Goal: Transaction & Acquisition: Purchase product/service

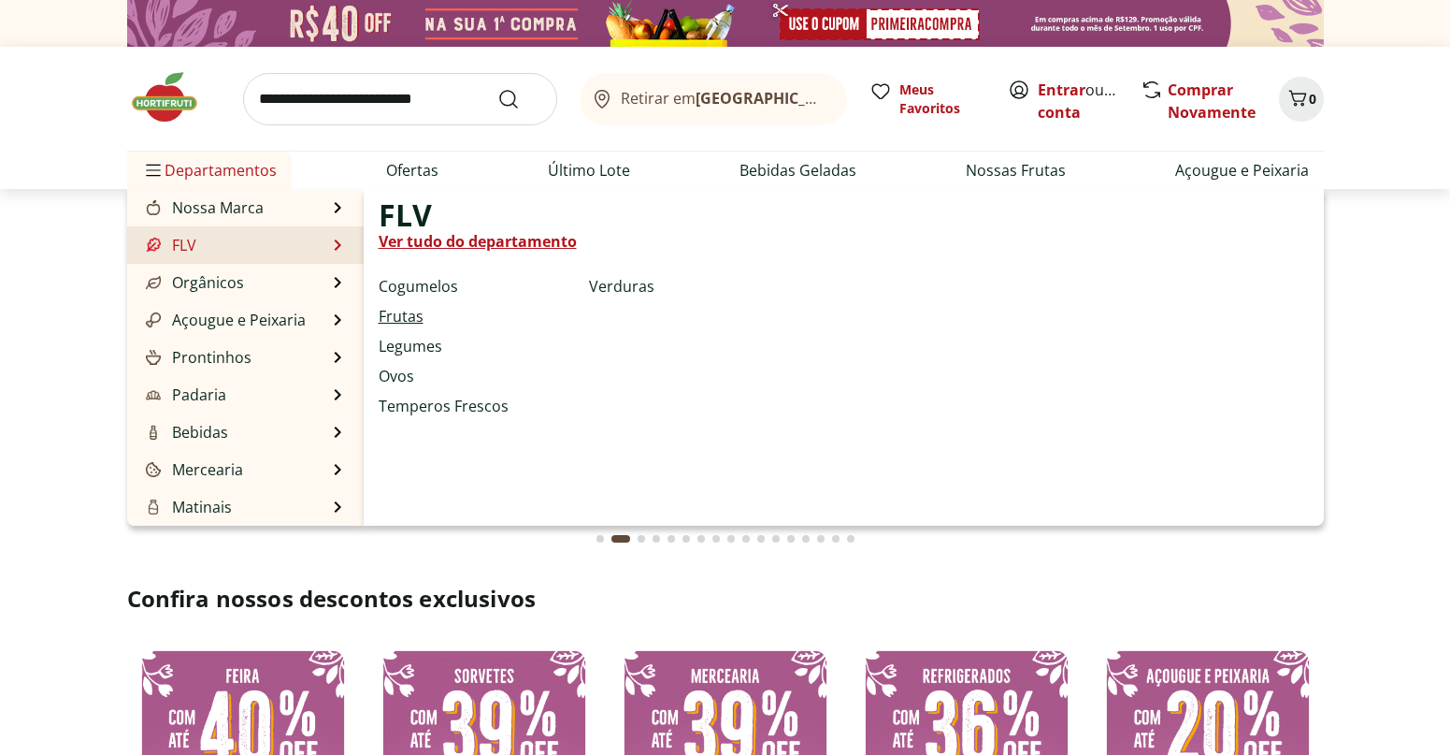
click at [413, 315] on link "Frutas" at bounding box center [401, 316] width 45 height 22
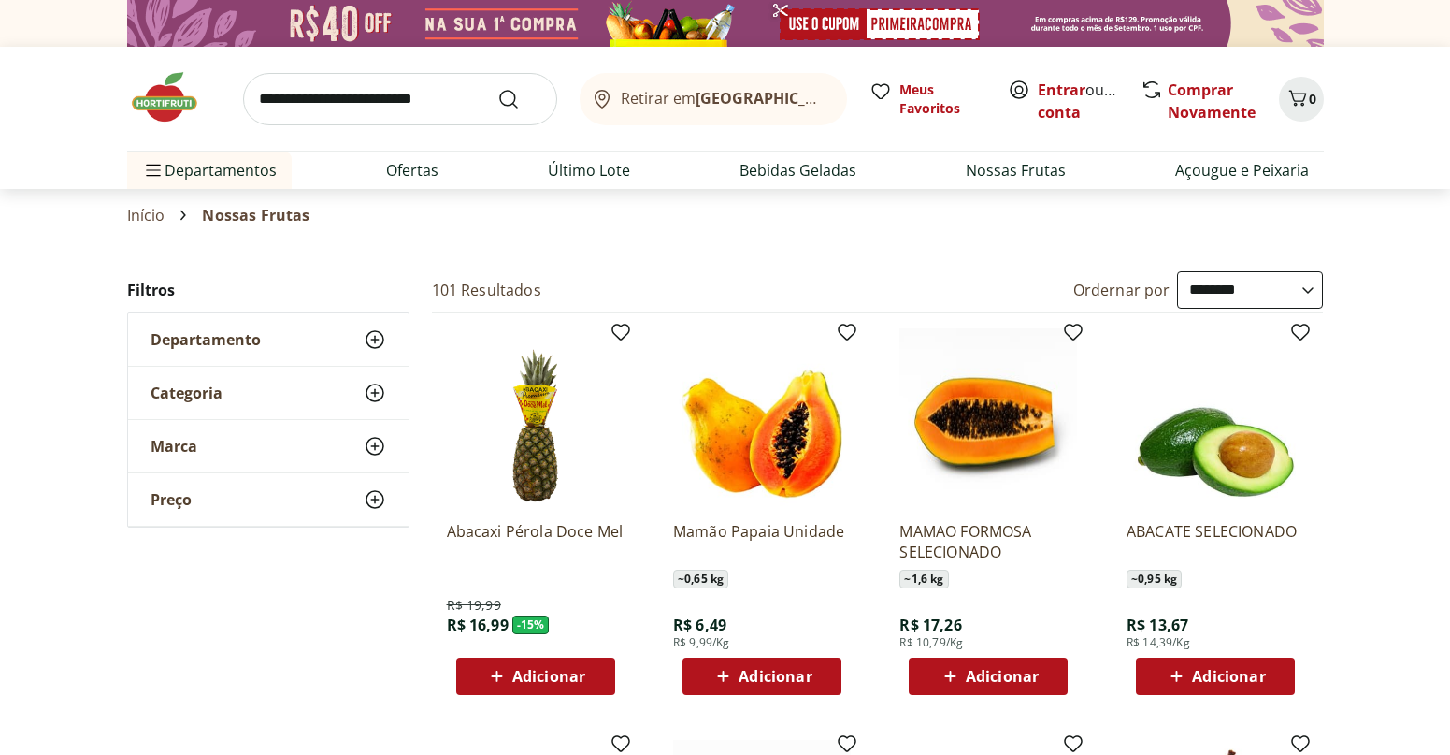
click at [1318, 289] on select "**********" at bounding box center [1250, 289] width 146 height 37
select select "*********"
click at [1177, 271] on select "**********" at bounding box center [1250, 289] width 146 height 37
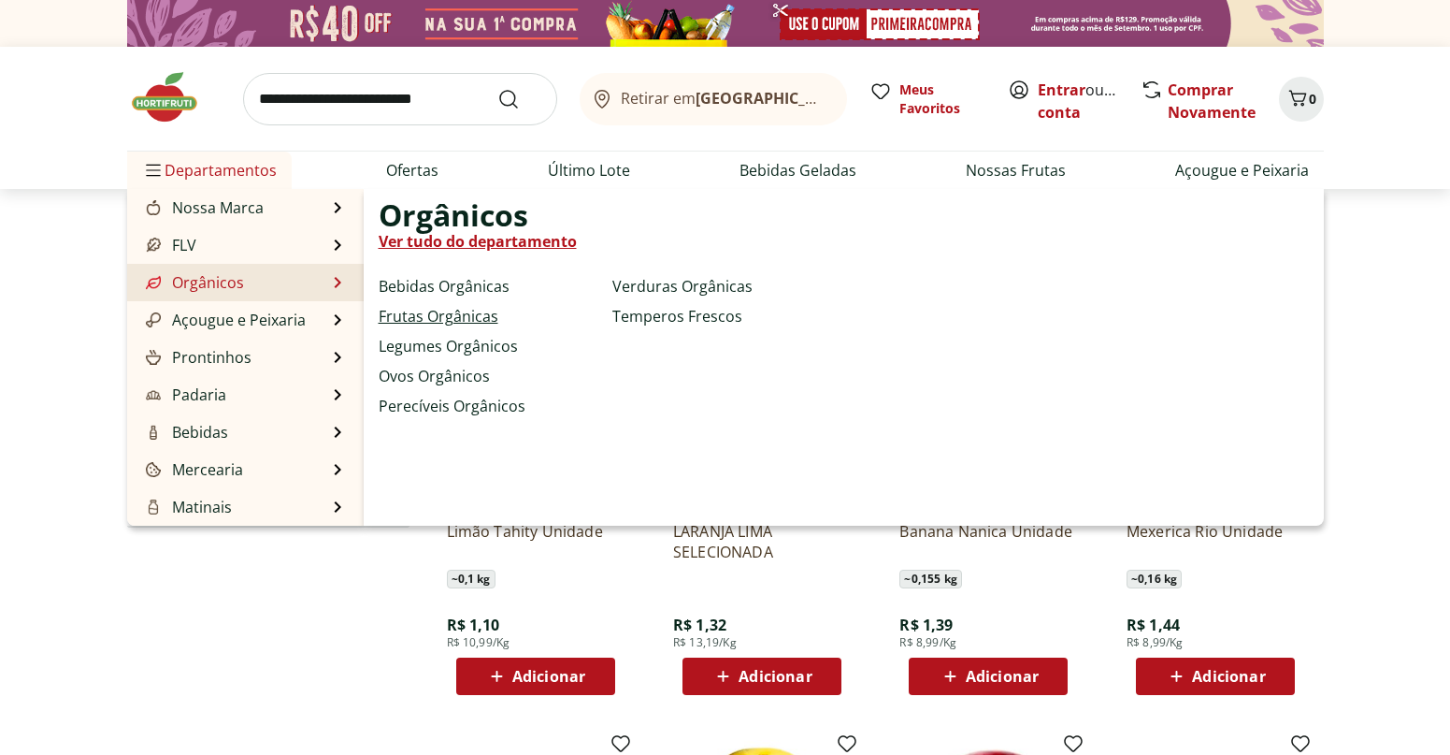
click at [456, 320] on link "Frutas Orgânicas" at bounding box center [439, 316] width 120 height 22
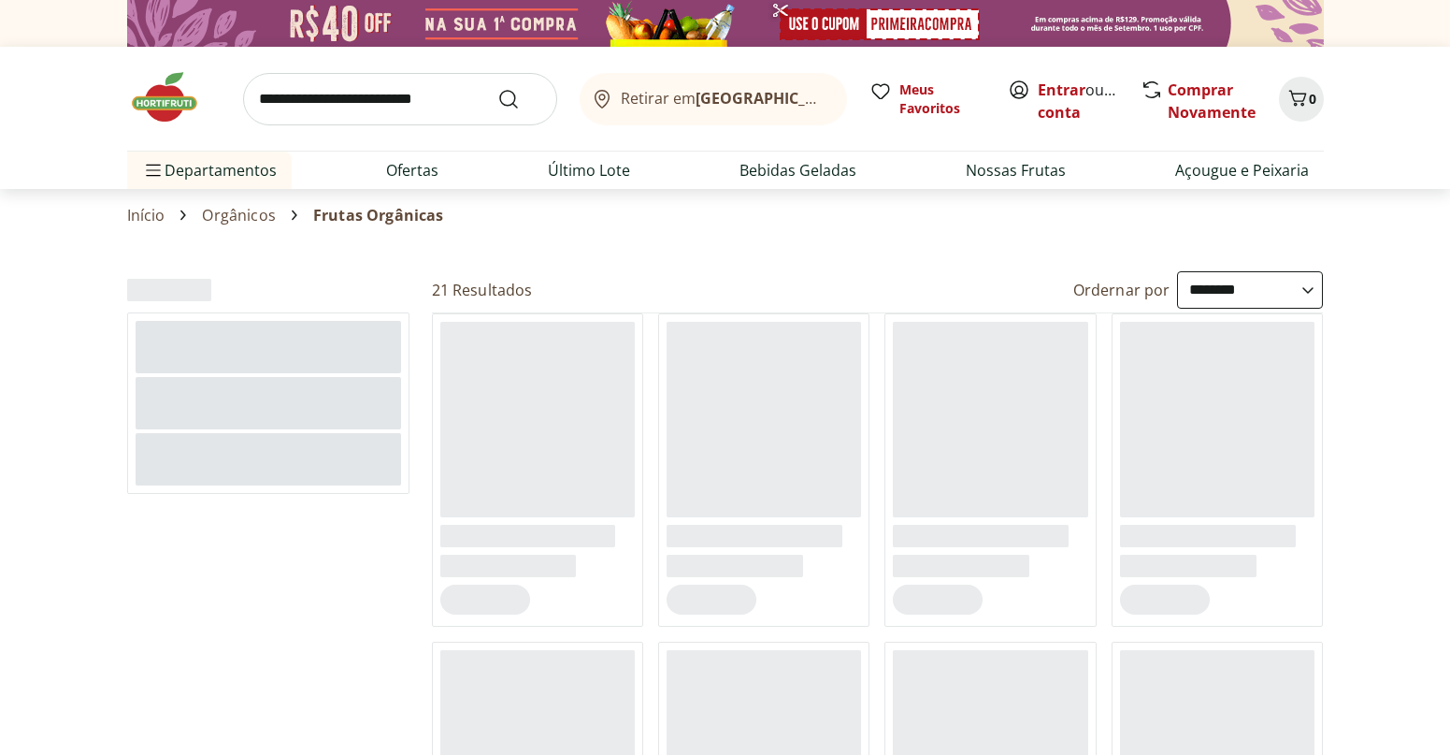
click at [1250, 303] on select "**********" at bounding box center [1250, 289] width 146 height 37
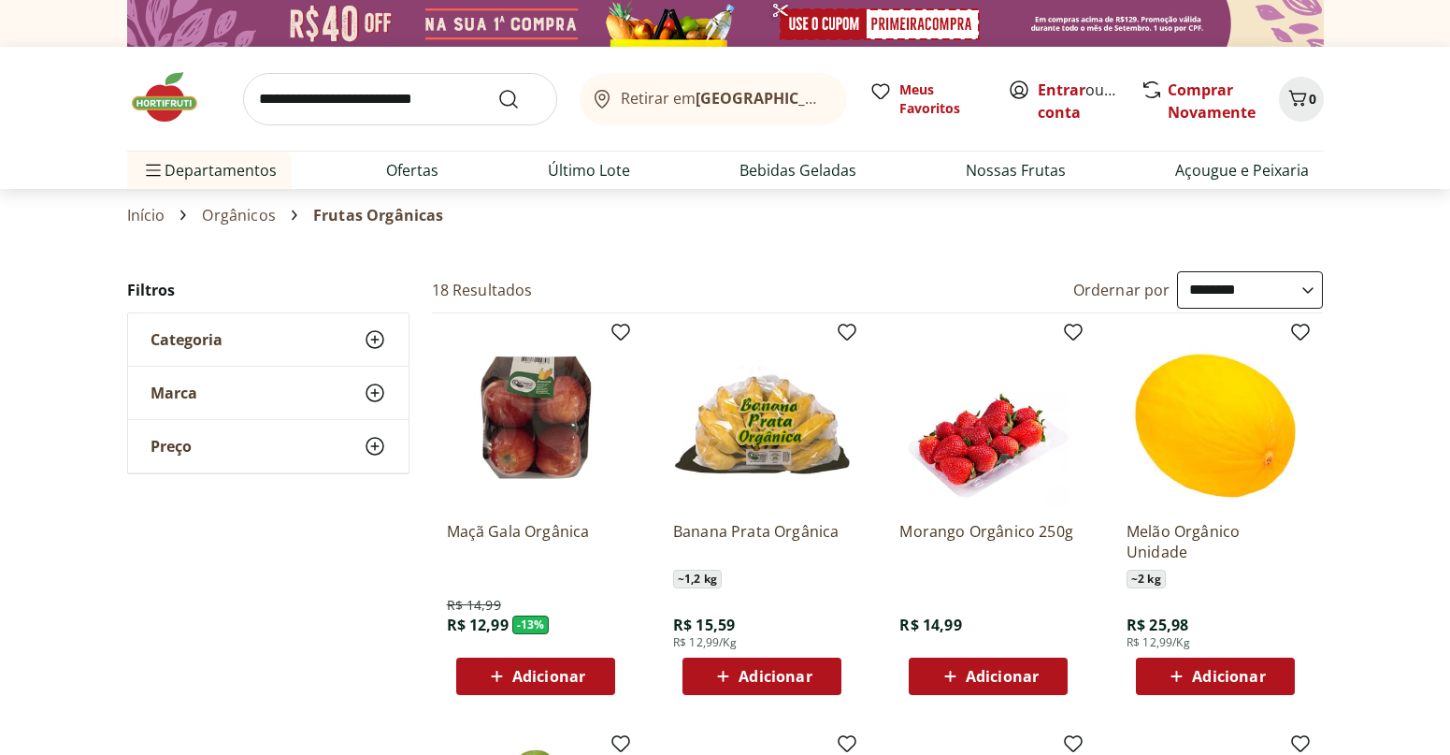
select select "*********"
click at [1177, 271] on select "**********" at bounding box center [1250, 289] width 146 height 37
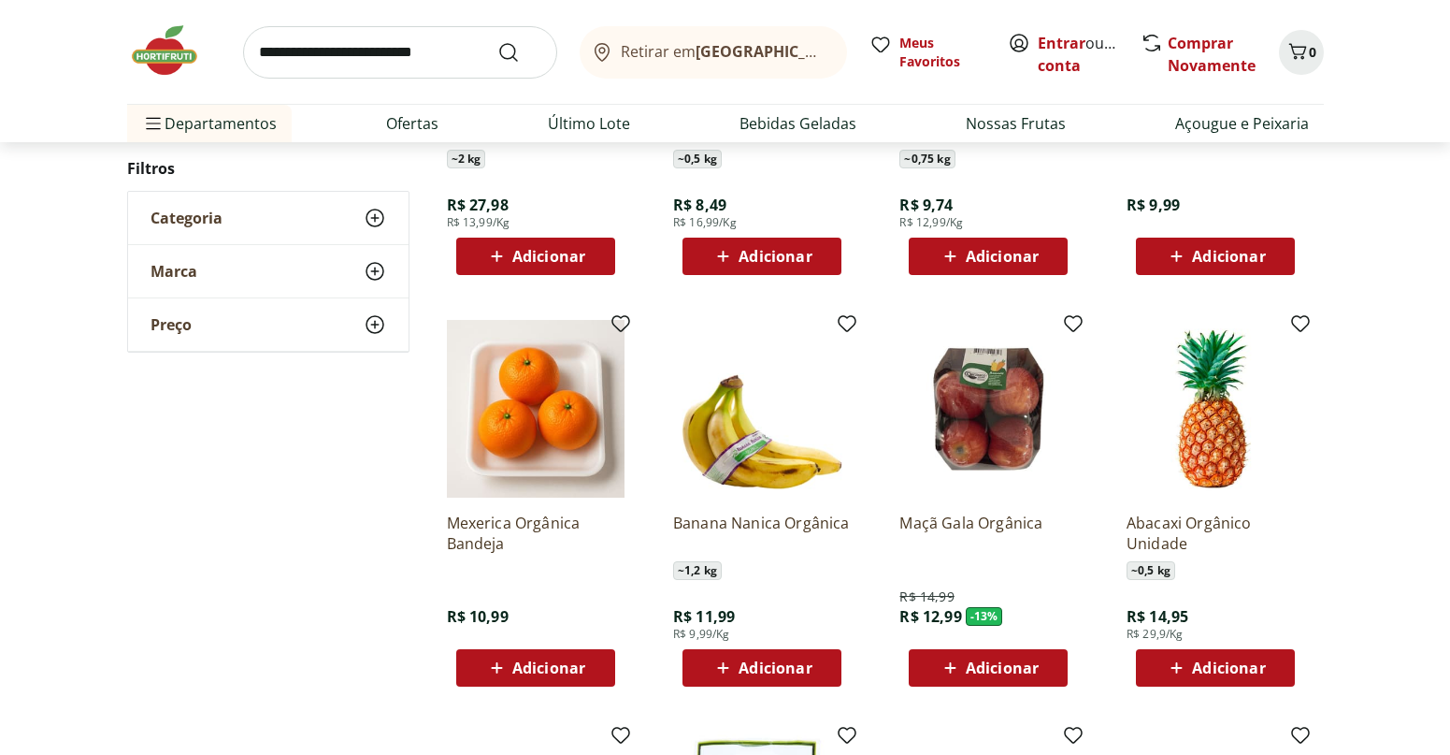
scroll to position [468, 0]
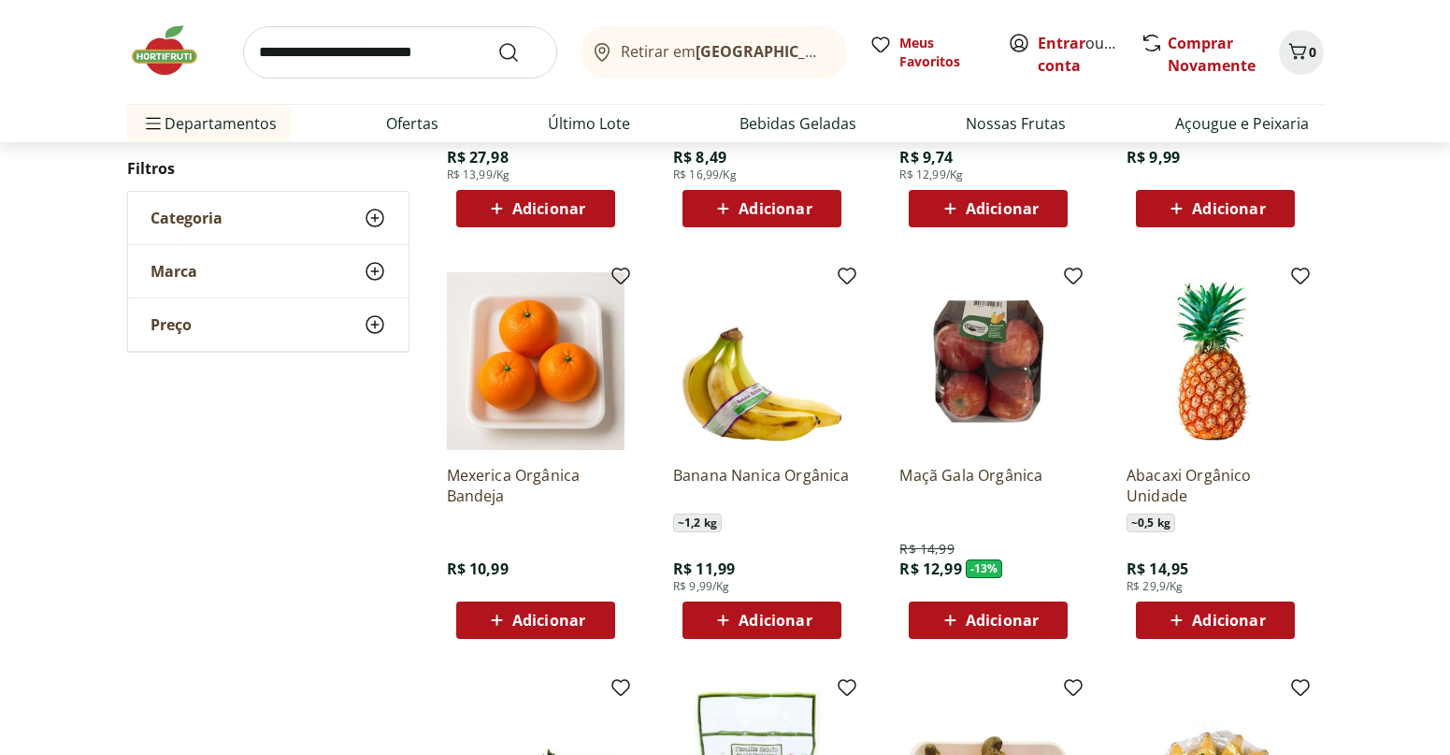
click at [784, 622] on span "Adicionar" at bounding box center [775, 620] width 73 height 15
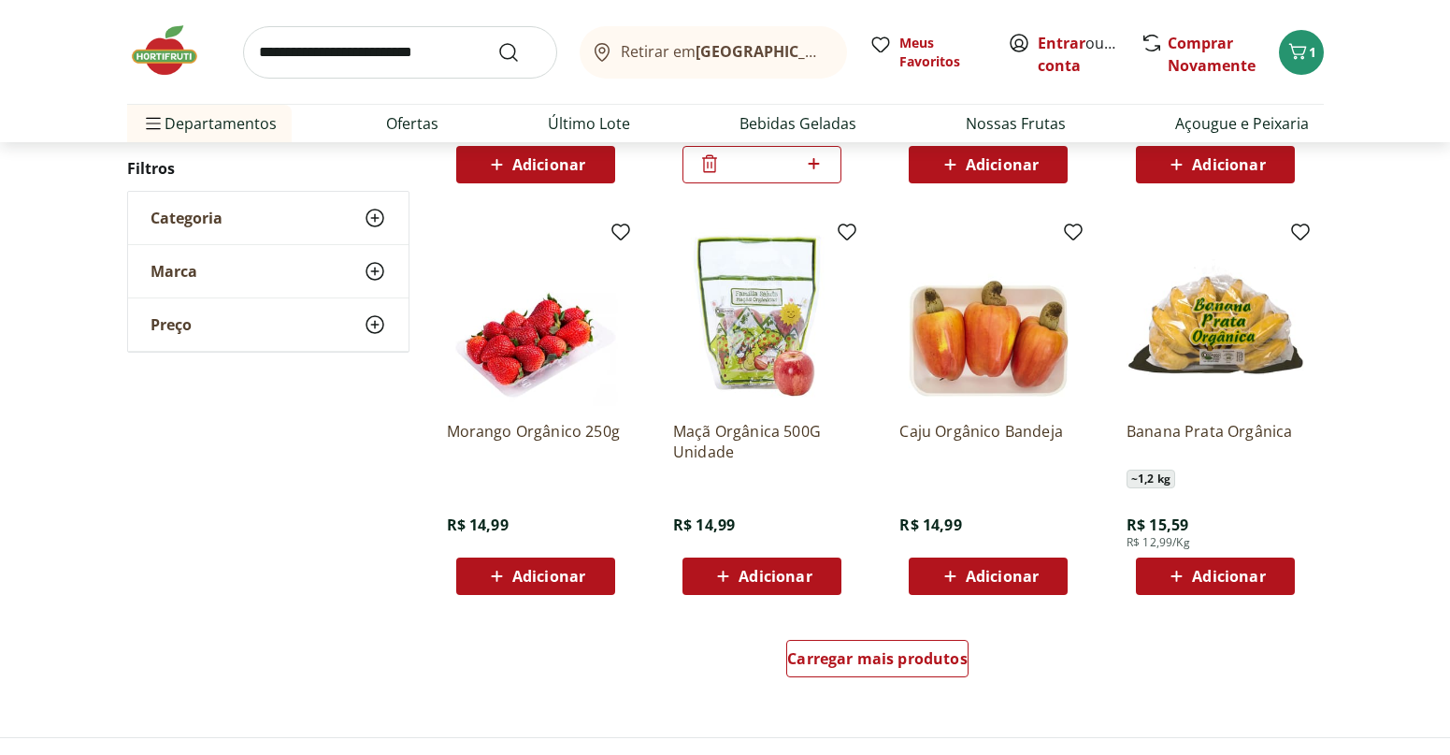
scroll to position [1122, 0]
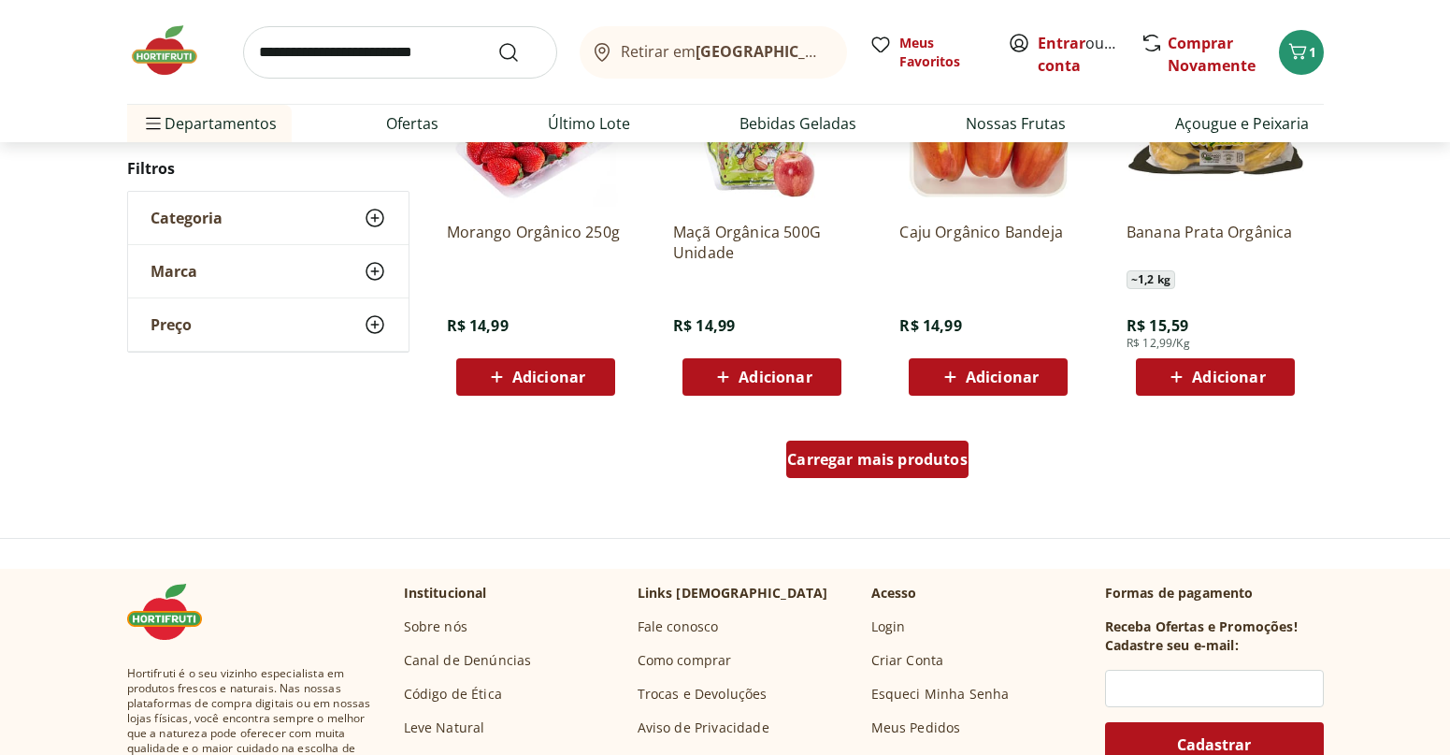
click at [862, 467] on span "Carregar mais produtos" at bounding box center [877, 459] width 180 height 15
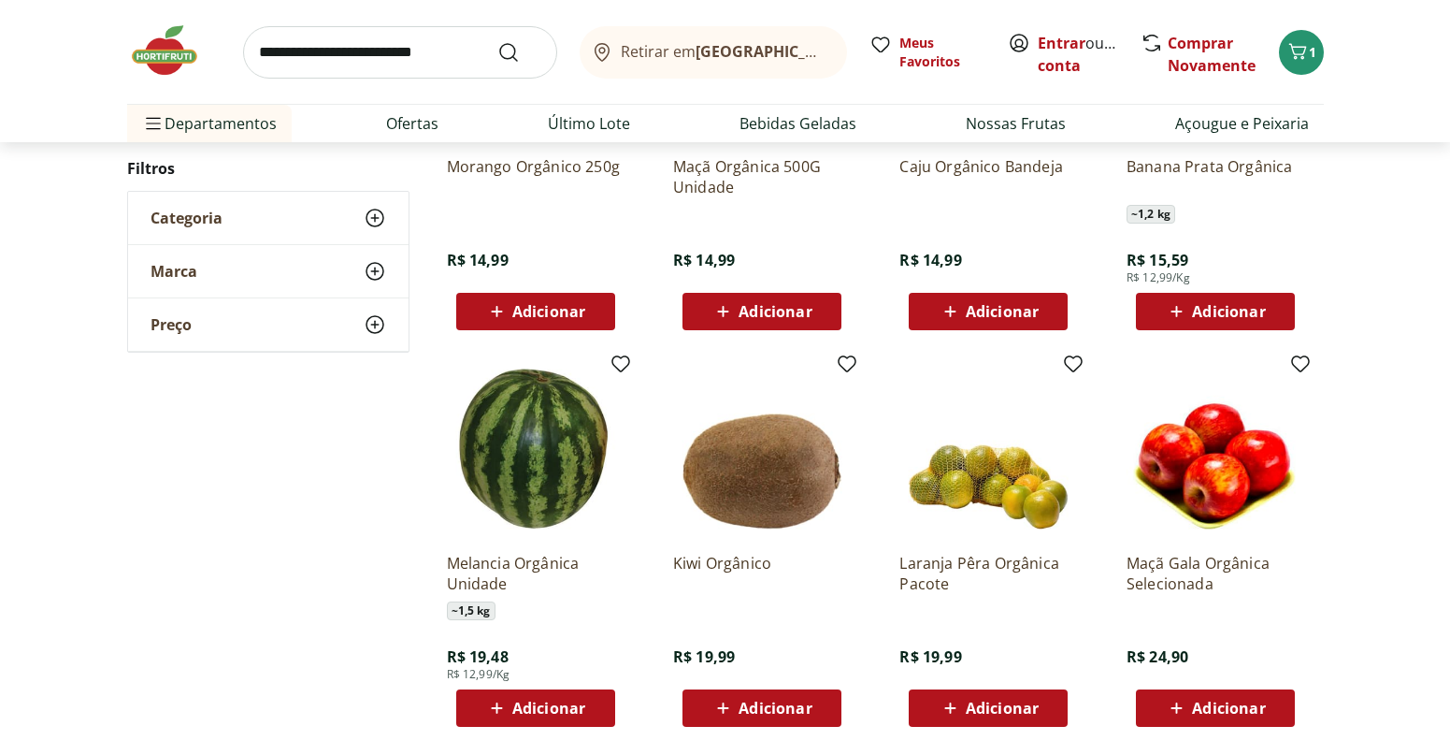
scroll to position [1309, 0]
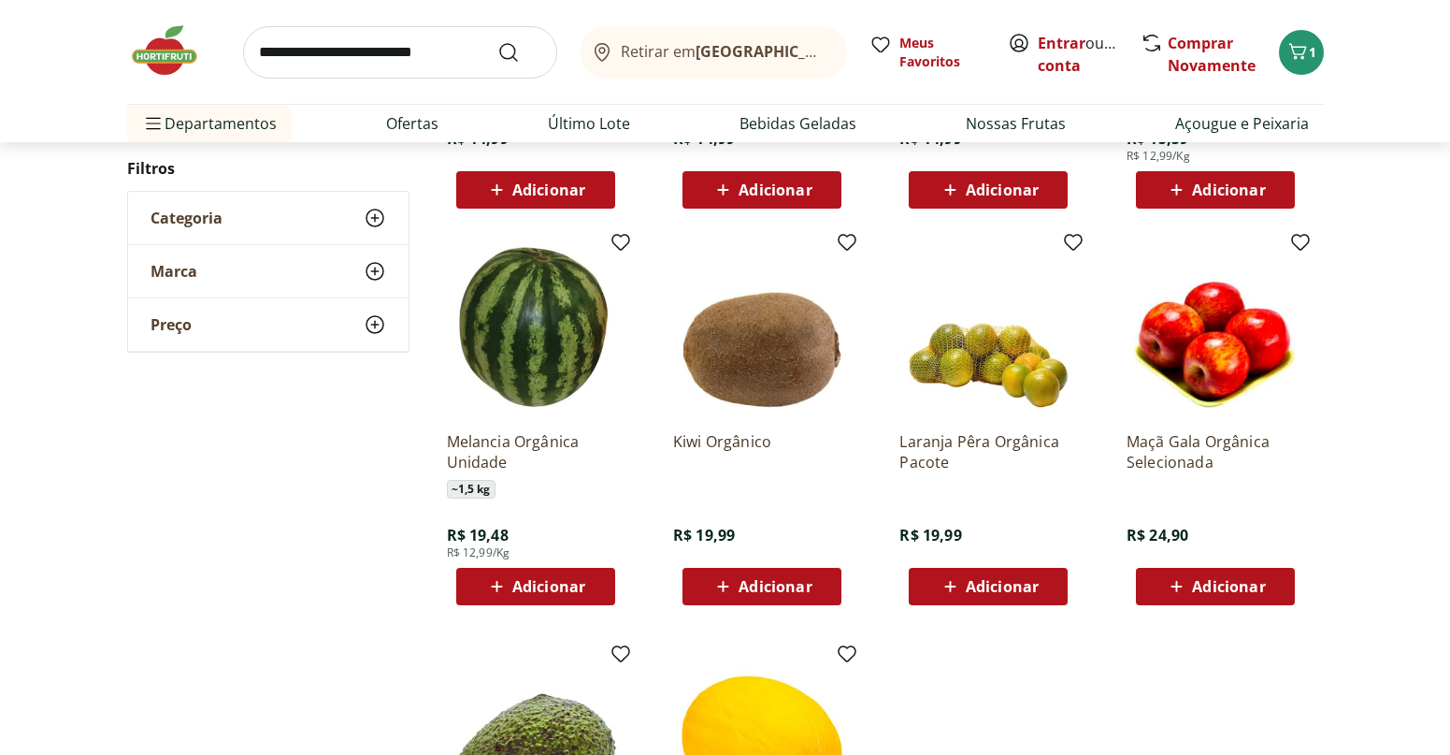
click at [989, 594] on span "Adicionar" at bounding box center [1002, 586] width 73 height 15
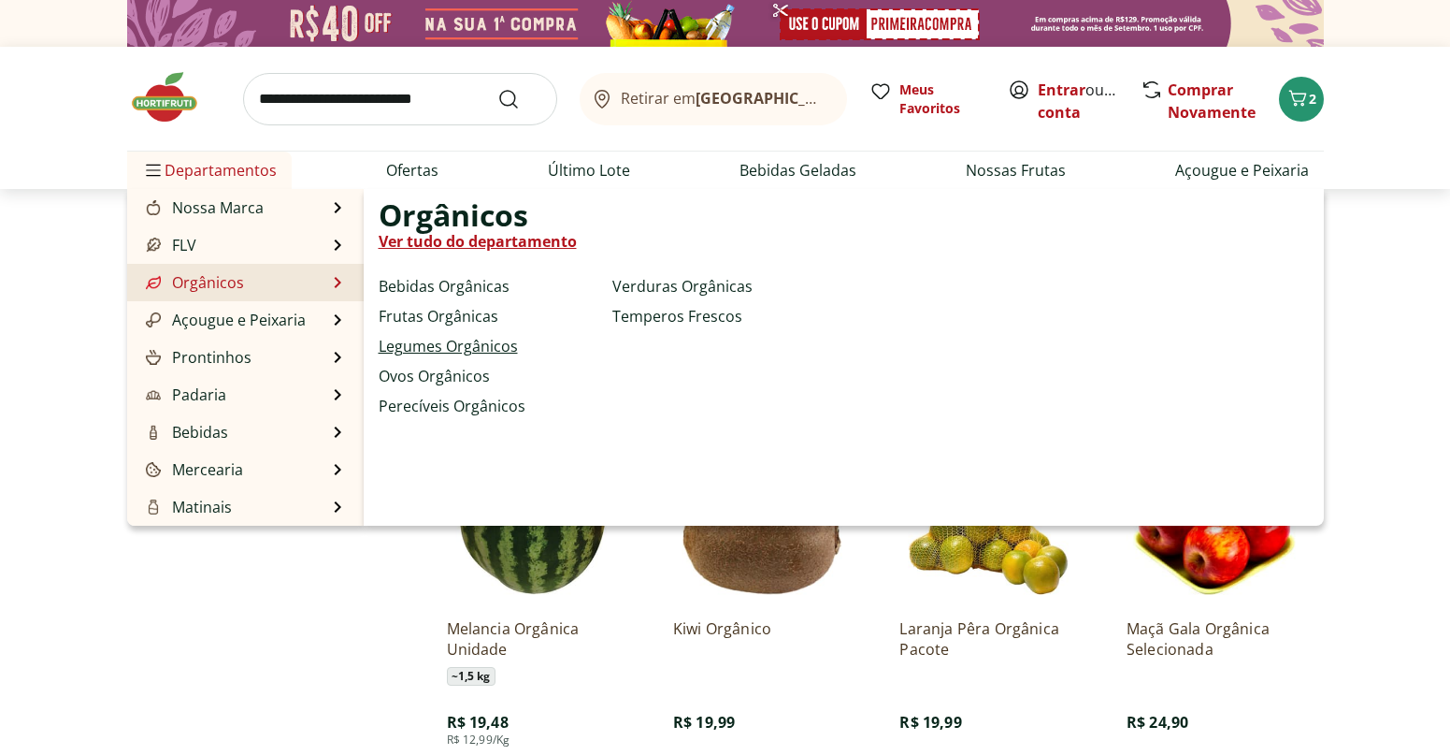
click at [458, 347] on link "Legumes Orgânicos" at bounding box center [448, 346] width 139 height 22
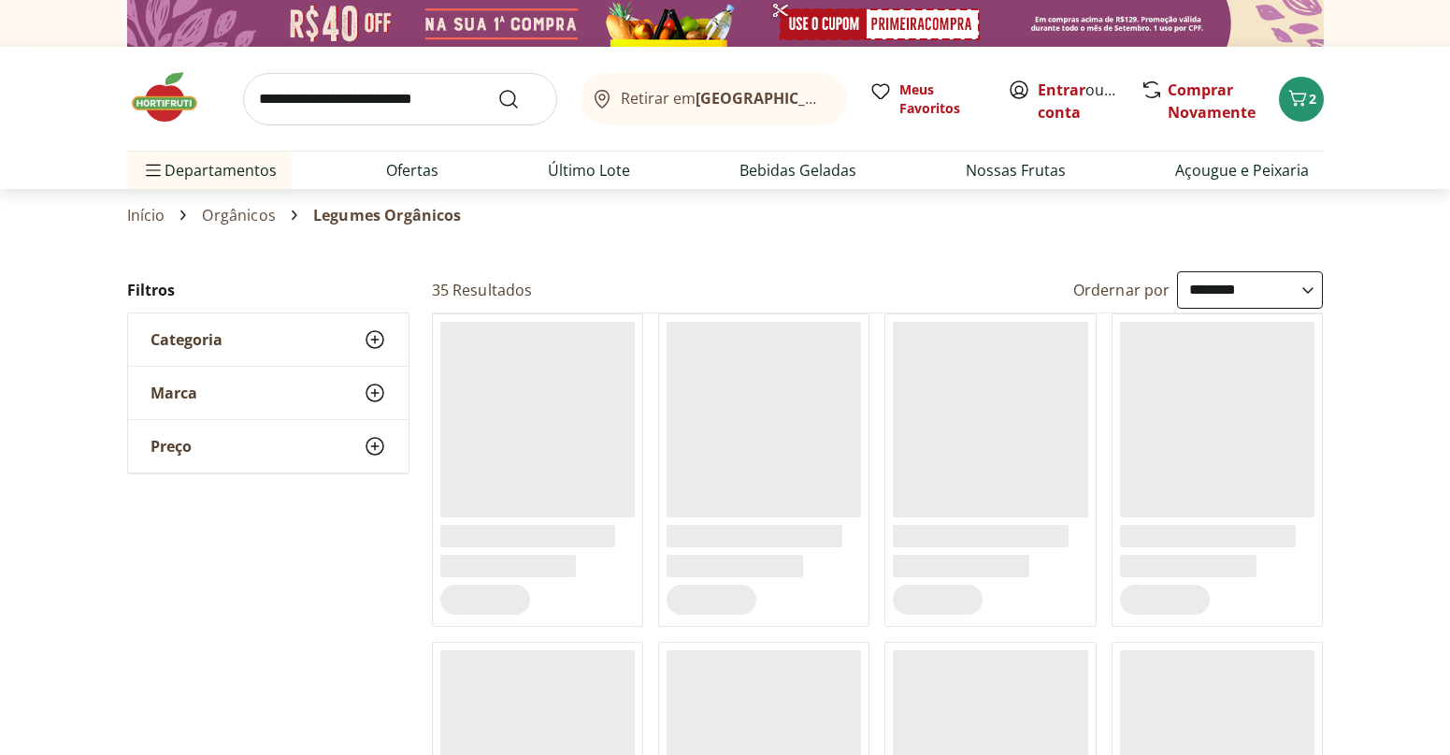
click at [1260, 302] on select "**********" at bounding box center [1250, 289] width 146 height 37
select select "*********"
click at [1177, 271] on select "**********" at bounding box center [1250, 289] width 146 height 37
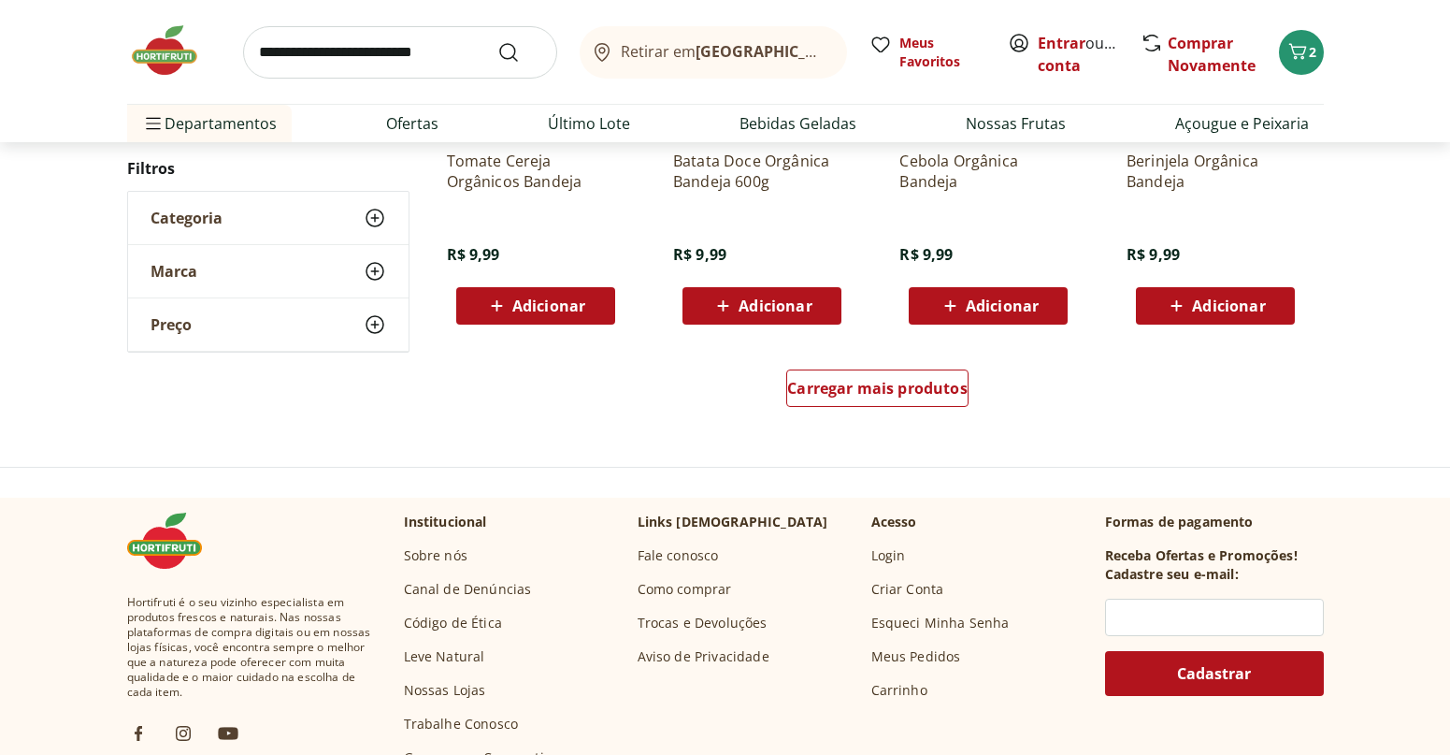
scroll to position [1216, 0]
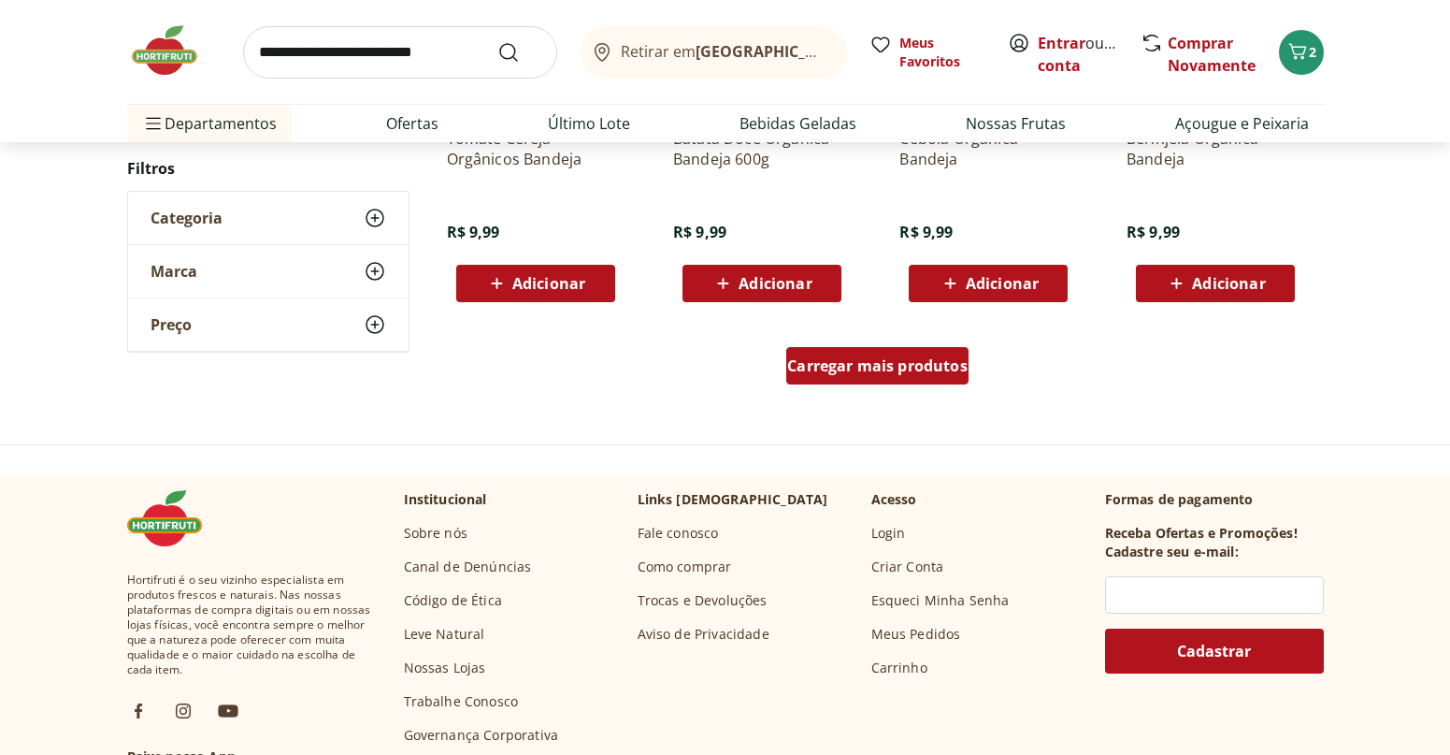
click at [917, 352] on div "Carregar mais produtos" at bounding box center [877, 365] width 182 height 37
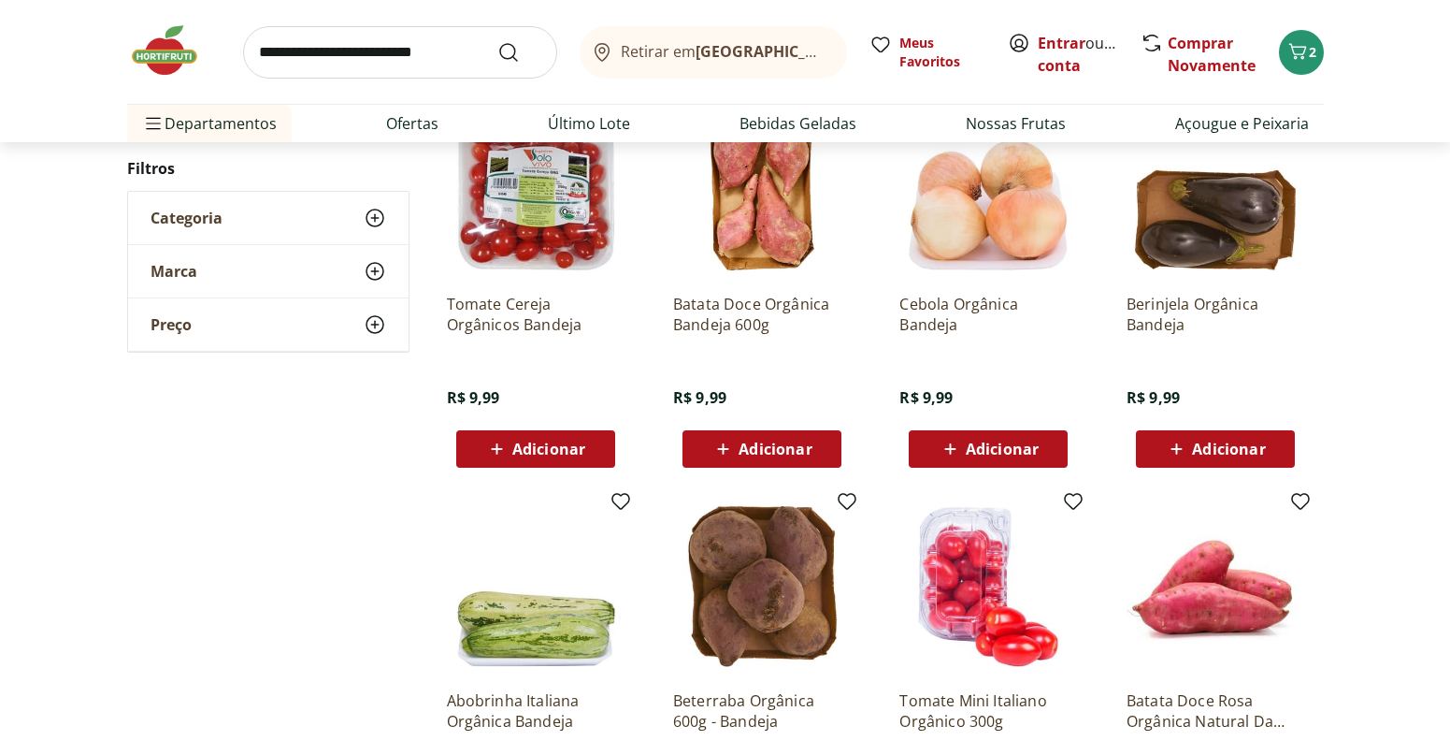
scroll to position [1309, 0]
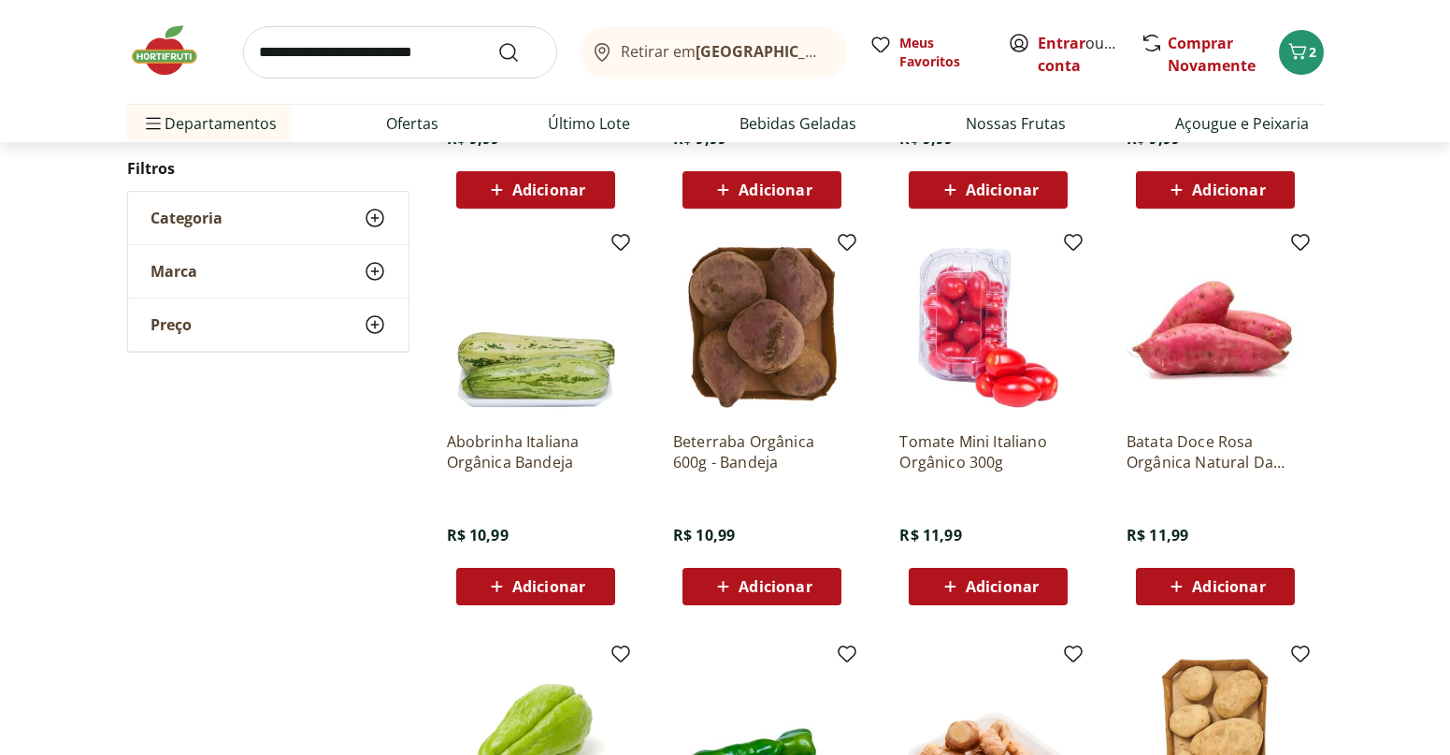
click at [1220, 586] on span "Adicionar" at bounding box center [1228, 586] width 73 height 15
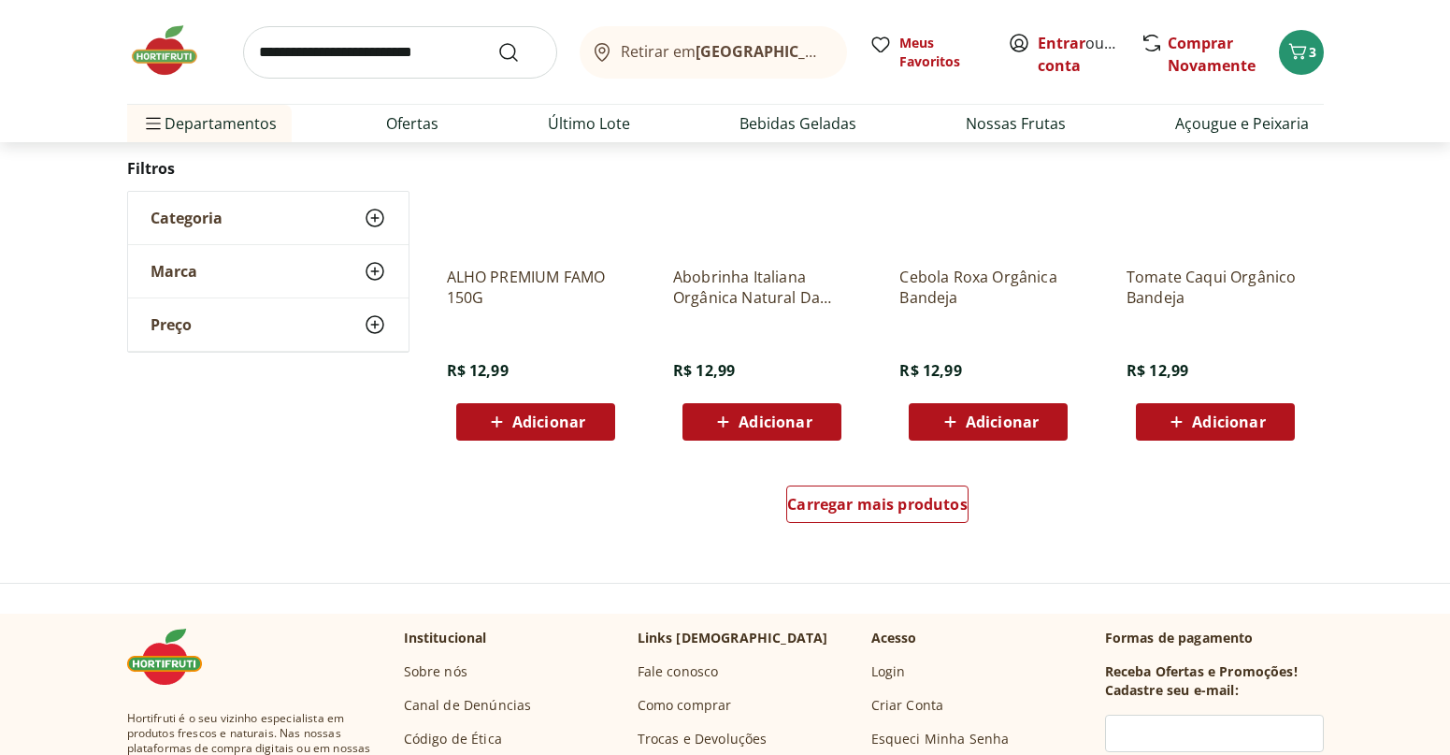
scroll to position [2338, 0]
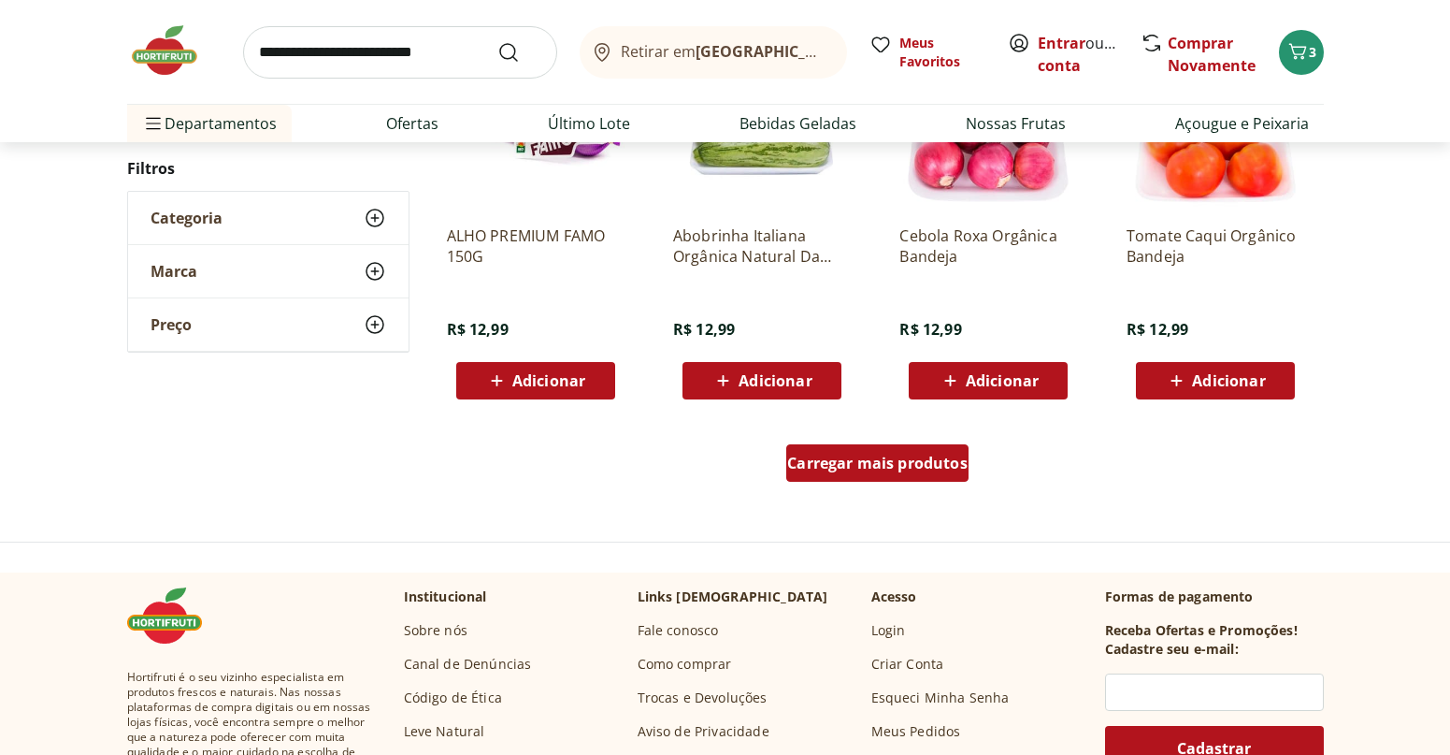
click at [904, 465] on span "Carregar mais produtos" at bounding box center [877, 462] width 180 height 15
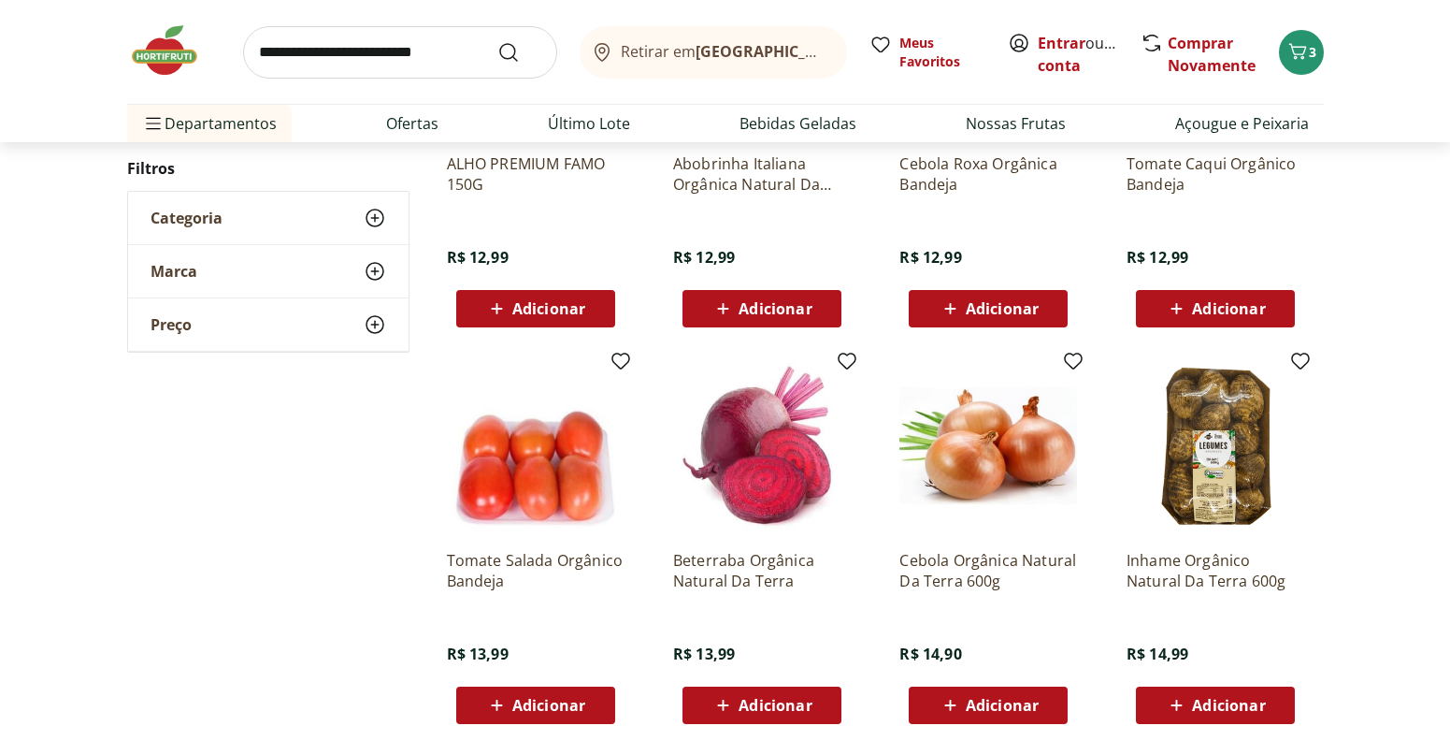
scroll to position [2525, 0]
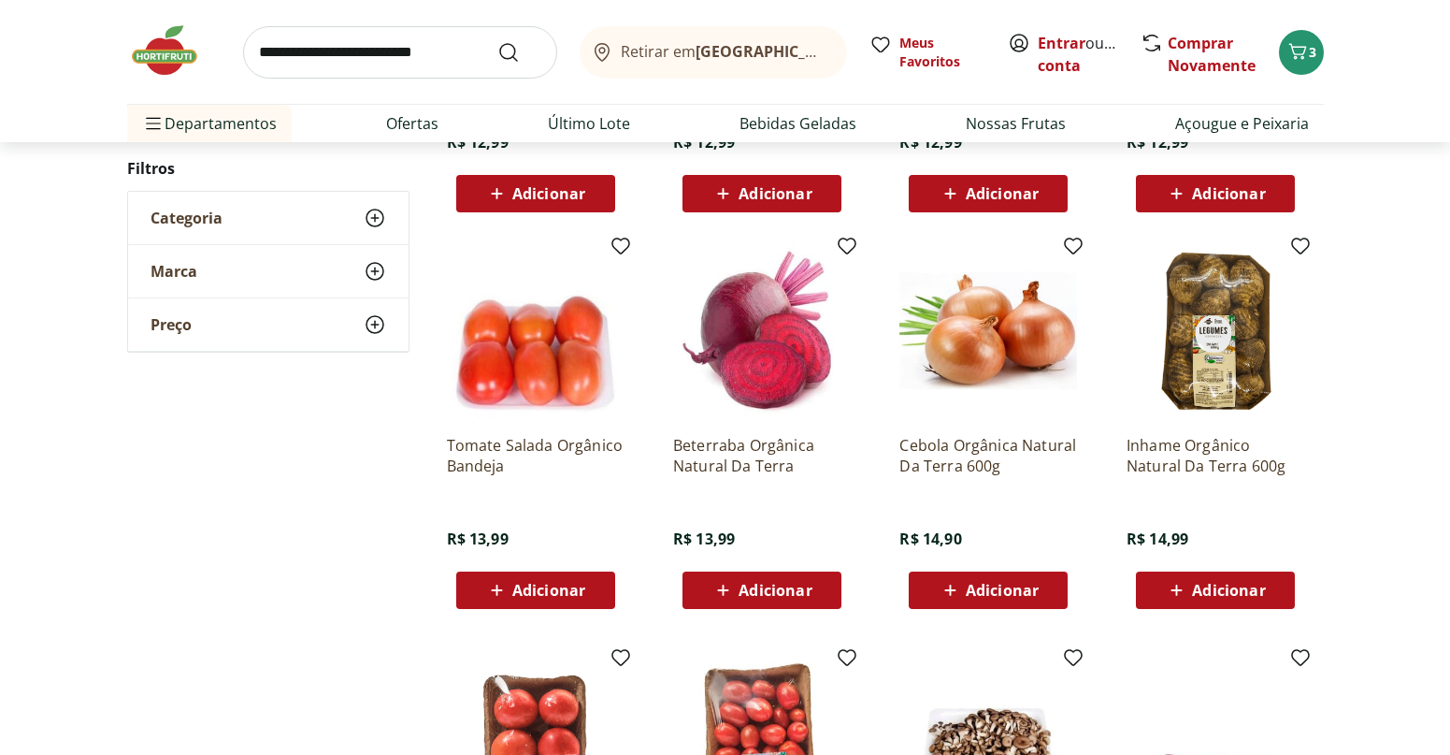
click at [758, 593] on span "Adicionar" at bounding box center [775, 590] width 73 height 15
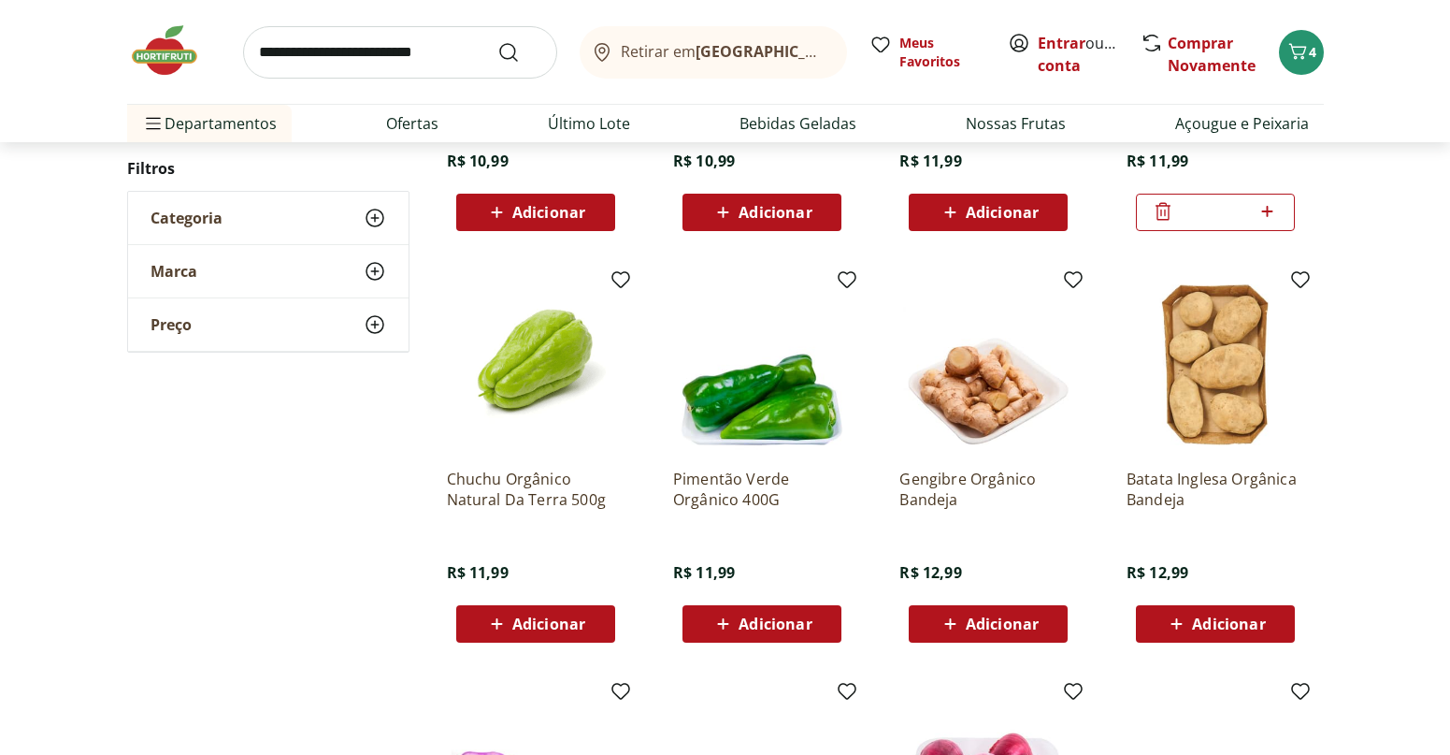
scroll to position [1122, 0]
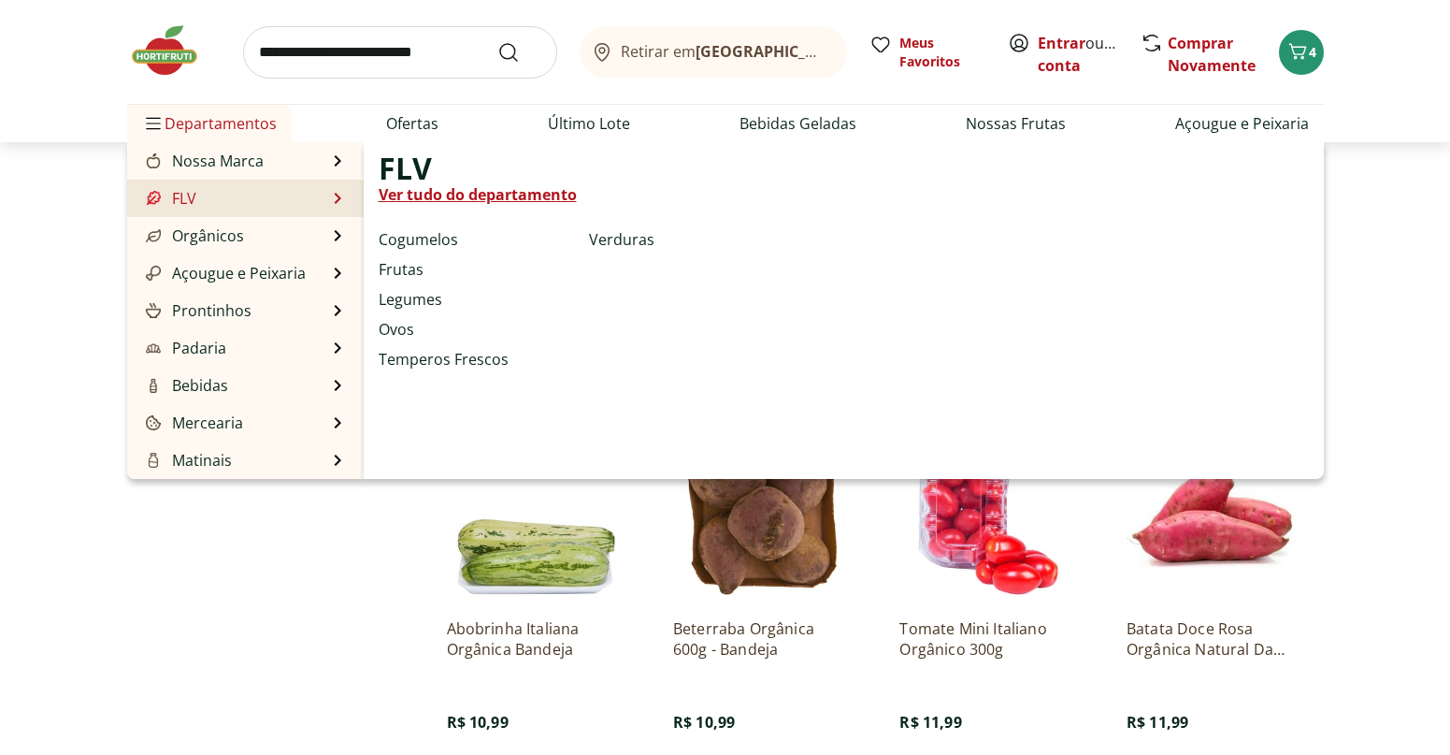
click at [433, 275] on li "Frutas" at bounding box center [480, 269] width 203 height 22
click at [410, 264] on link "Frutas" at bounding box center [401, 269] width 45 height 22
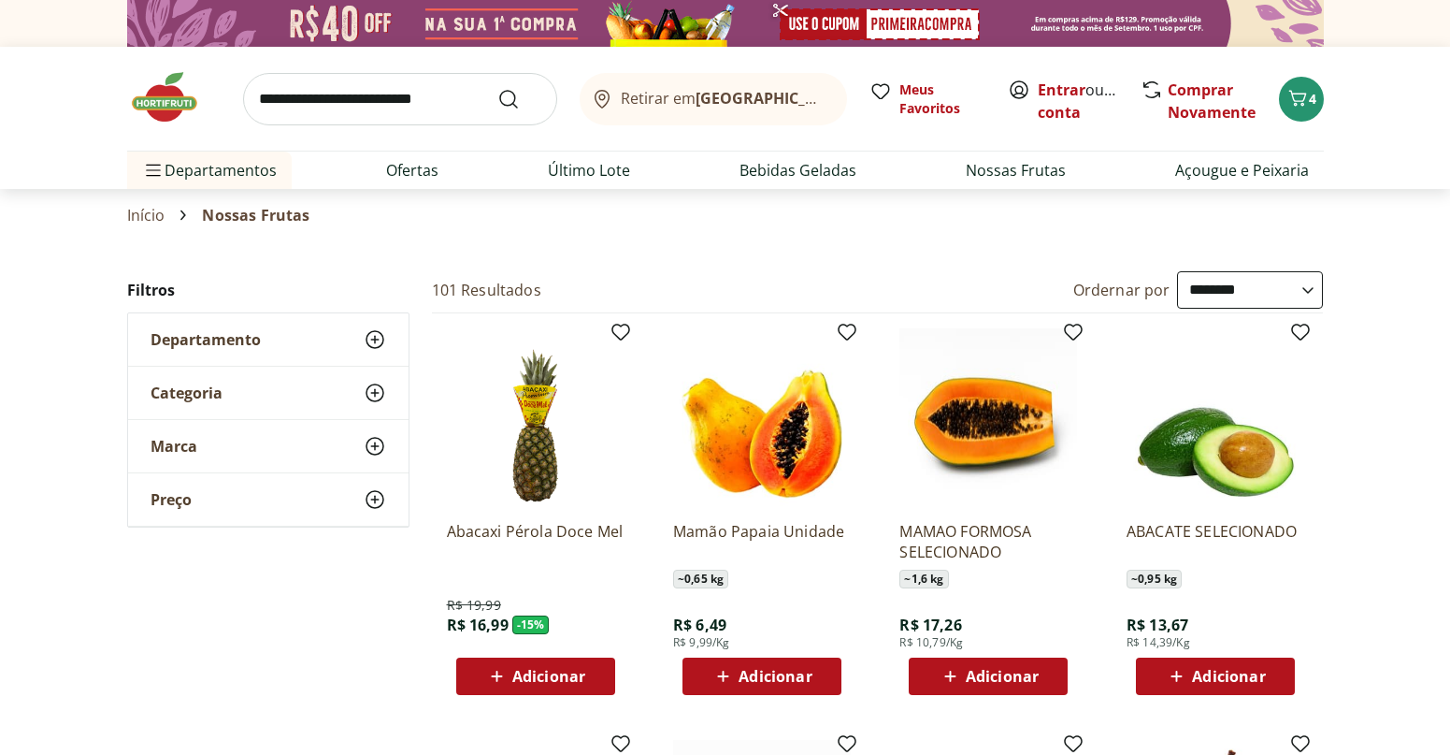
click at [1211, 286] on select "**********" at bounding box center [1250, 289] width 146 height 37
select select "*********"
click at [1177, 271] on select "**********" at bounding box center [1250, 289] width 146 height 37
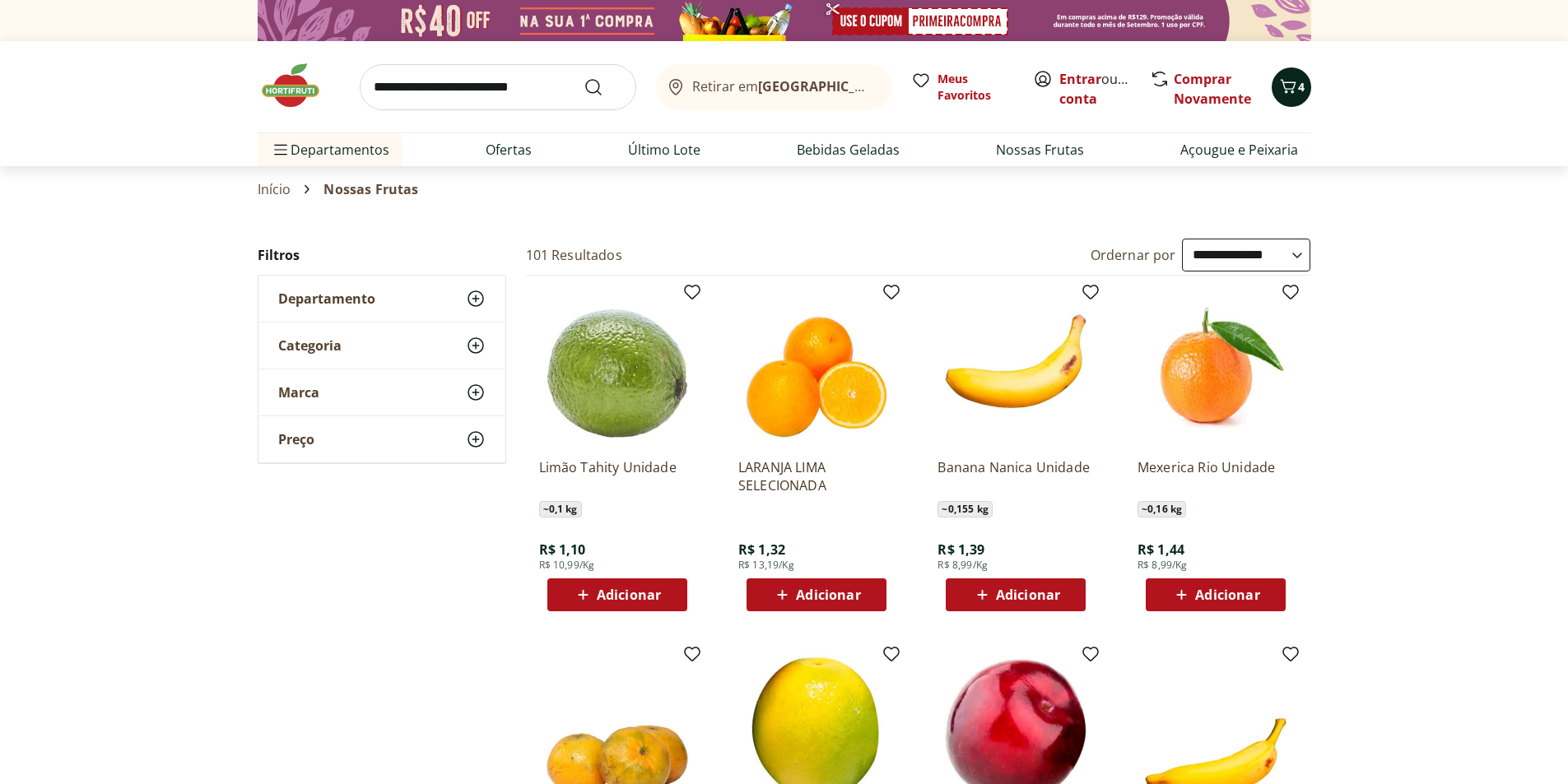
click at [1276, 83] on span "4" at bounding box center [1301, 87] width 6 height 16
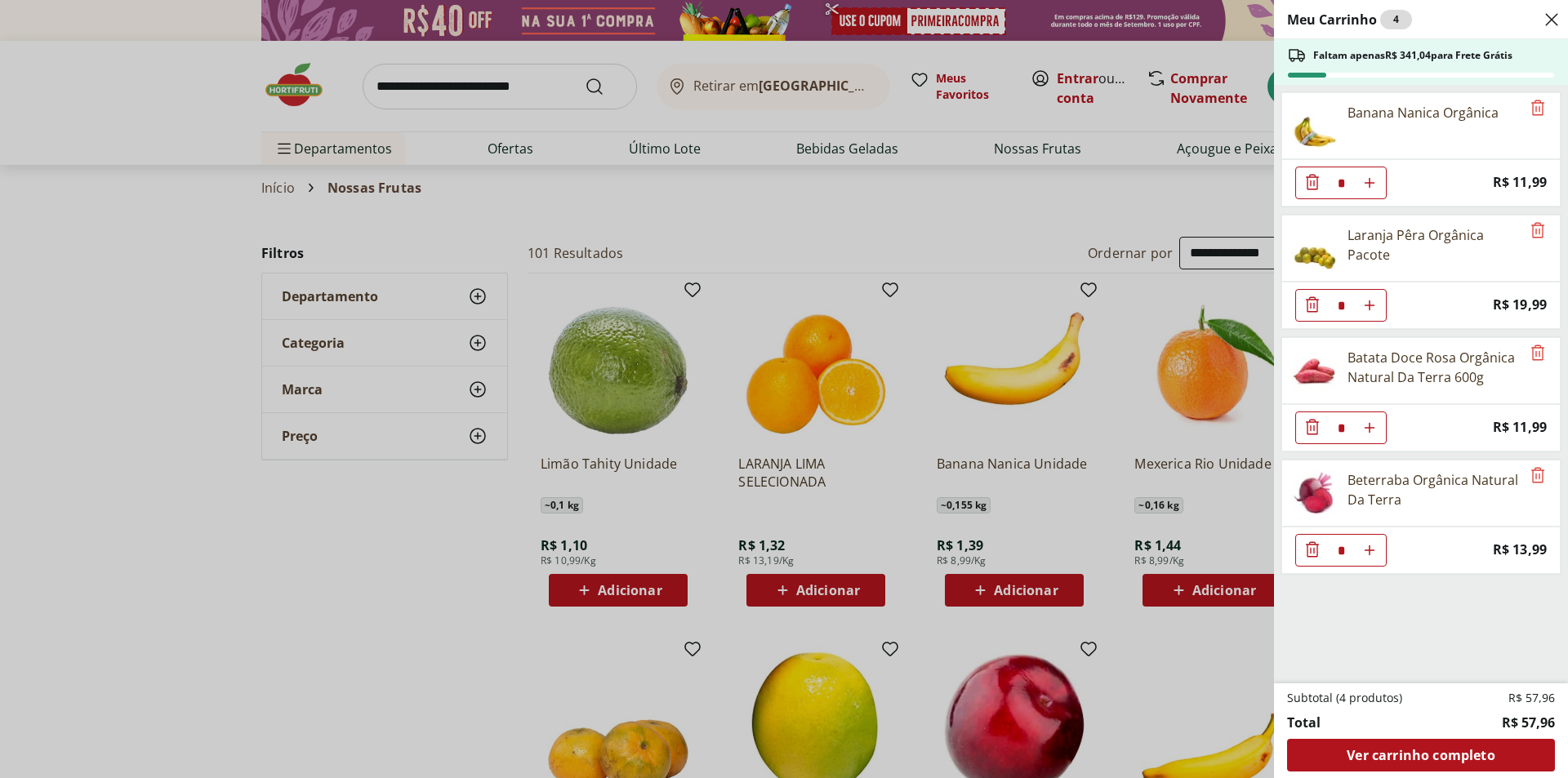
click at [389, 558] on div "Meu Carrinho 4 Faltam apenas R$ 341,04 para Frete Grátis Banana Nanica Orgânica…" at bounding box center [784, 389] width 1568 height 778
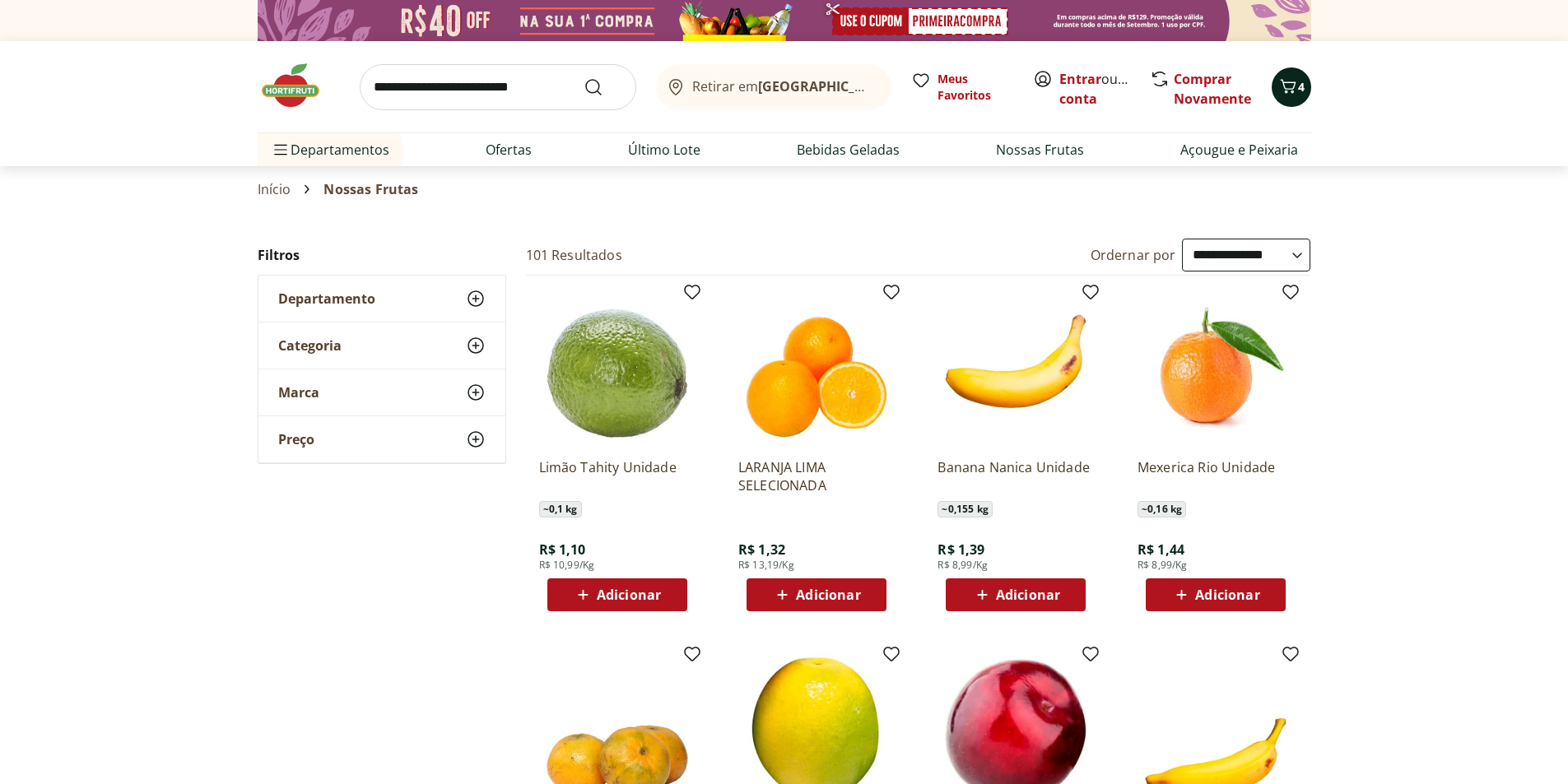
click at [1276, 90] on icon "Carrinho" at bounding box center [1288, 86] width 19 height 19
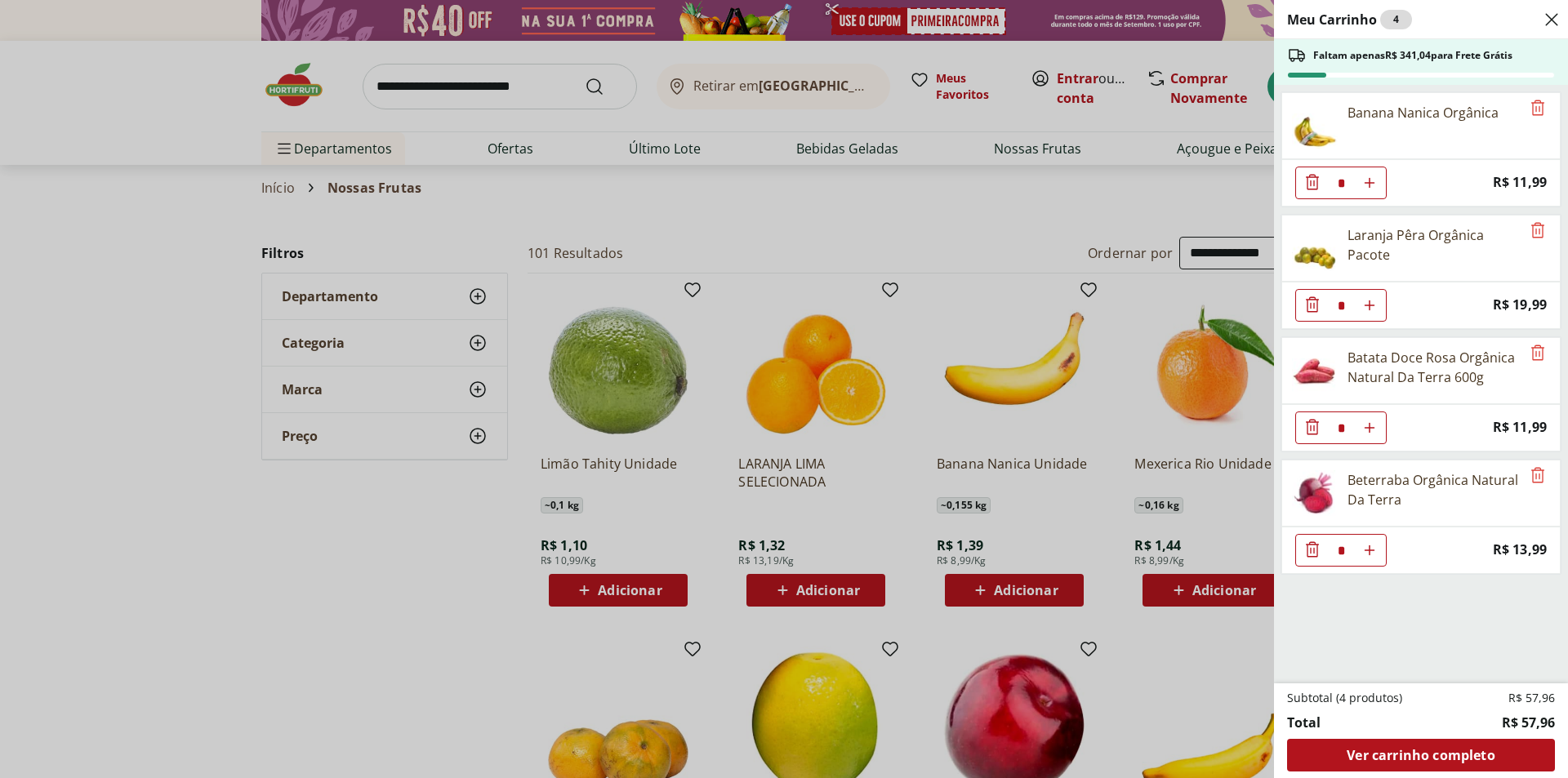
click at [399, 582] on div "Meu Carrinho 4 Faltam apenas R$ 341,04 para Frete Grátis Banana Nanica Orgânica…" at bounding box center [784, 389] width 1568 height 778
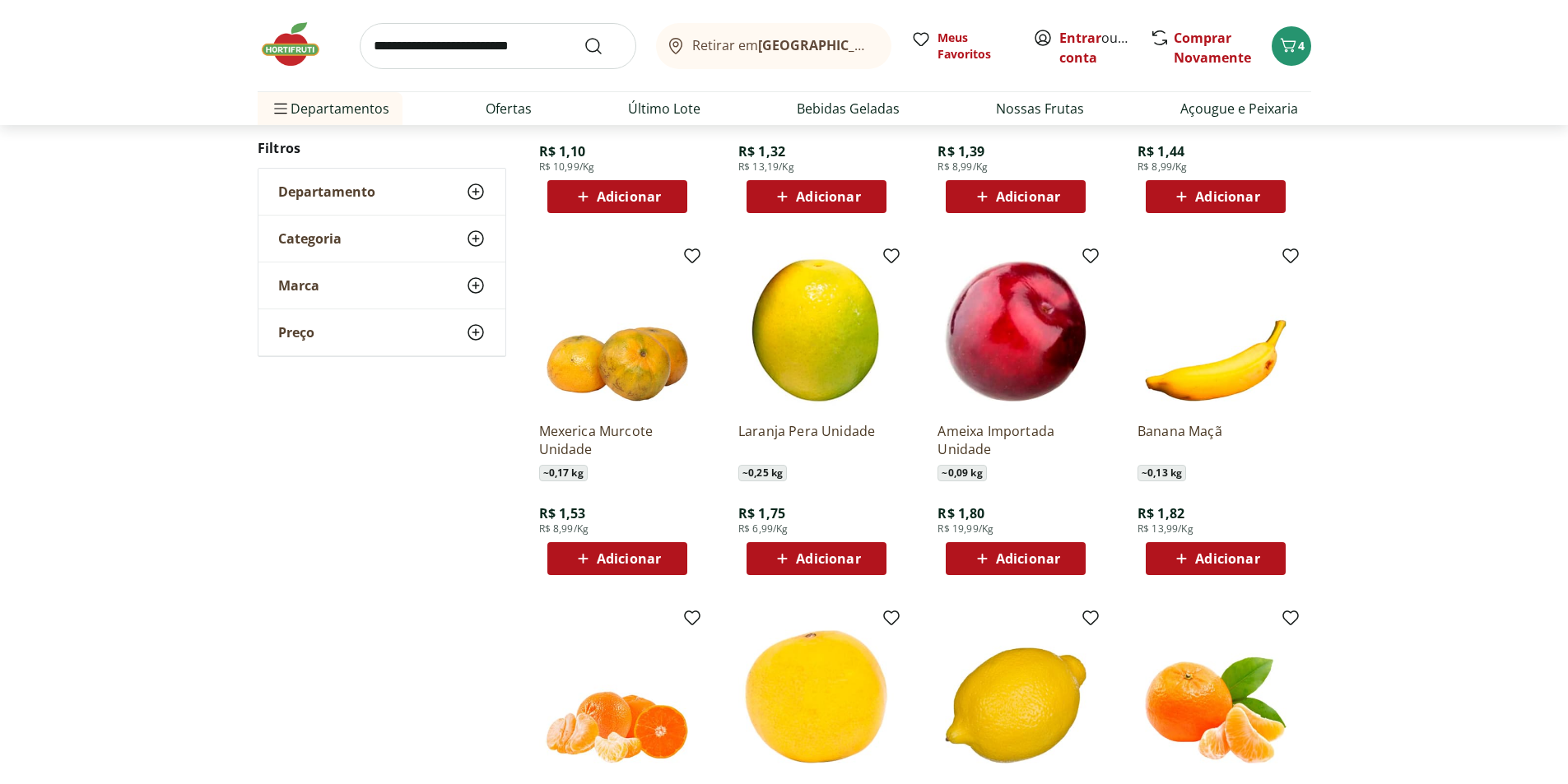
scroll to position [412, 0]
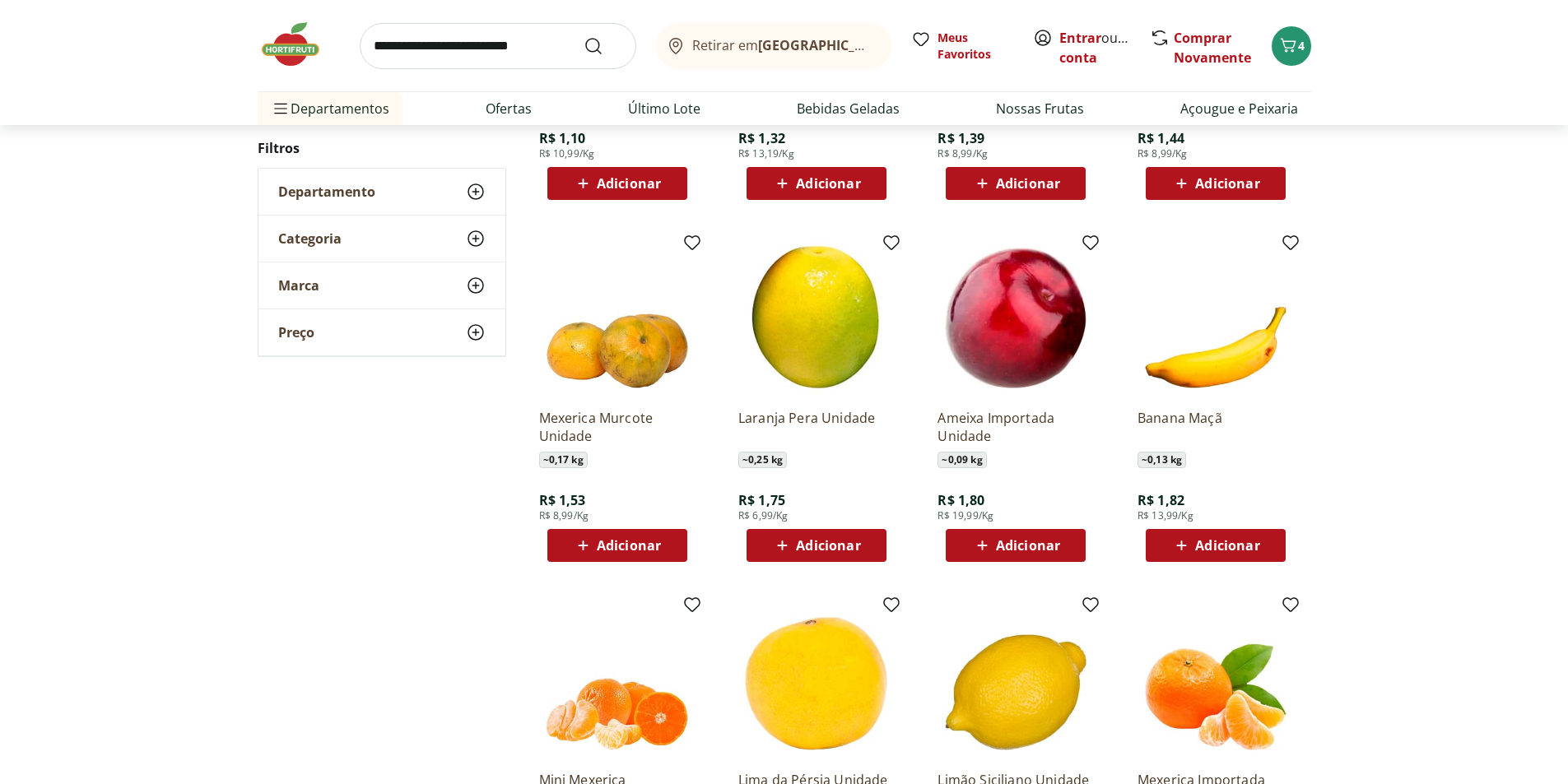
click at [791, 553] on icon at bounding box center [782, 546] width 20 height 19
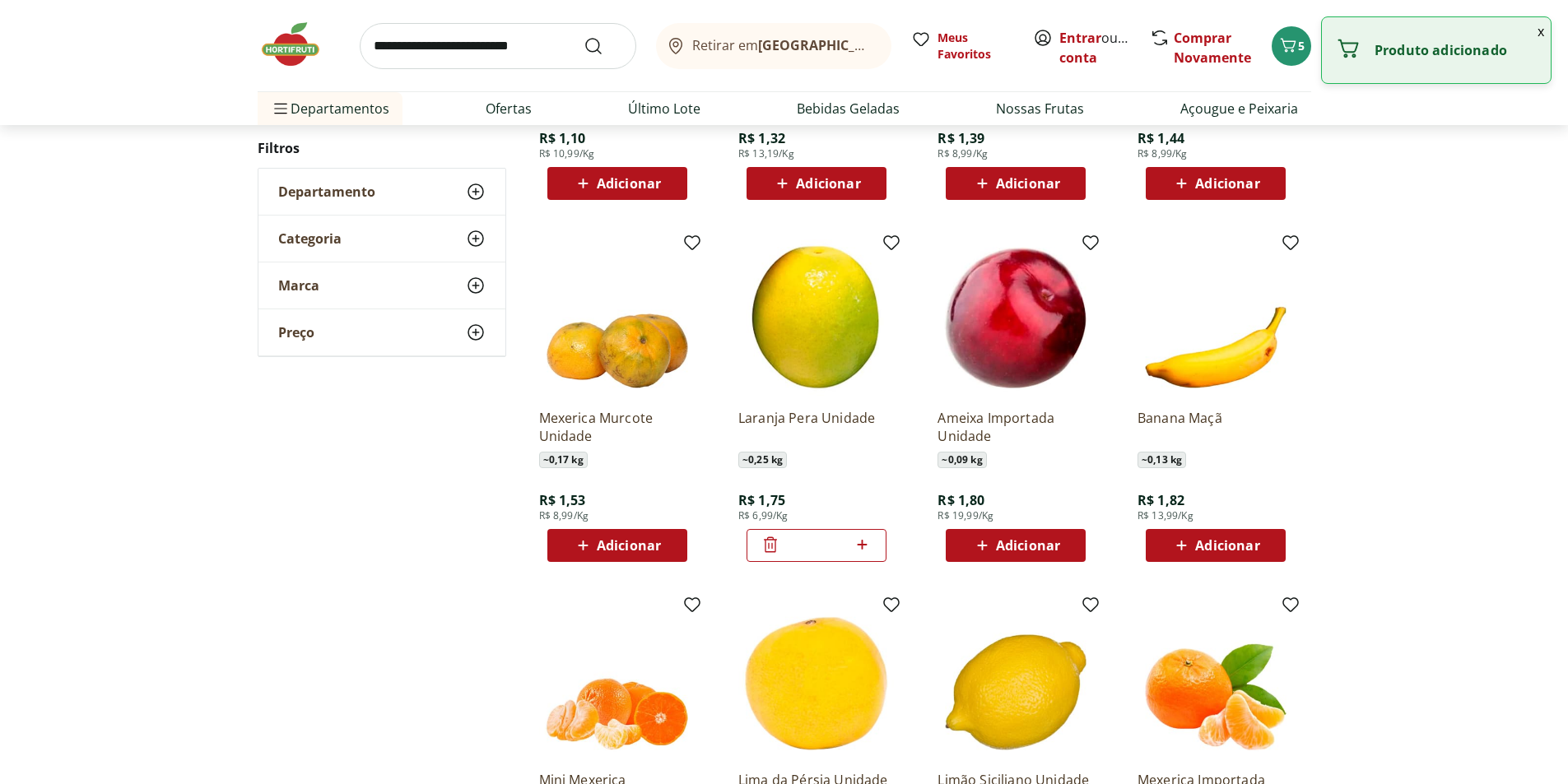
click at [865, 542] on icon at bounding box center [862, 545] width 20 height 19
type input "*"
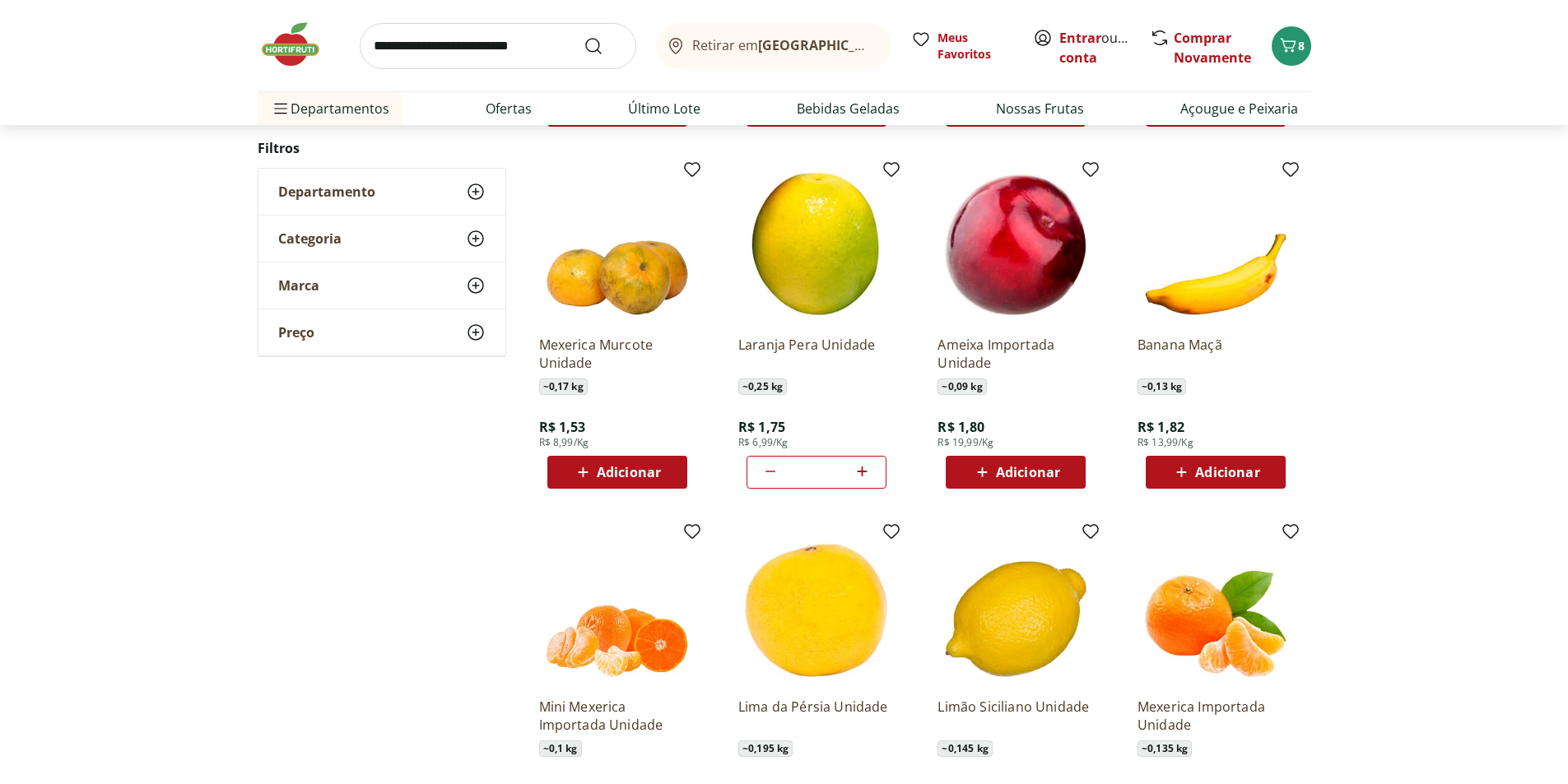
scroll to position [576, 0]
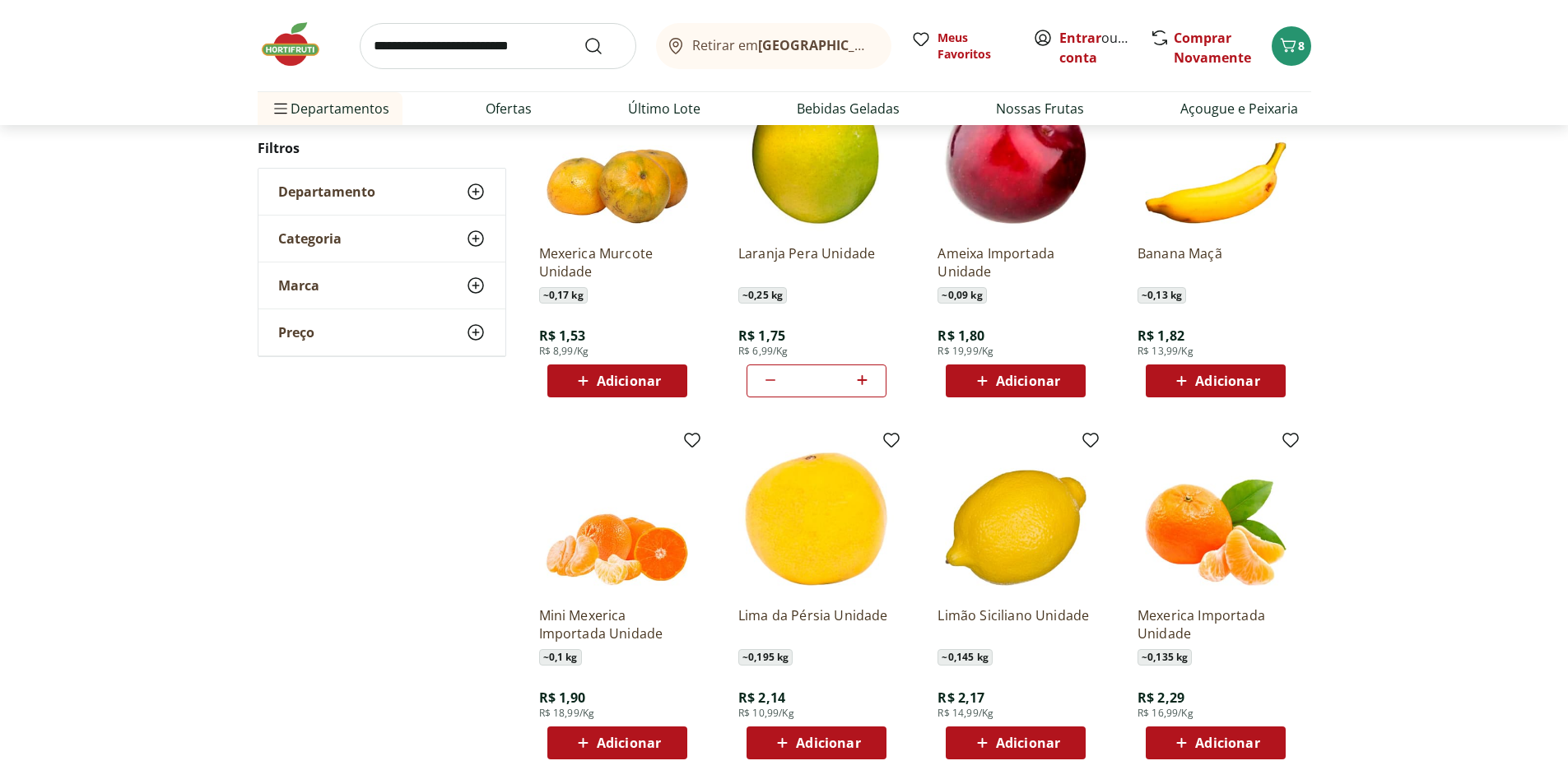
click at [1216, 384] on span "Adicionar" at bounding box center [1227, 380] width 64 height 13
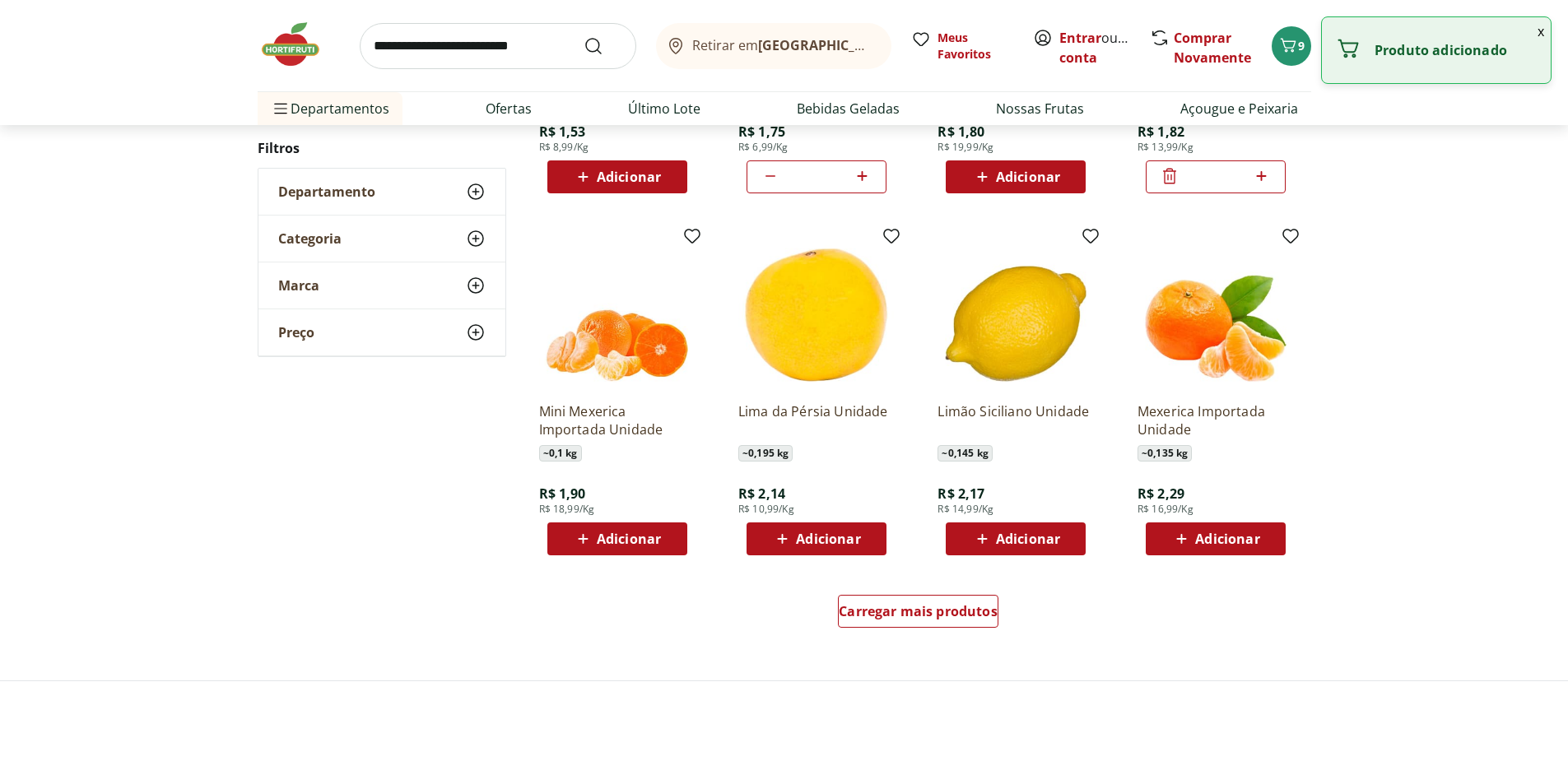
scroll to position [823, 0]
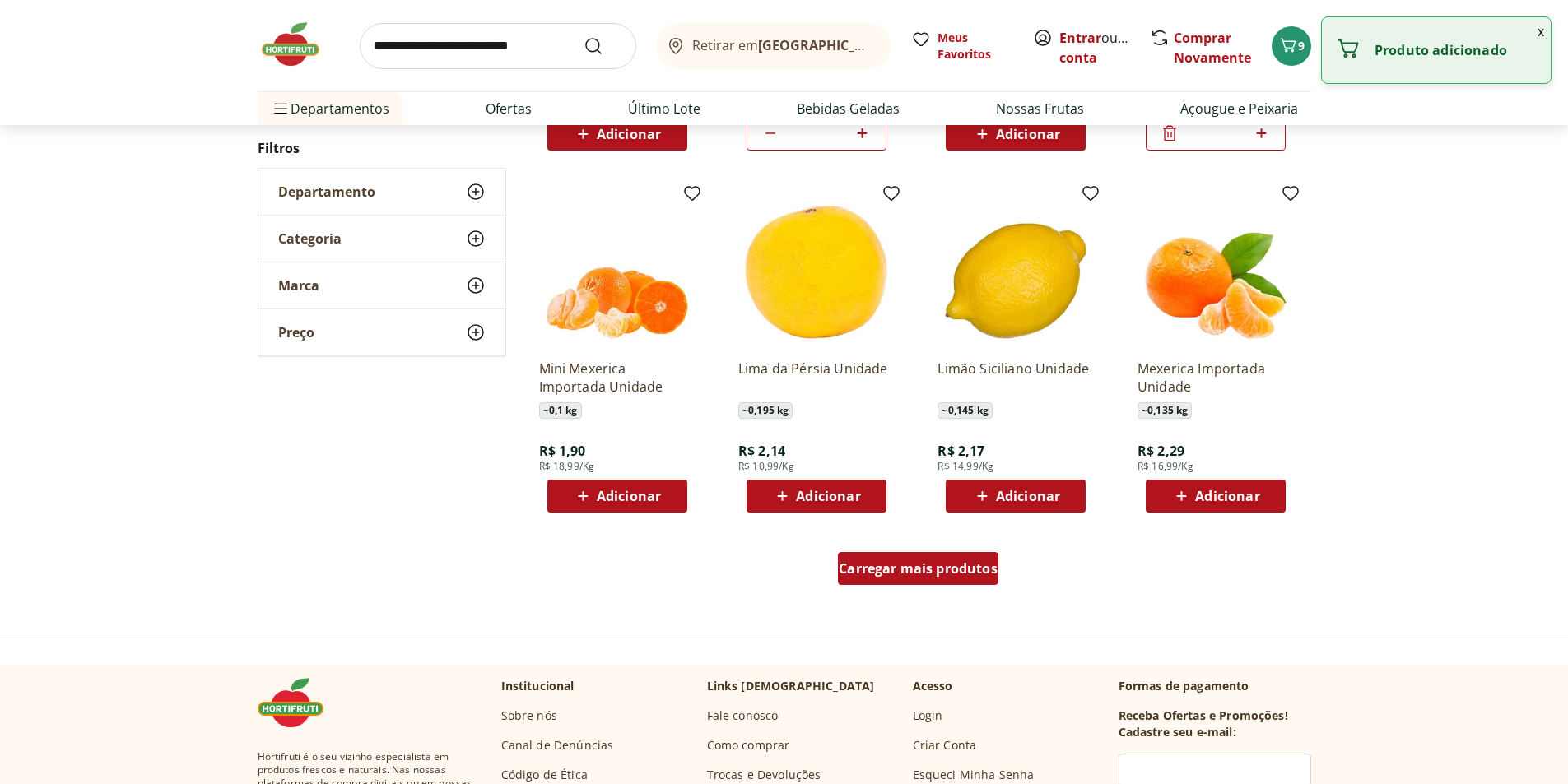
click at [923, 568] on span "Carregar mais produtos" at bounding box center [918, 568] width 158 height 13
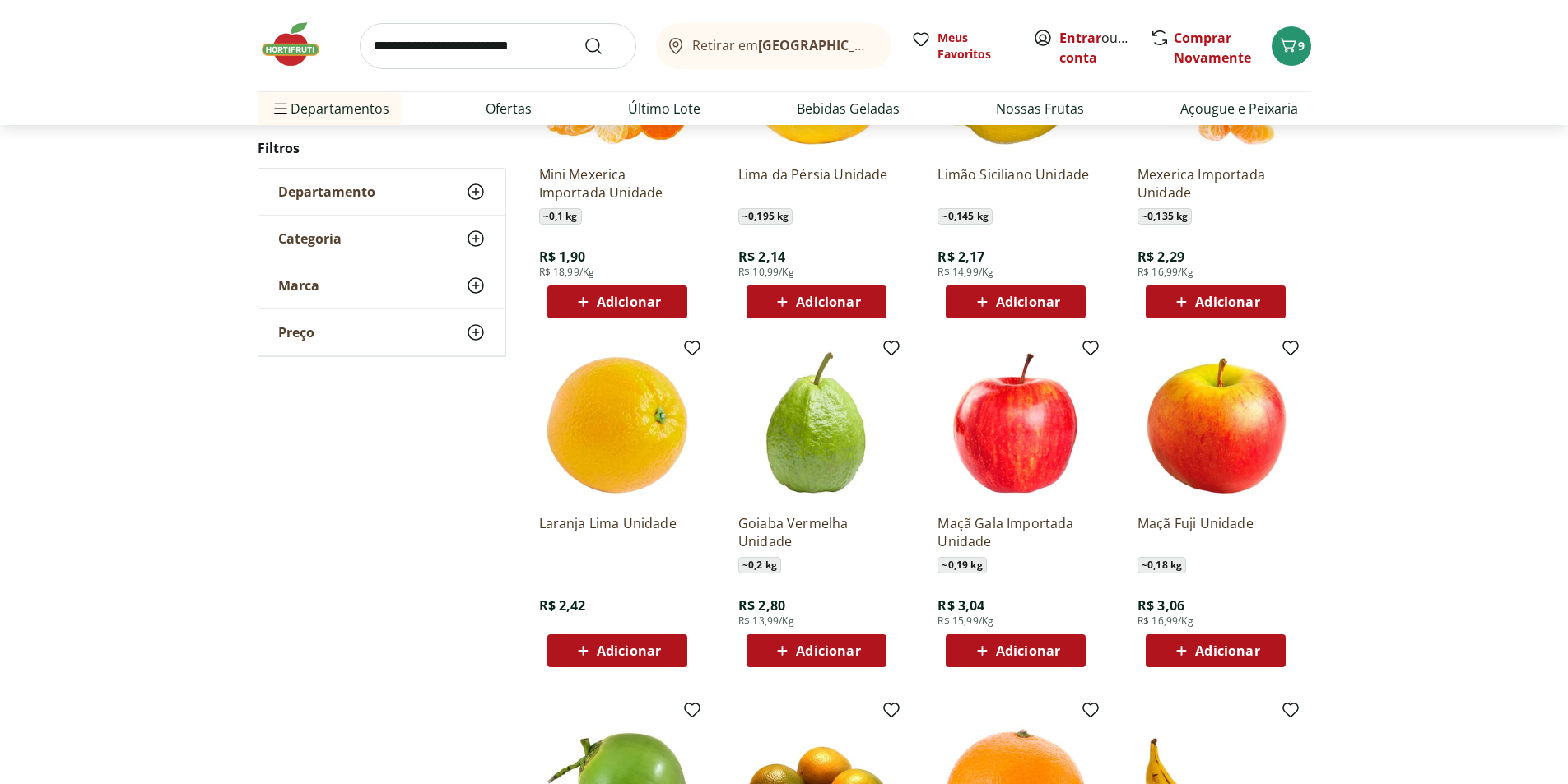
scroll to position [1070, 0]
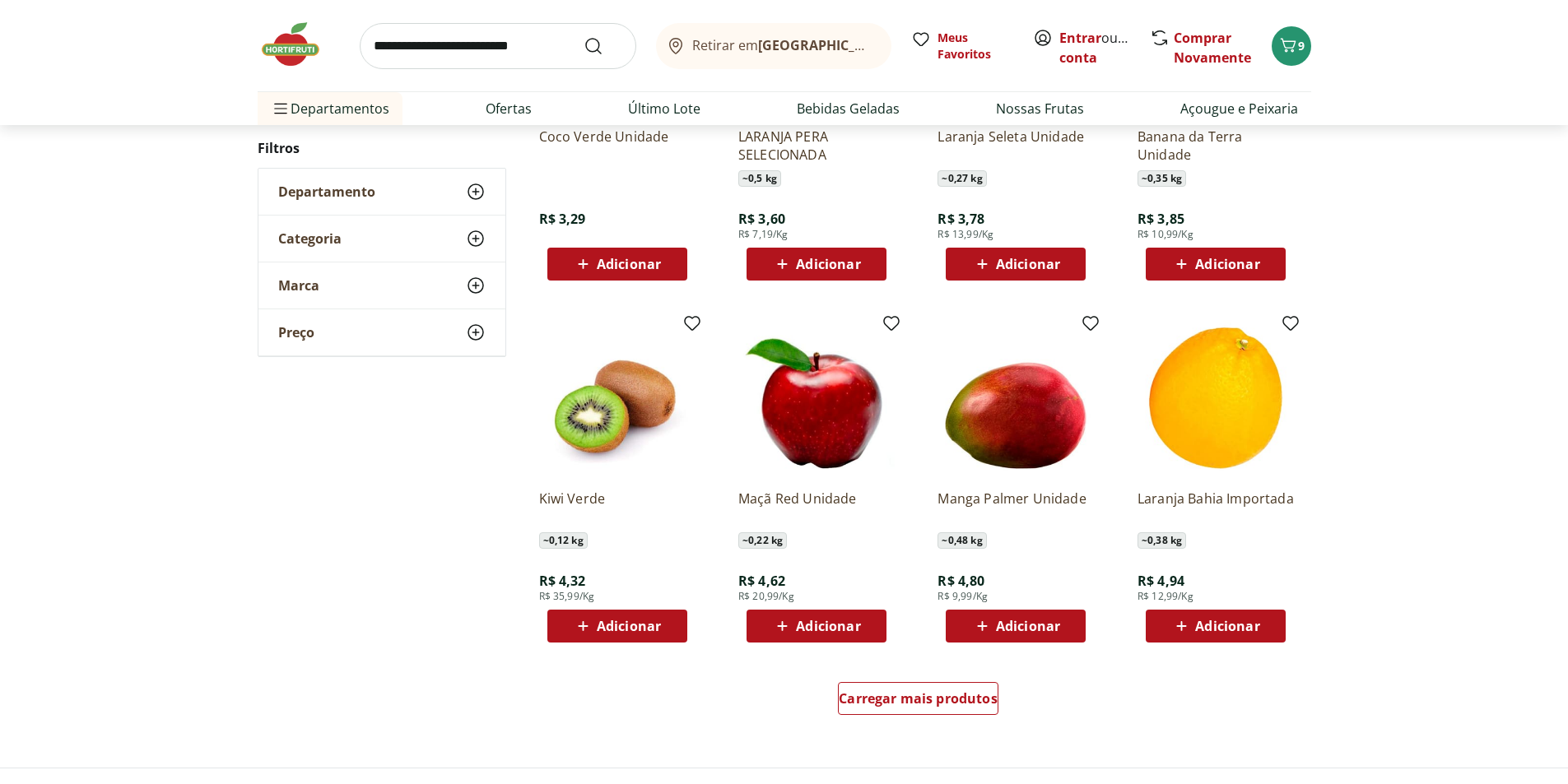
scroll to position [823, 0]
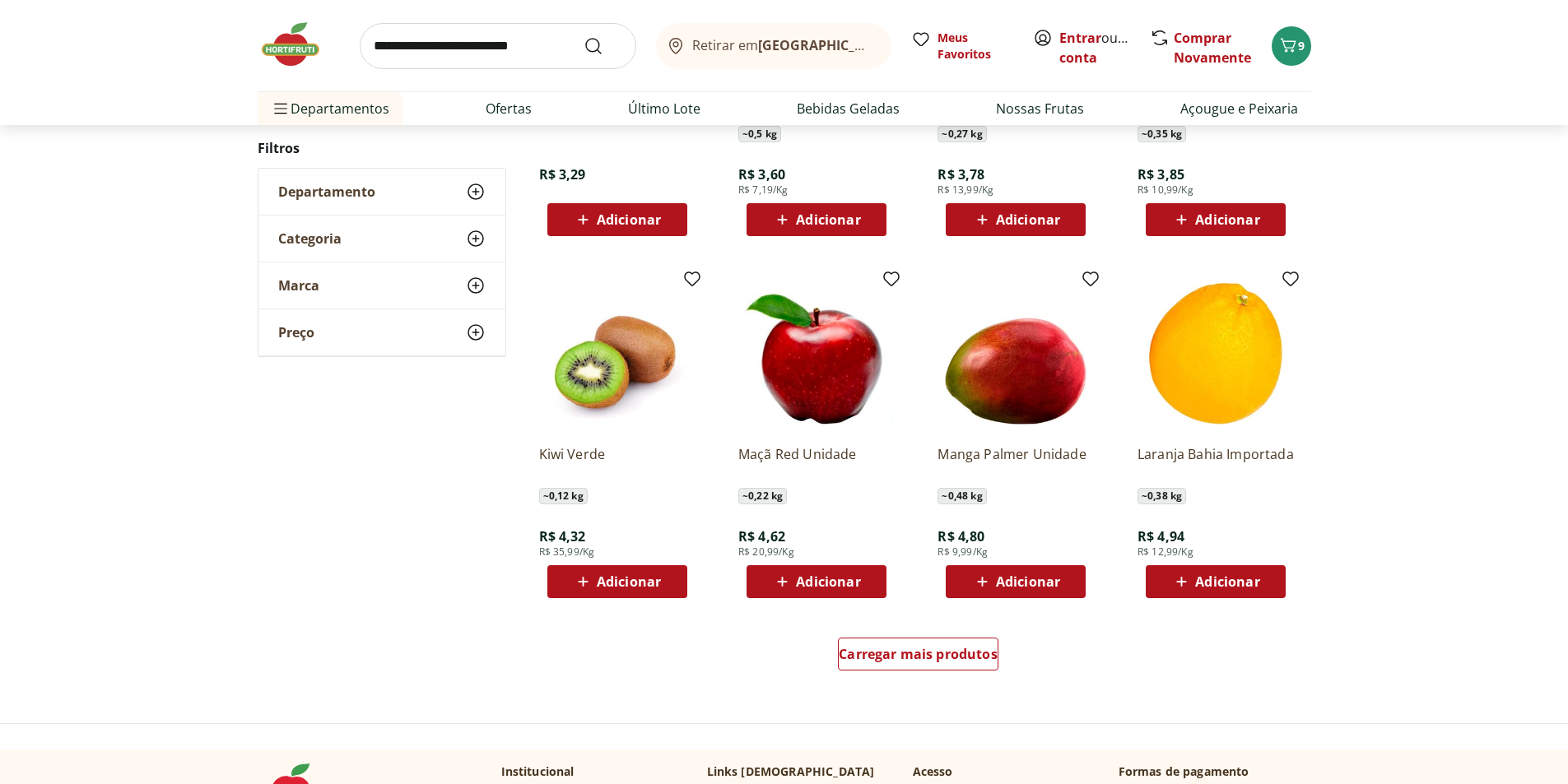
click at [666, 586] on div "Adicionar" at bounding box center [617, 582] width 114 height 30
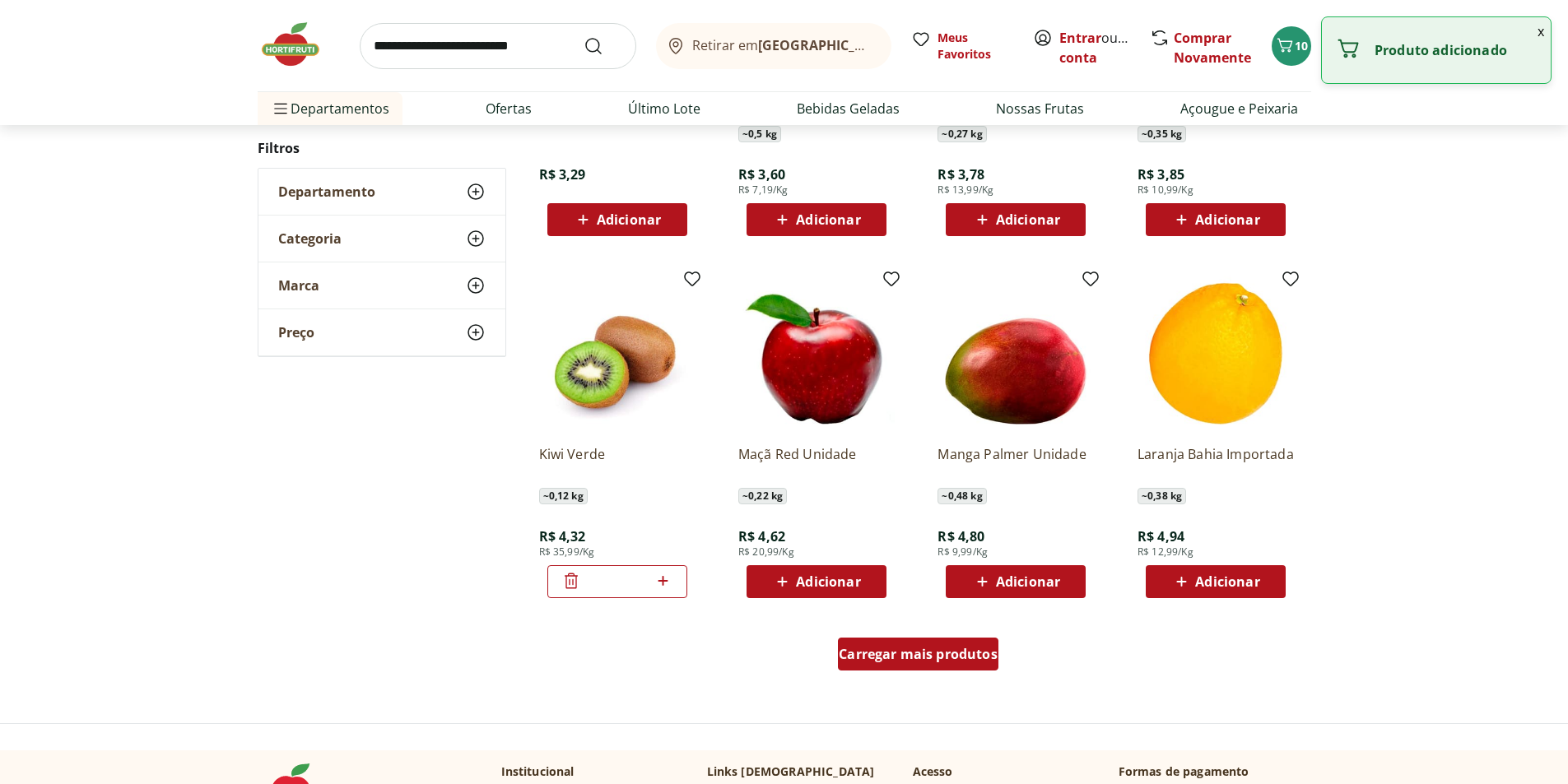
click at [960, 652] on span "Carregar mais produtos" at bounding box center [918, 654] width 158 height 13
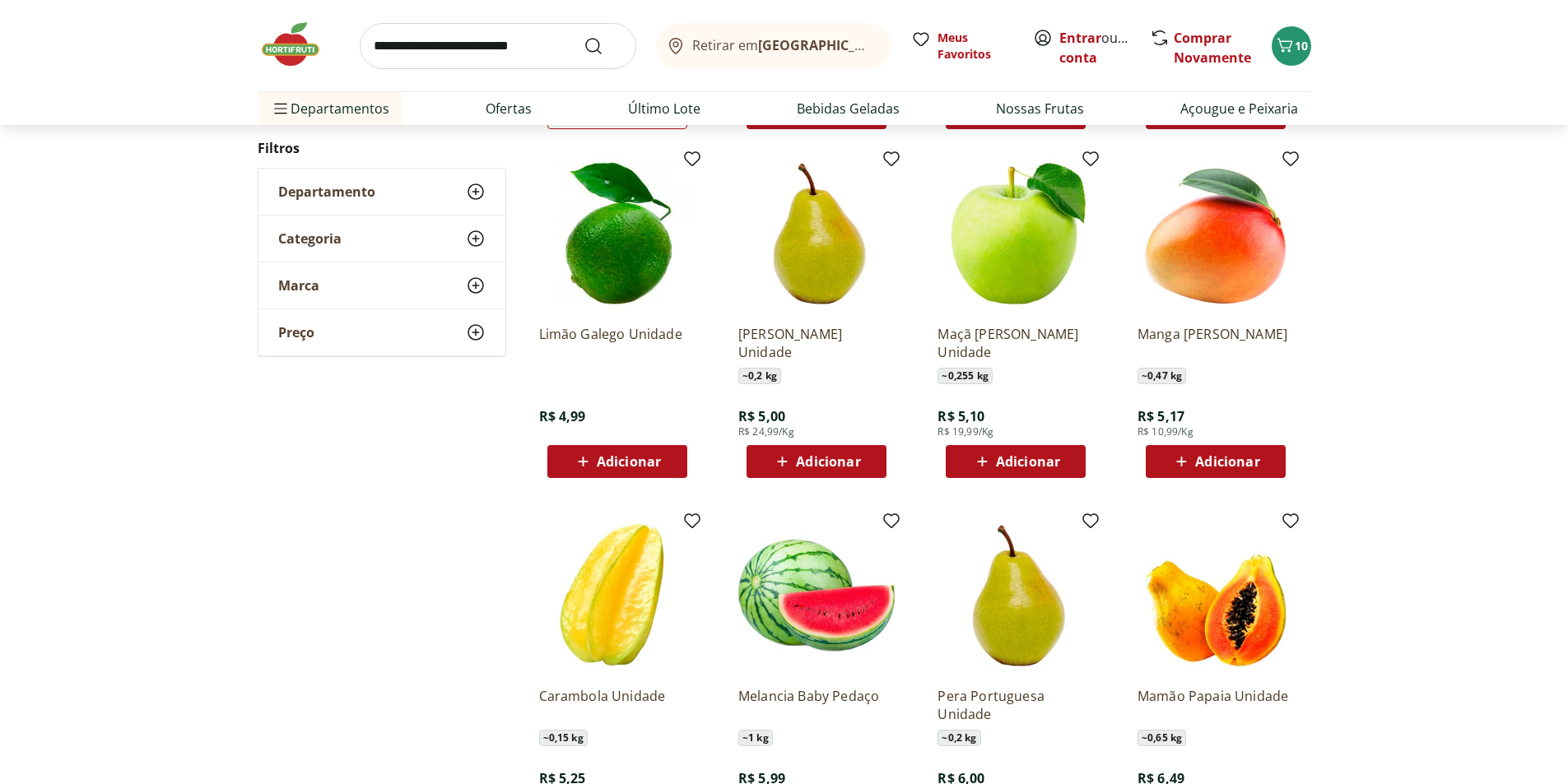
scroll to position [1399, 0]
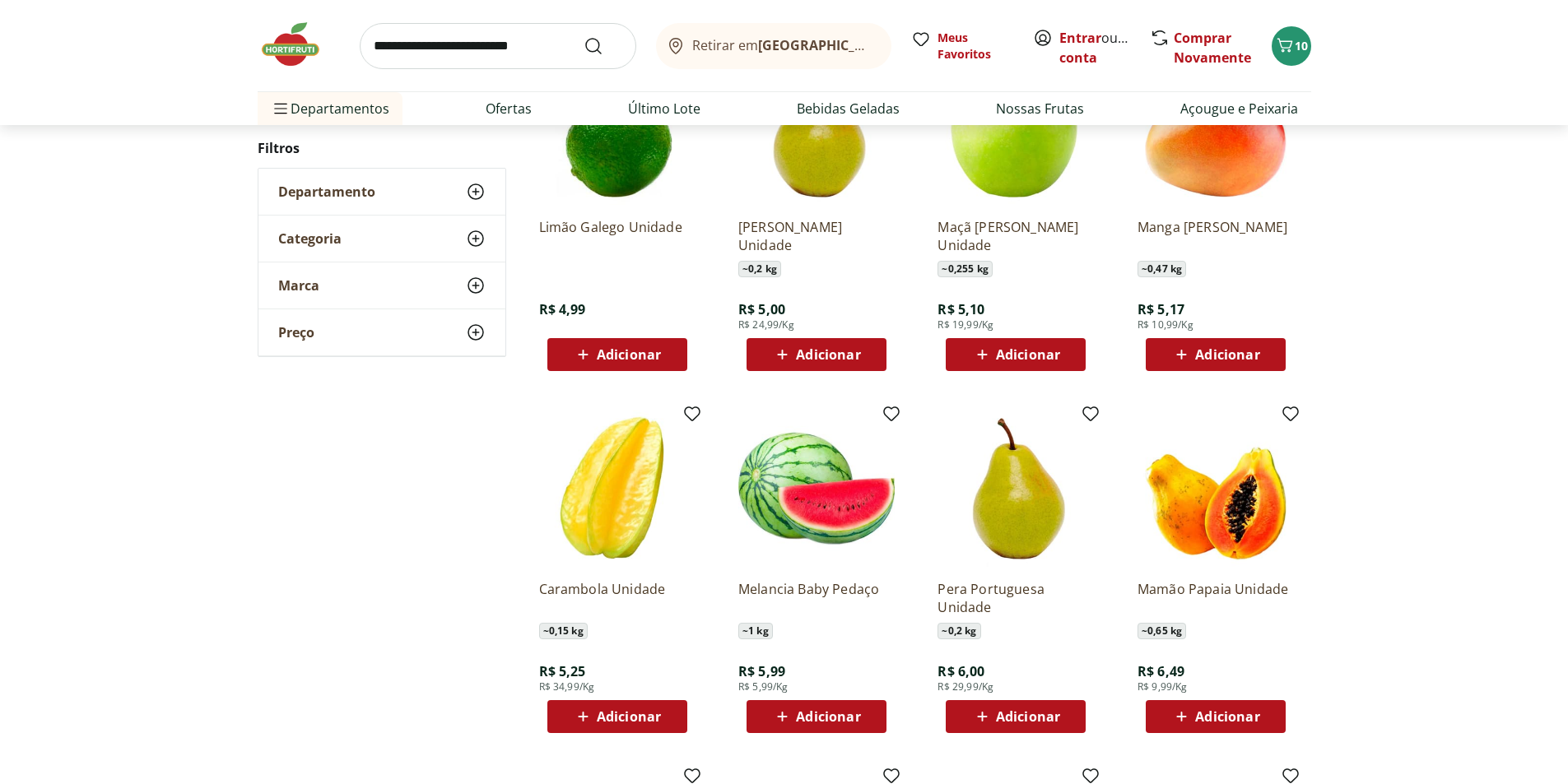
click at [1240, 663] on span "Adicionar" at bounding box center [1227, 716] width 64 height 13
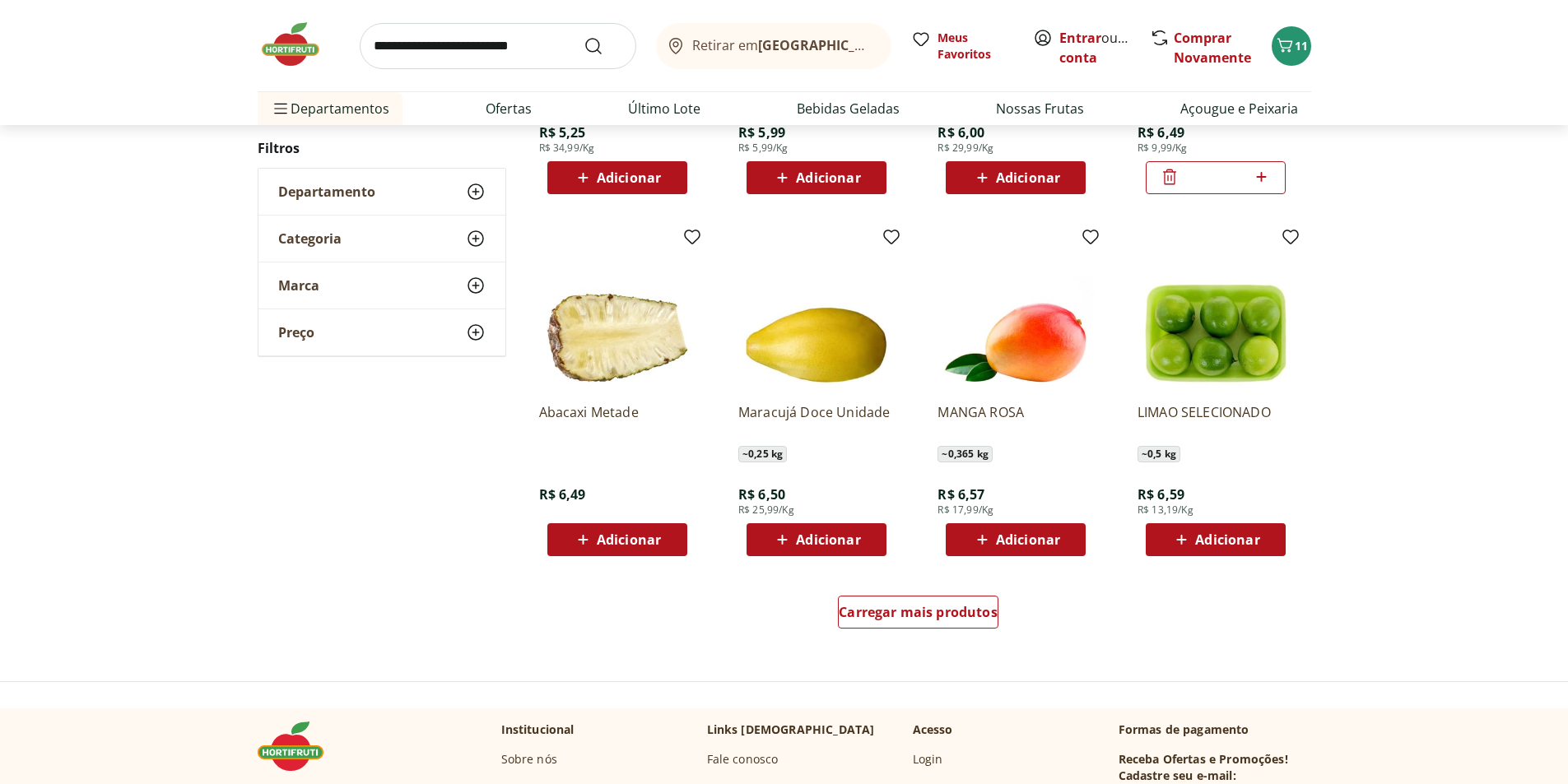
scroll to position [902, 0]
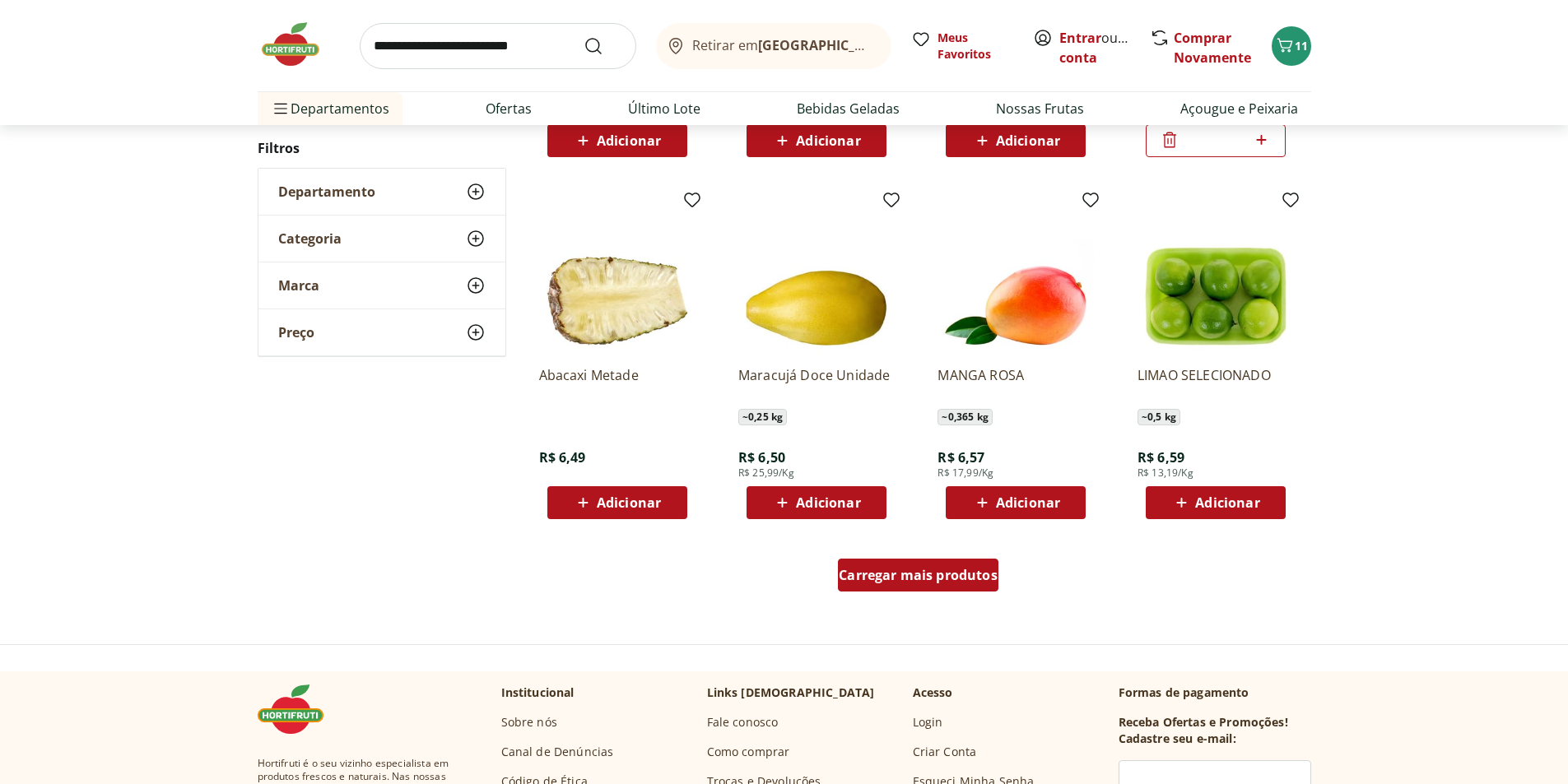
click at [932, 573] on span "Carregar mais produtos" at bounding box center [918, 575] width 158 height 13
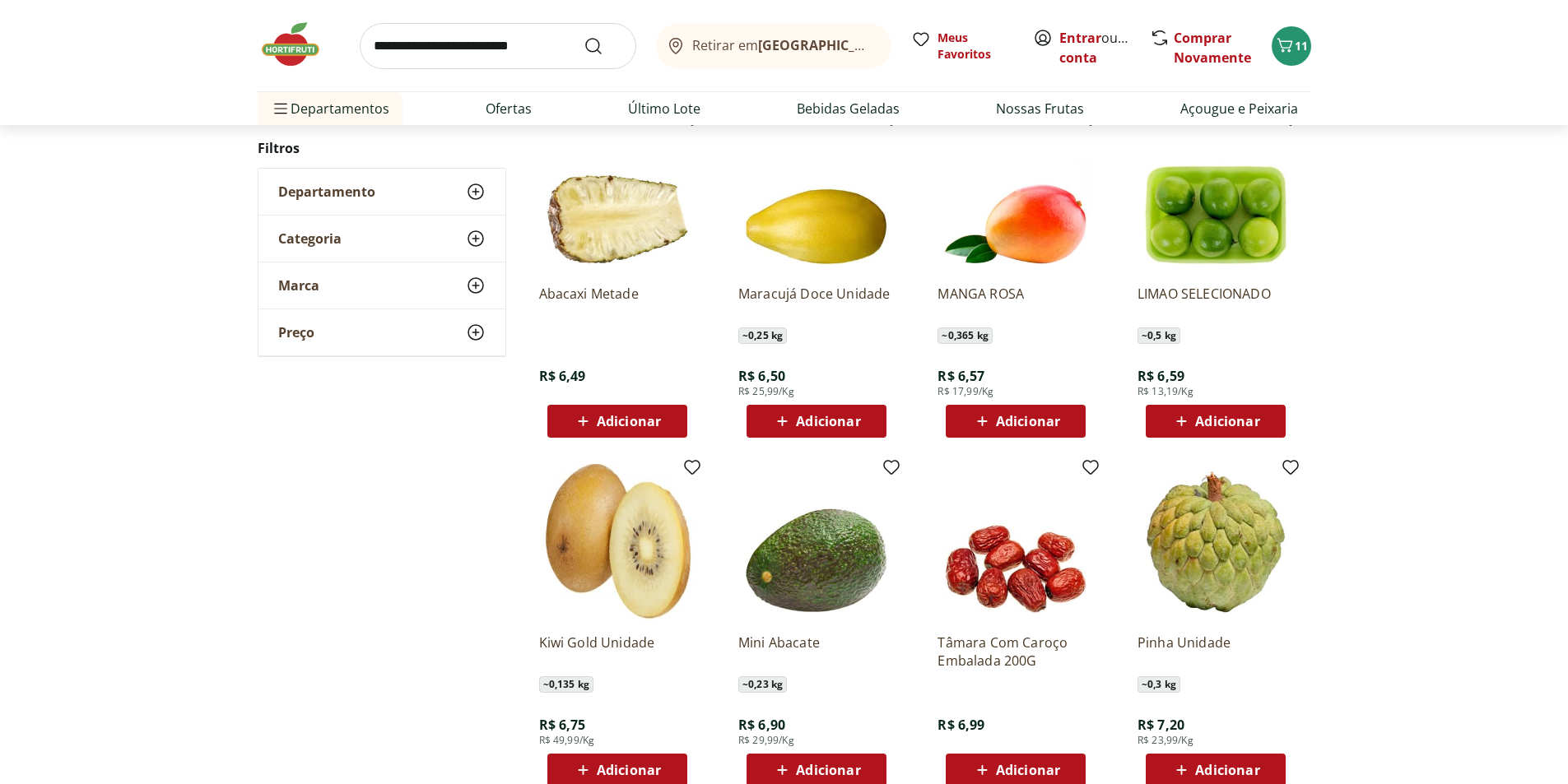
scroll to position [984, 0]
click at [830, 422] on span "Adicionar" at bounding box center [828, 420] width 64 height 13
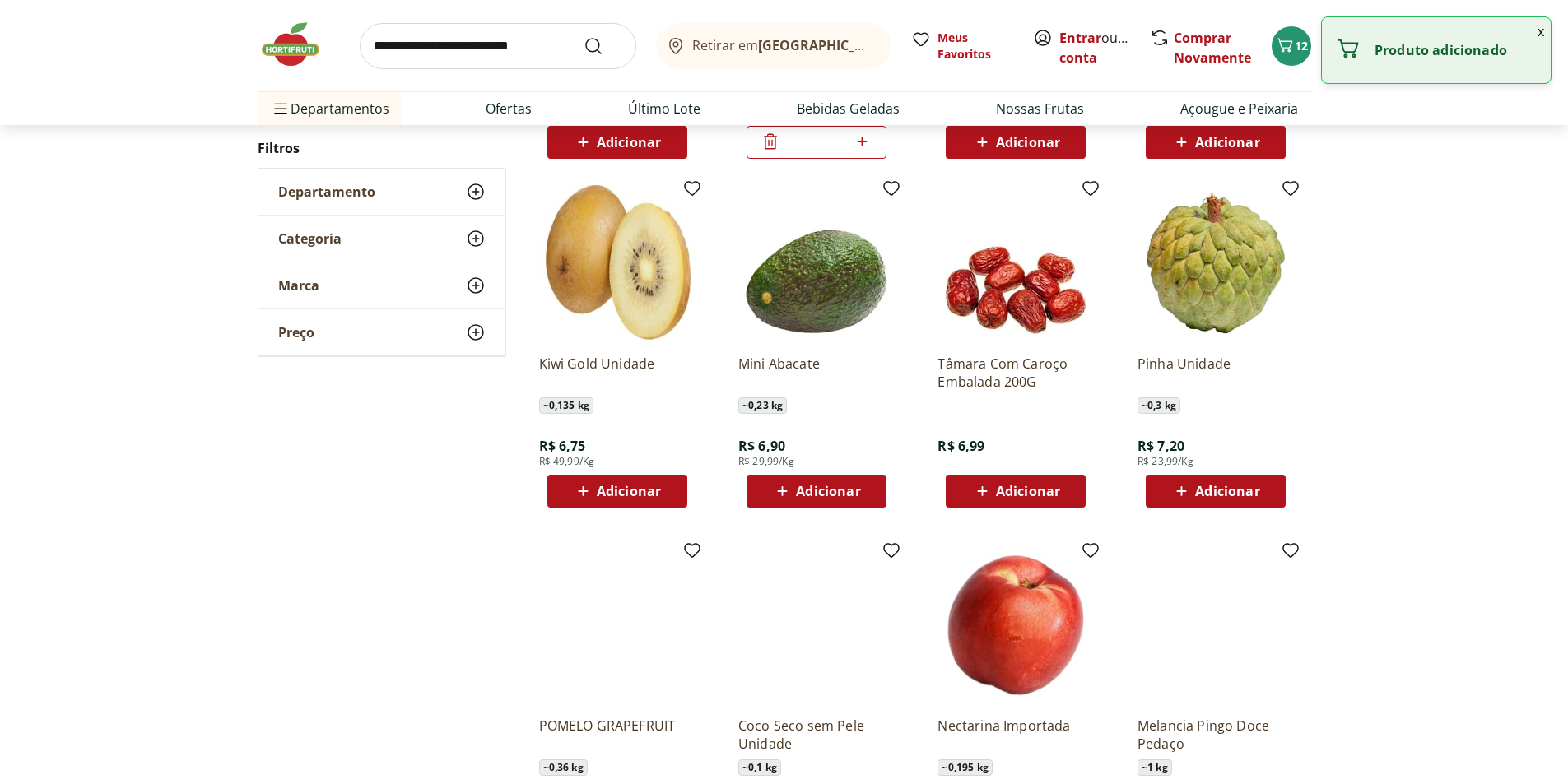
scroll to position [1313, 0]
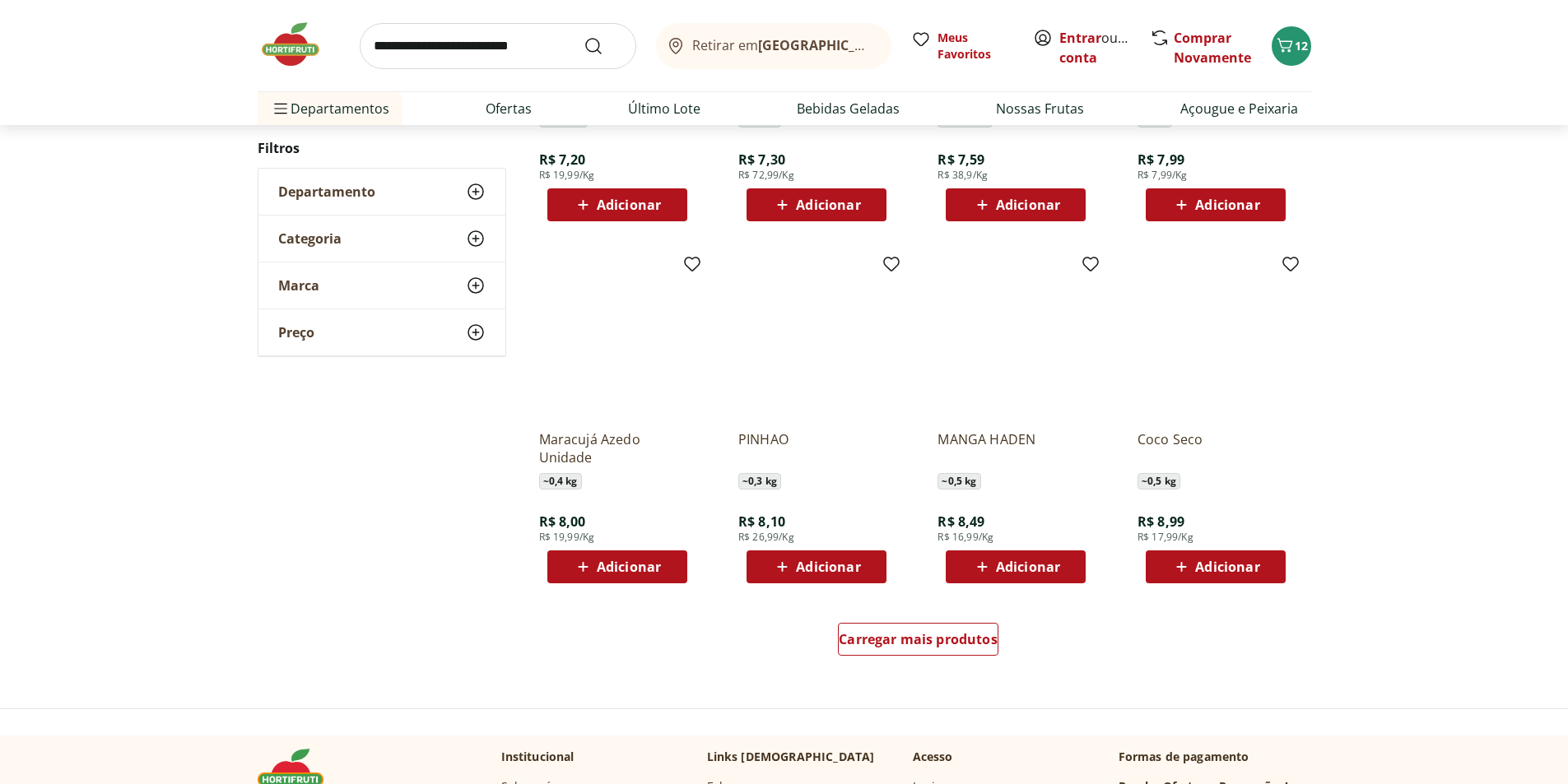
scroll to position [981, 0]
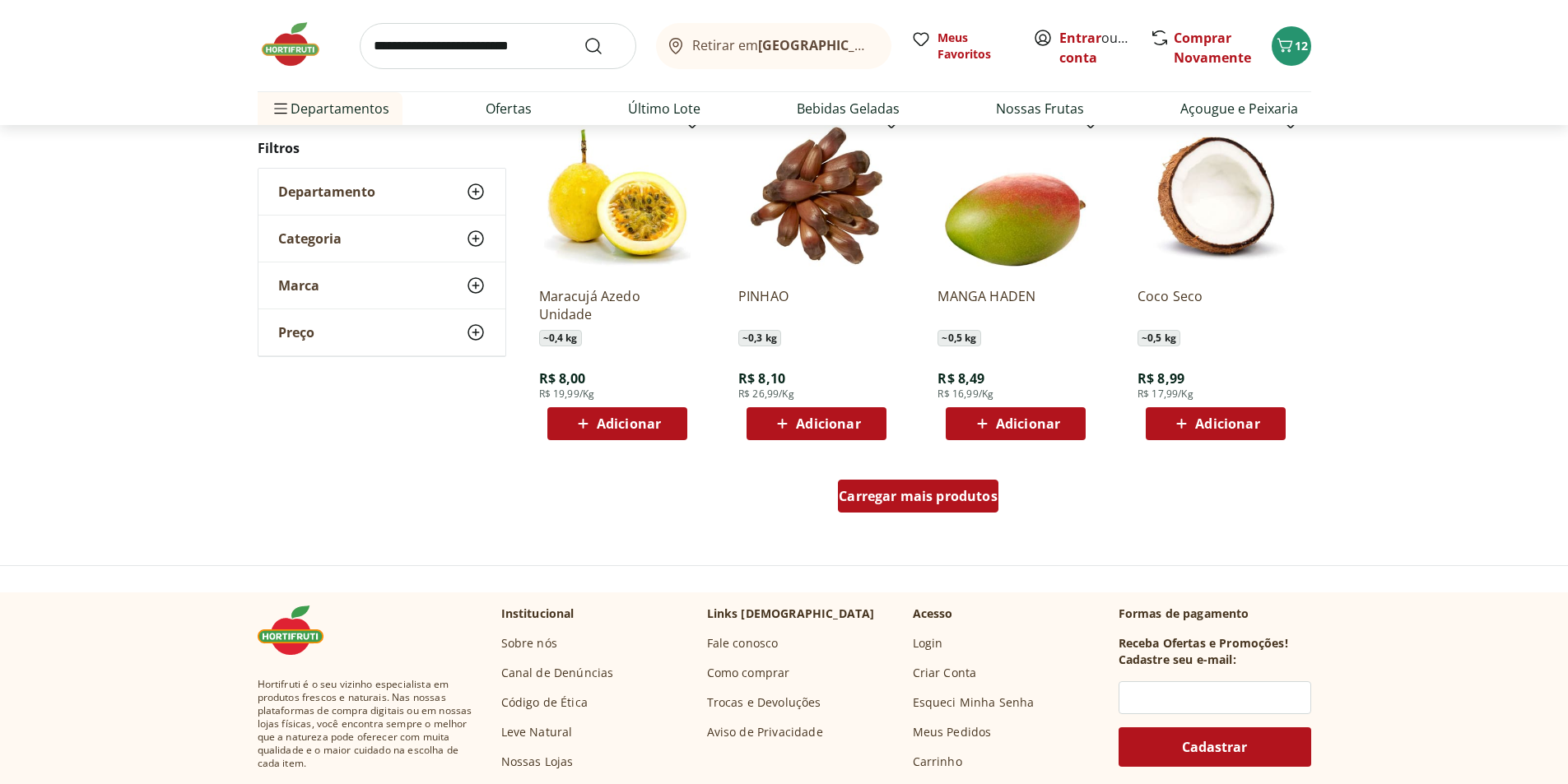
click at [983, 506] on div "Carregar mais produtos" at bounding box center [918, 495] width 160 height 33
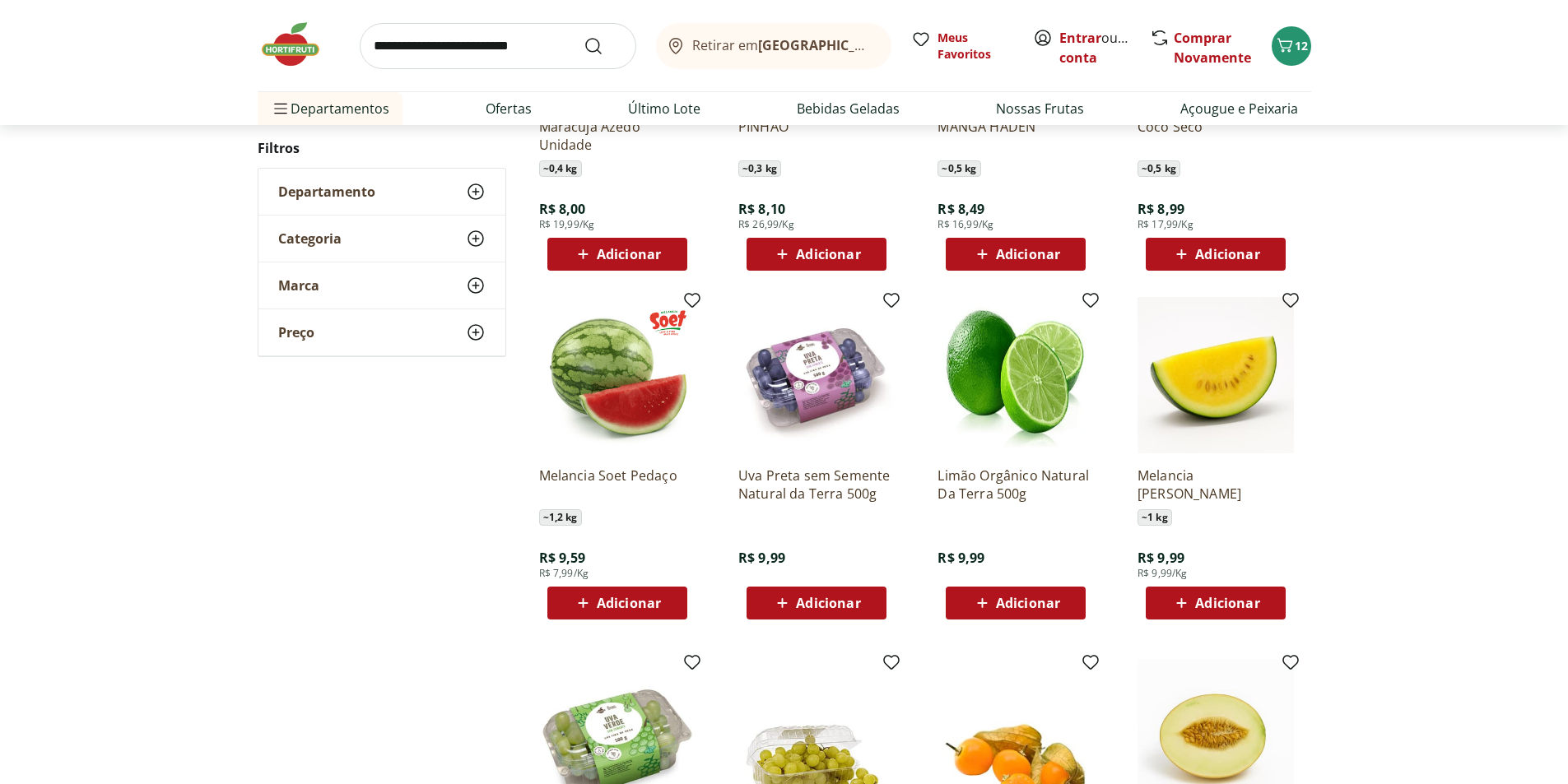
scroll to position [1227, 0]
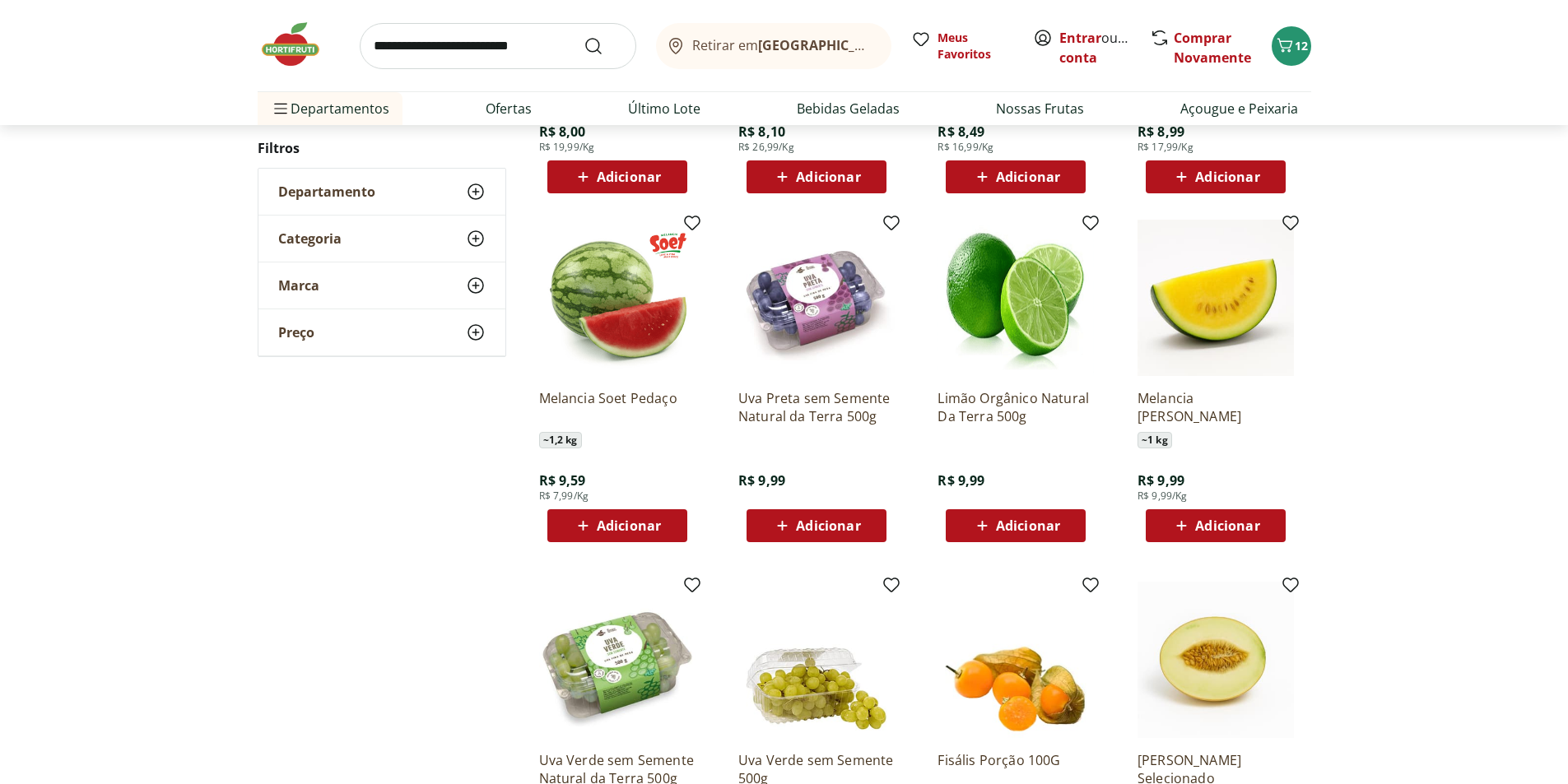
click at [827, 519] on span "Adicionar" at bounding box center [828, 525] width 64 height 13
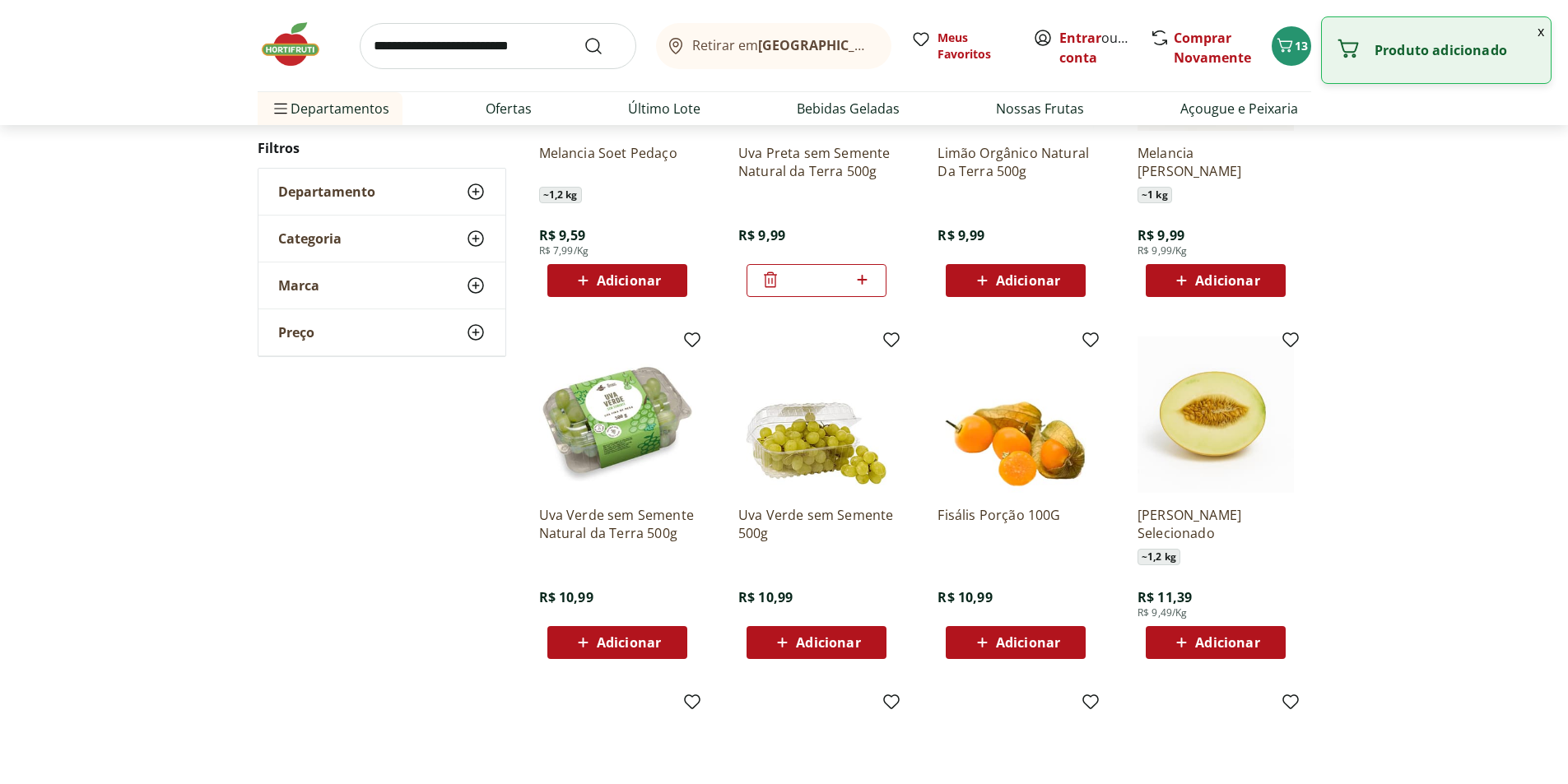
scroll to position [401, 0]
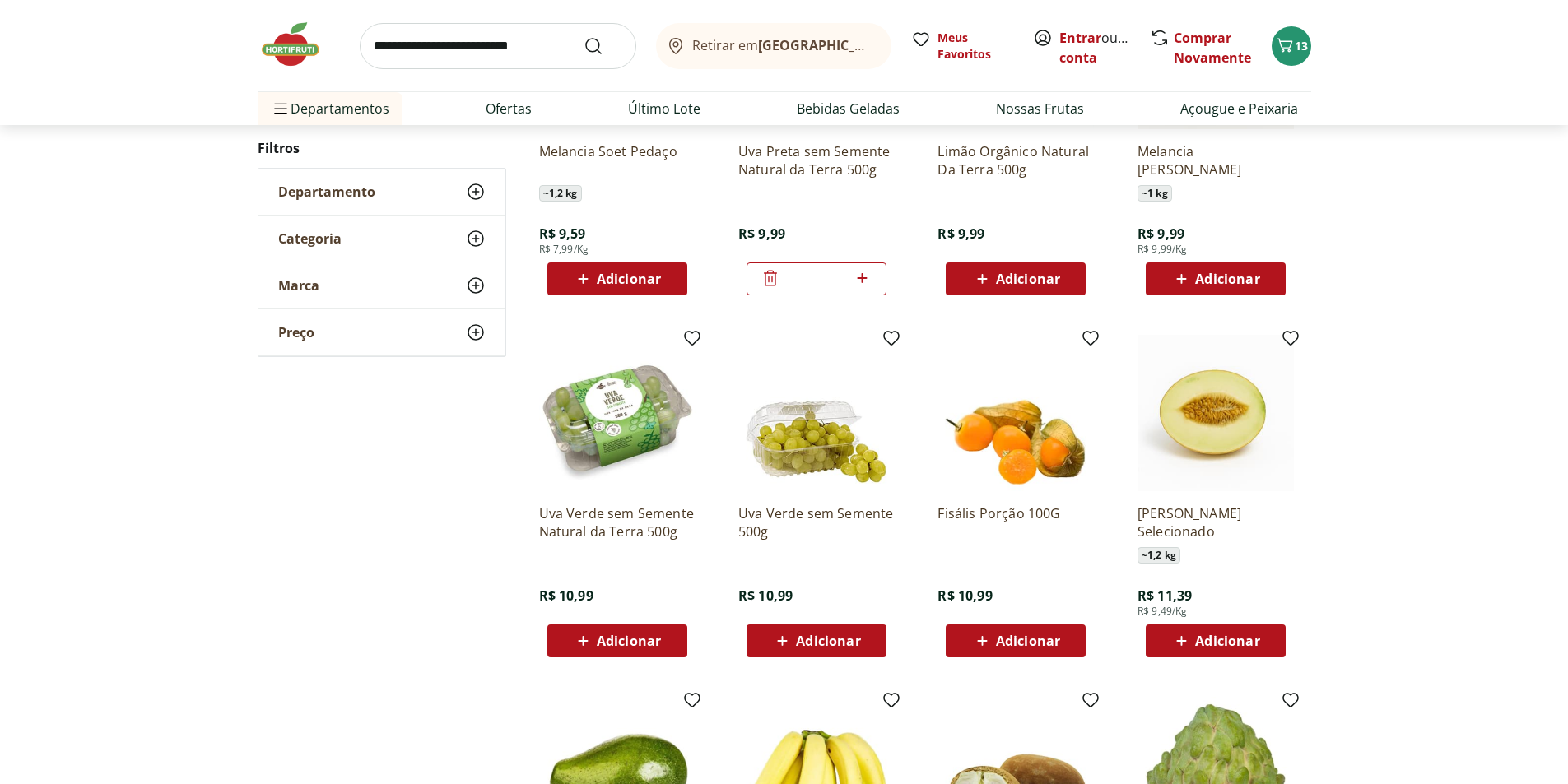
click at [627, 641] on span "Adicionar" at bounding box center [629, 641] width 64 height 13
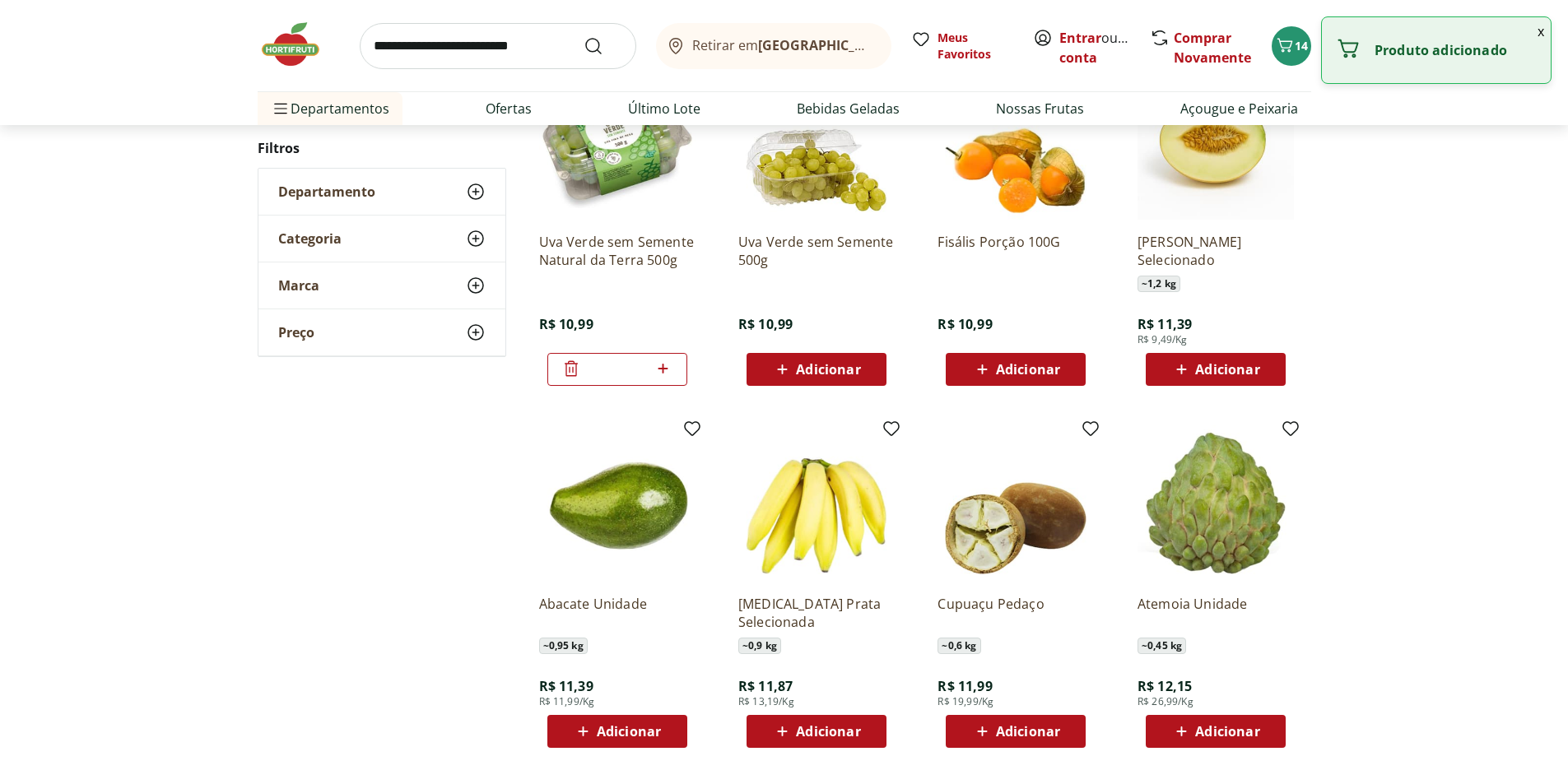
scroll to position [730, 0]
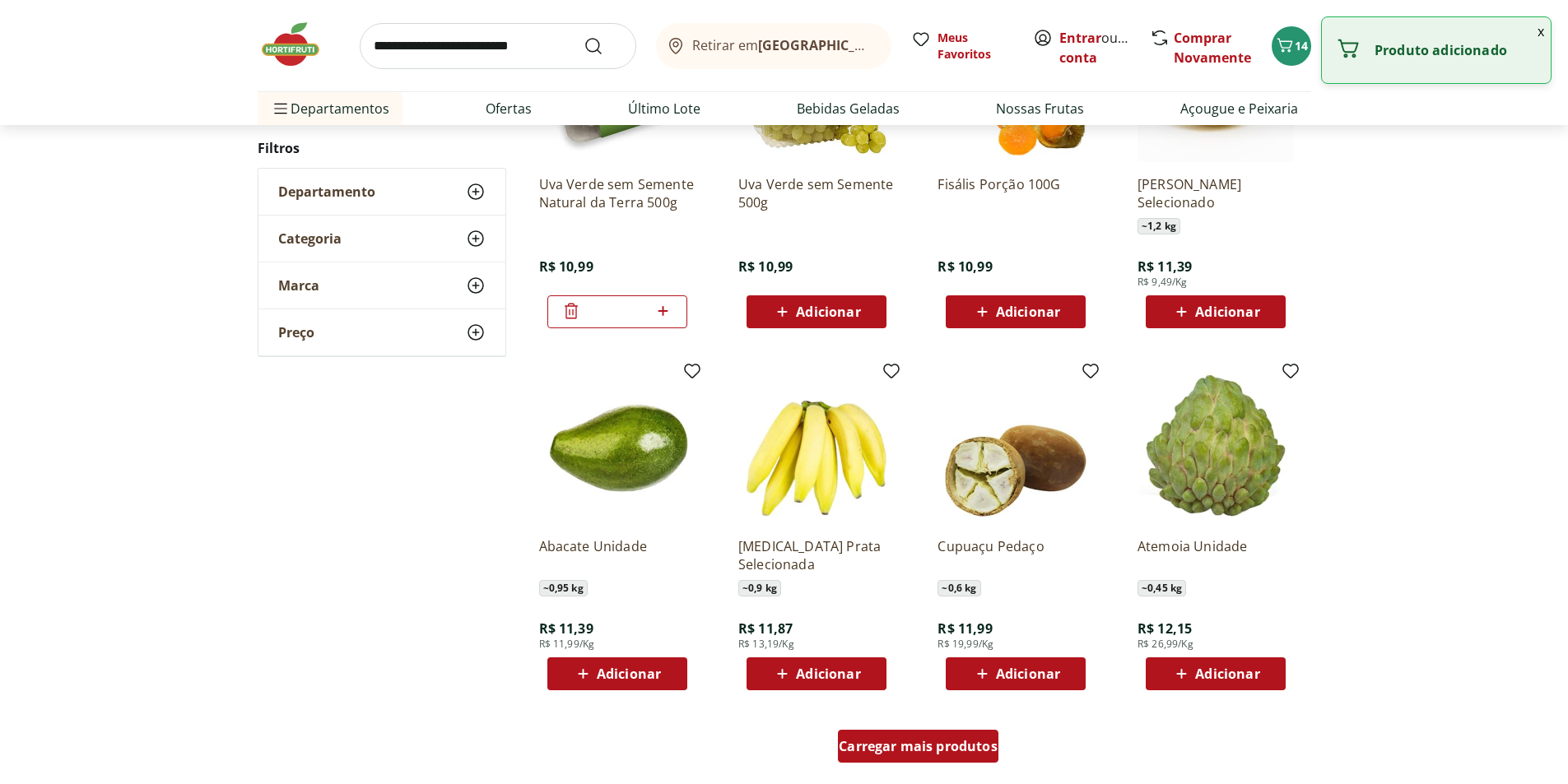
click at [950, 663] on span "Carregar mais produtos" at bounding box center [918, 746] width 158 height 13
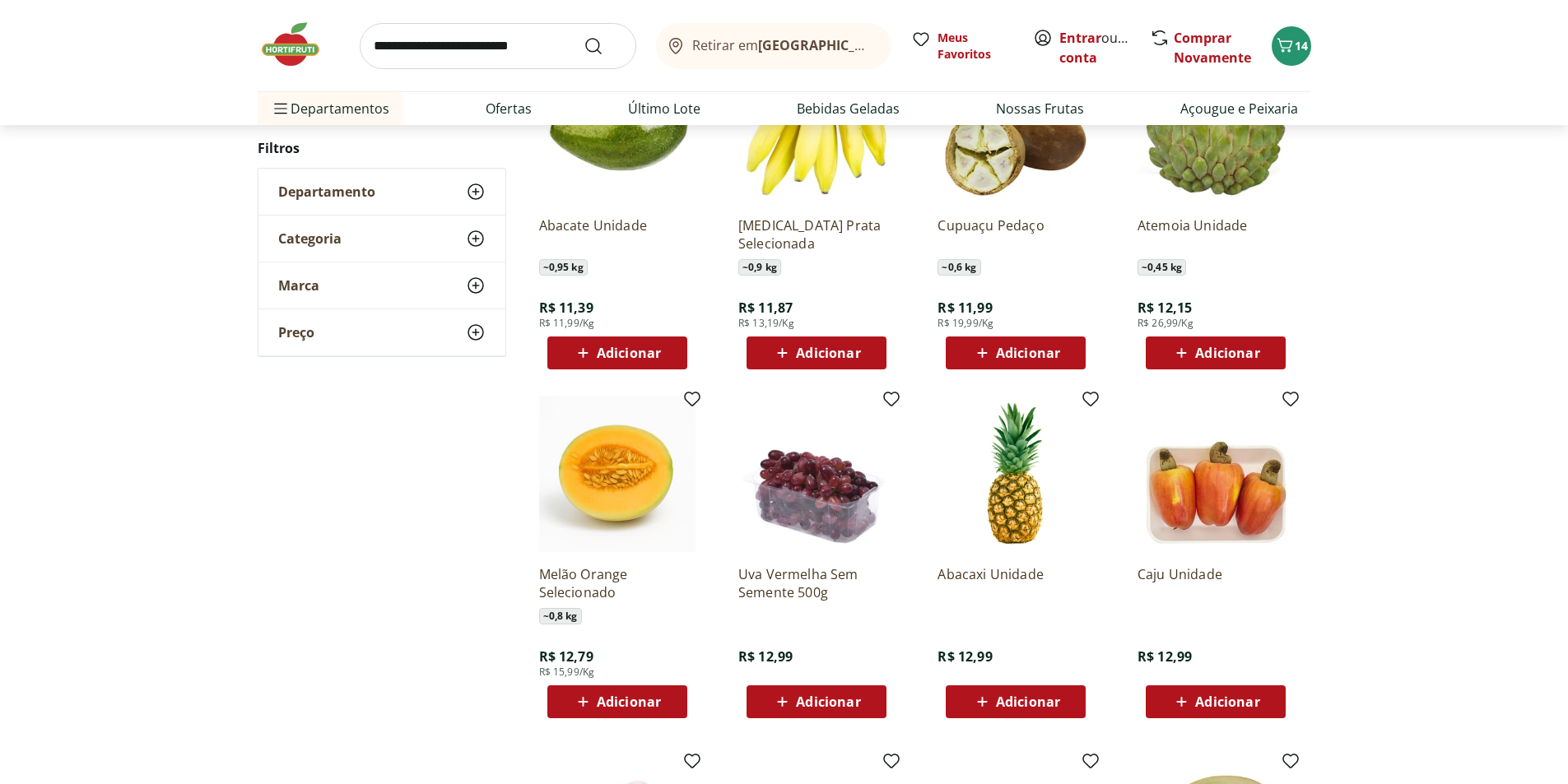
scroll to position [1059, 0]
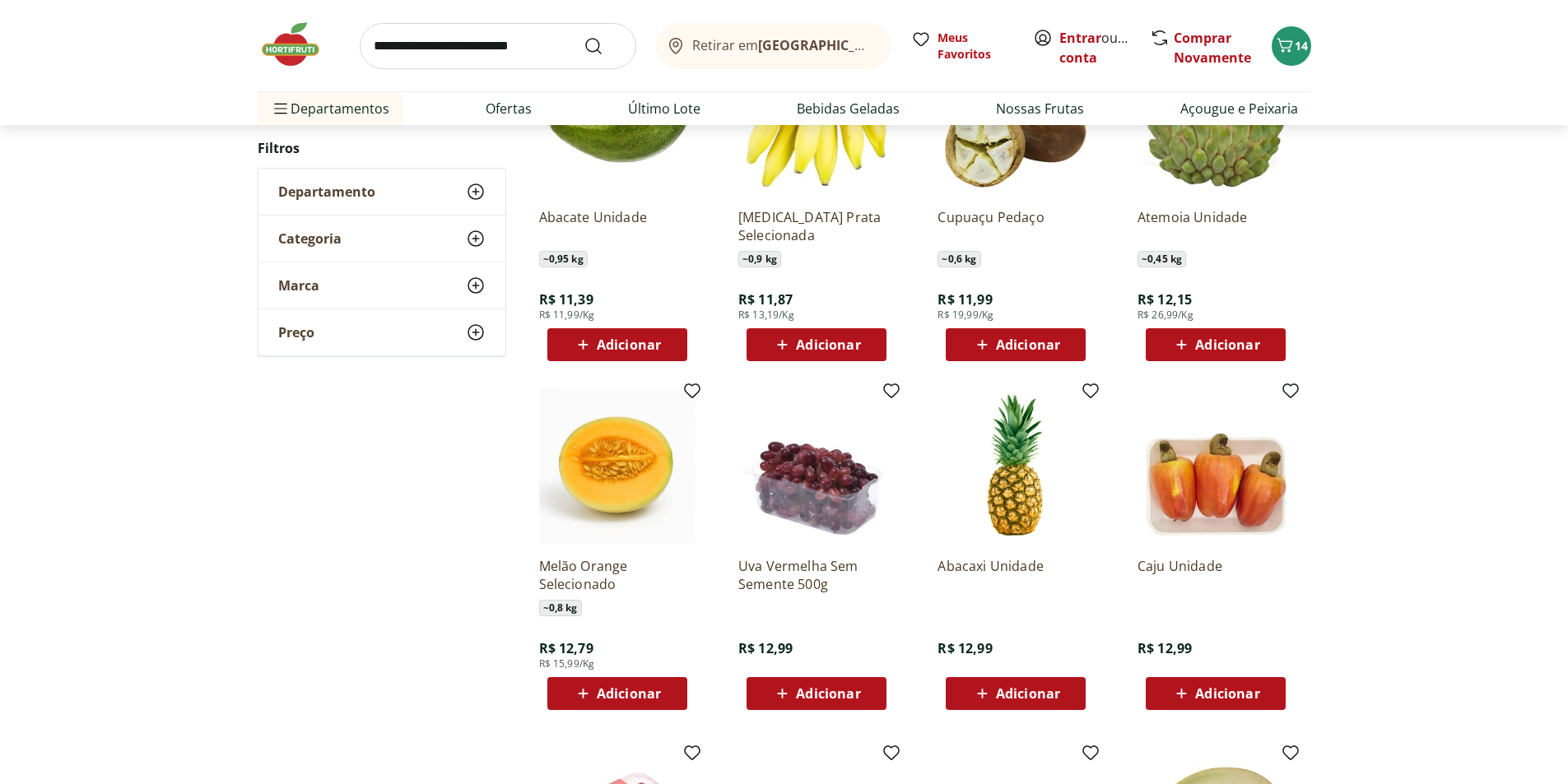
click at [820, 663] on span "Adicionar" at bounding box center [828, 693] width 64 height 13
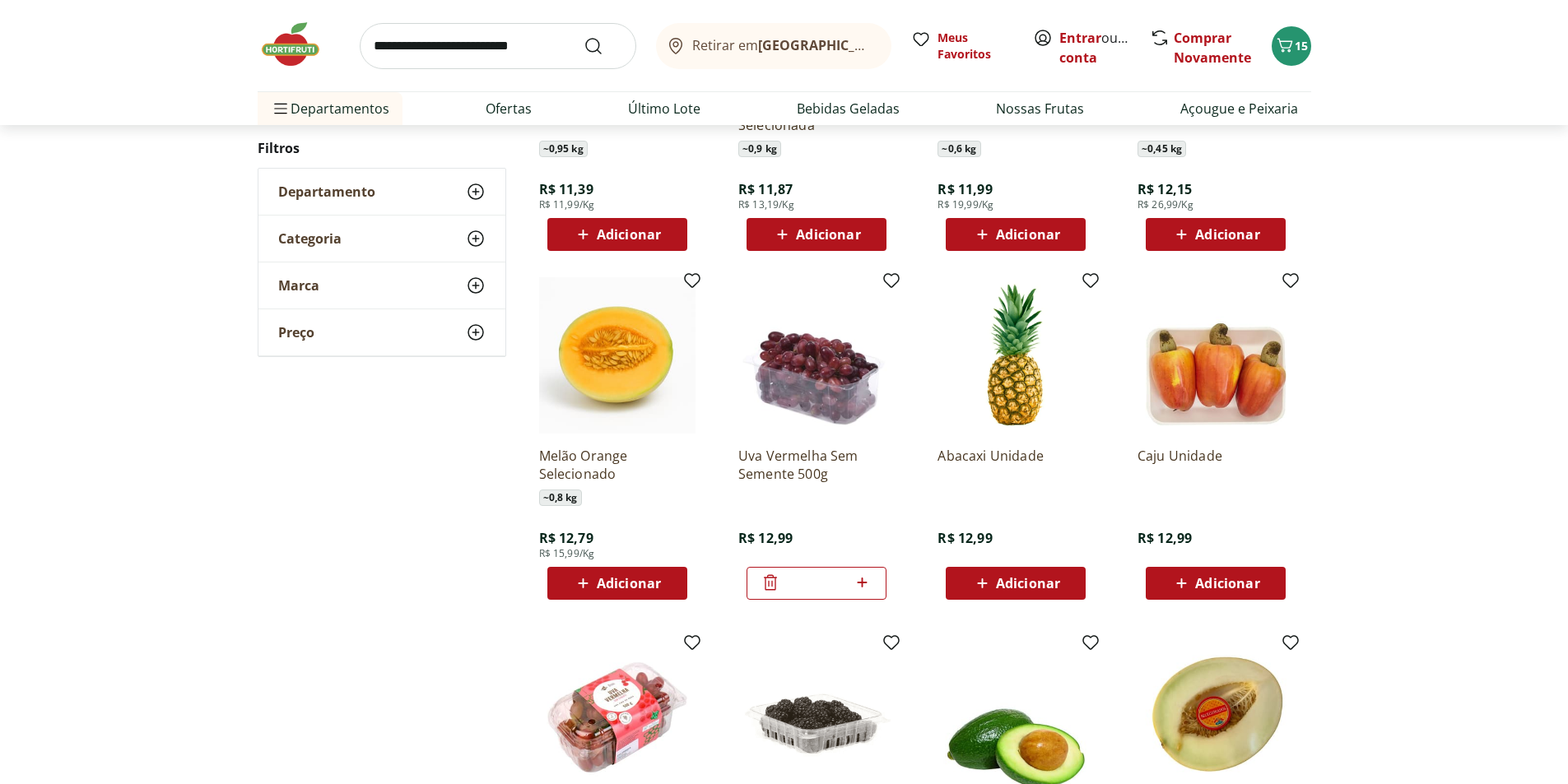
scroll to position [1224, 0]
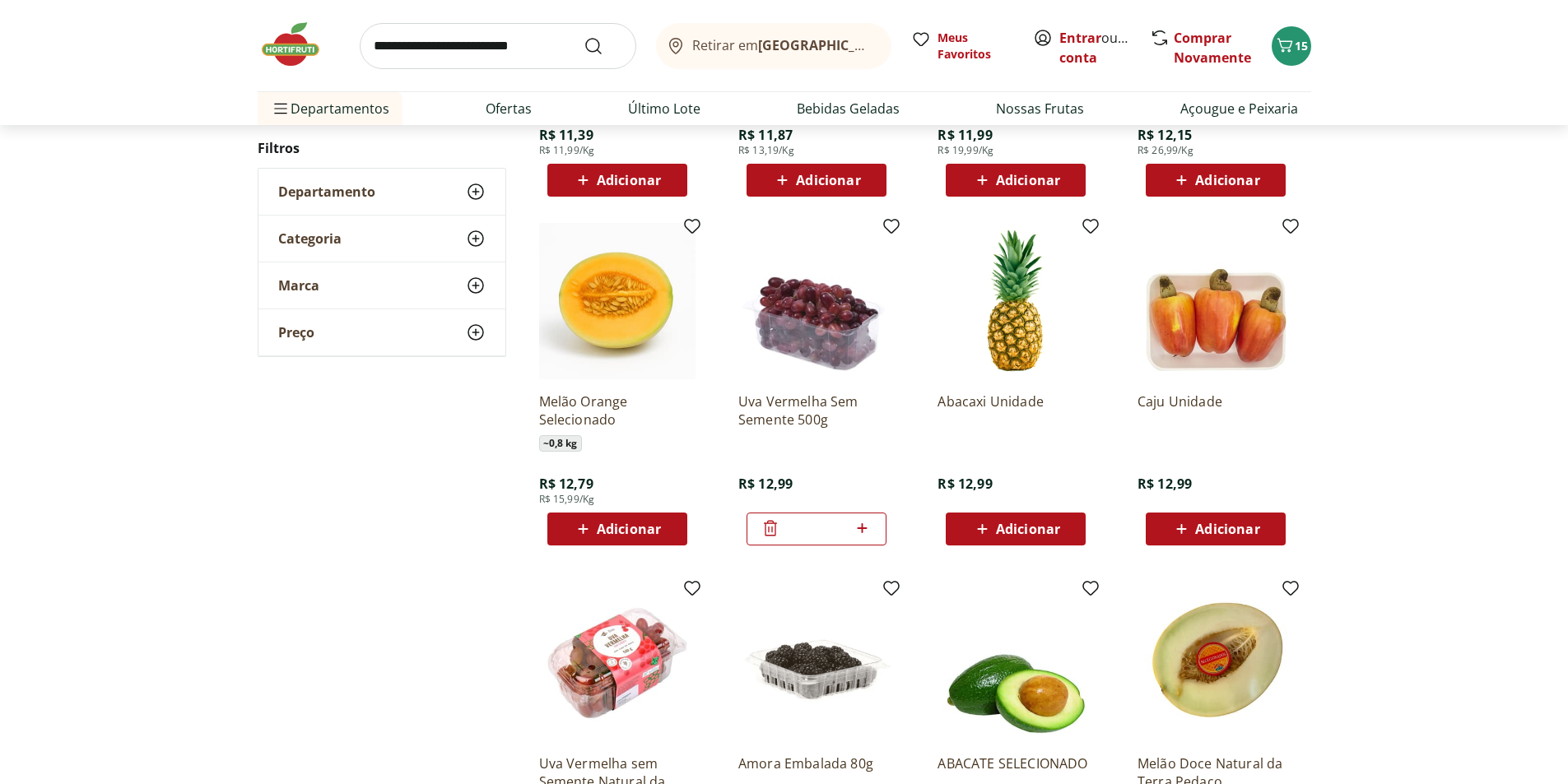
click at [1241, 536] on span "Adicionar" at bounding box center [1227, 529] width 64 height 13
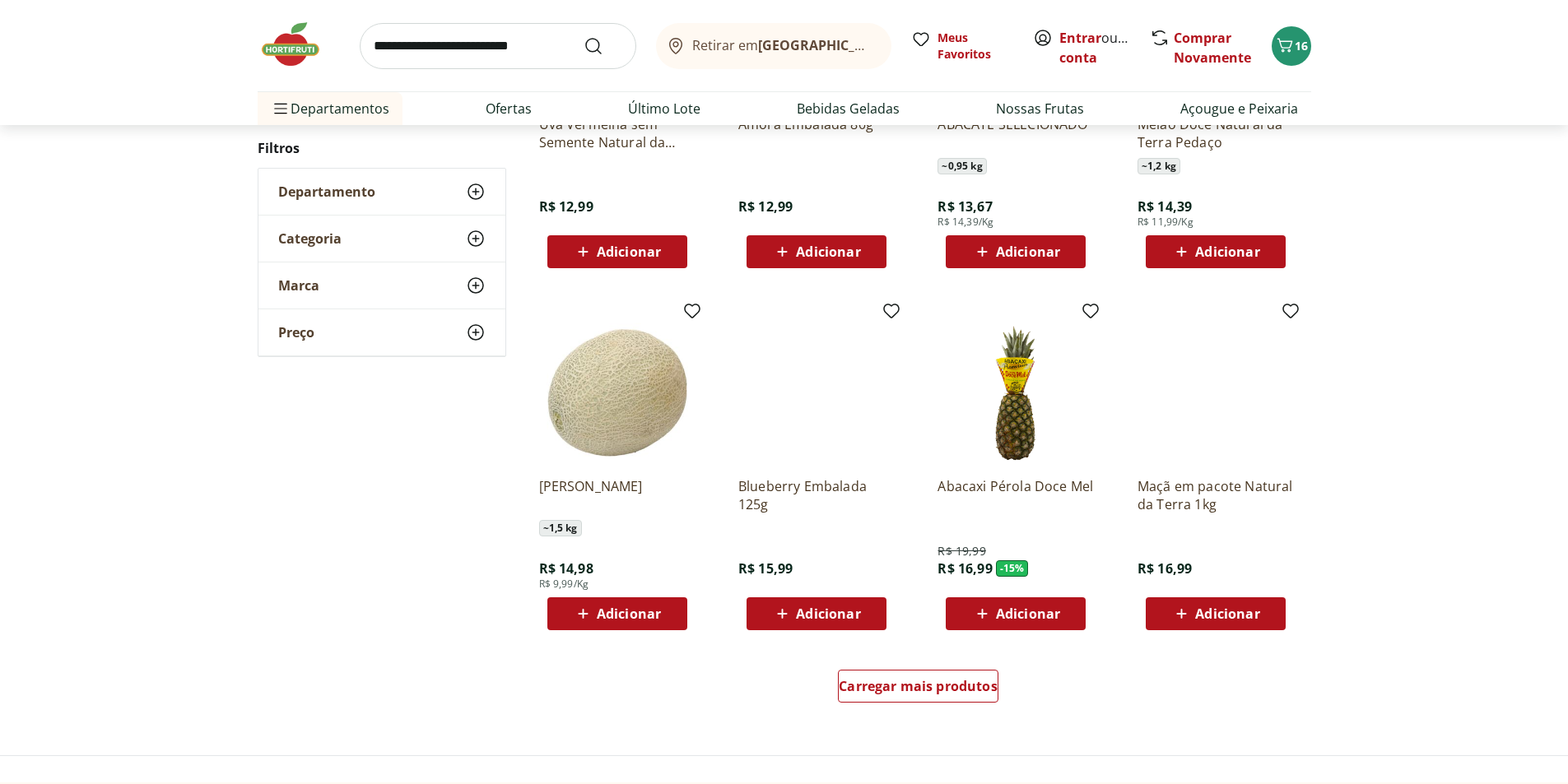
scroll to position [810, 0]
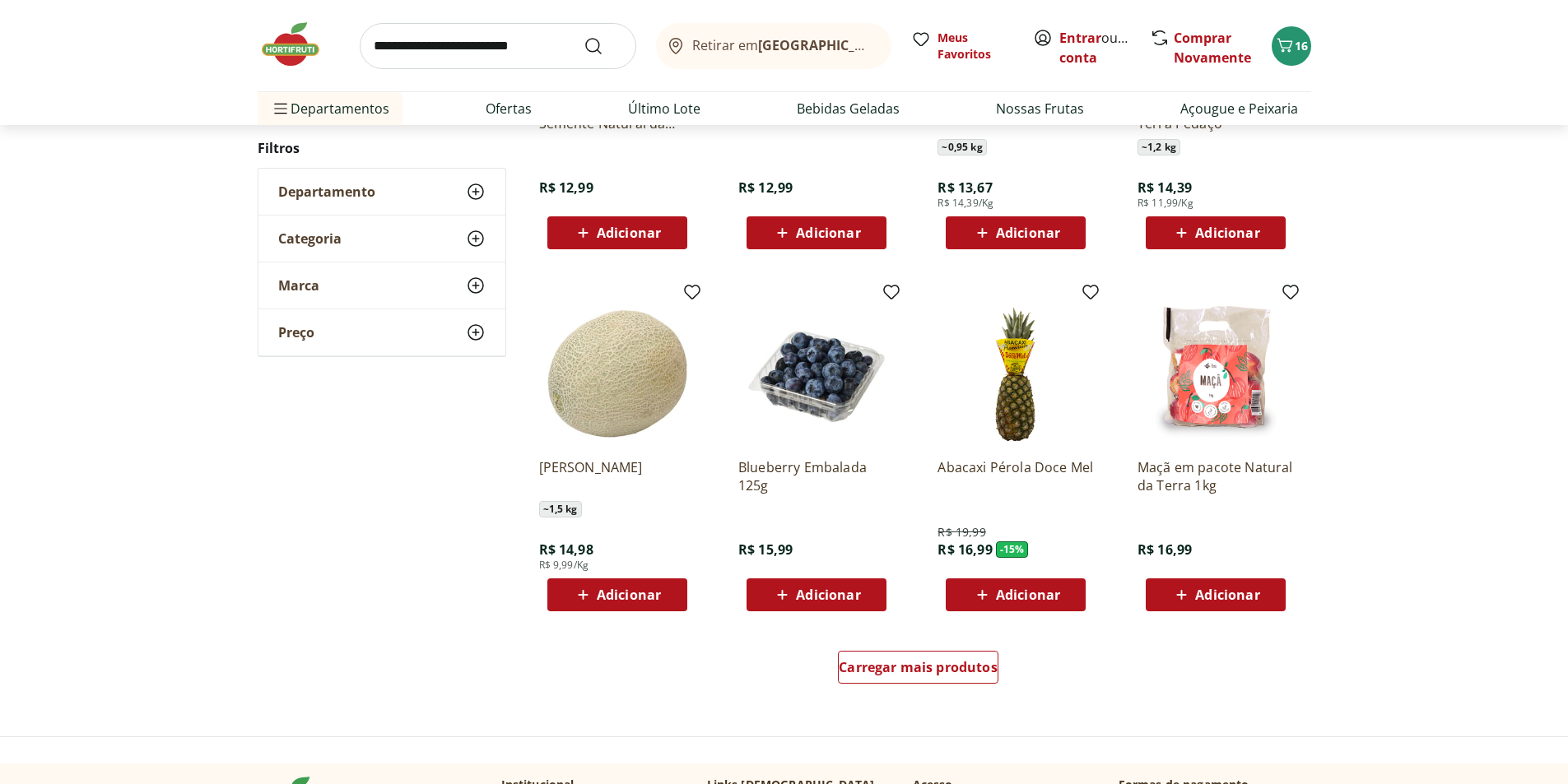
click at [1046, 235] on span "Adicionar" at bounding box center [1028, 232] width 64 height 13
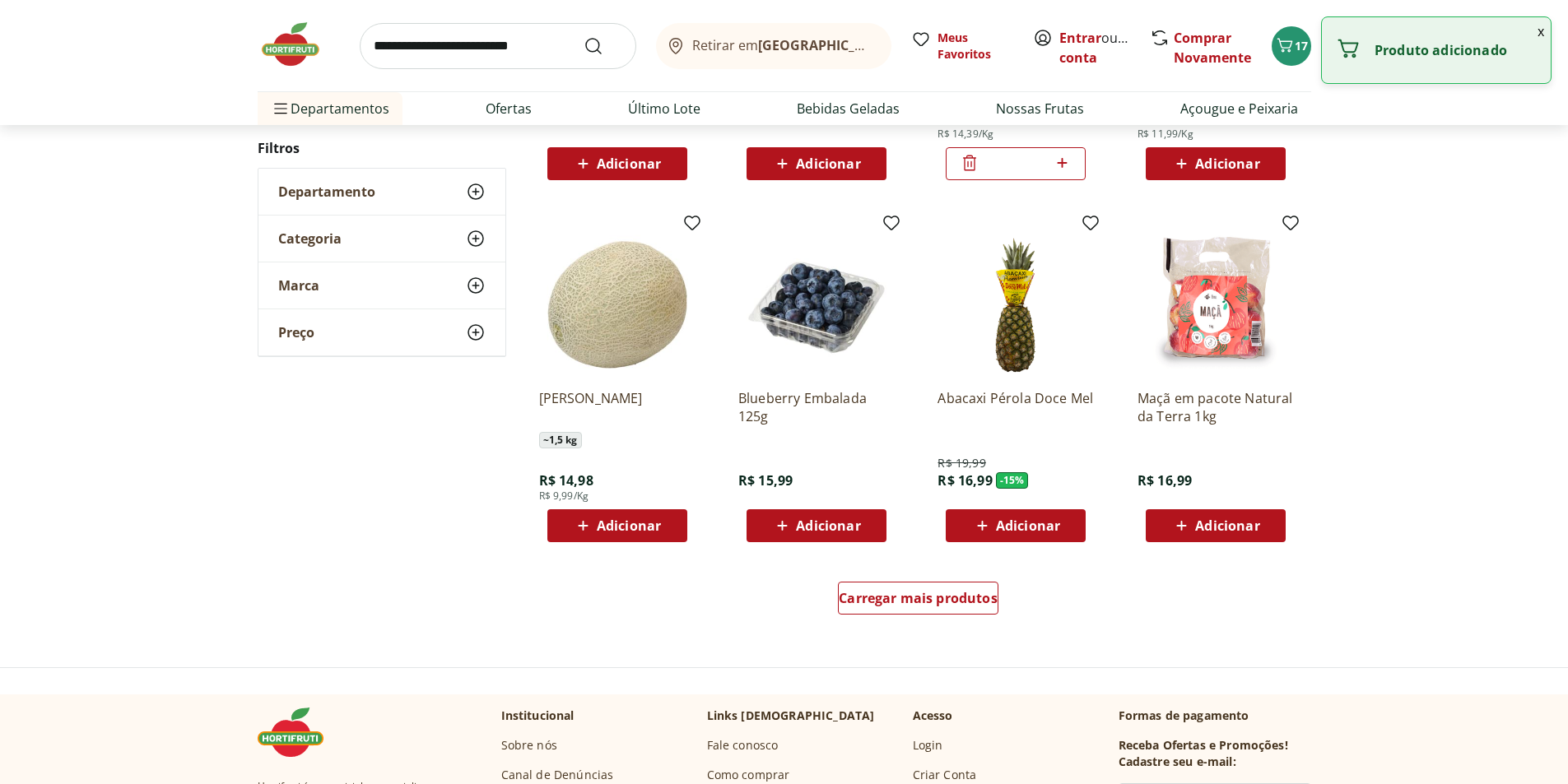
scroll to position [974, 0]
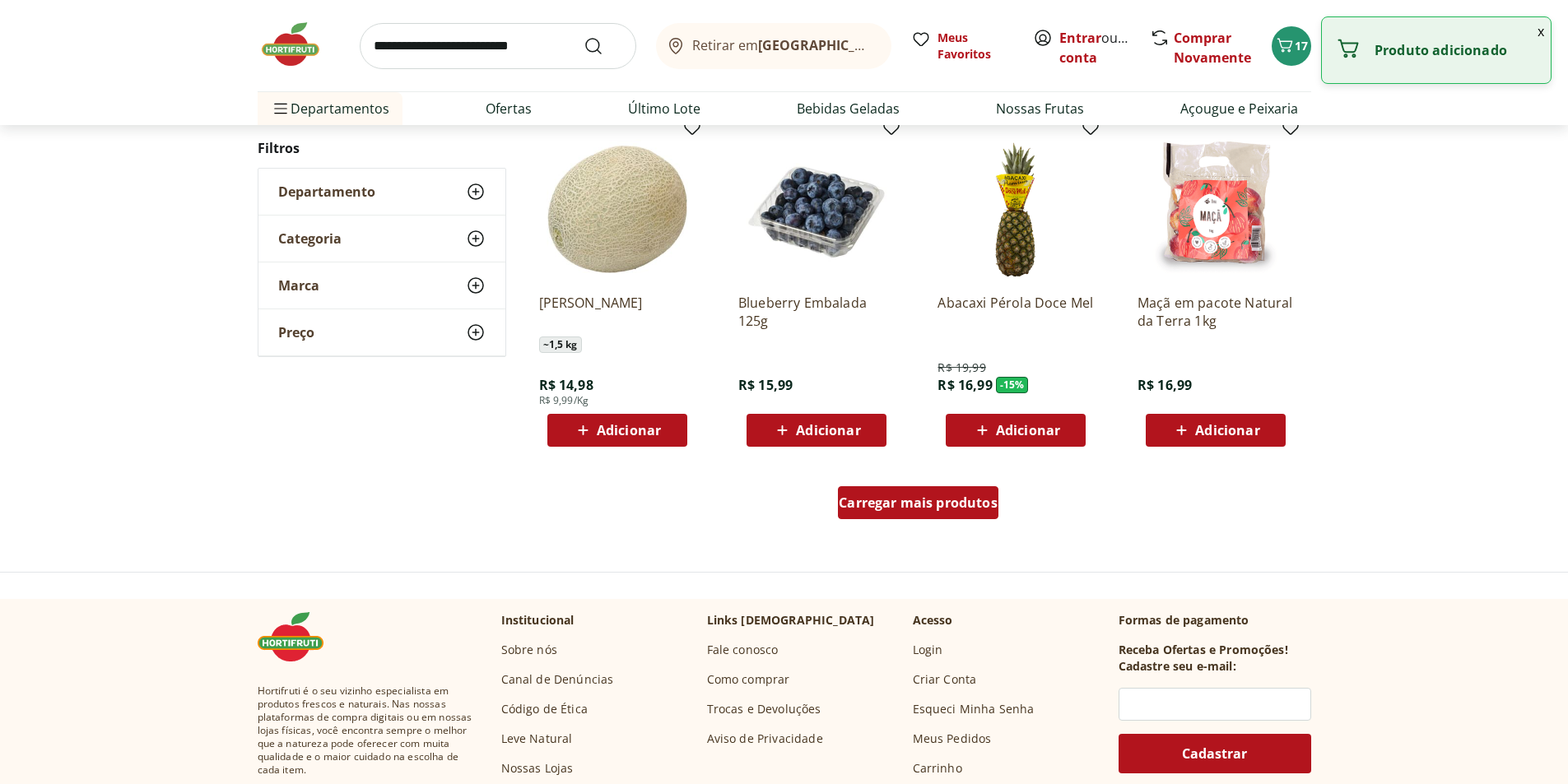
click at [934, 499] on span "Carregar mais produtos" at bounding box center [918, 502] width 158 height 13
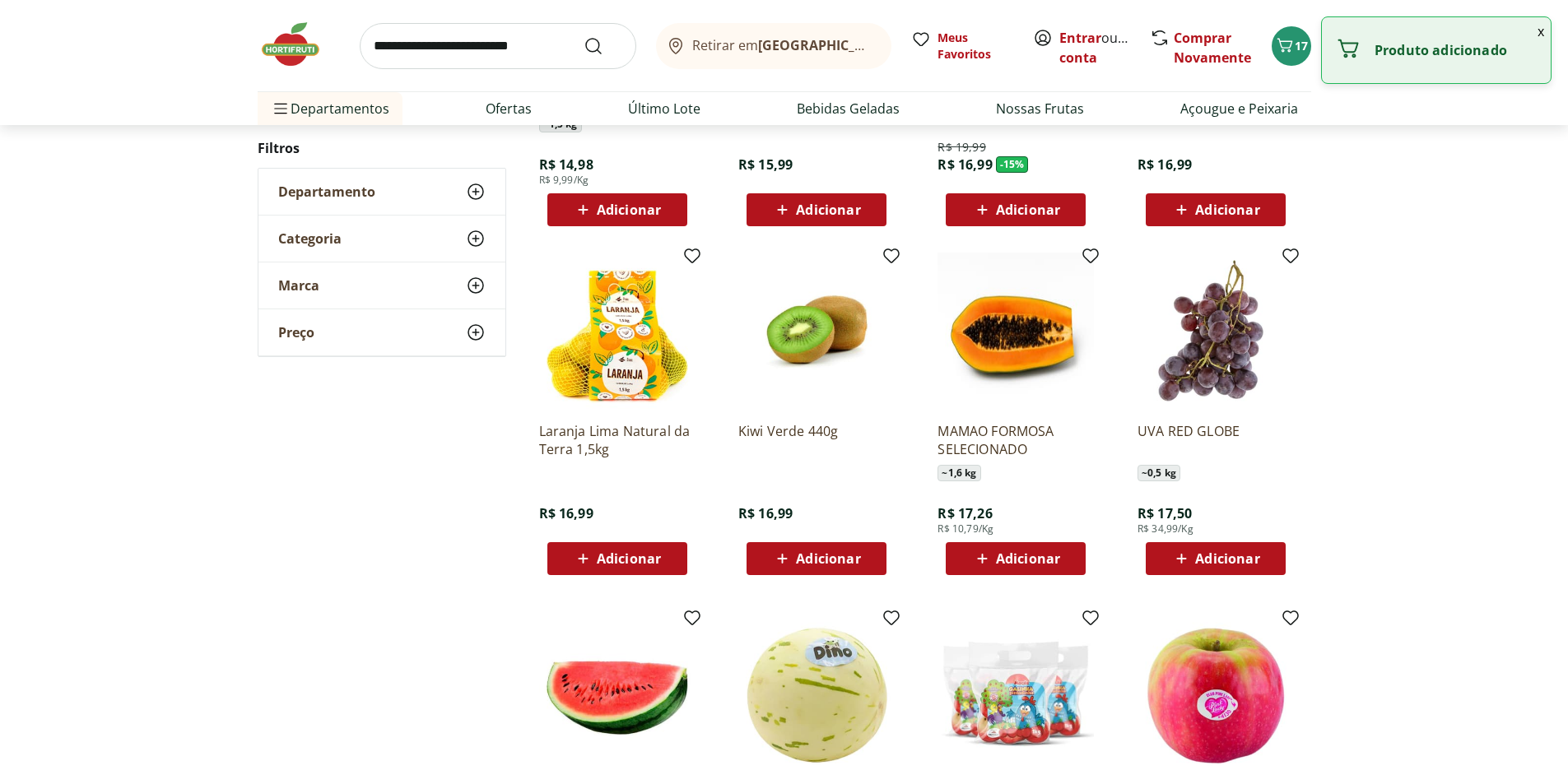
scroll to position [1221, 0]
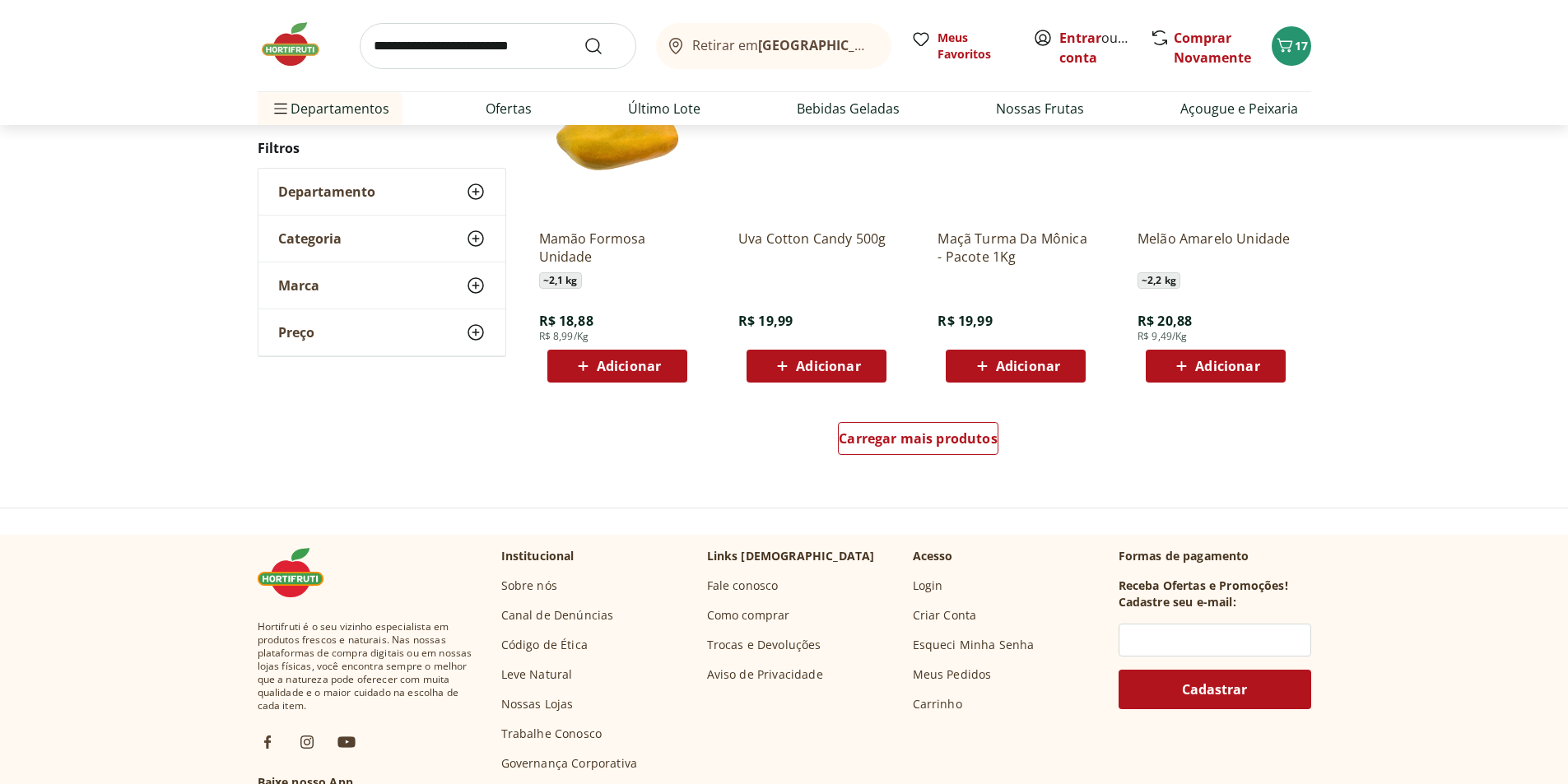
scroll to position [1053, 0]
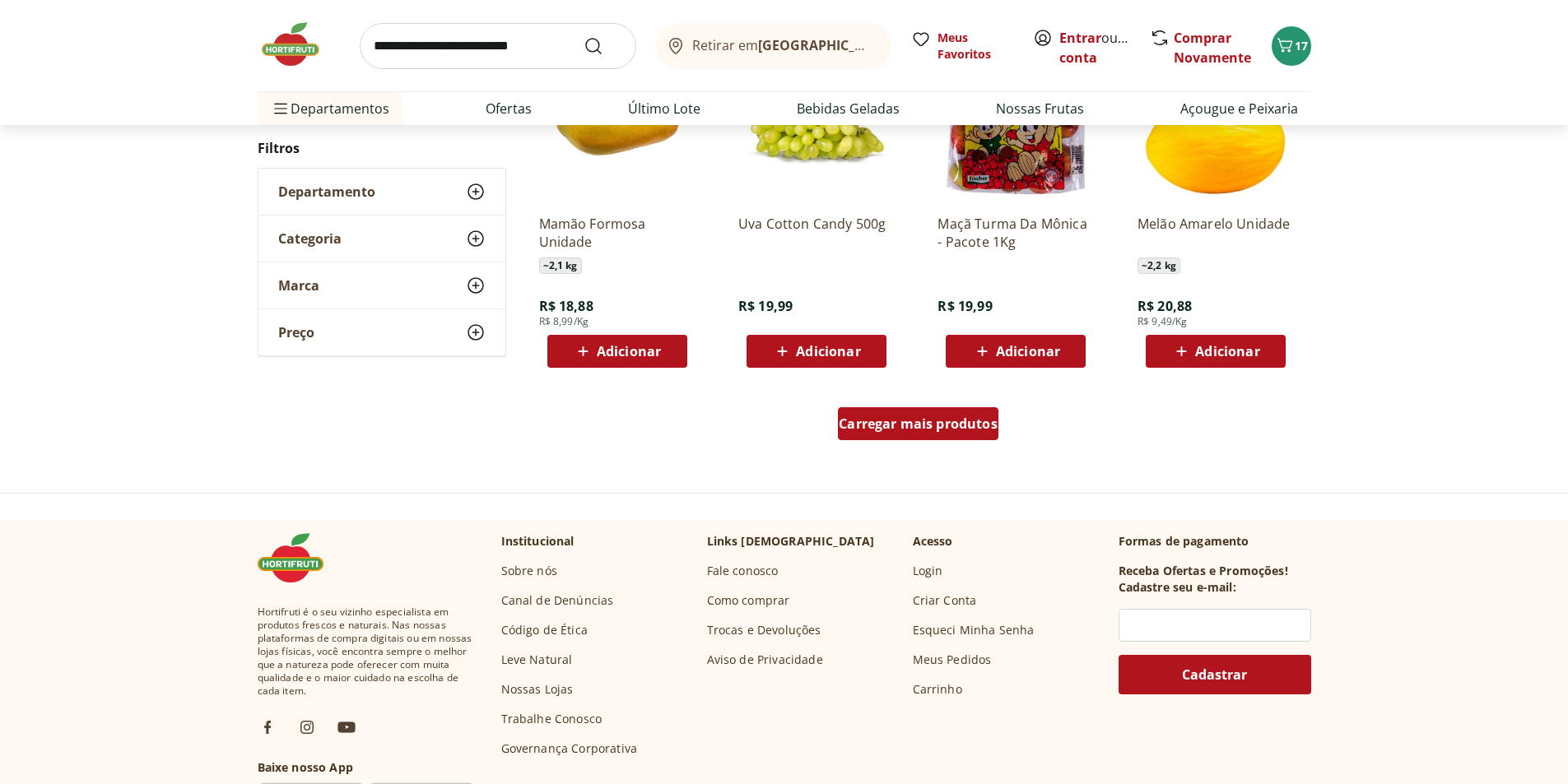
click at [983, 437] on div "Carregar mais produtos" at bounding box center [918, 423] width 160 height 33
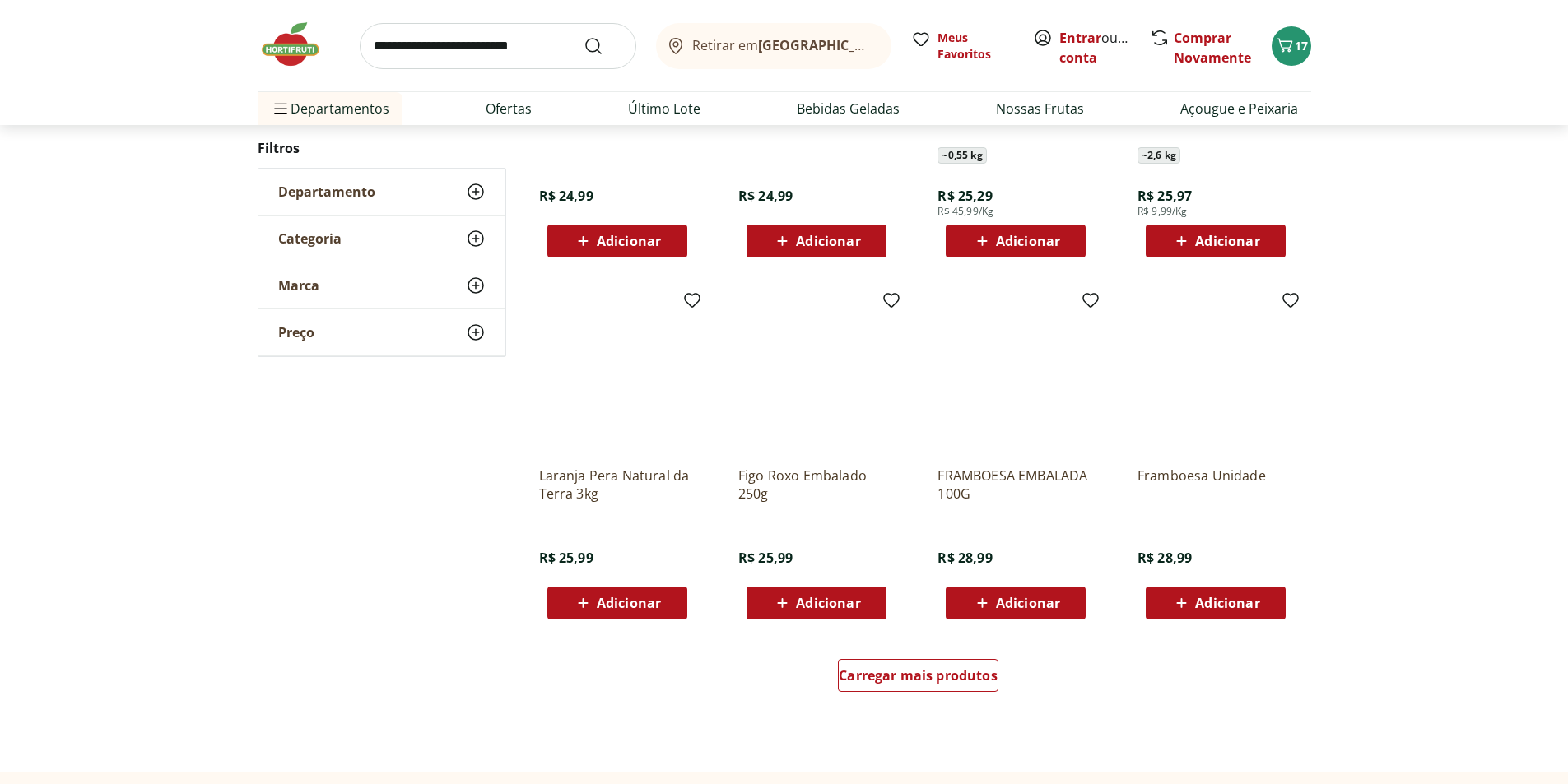
scroll to position [803, 0]
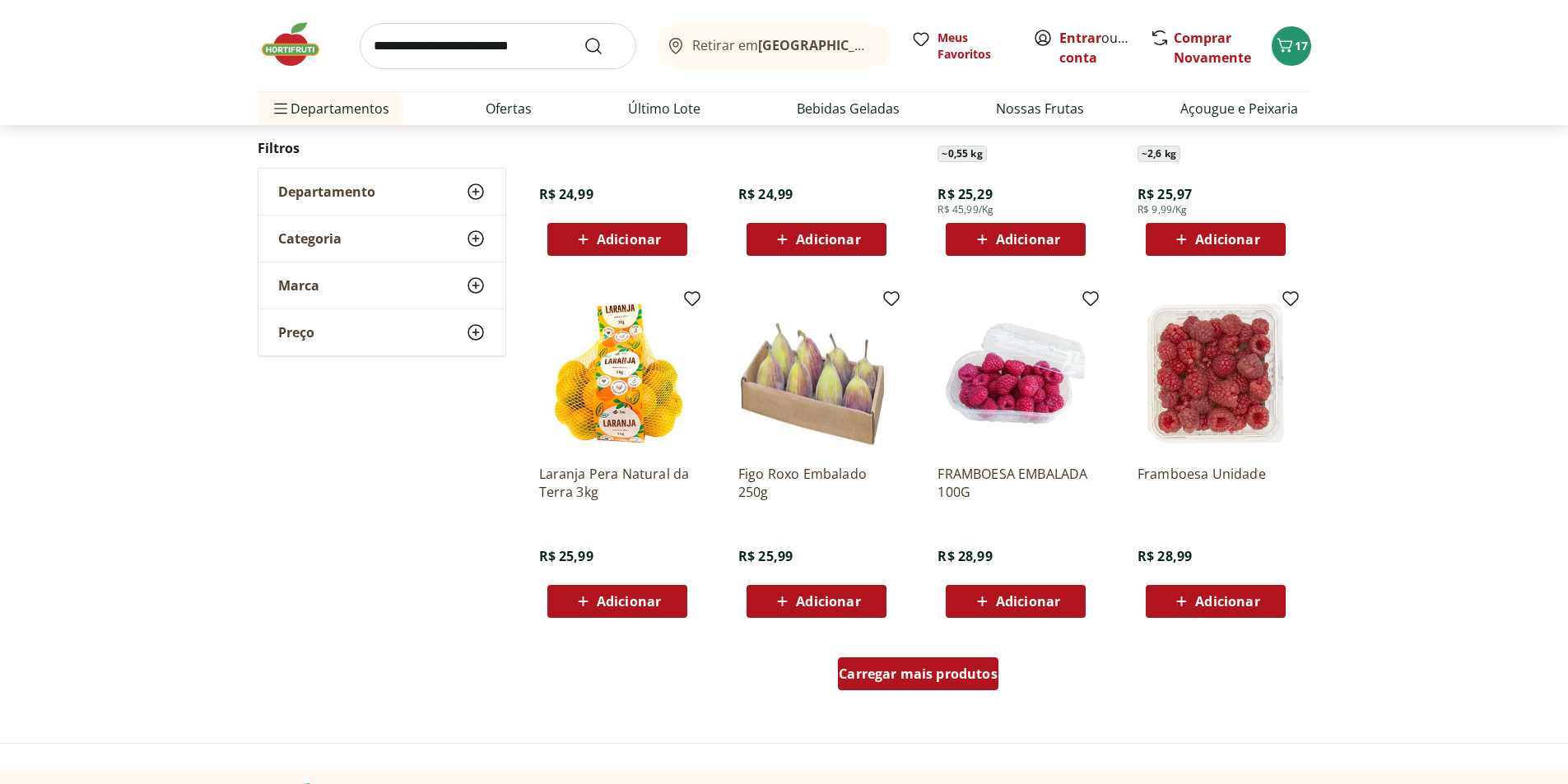
click at [959, 663] on div "Carregar mais produtos" at bounding box center [918, 673] width 160 height 33
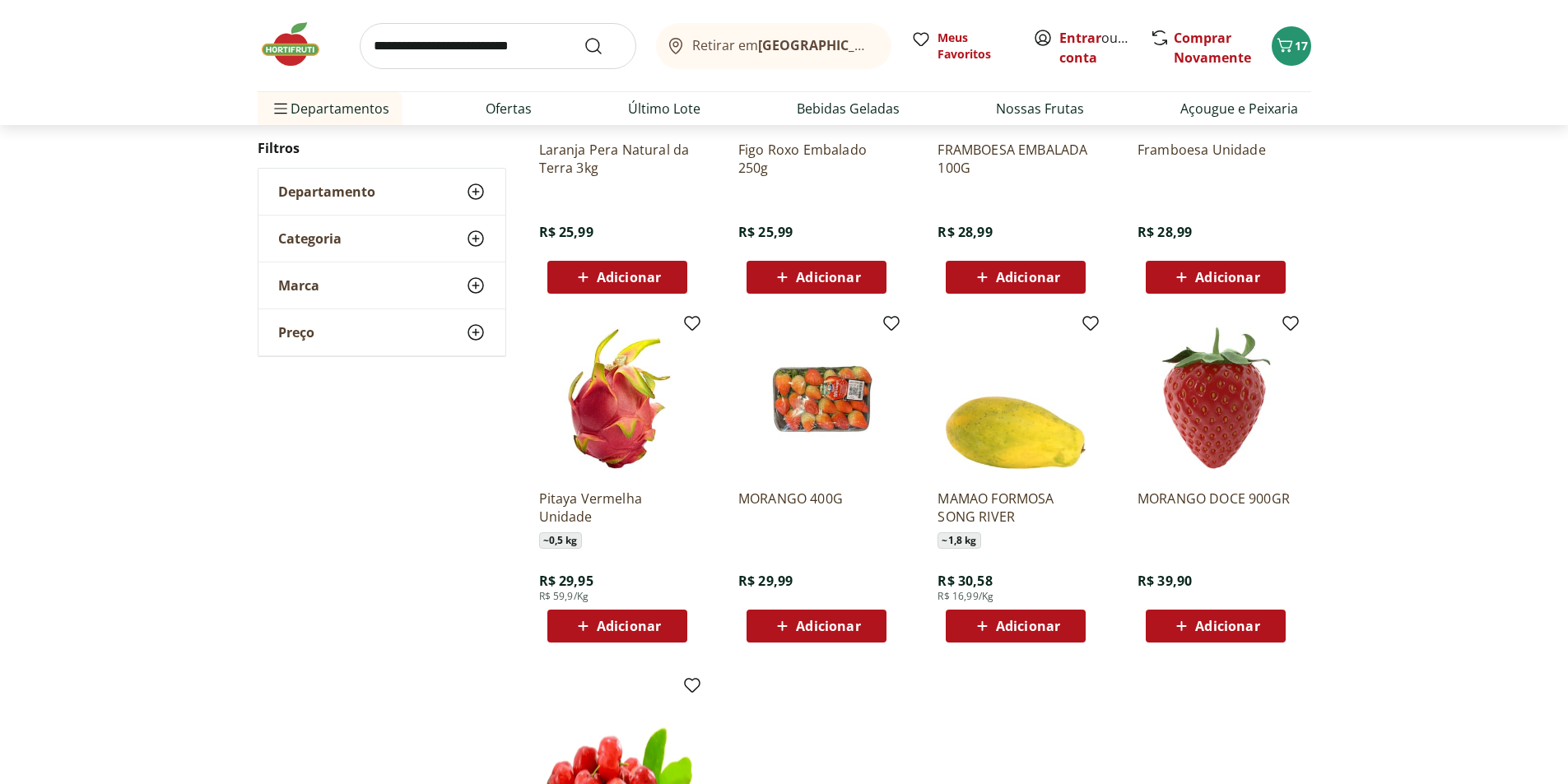
scroll to position [1132, 0]
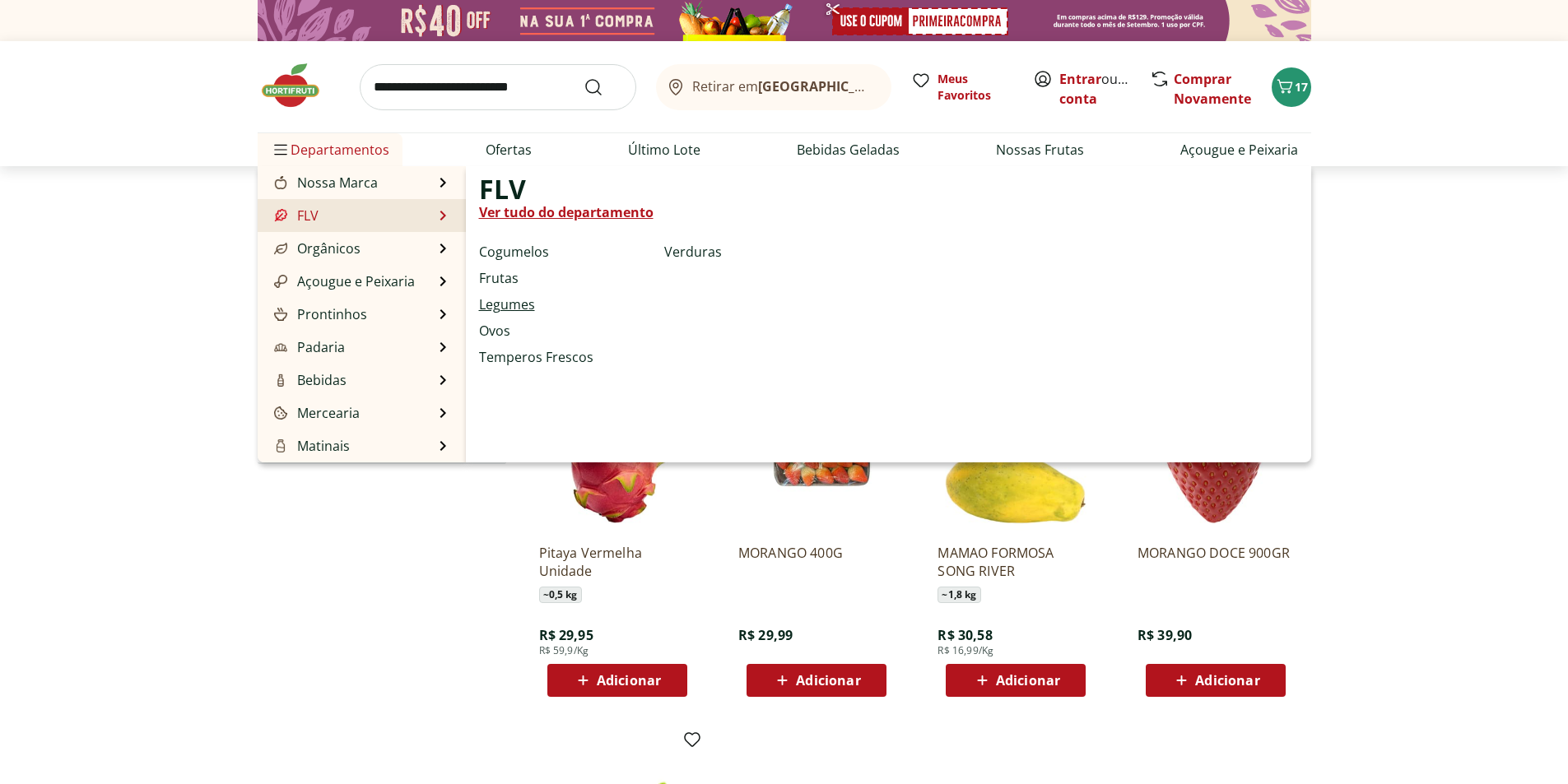
click at [512, 299] on link "Legumes" at bounding box center [507, 304] width 56 height 19
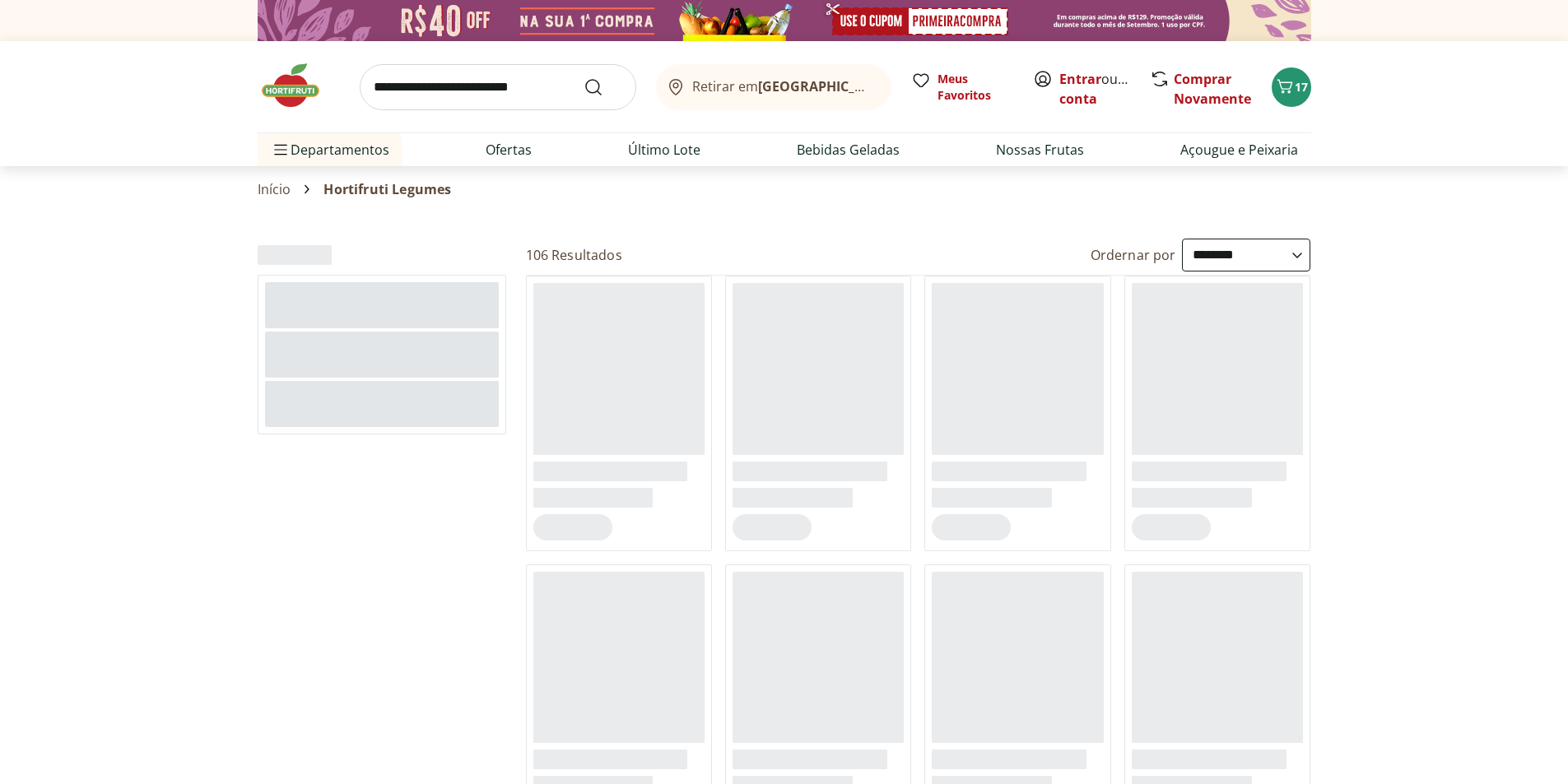
click at [1206, 253] on select "**********" at bounding box center [1247, 254] width 129 height 33
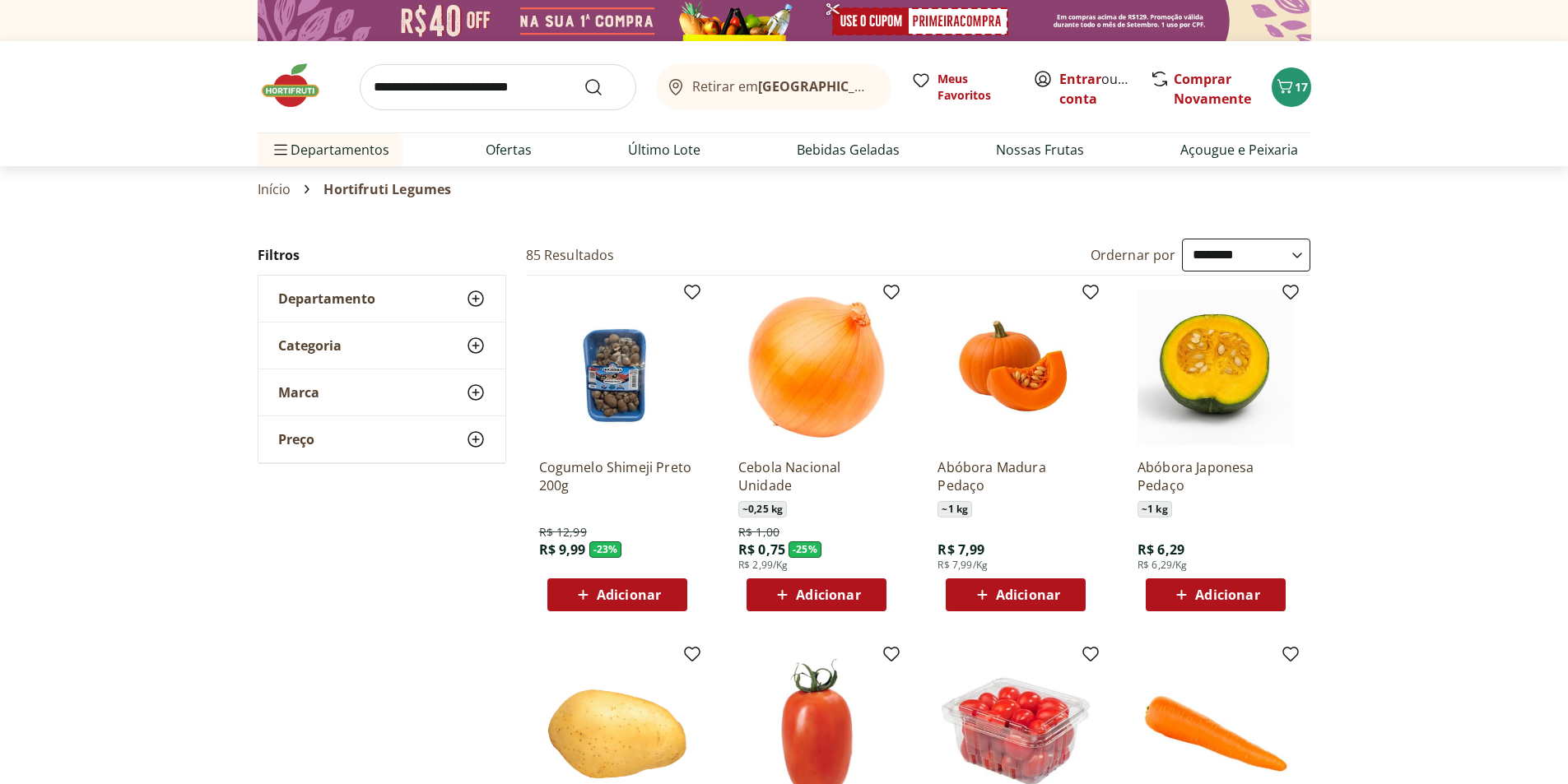
select select "*********"
click at [1182, 238] on select "**********" at bounding box center [1247, 254] width 129 height 33
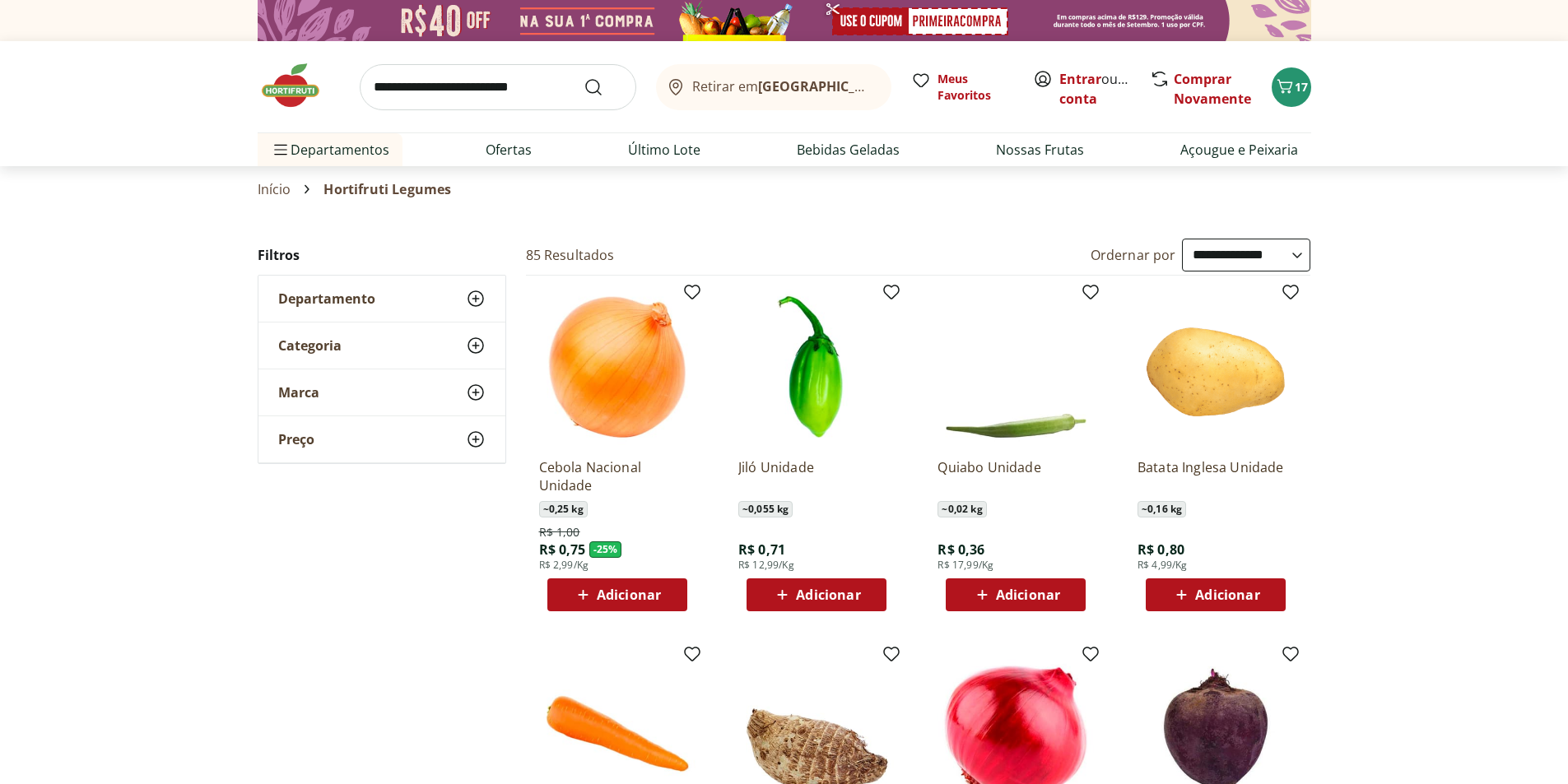
scroll to position [83, 0]
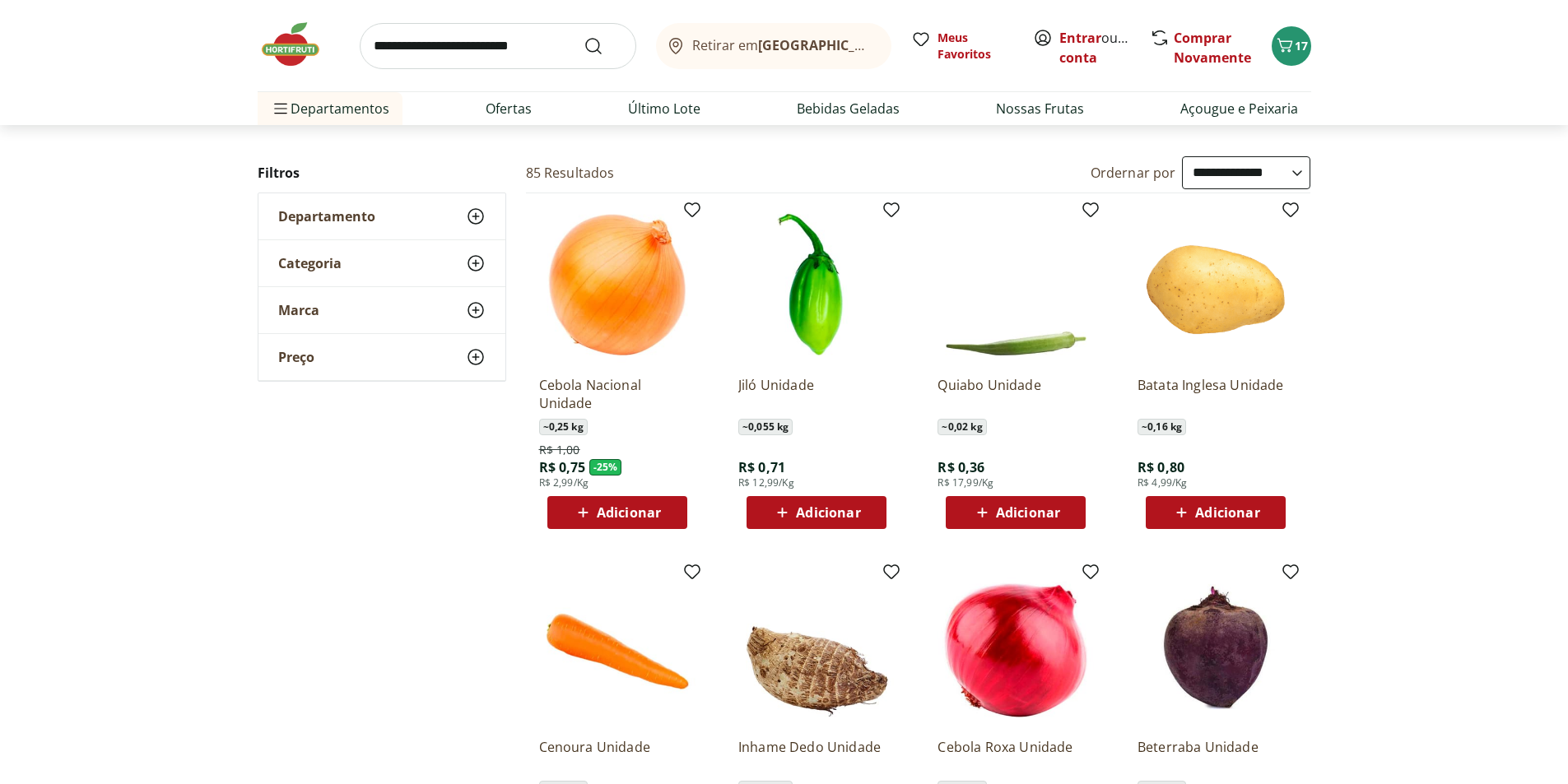
click at [1003, 512] on span "Adicionar" at bounding box center [1028, 512] width 64 height 13
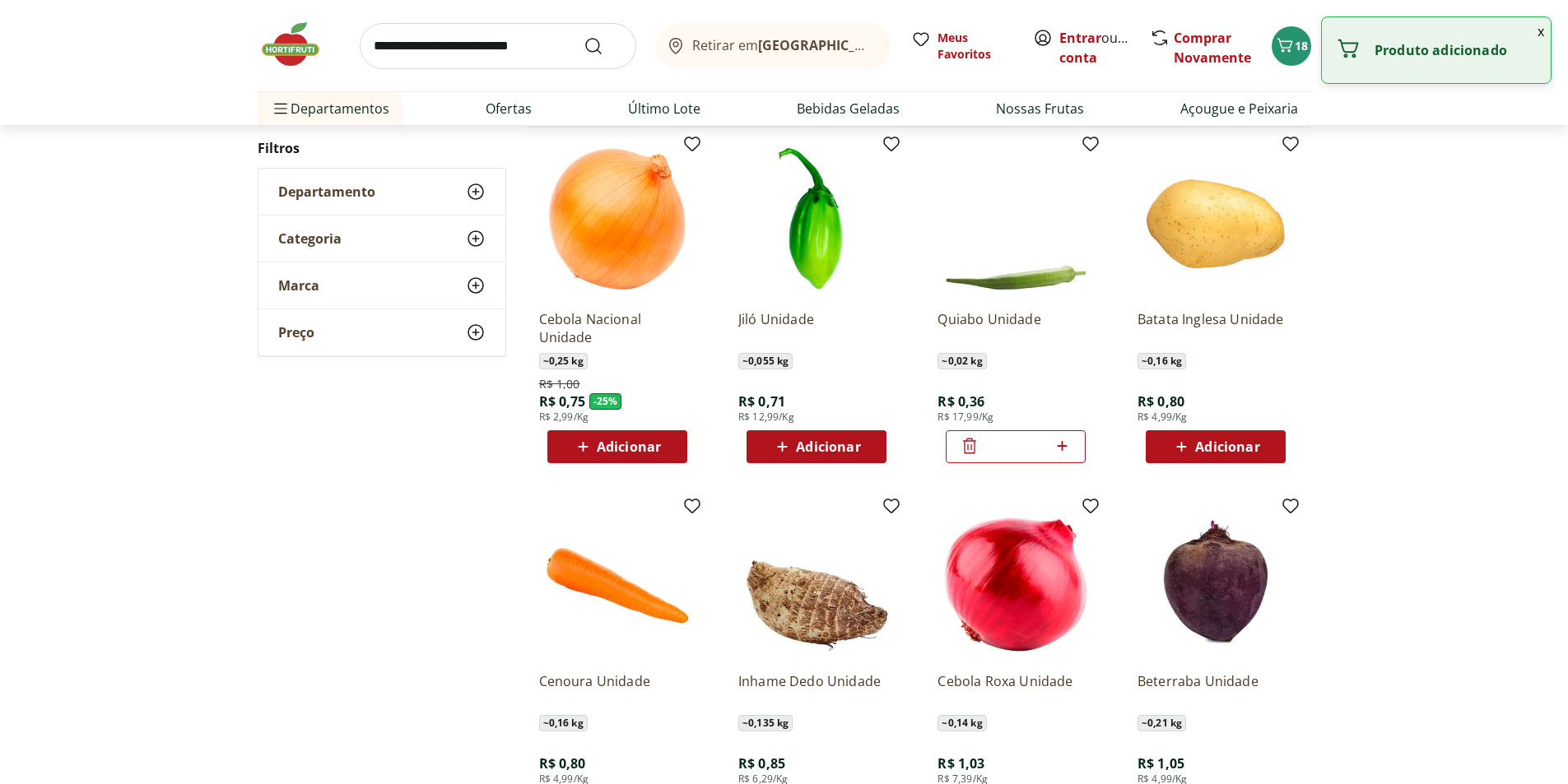
scroll to position [247, 0]
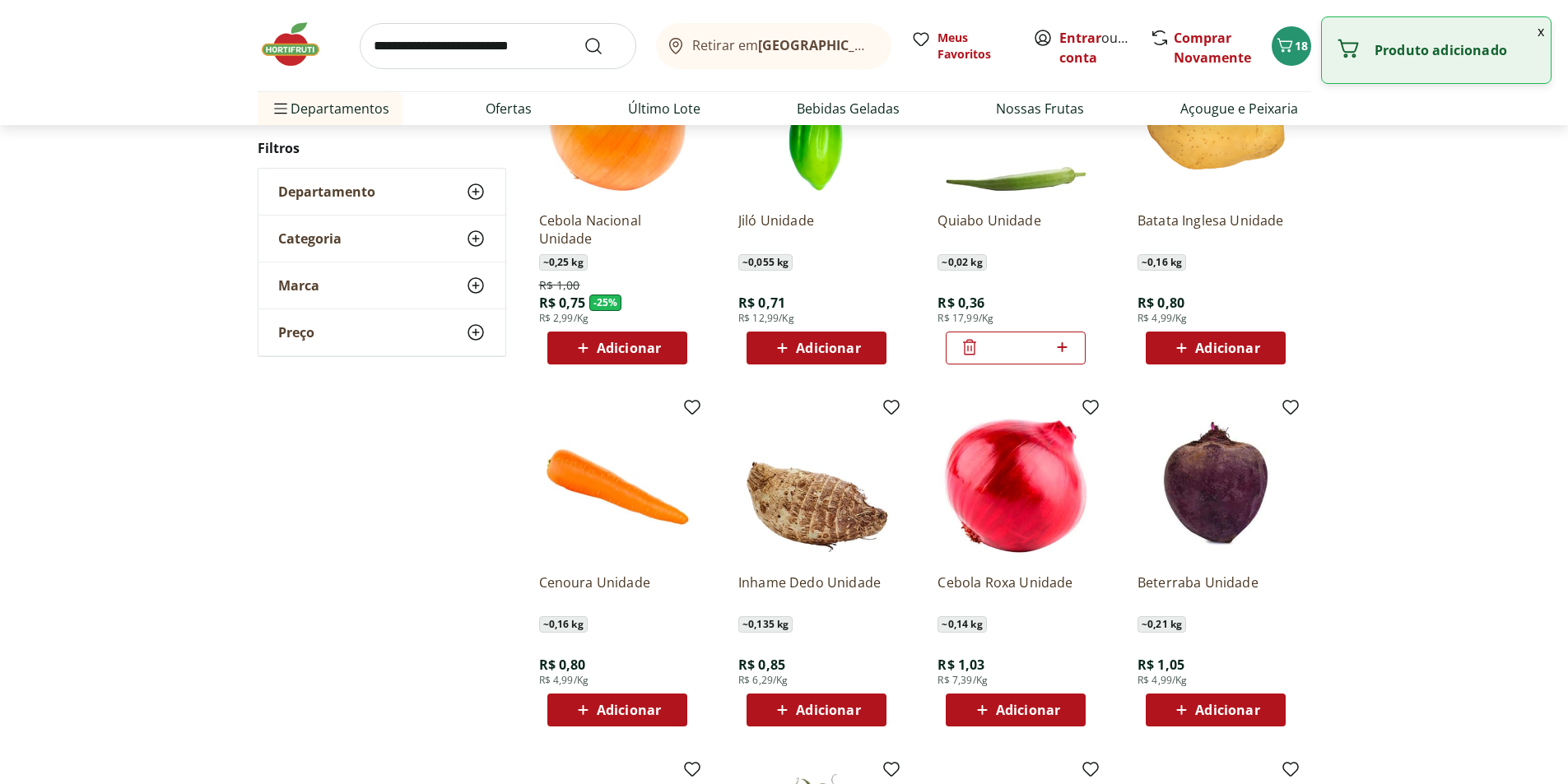
click at [1204, 341] on span "Adicionar" at bounding box center [1227, 348] width 64 height 13
click at [1256, 348] on icon at bounding box center [1261, 347] width 20 height 19
click at [1257, 348] on icon at bounding box center [1261, 347] width 20 height 19
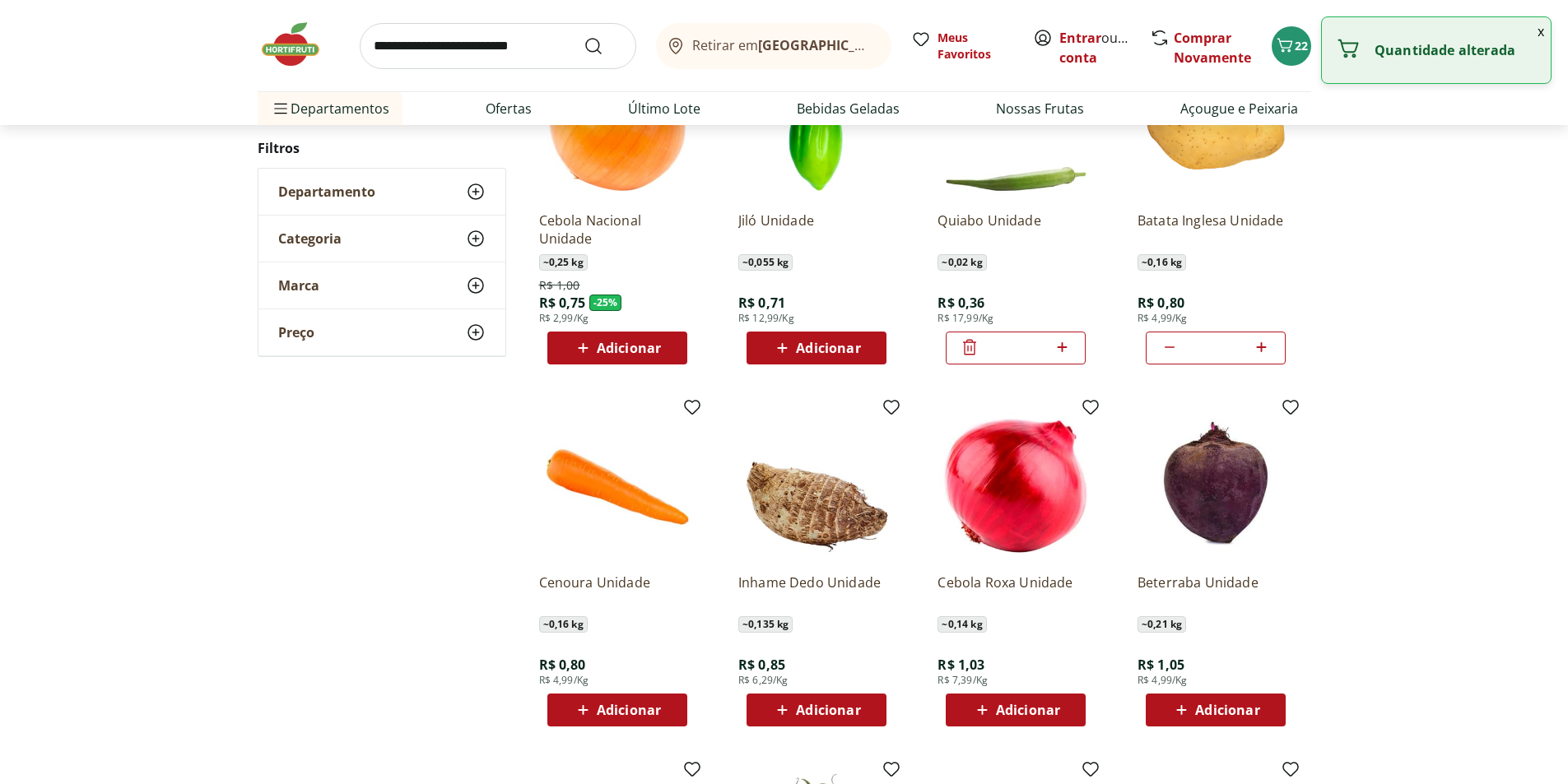
type input "*"
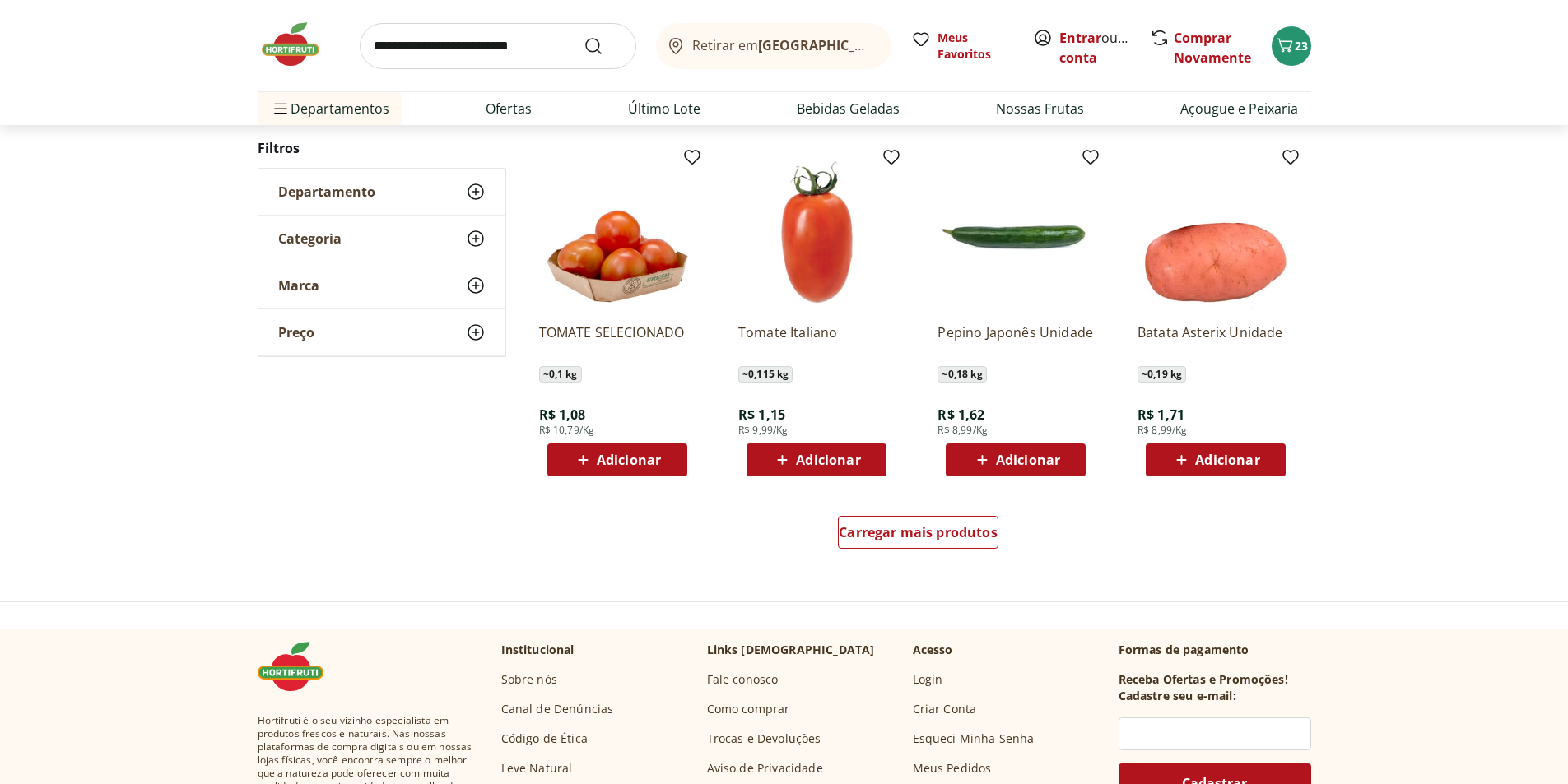
scroll to position [905, 0]
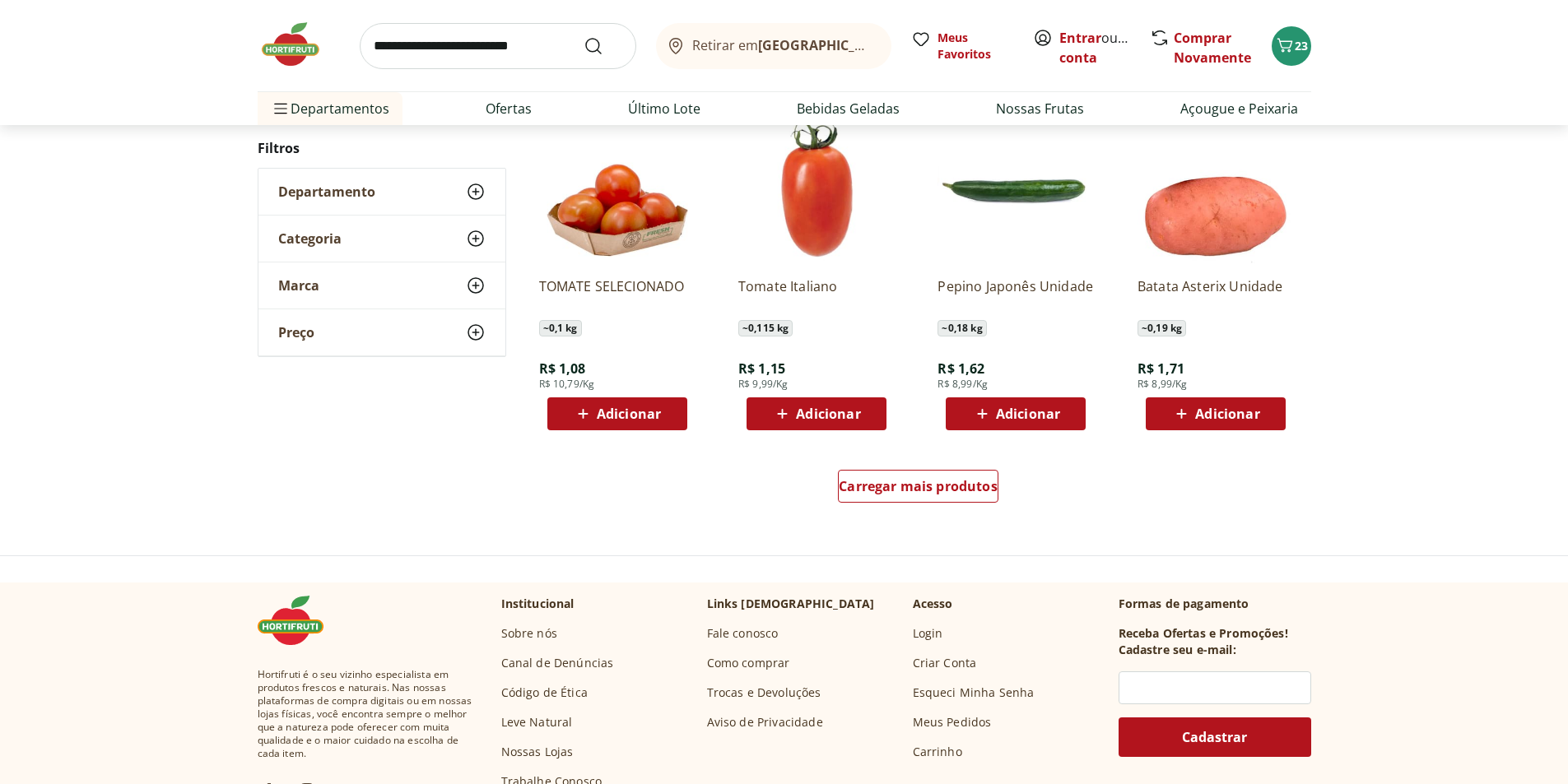
click at [826, 407] on span "Adicionar" at bounding box center [828, 414] width 64 height 13
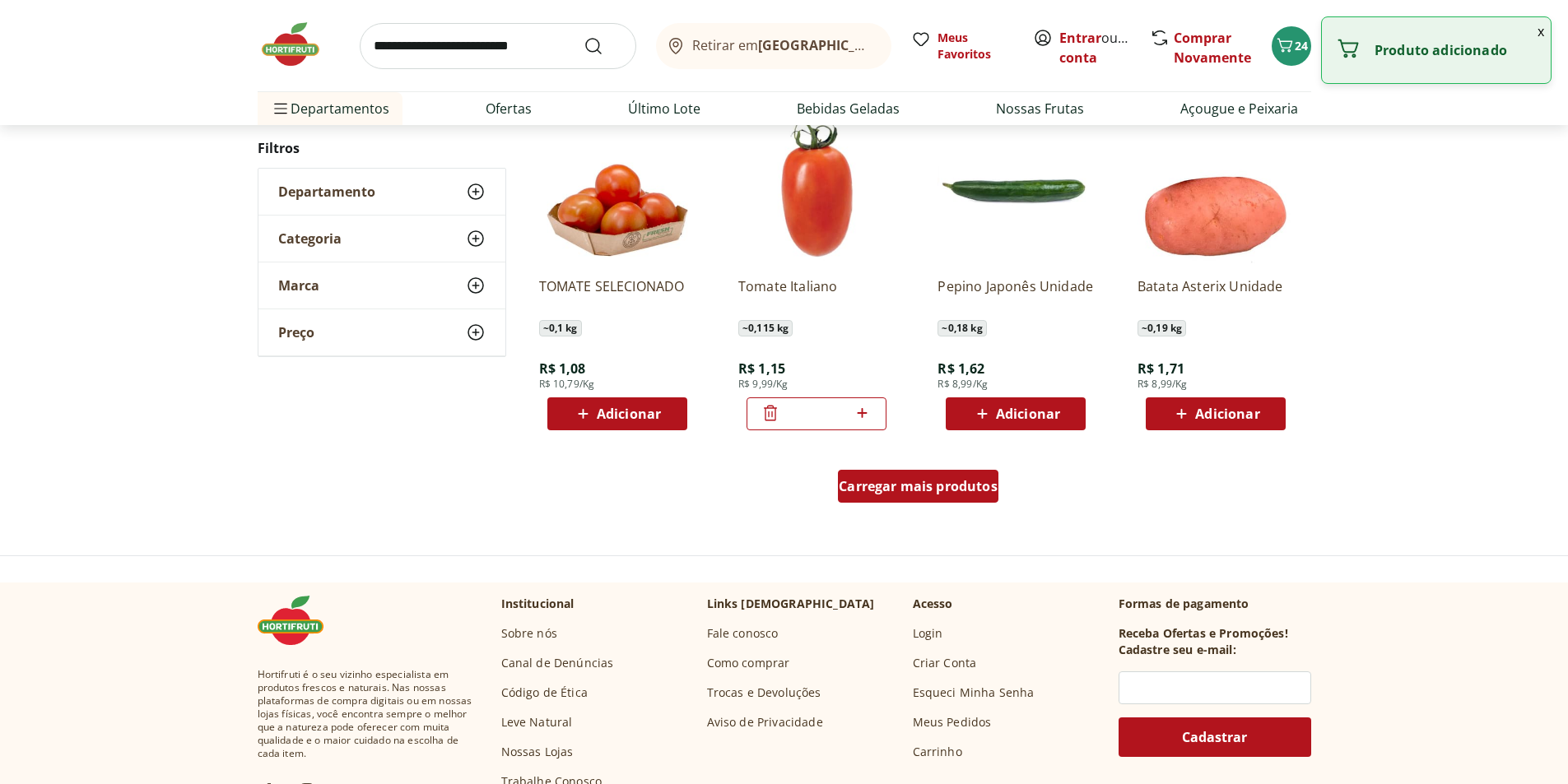
click at [939, 486] on span "Carregar mais produtos" at bounding box center [918, 486] width 158 height 13
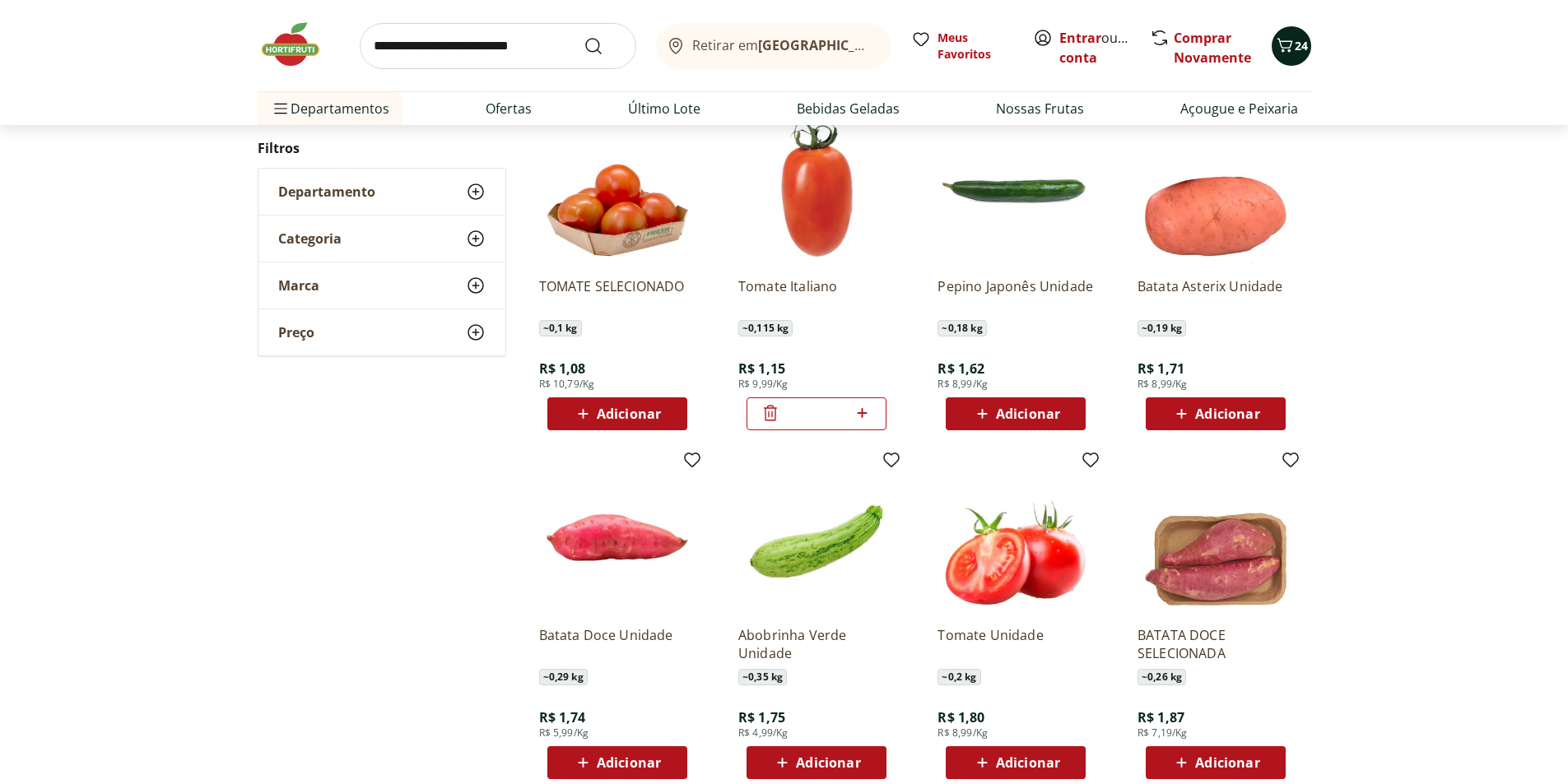
click at [1276, 50] on span "24" at bounding box center [1301, 46] width 13 height 16
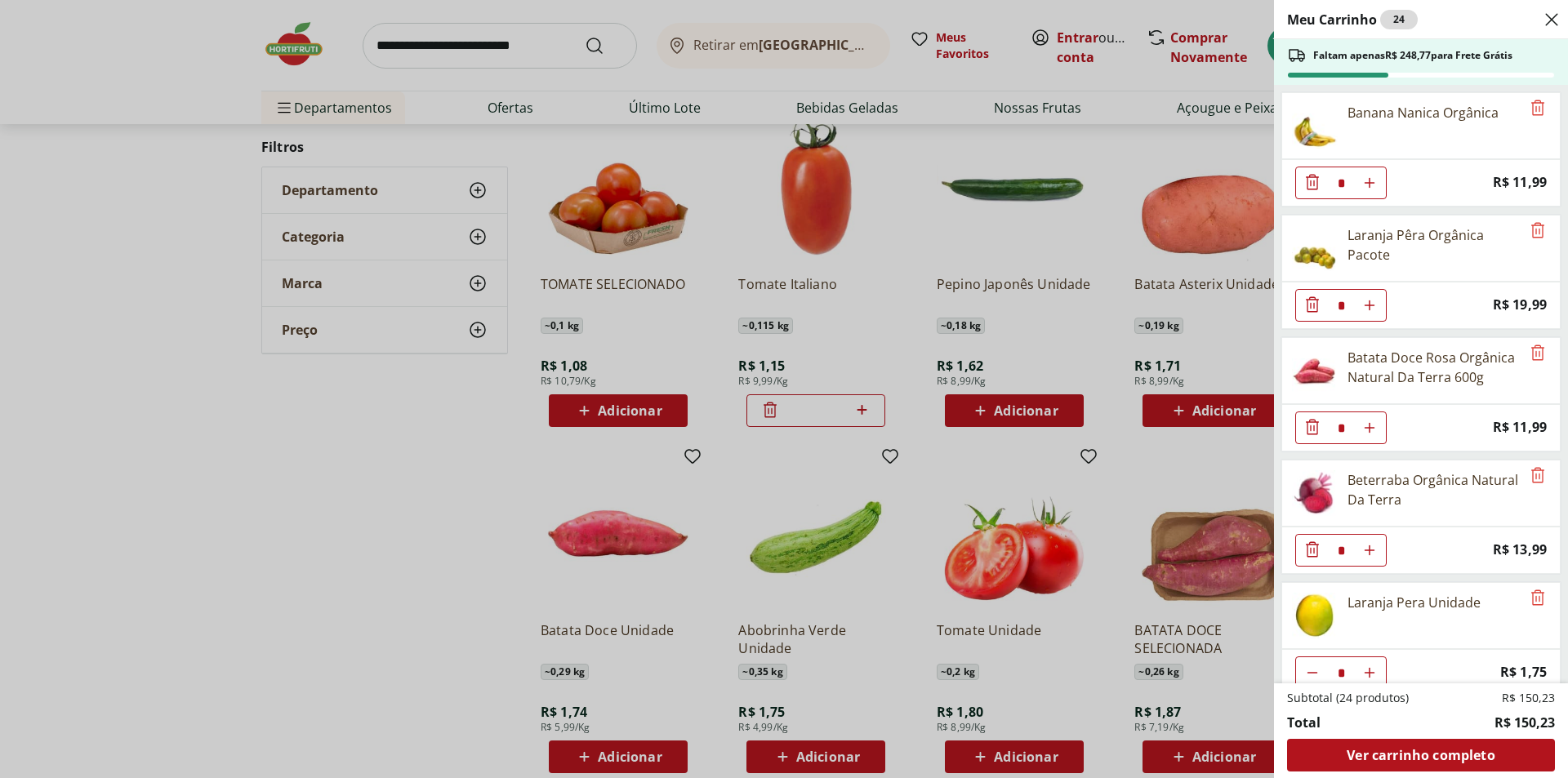
click at [413, 528] on div "Meu Carrinho 24 Faltam apenas R$ 248,77 para Frete Grátis Banana Nanica Orgânic…" at bounding box center [784, 389] width 1568 height 778
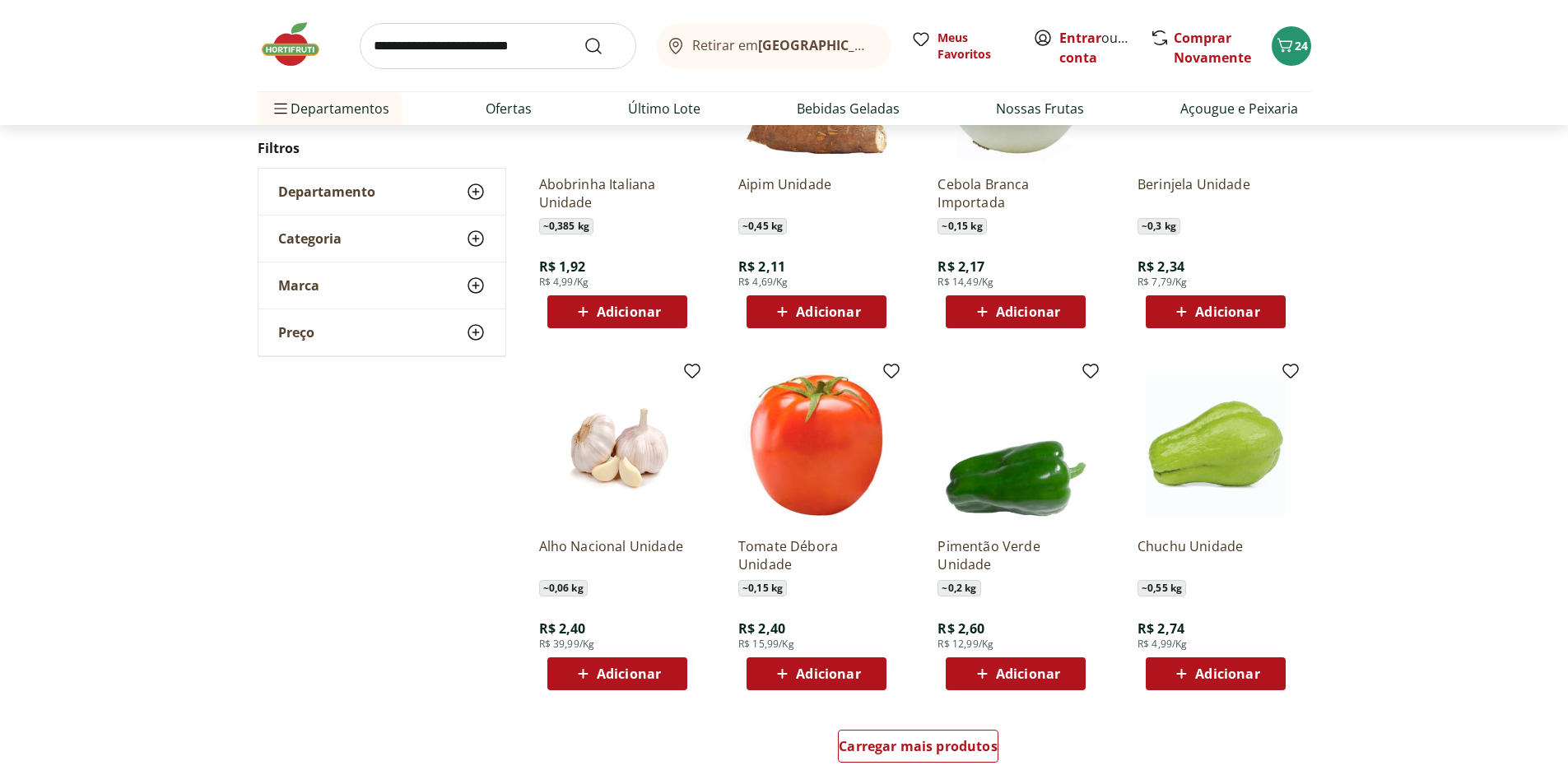
scroll to position [741, 0]
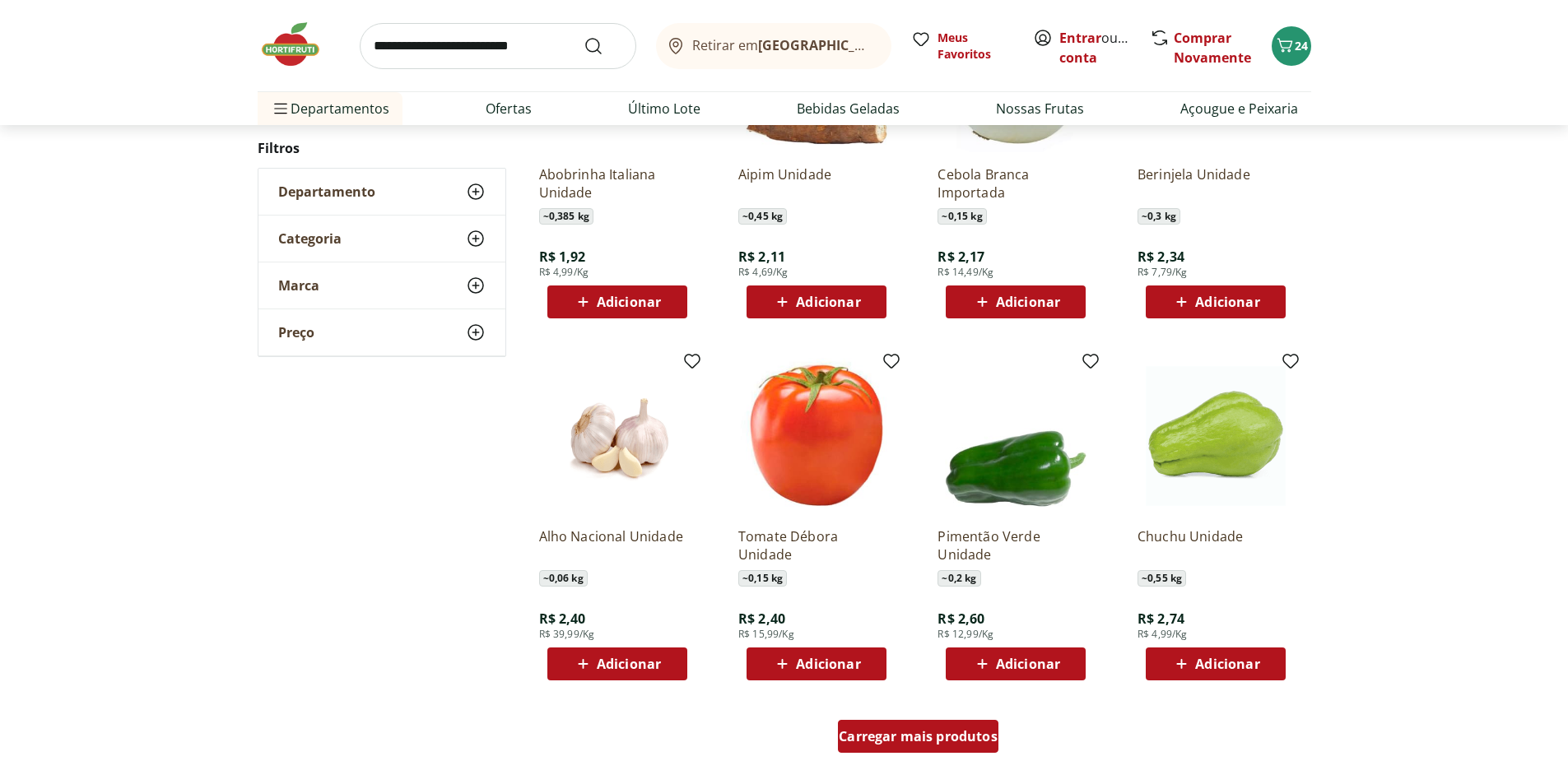
click at [945, 663] on div "Carregar mais produtos" at bounding box center [918, 736] width 160 height 33
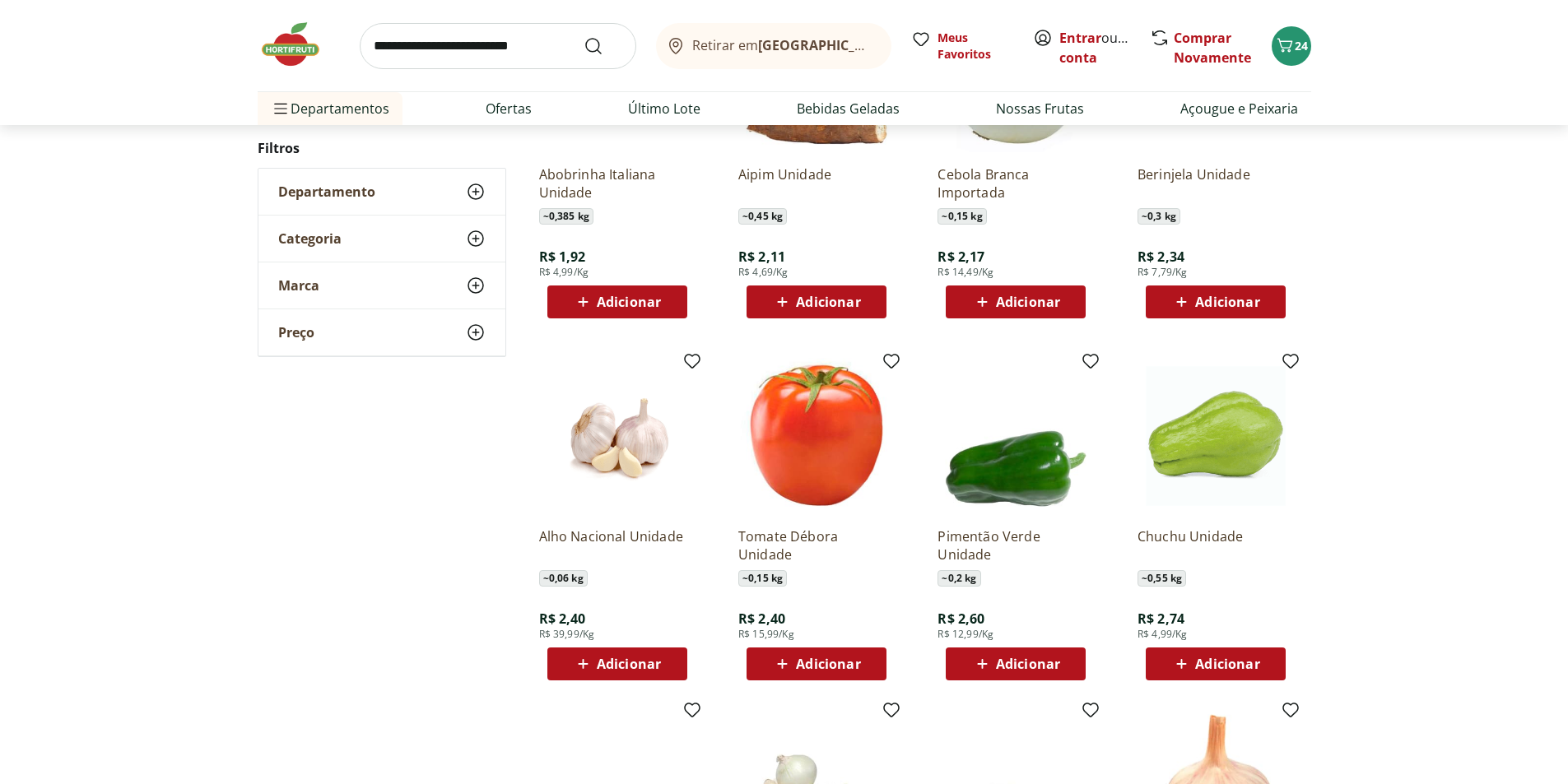
click at [656, 663] on span "Adicionar" at bounding box center [629, 663] width 64 height 13
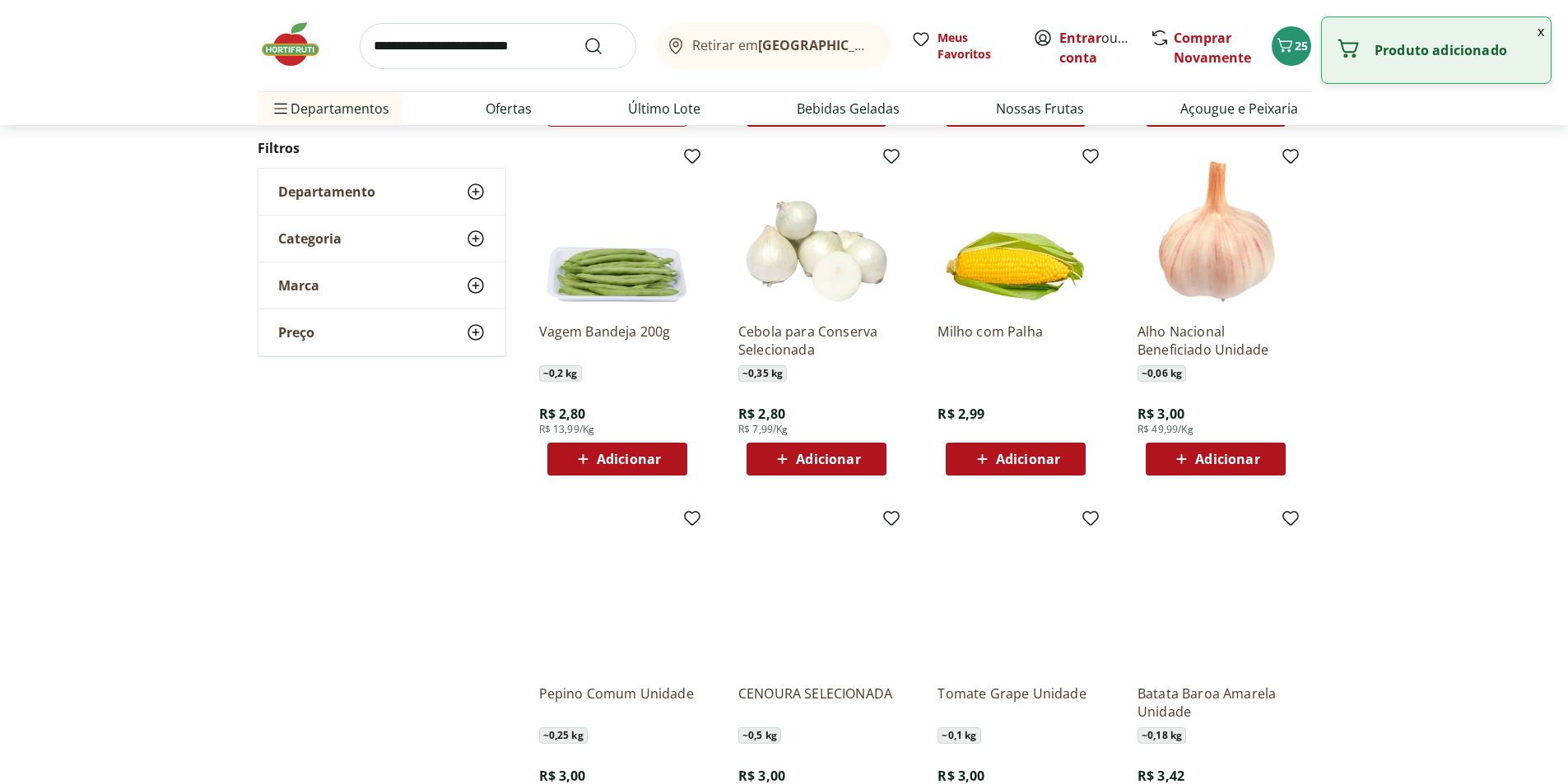
scroll to position [1316, 0]
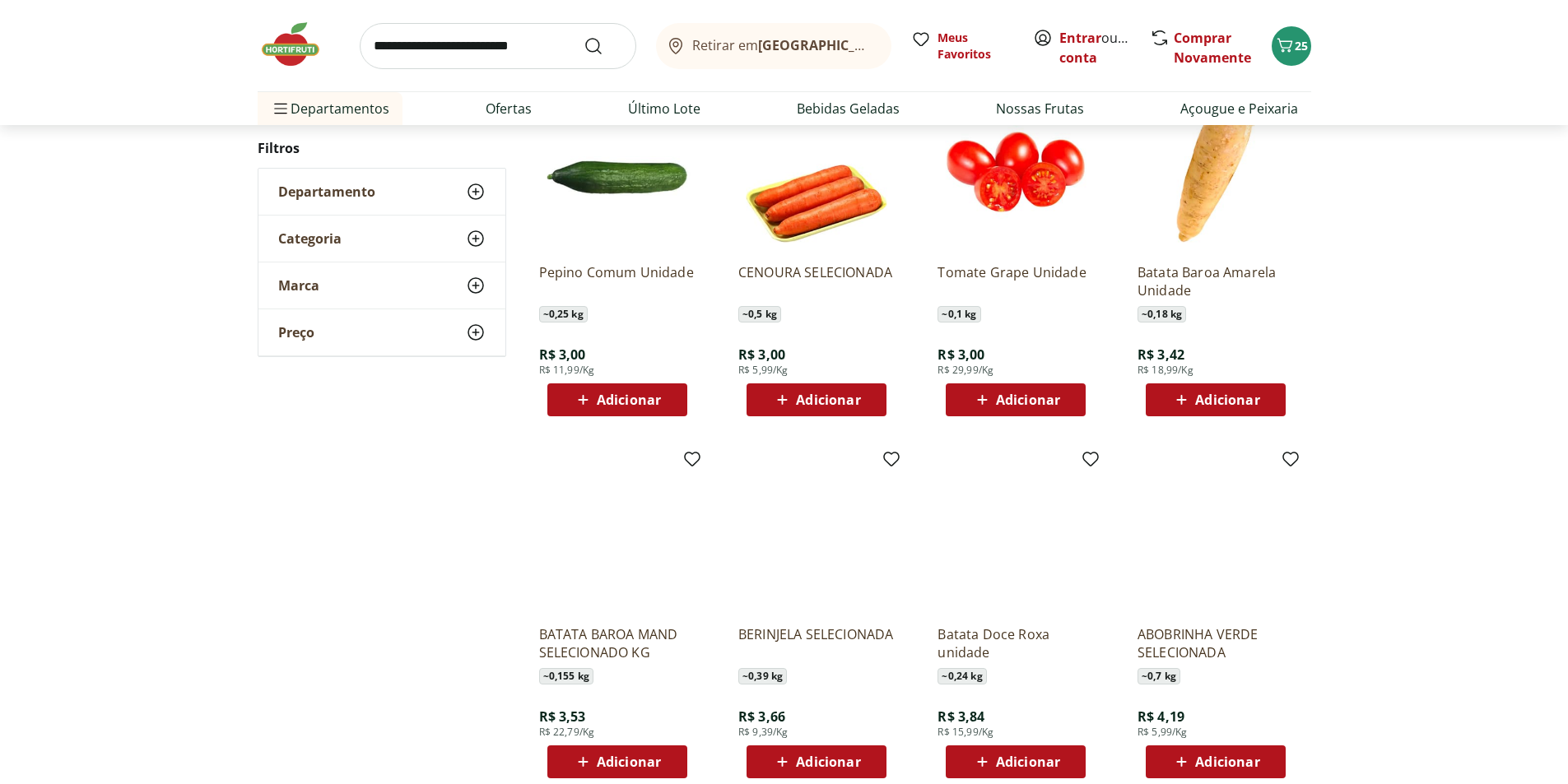
scroll to position [902, 0]
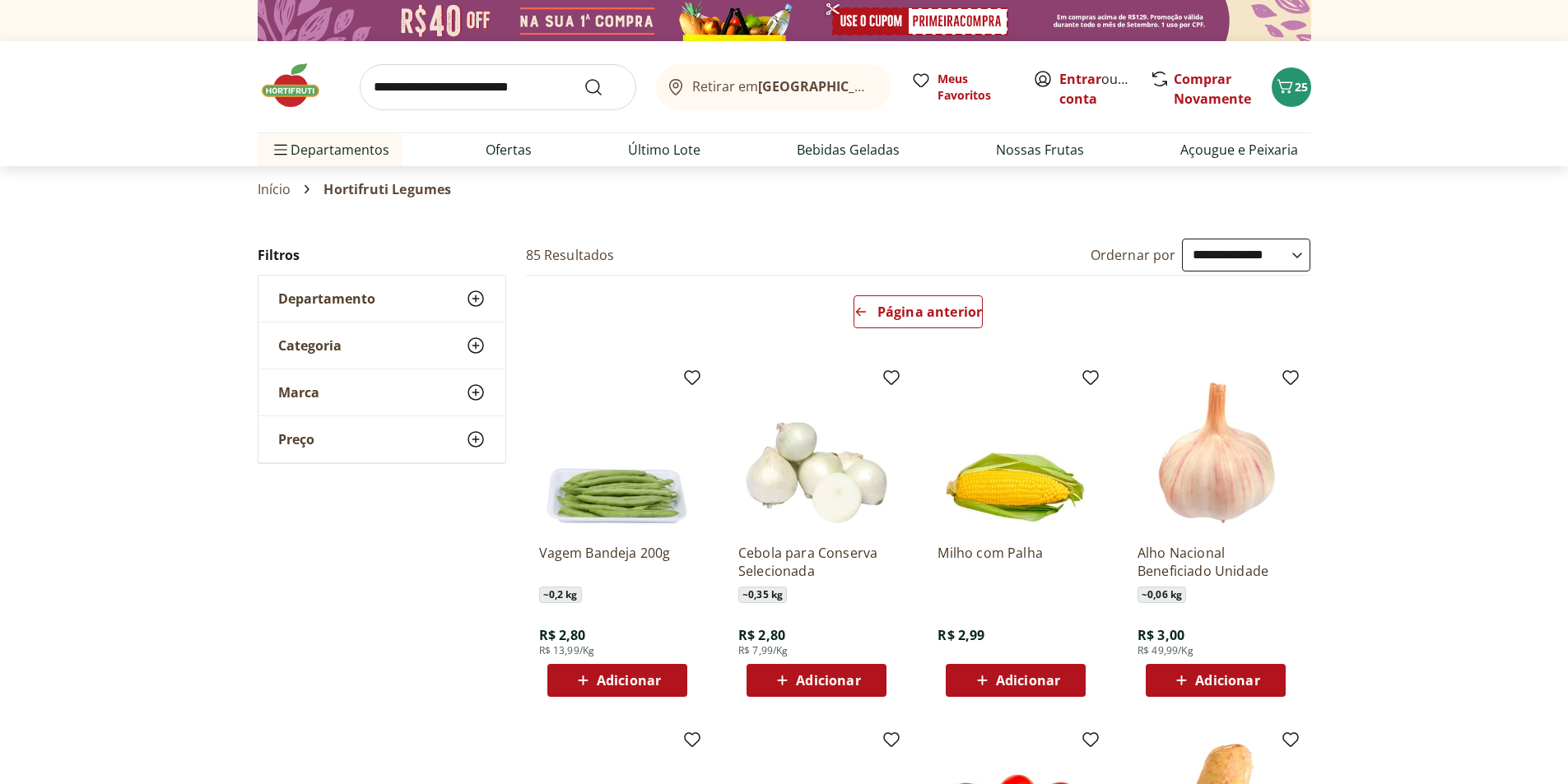
select select "*********"
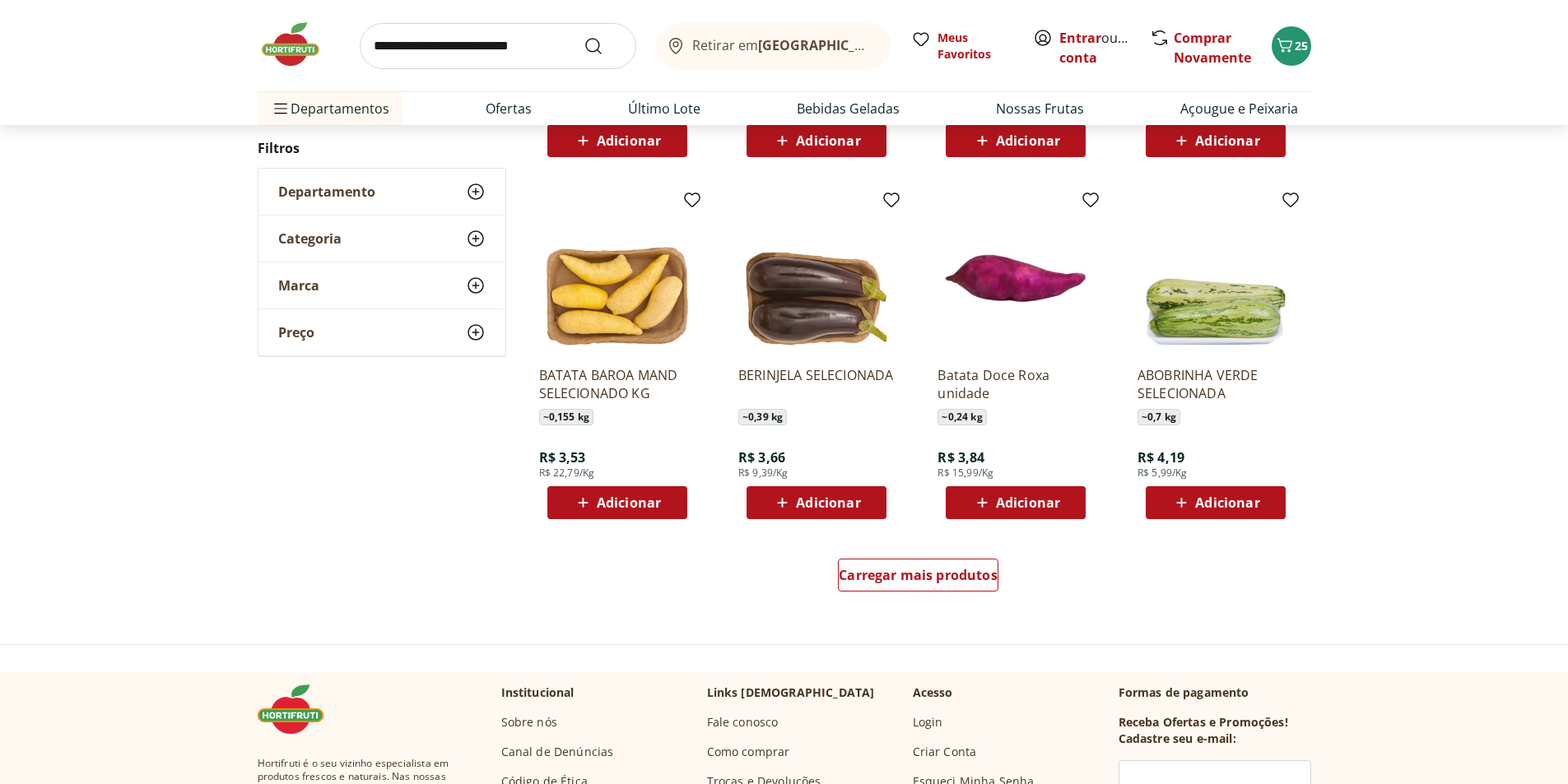
click at [609, 506] on span "Adicionar" at bounding box center [629, 502] width 64 height 13
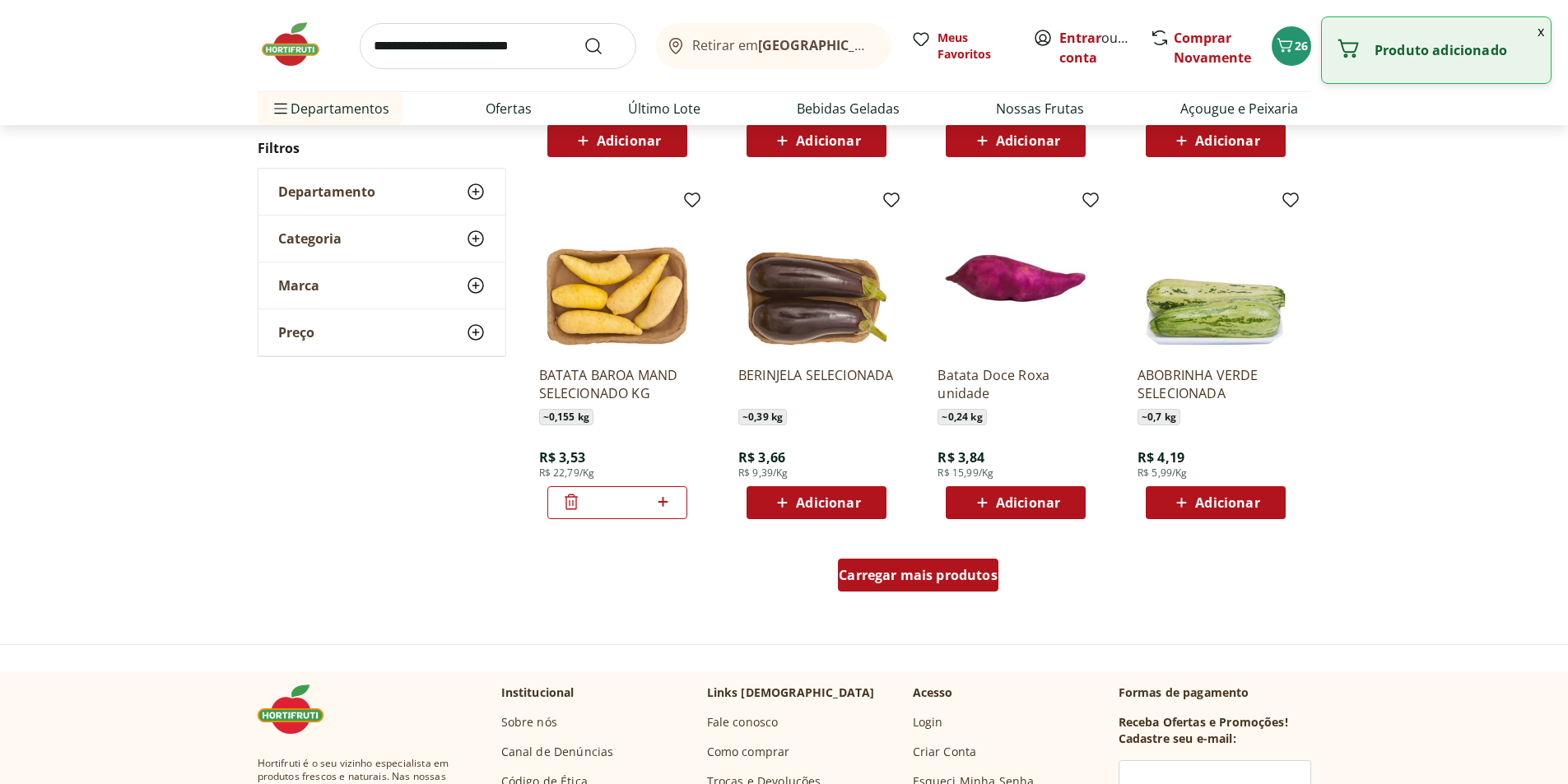
click at [947, 582] on span "Carregar mais produtos" at bounding box center [918, 575] width 158 height 13
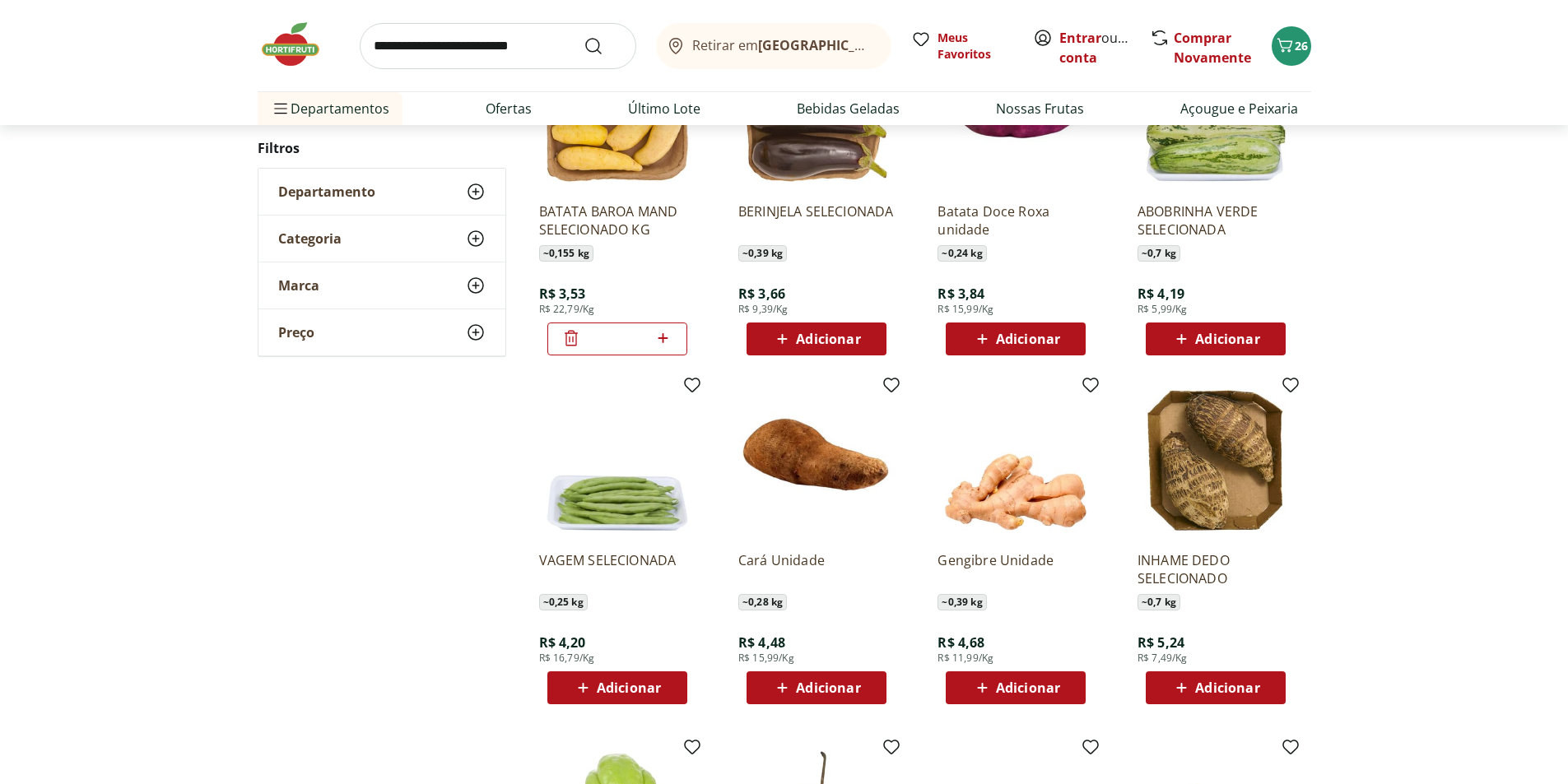
scroll to position [1066, 0]
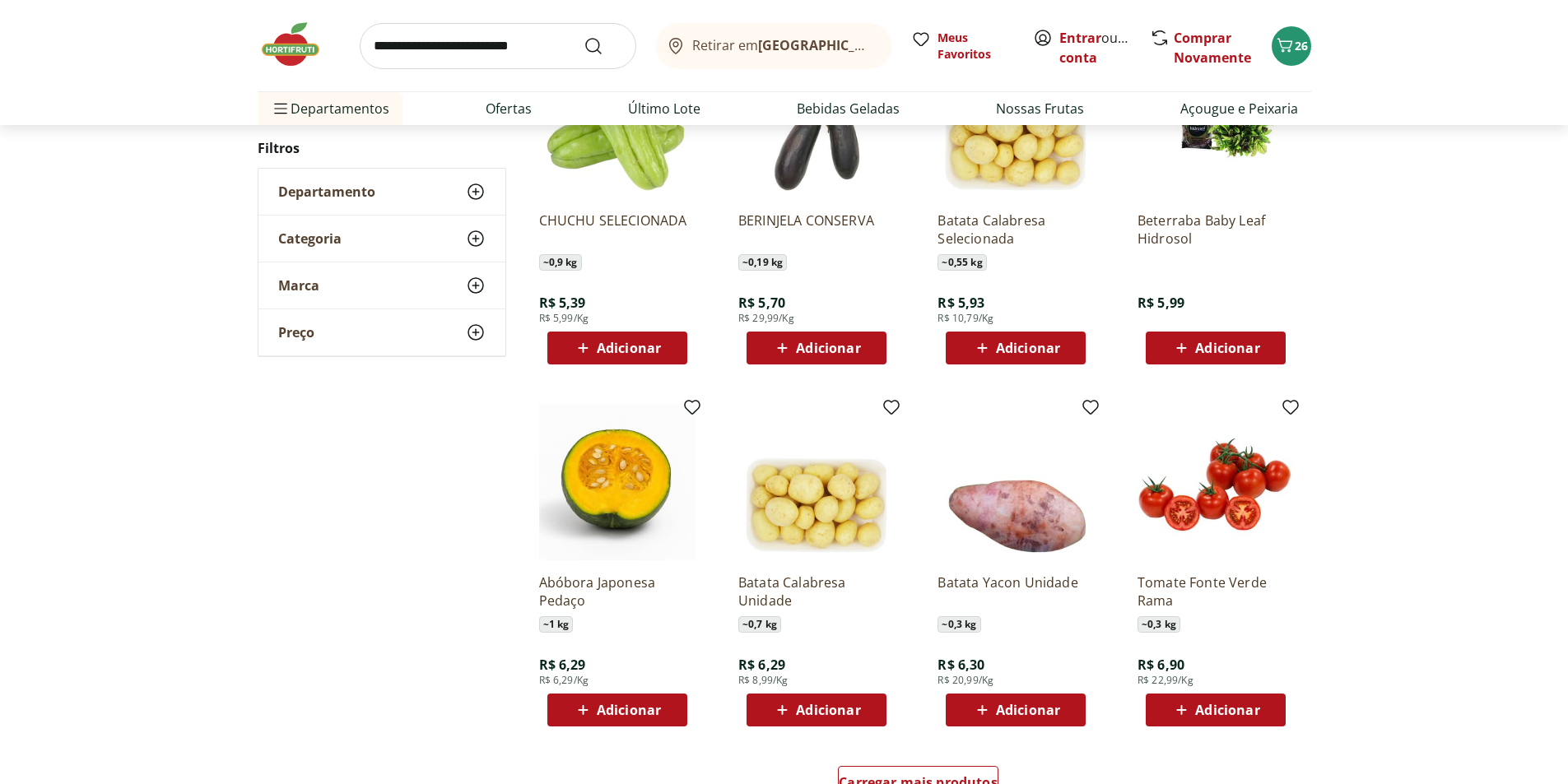
scroll to position [734, 0]
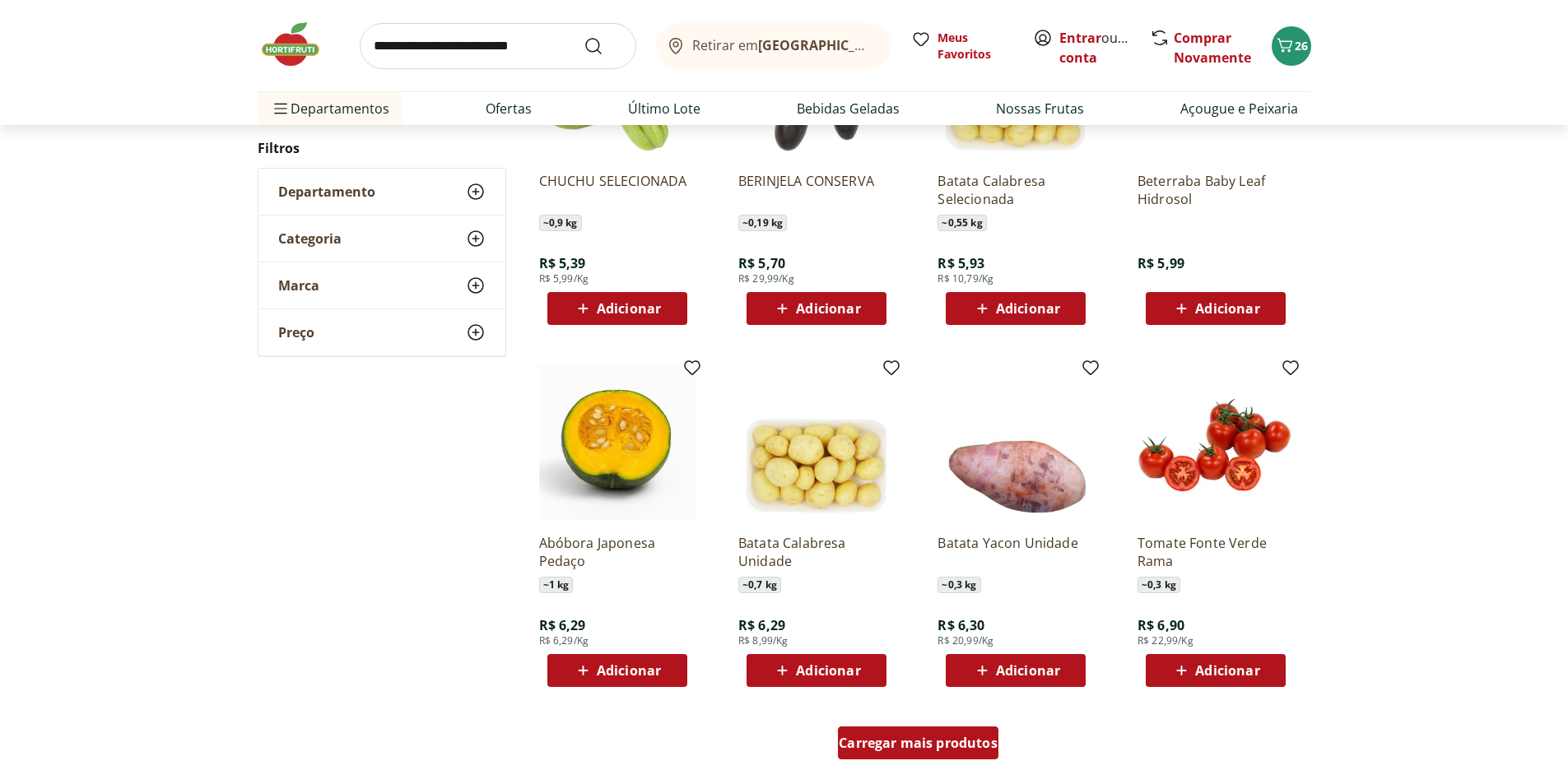
click at [971, 739] on span "Carregar mais produtos" at bounding box center [918, 743] width 158 height 13
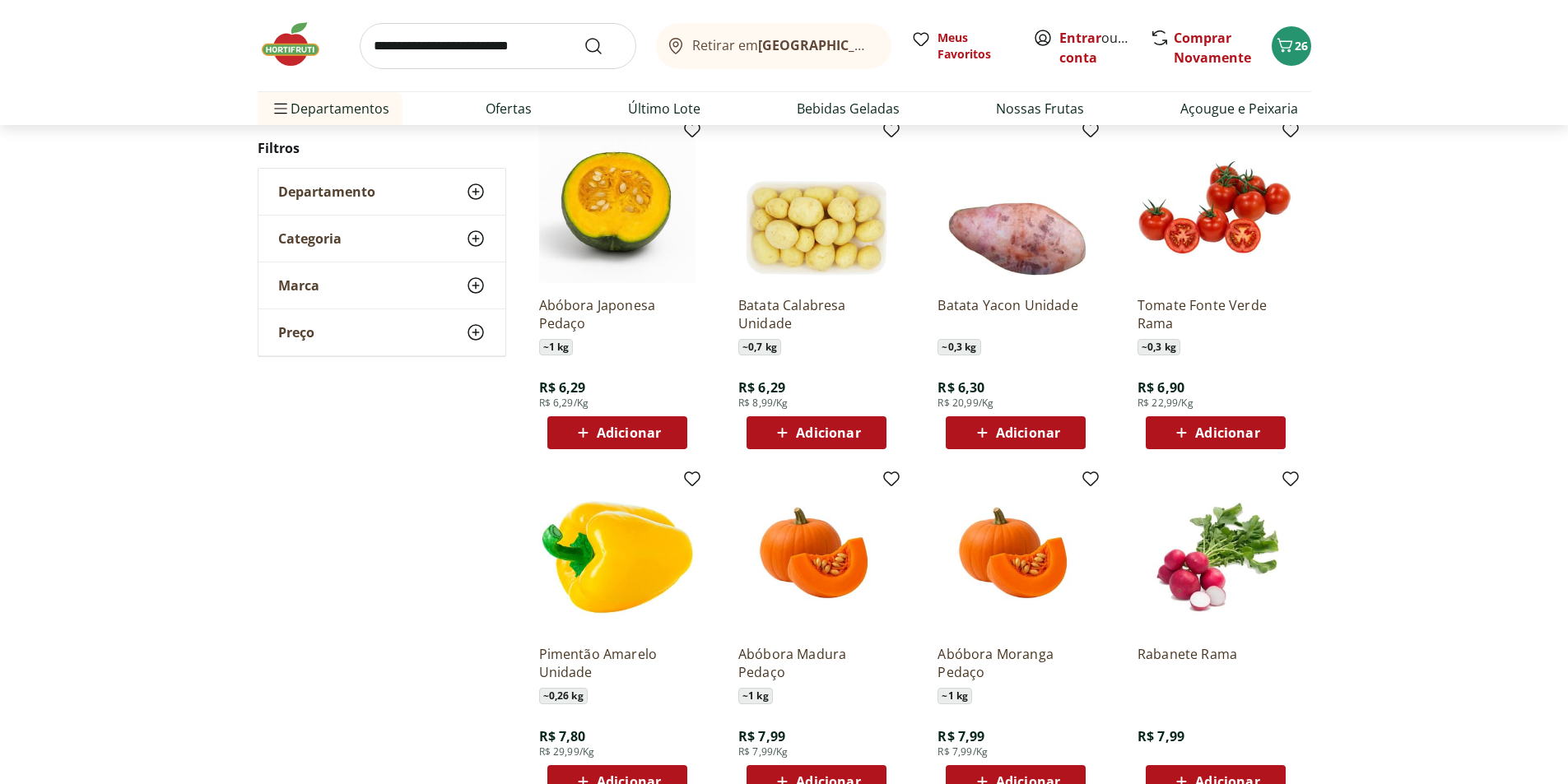
scroll to position [981, 0]
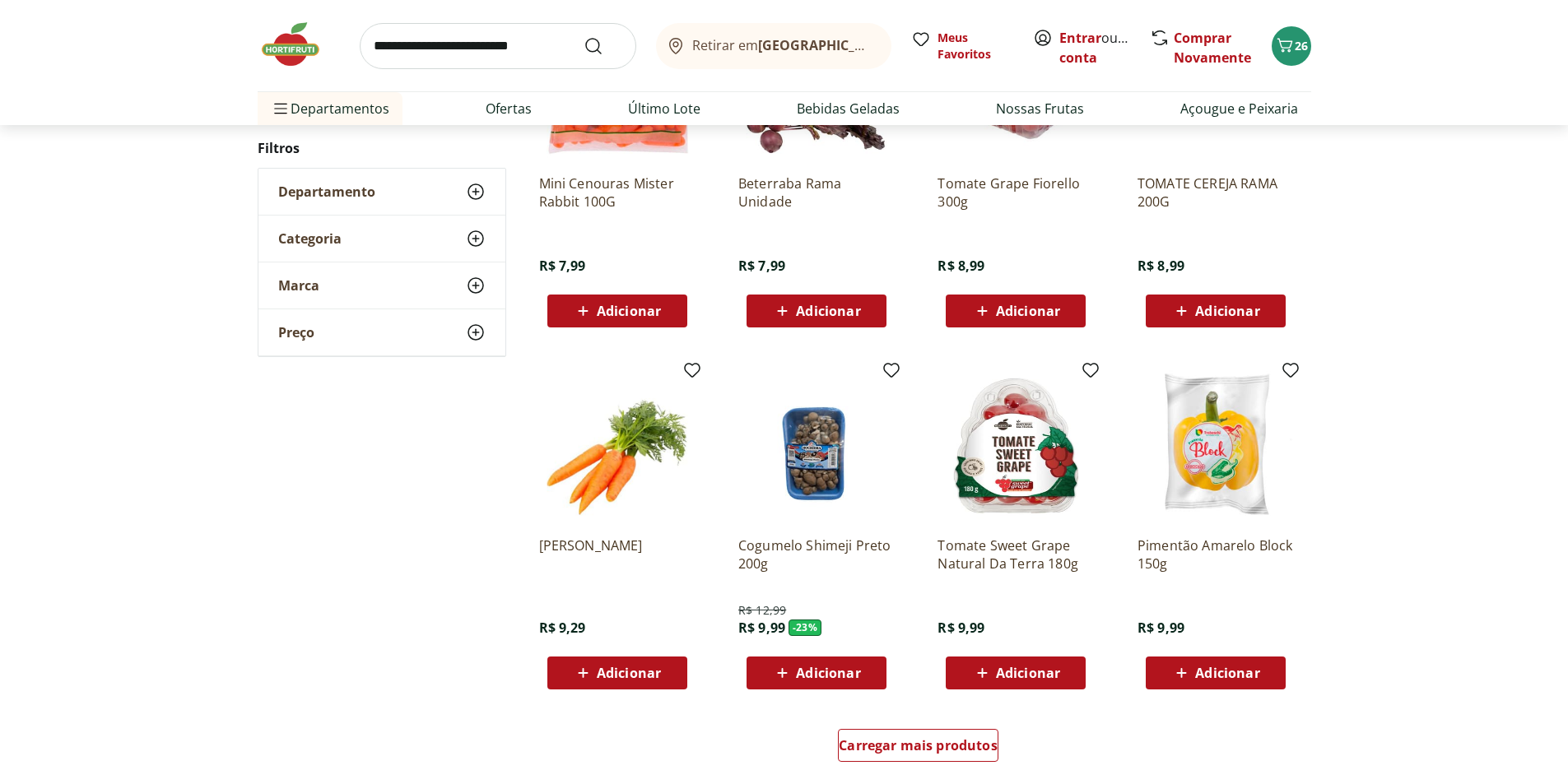
scroll to position [813, 0]
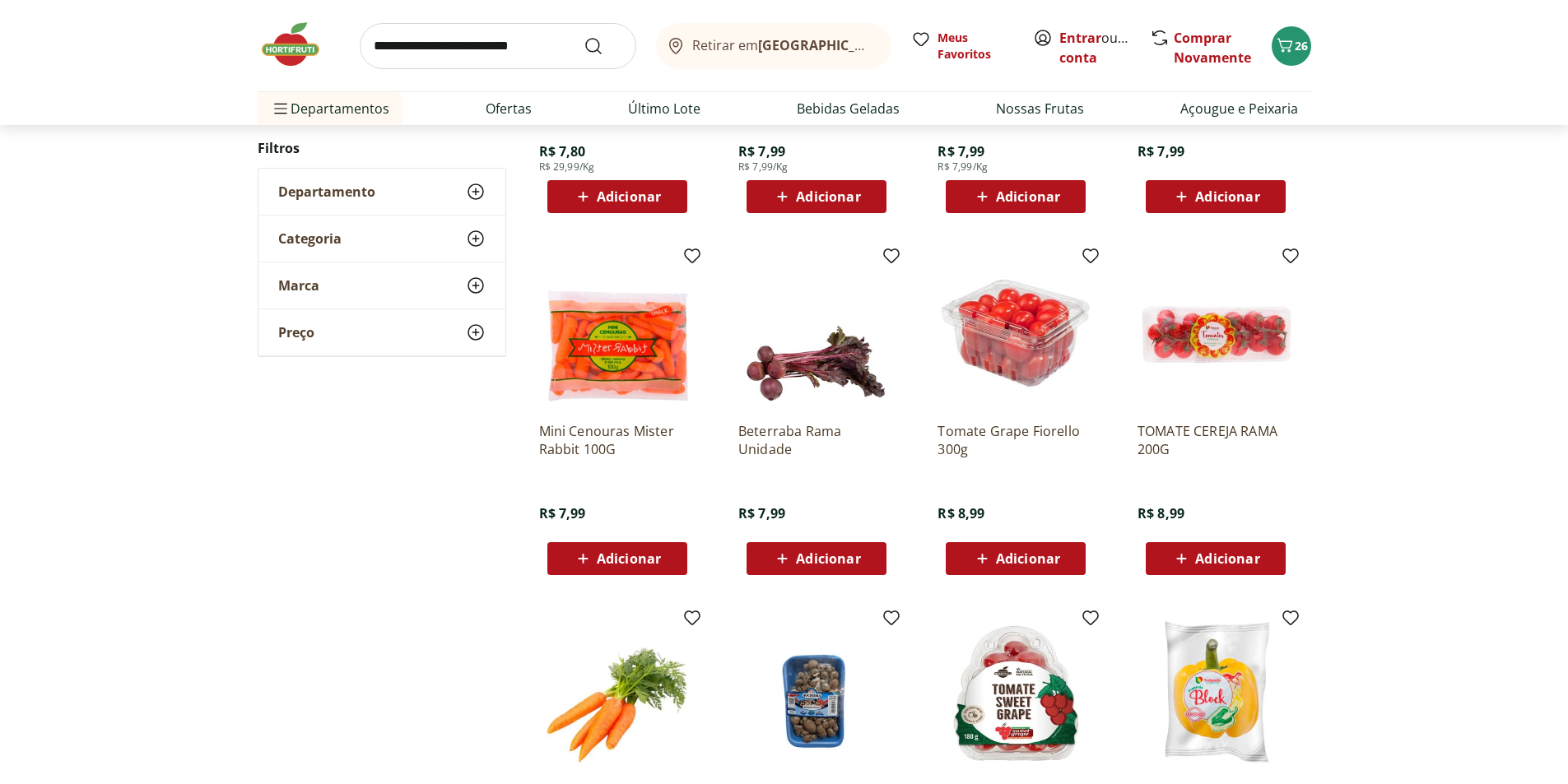
click at [1043, 558] on span "Adicionar" at bounding box center [1028, 558] width 64 height 13
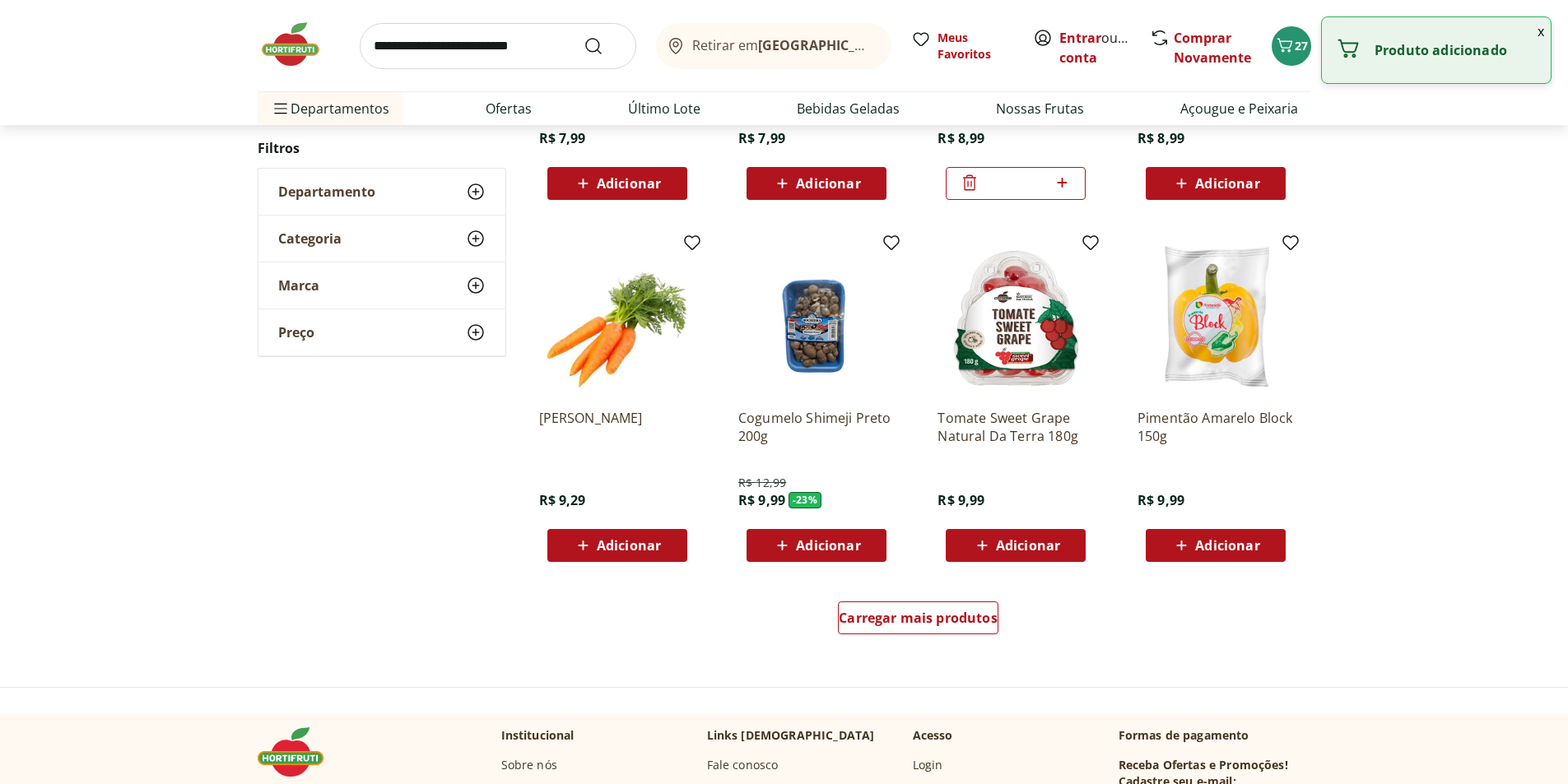
scroll to position [978, 0]
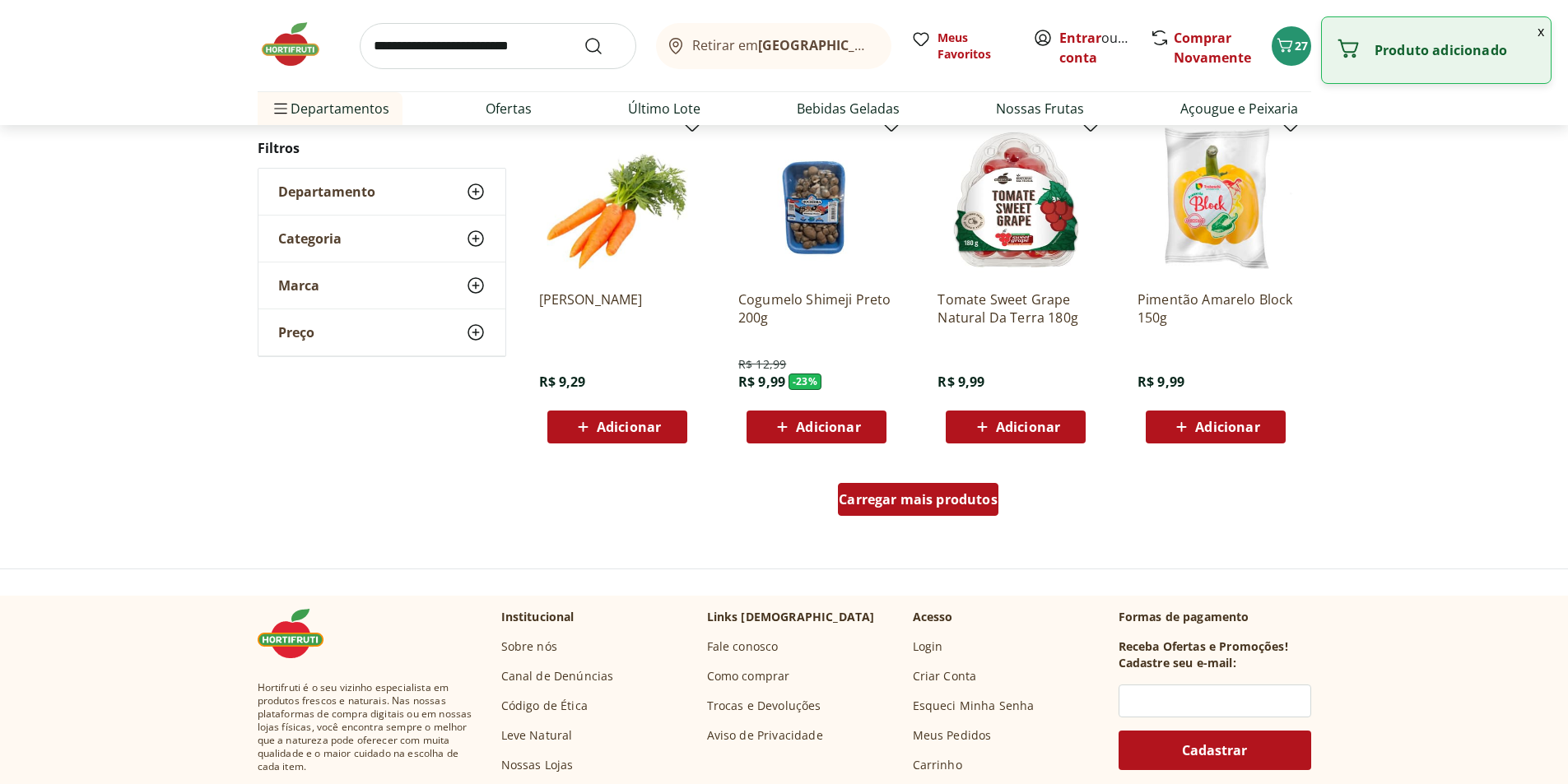
click at [929, 509] on div "Carregar mais produtos" at bounding box center [918, 499] width 160 height 33
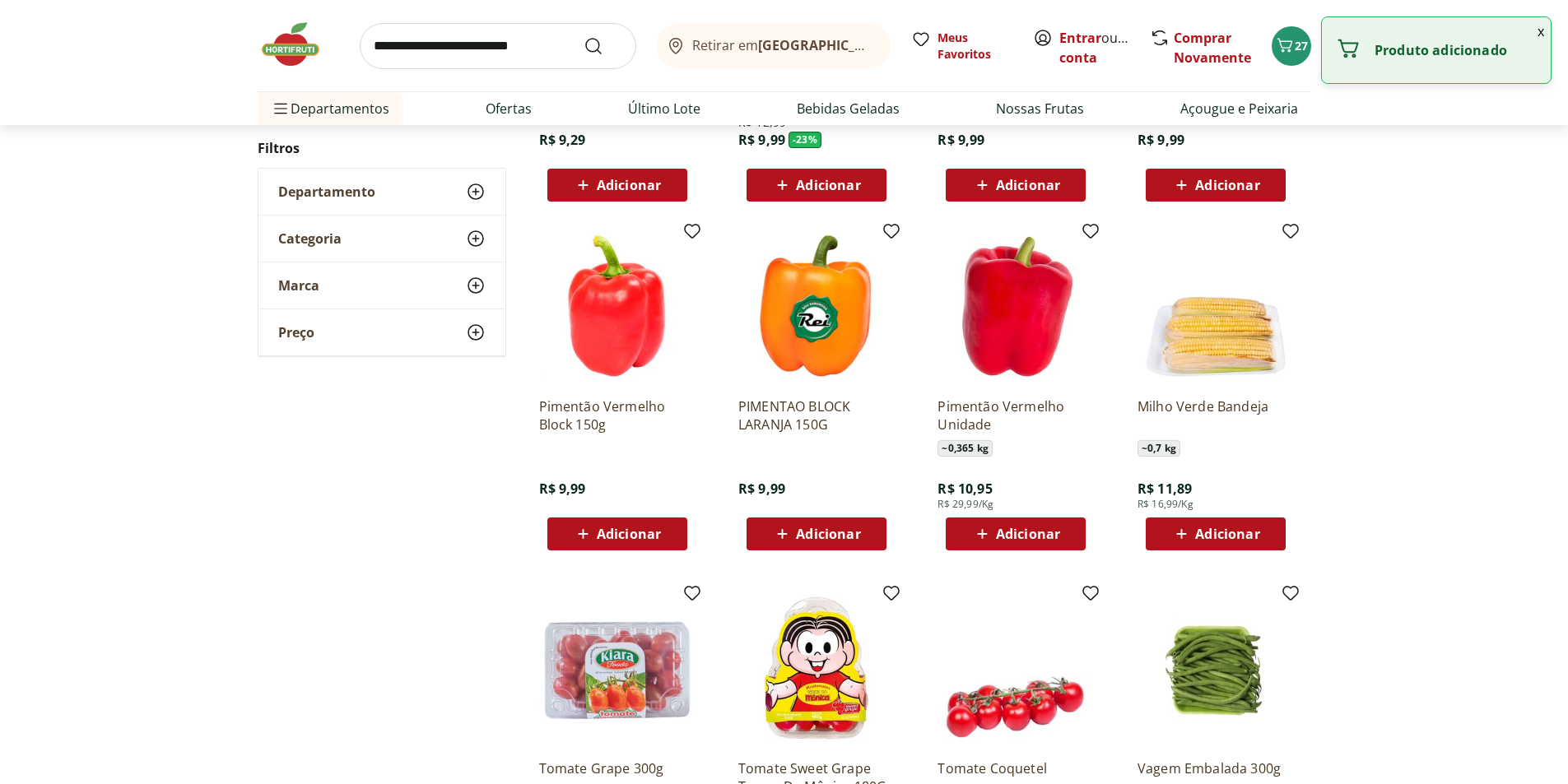
scroll to position [1224, 0]
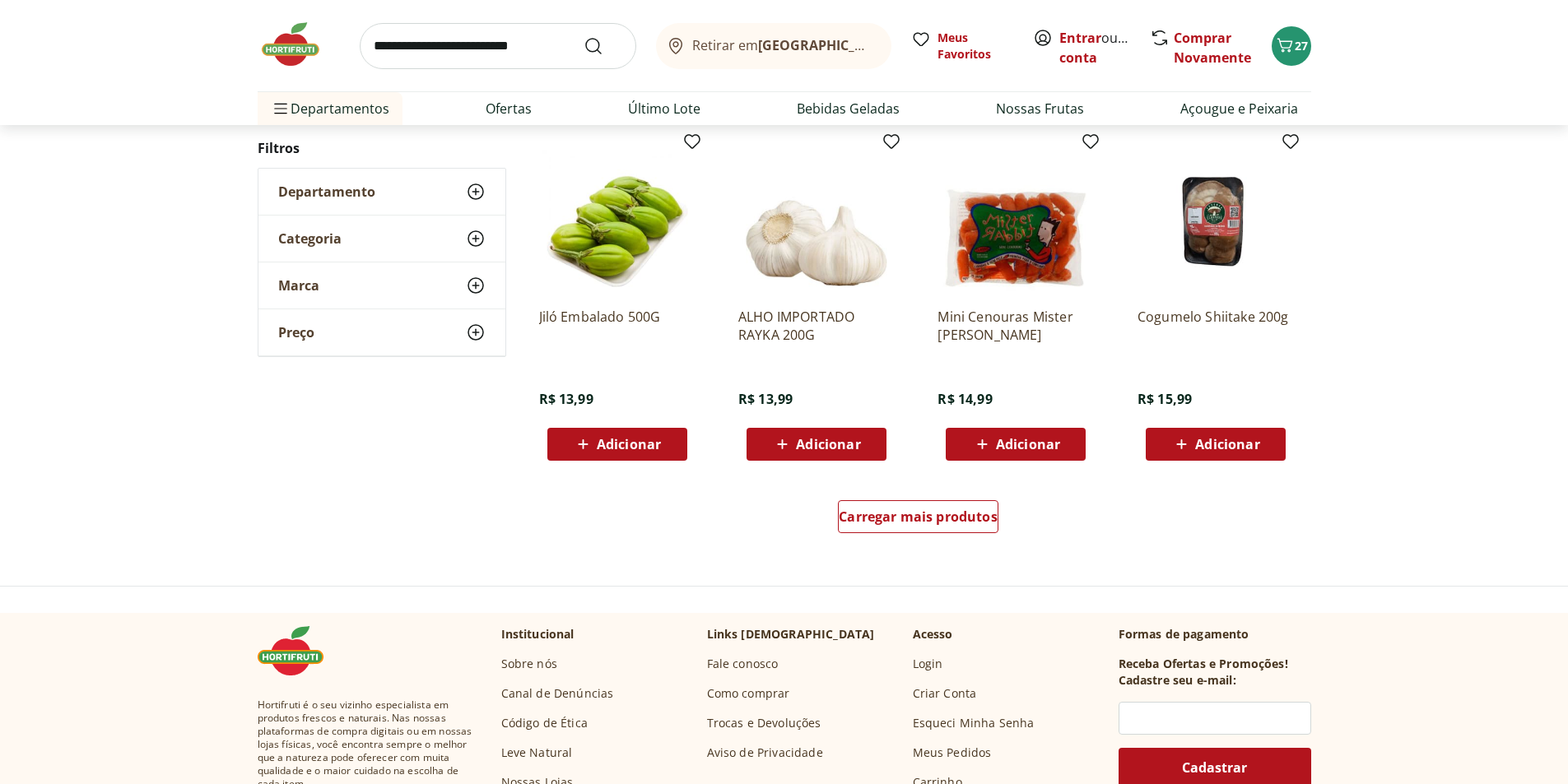
scroll to position [974, 0]
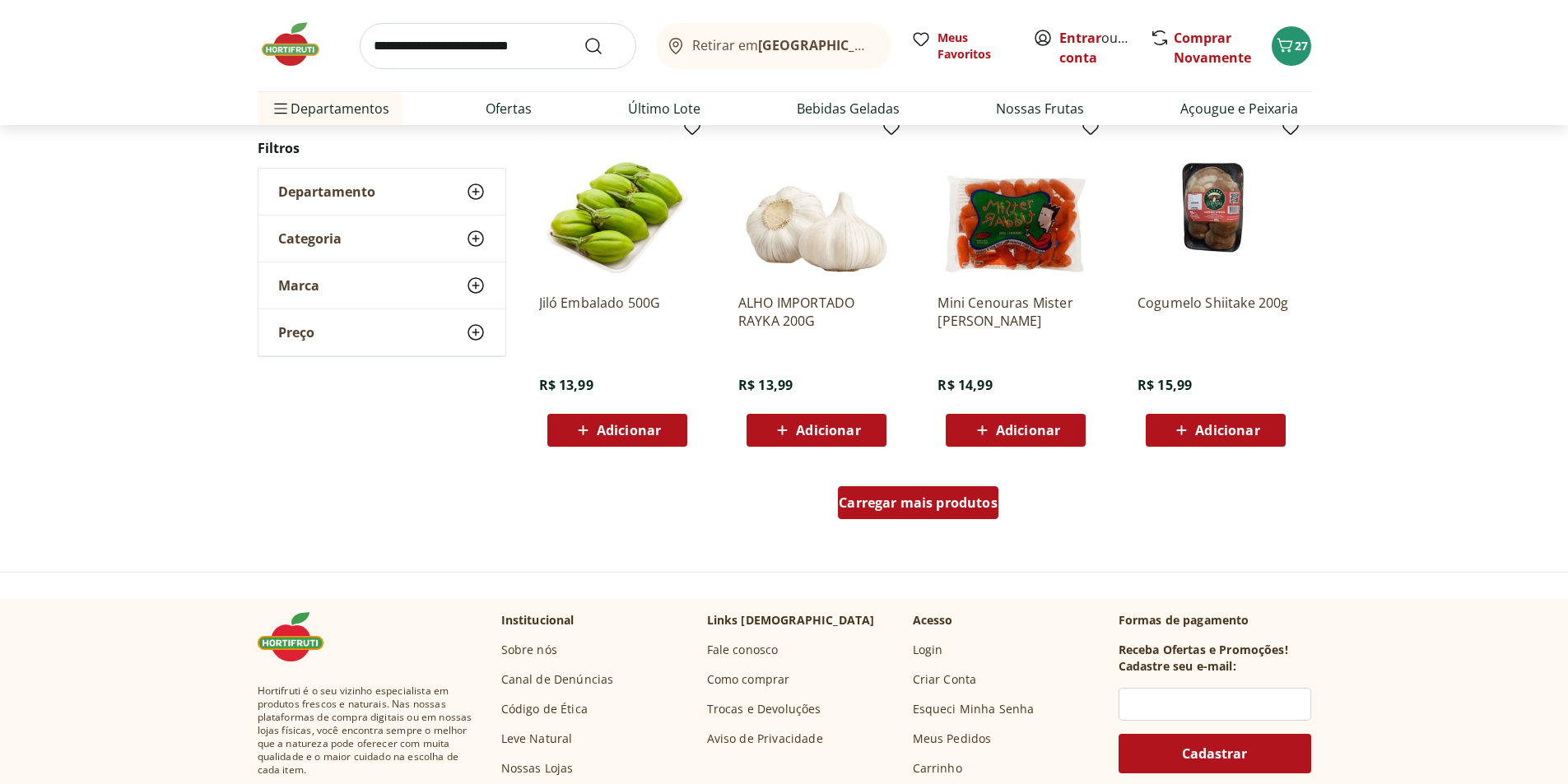
click at [977, 507] on span "Carregar mais produtos" at bounding box center [918, 502] width 158 height 13
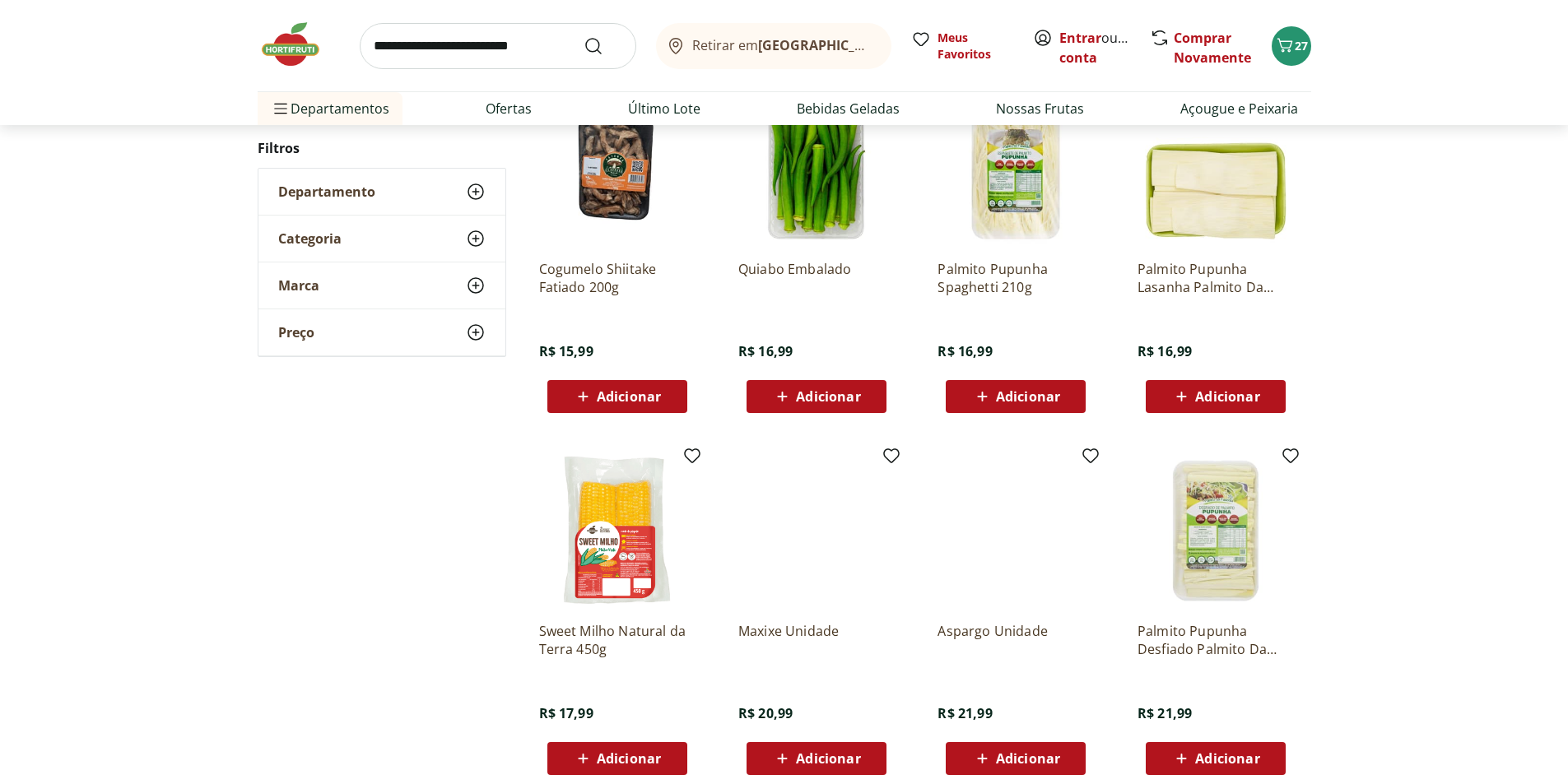
scroll to position [1386, 0]
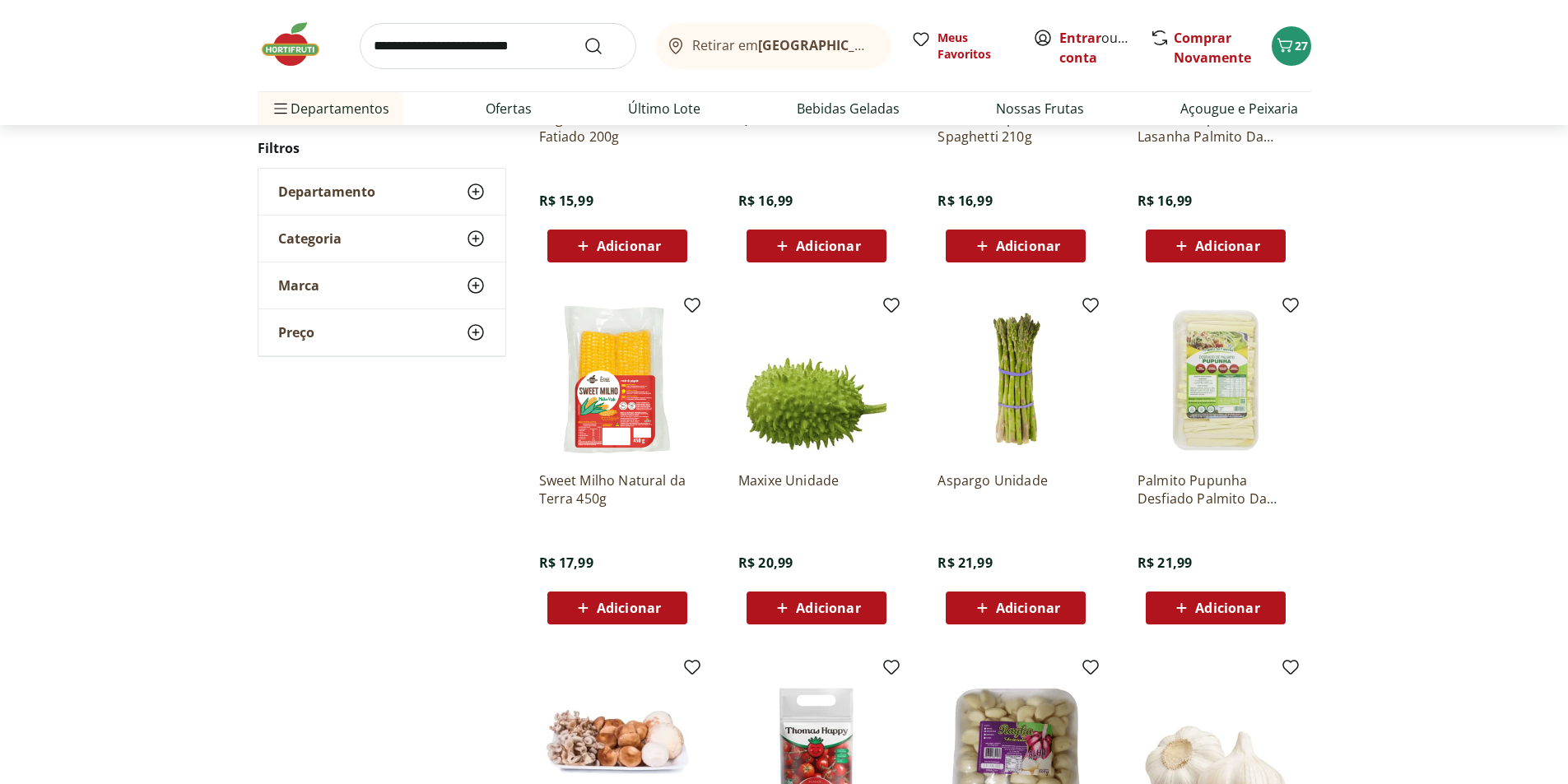
scroll to position [395, 0]
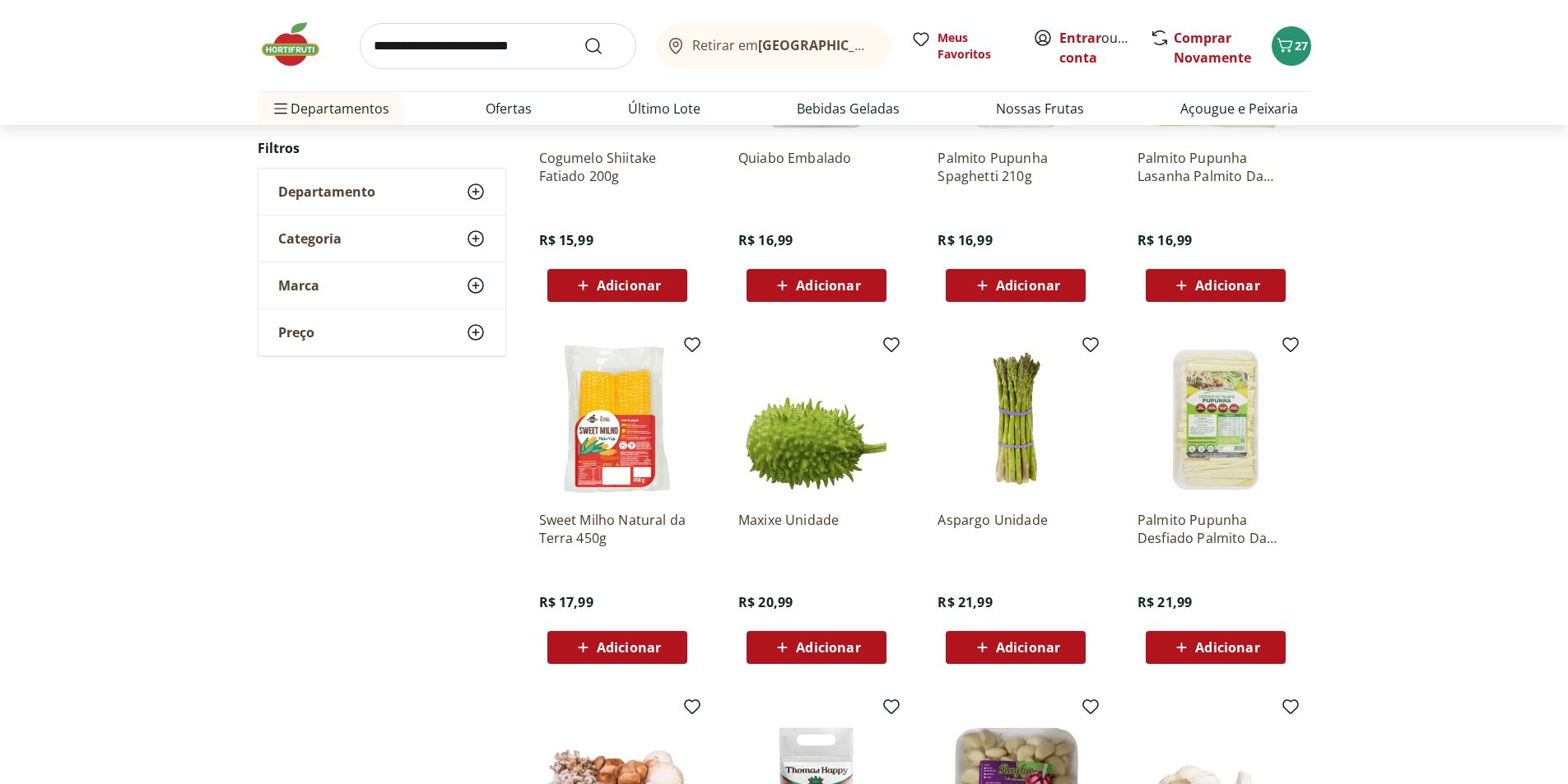
click at [1049, 297] on div "Adicionar" at bounding box center [1015, 286] width 114 height 30
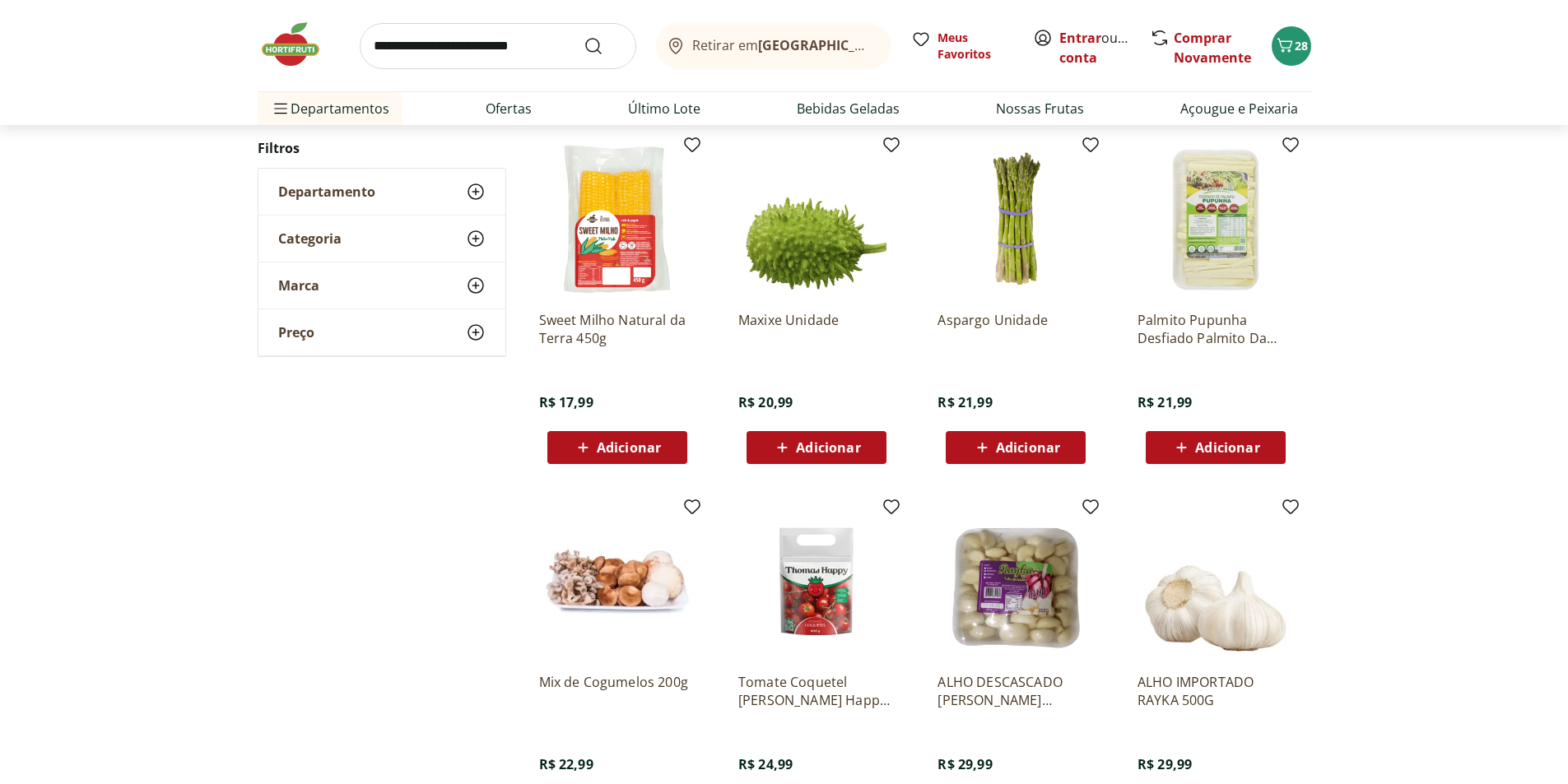
scroll to position [806, 0]
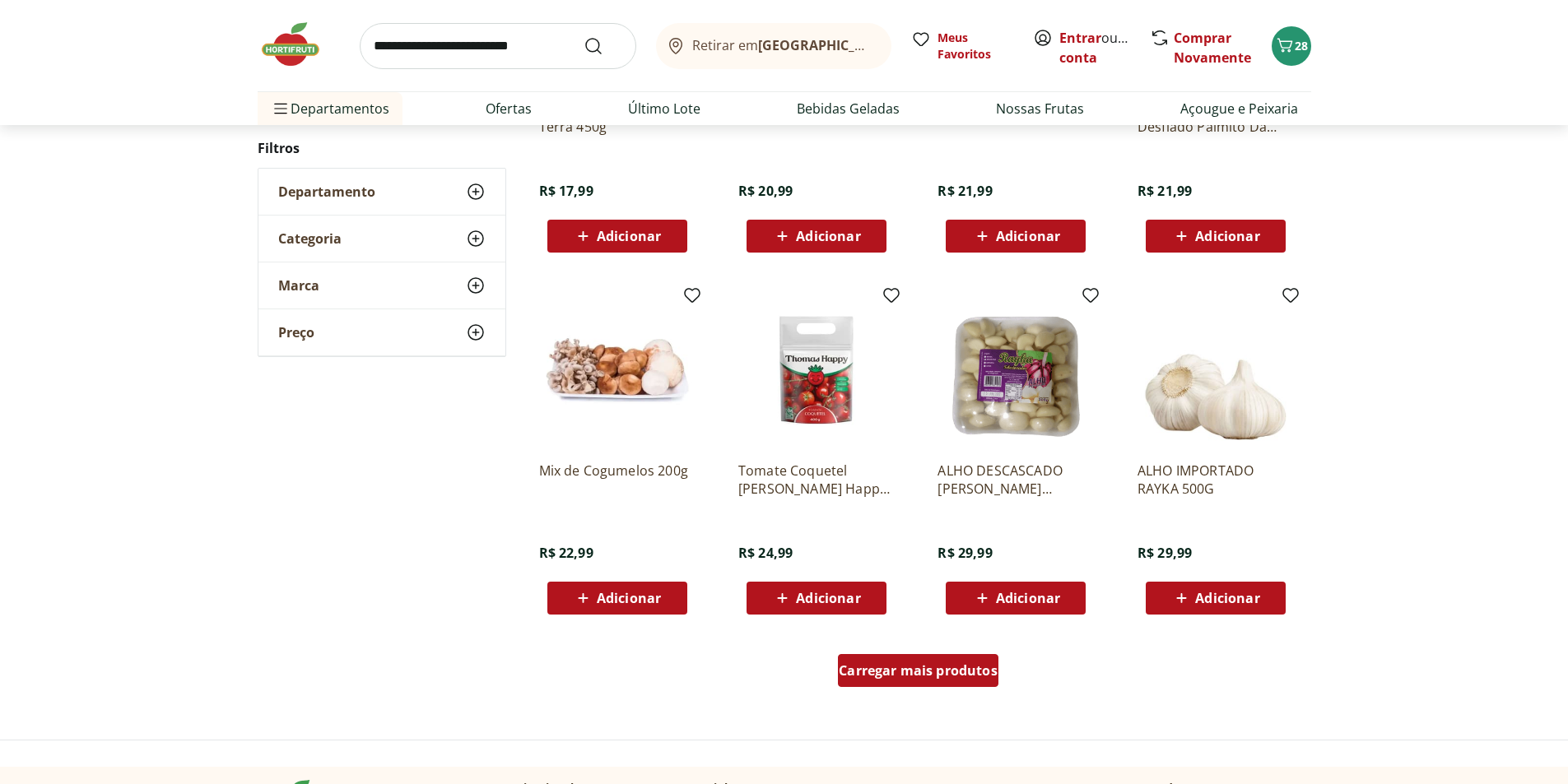
click at [946, 671] on span "Carregar mais produtos" at bounding box center [918, 670] width 158 height 13
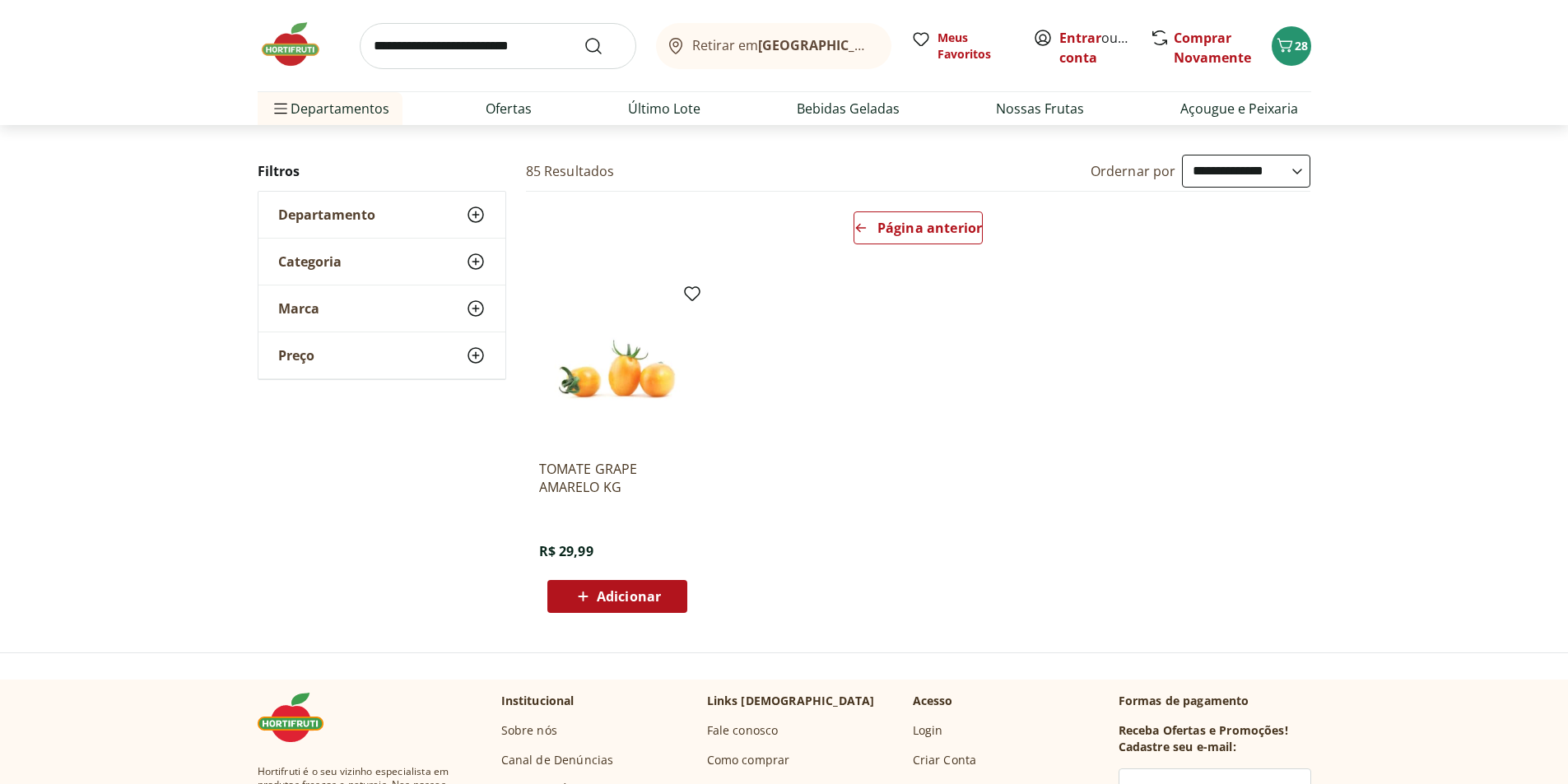
scroll to position [91, 0]
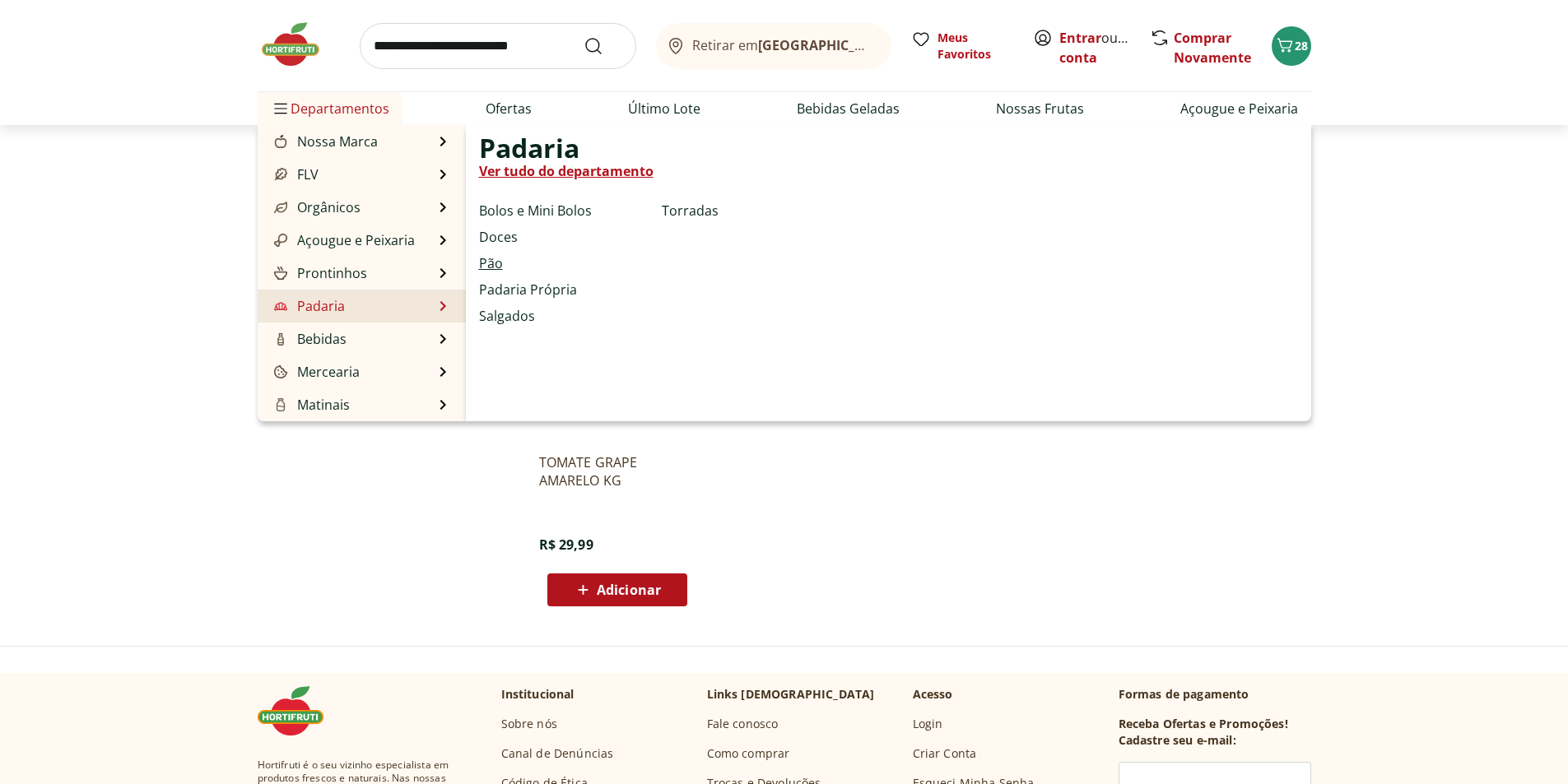
click at [490, 262] on link "Pão" at bounding box center [490, 263] width 24 height 19
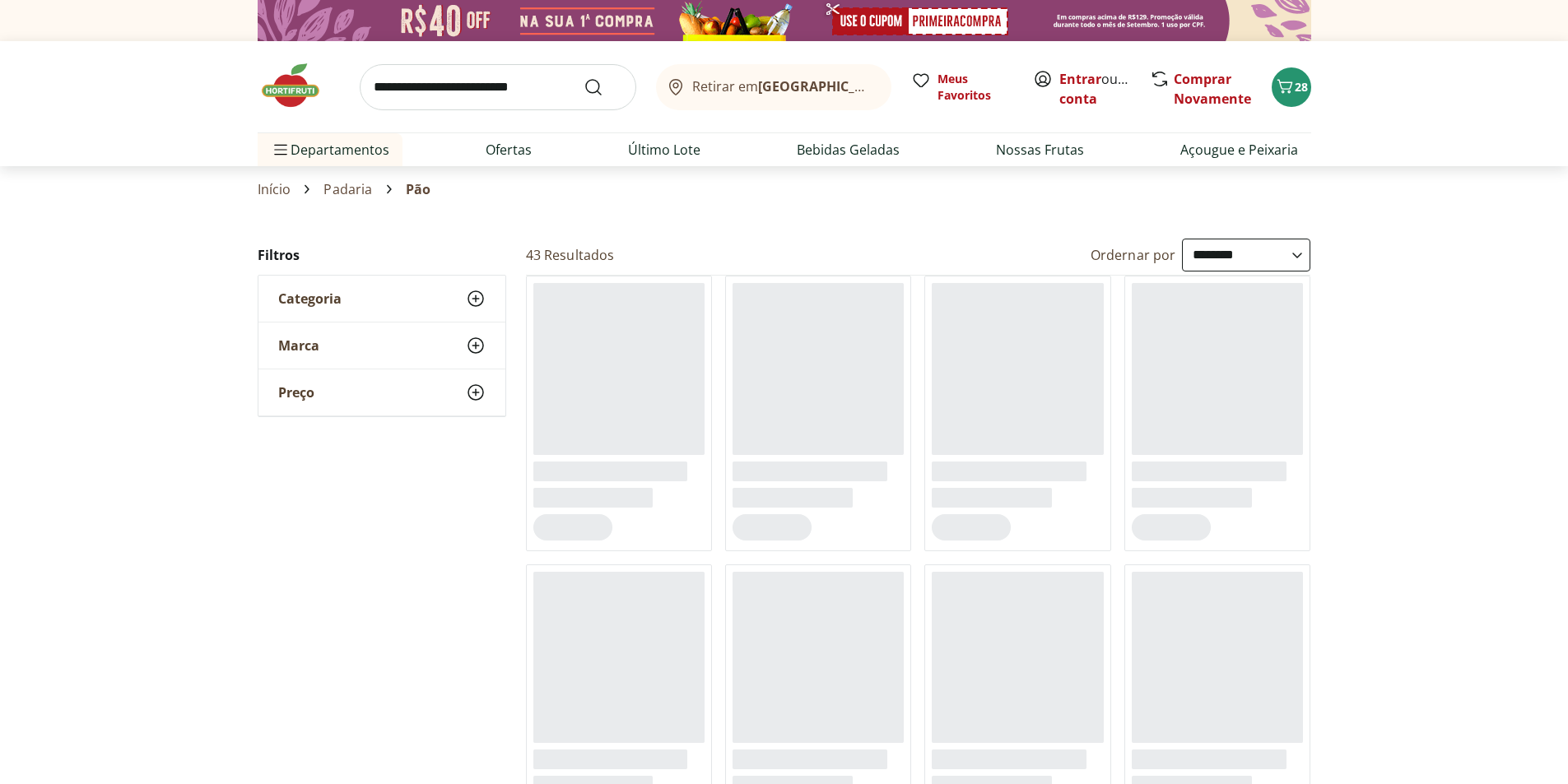
click at [1269, 260] on select "**********" at bounding box center [1247, 254] width 129 height 33
select select "*********"
click at [1182, 238] on select "**********" at bounding box center [1247, 254] width 129 height 33
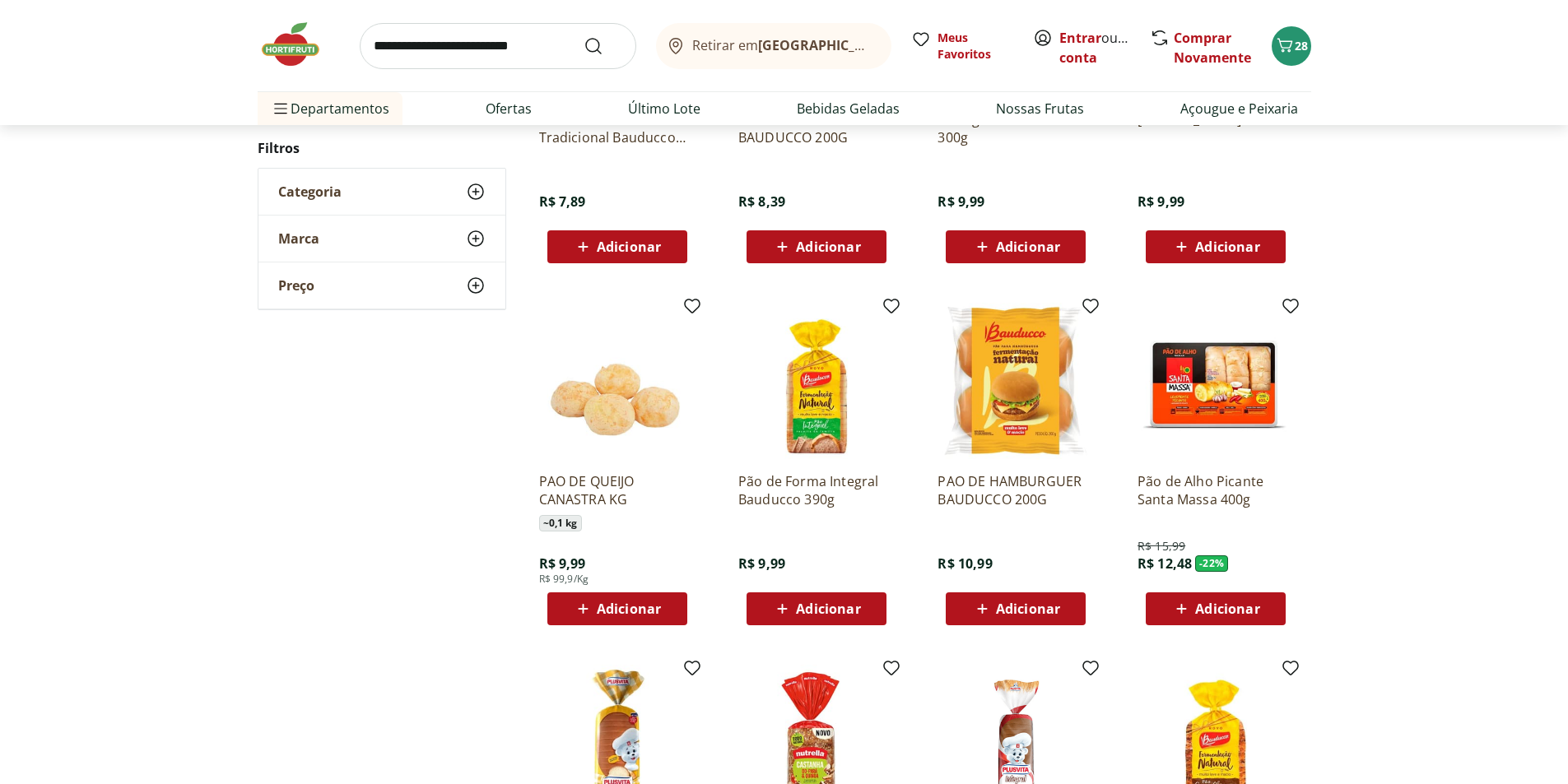
scroll to position [412, 0]
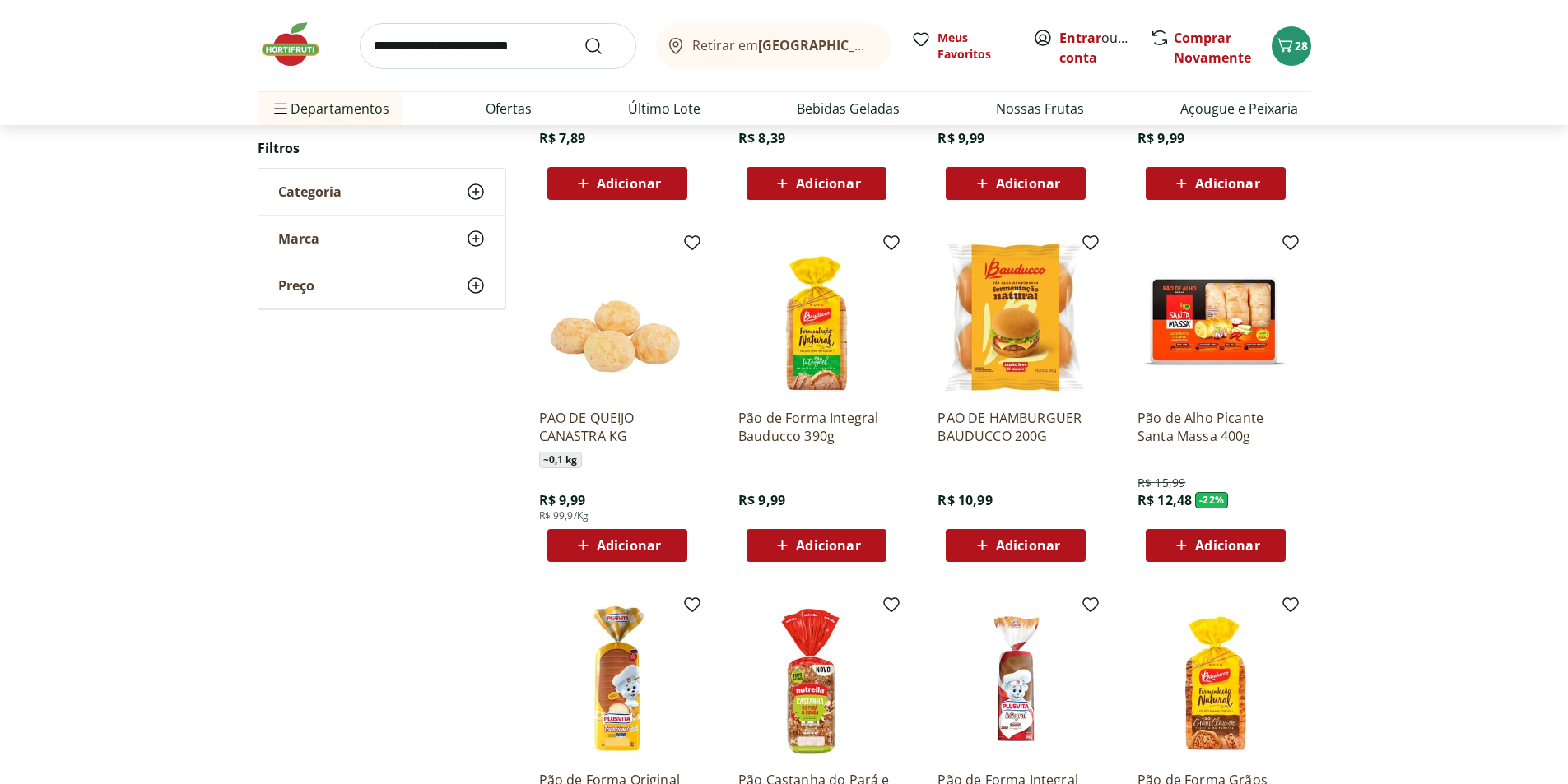
click at [837, 539] on span "Adicionar" at bounding box center [828, 546] width 64 height 13
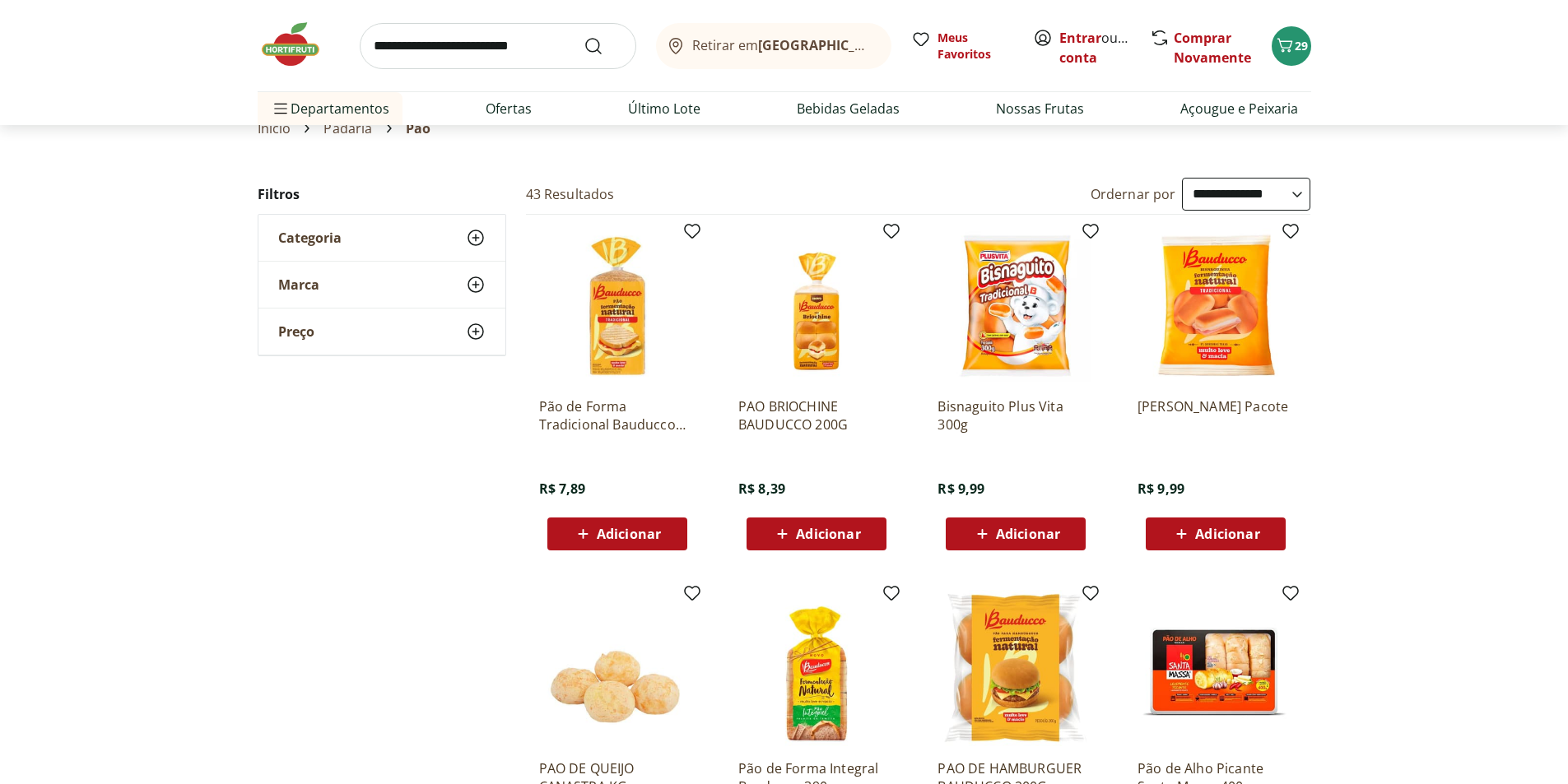
scroll to position [0, 0]
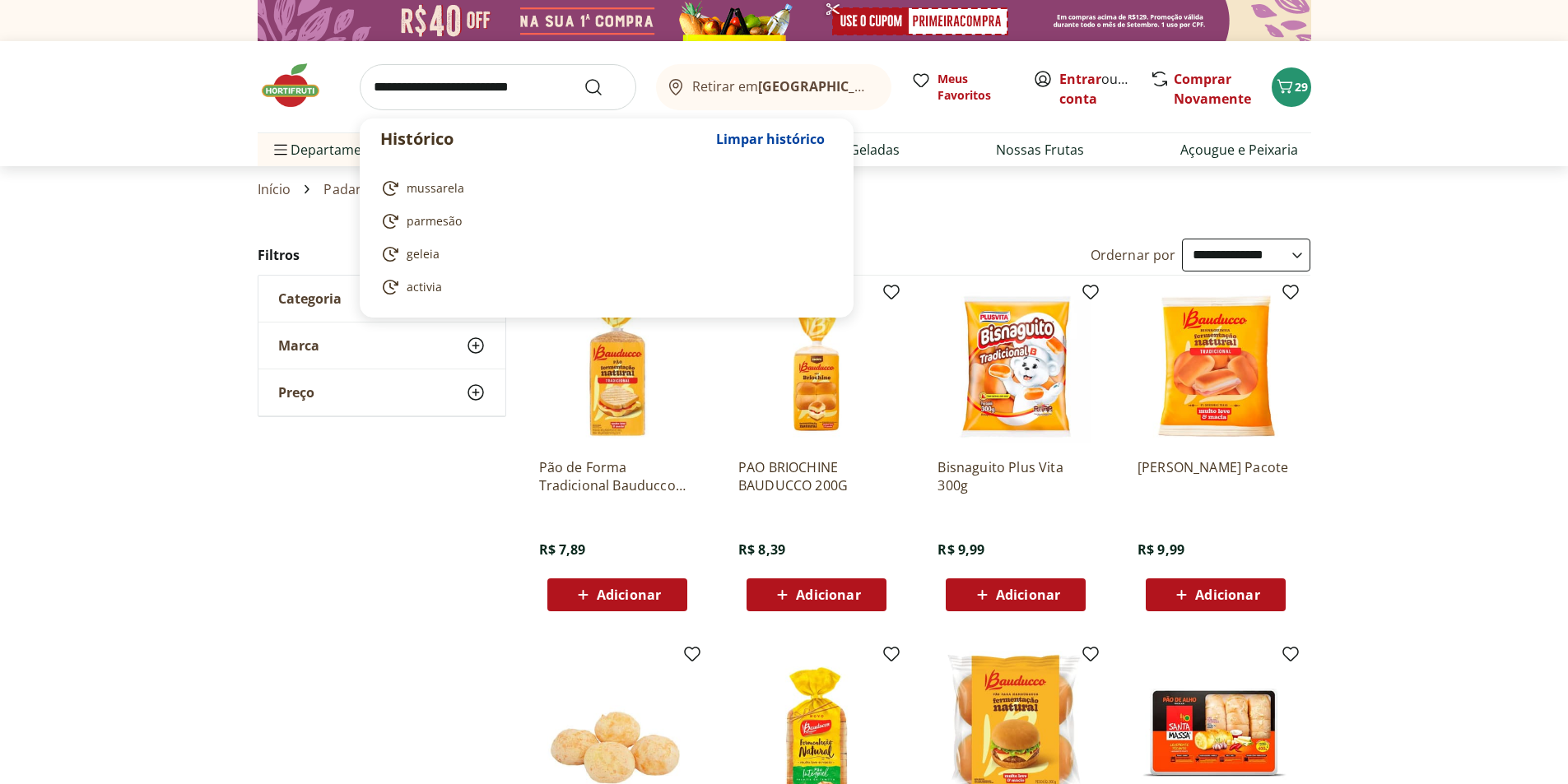
click at [543, 77] on input "search" at bounding box center [498, 87] width 276 height 46
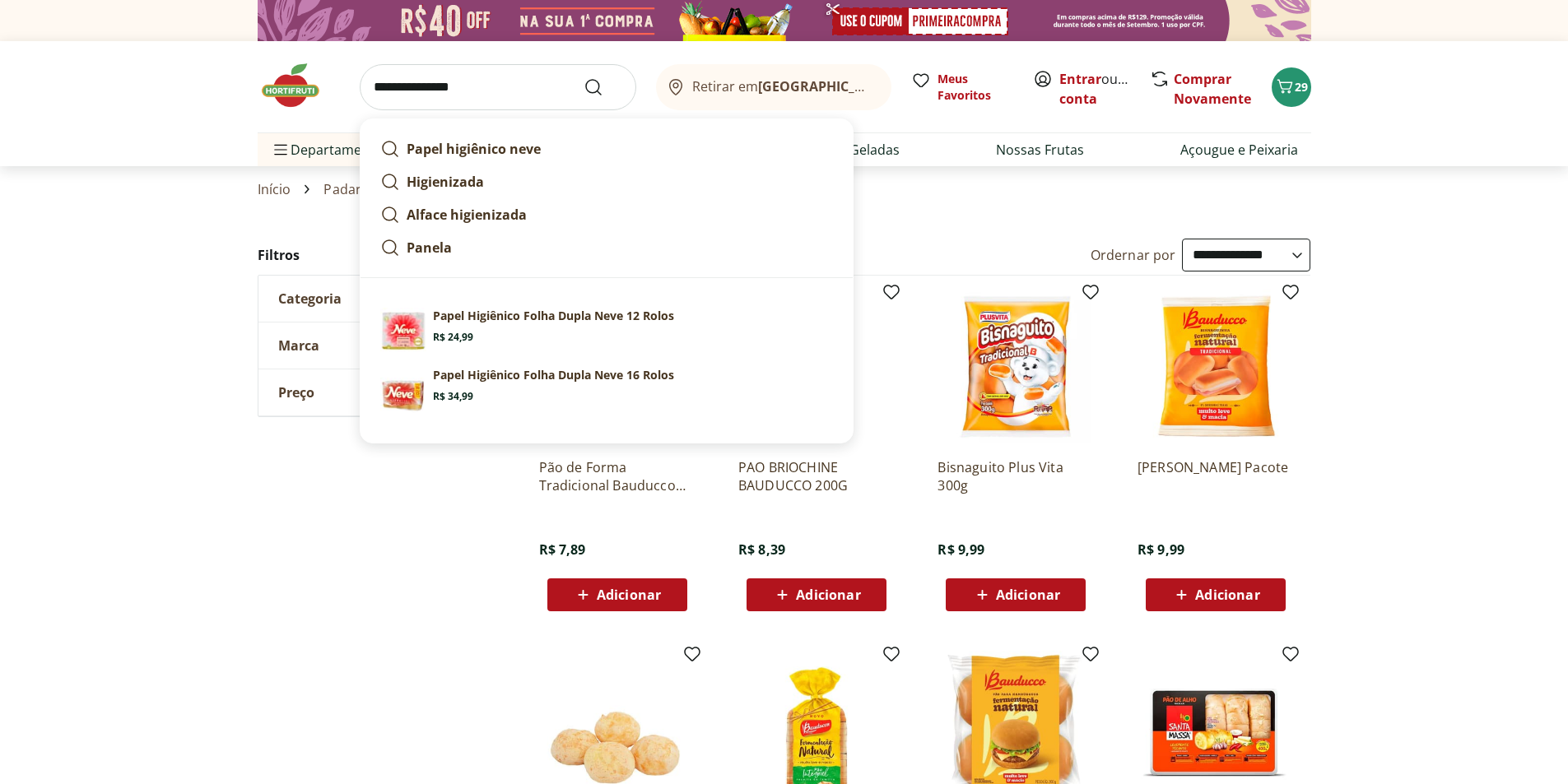
type input "**********"
click at [592, 87] on icon "Submit Search" at bounding box center [593, 87] width 19 height 19
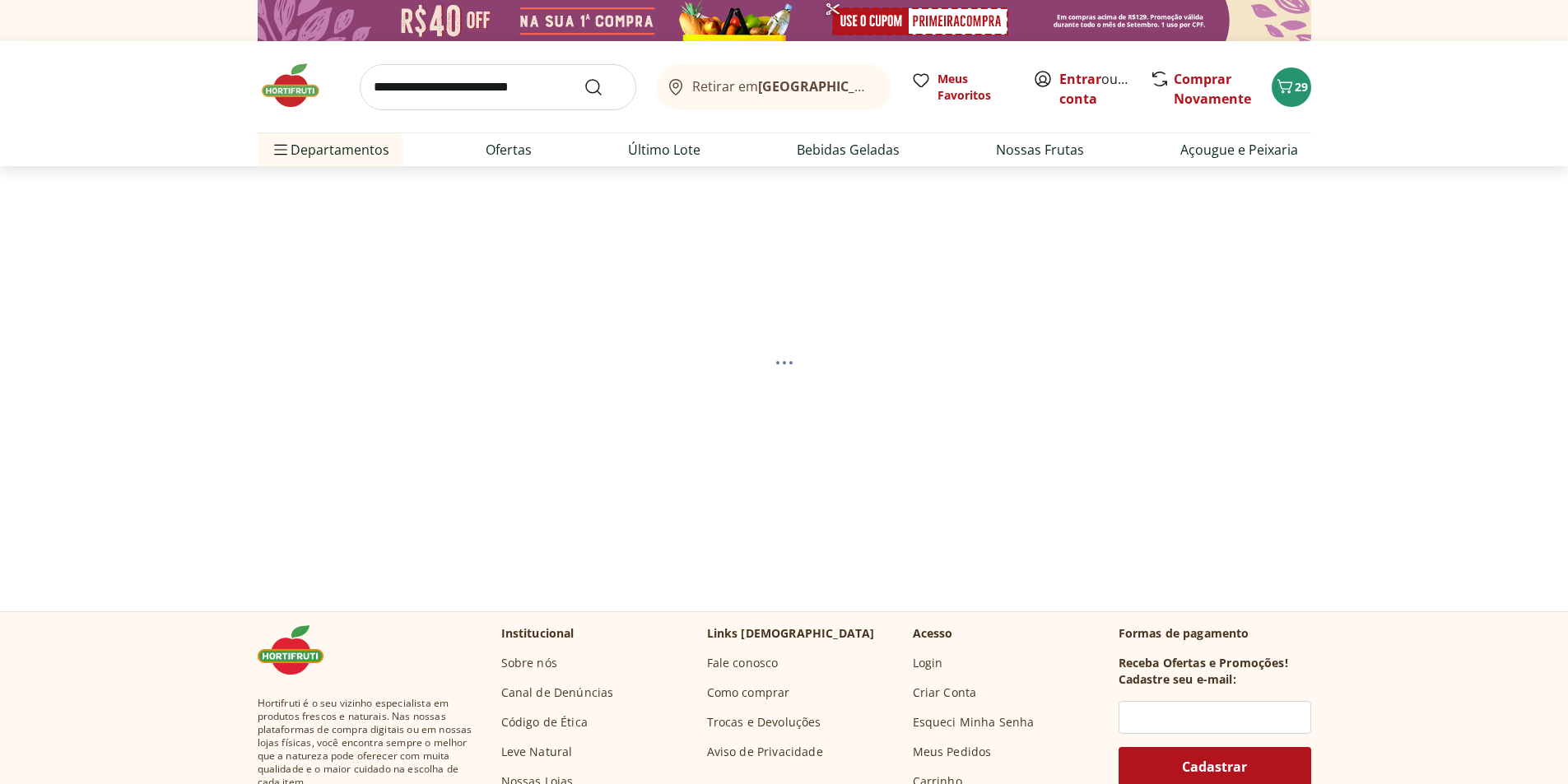
select select "**********"
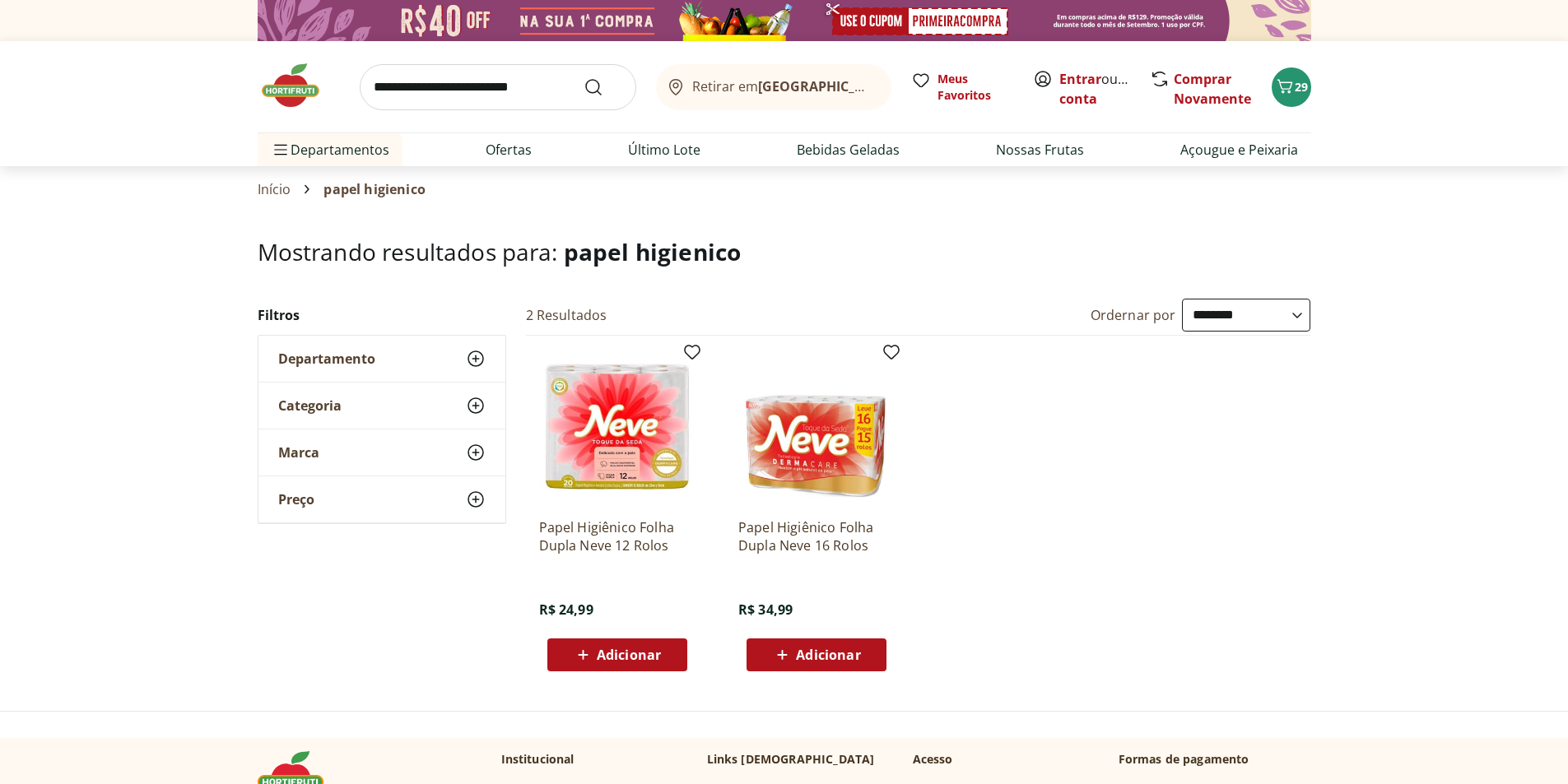
click at [1257, 321] on select "**********" at bounding box center [1247, 314] width 129 height 33
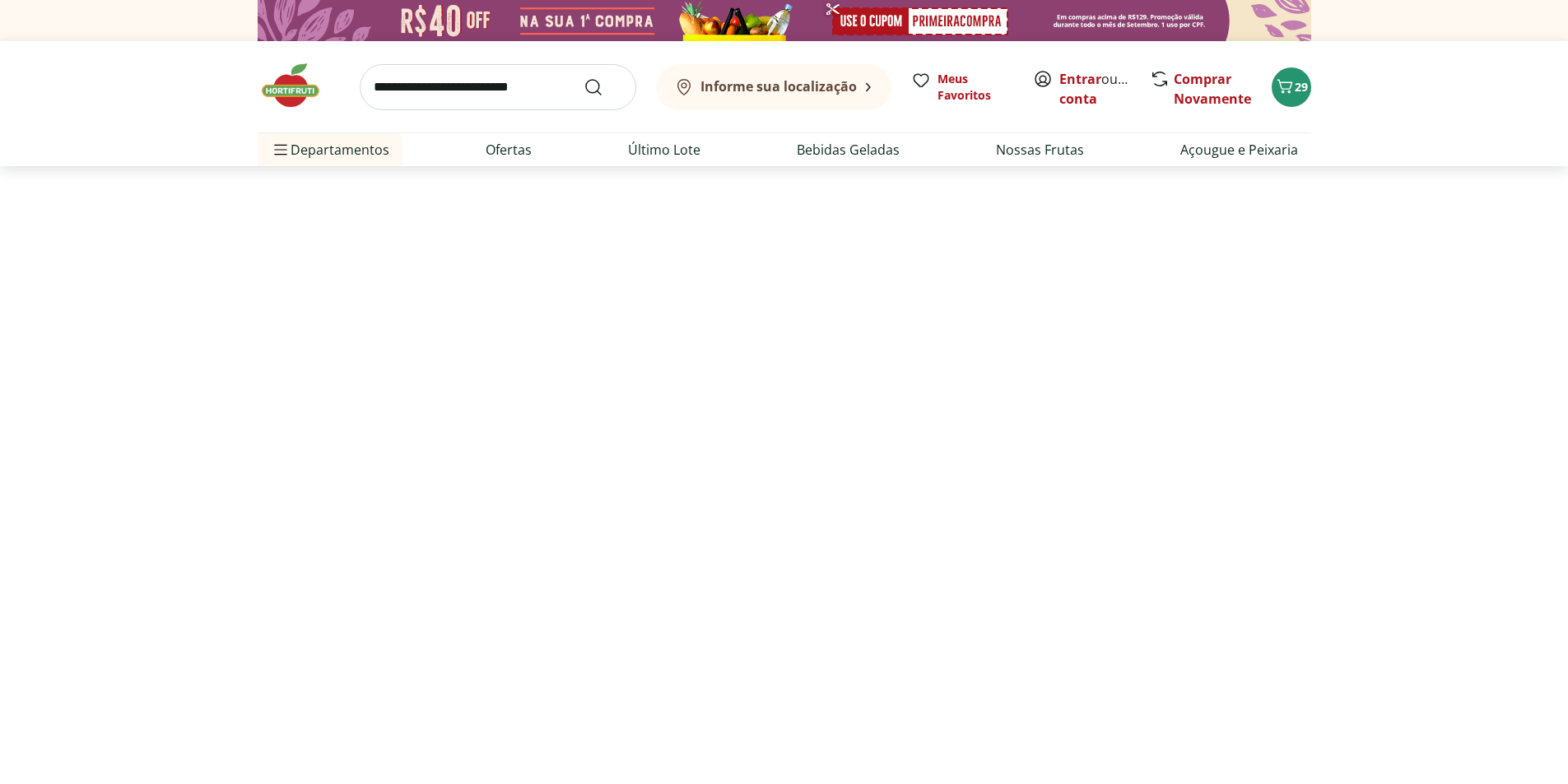
select select "*********"
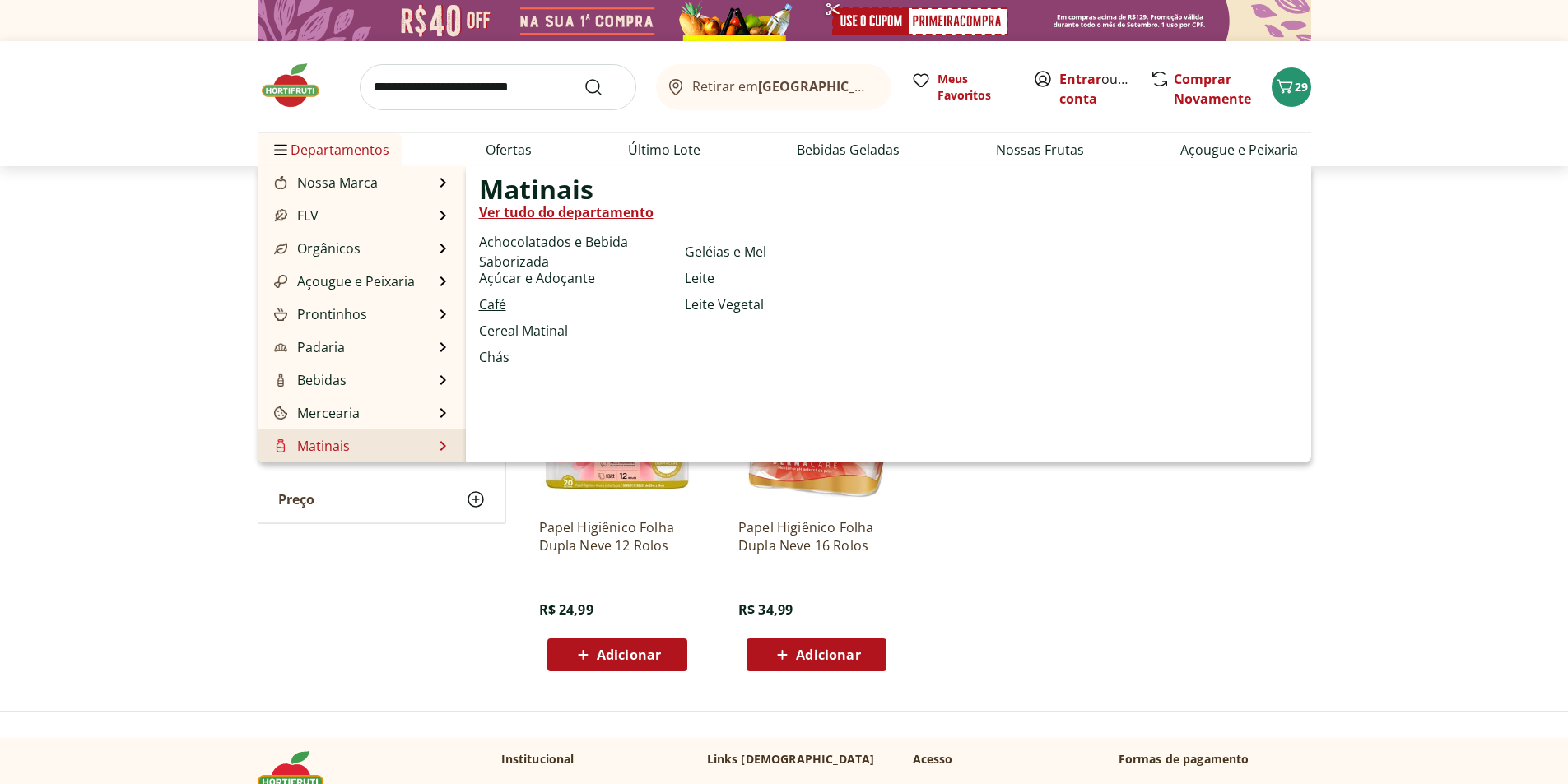
click at [492, 305] on link "Café" at bounding box center [492, 304] width 27 height 19
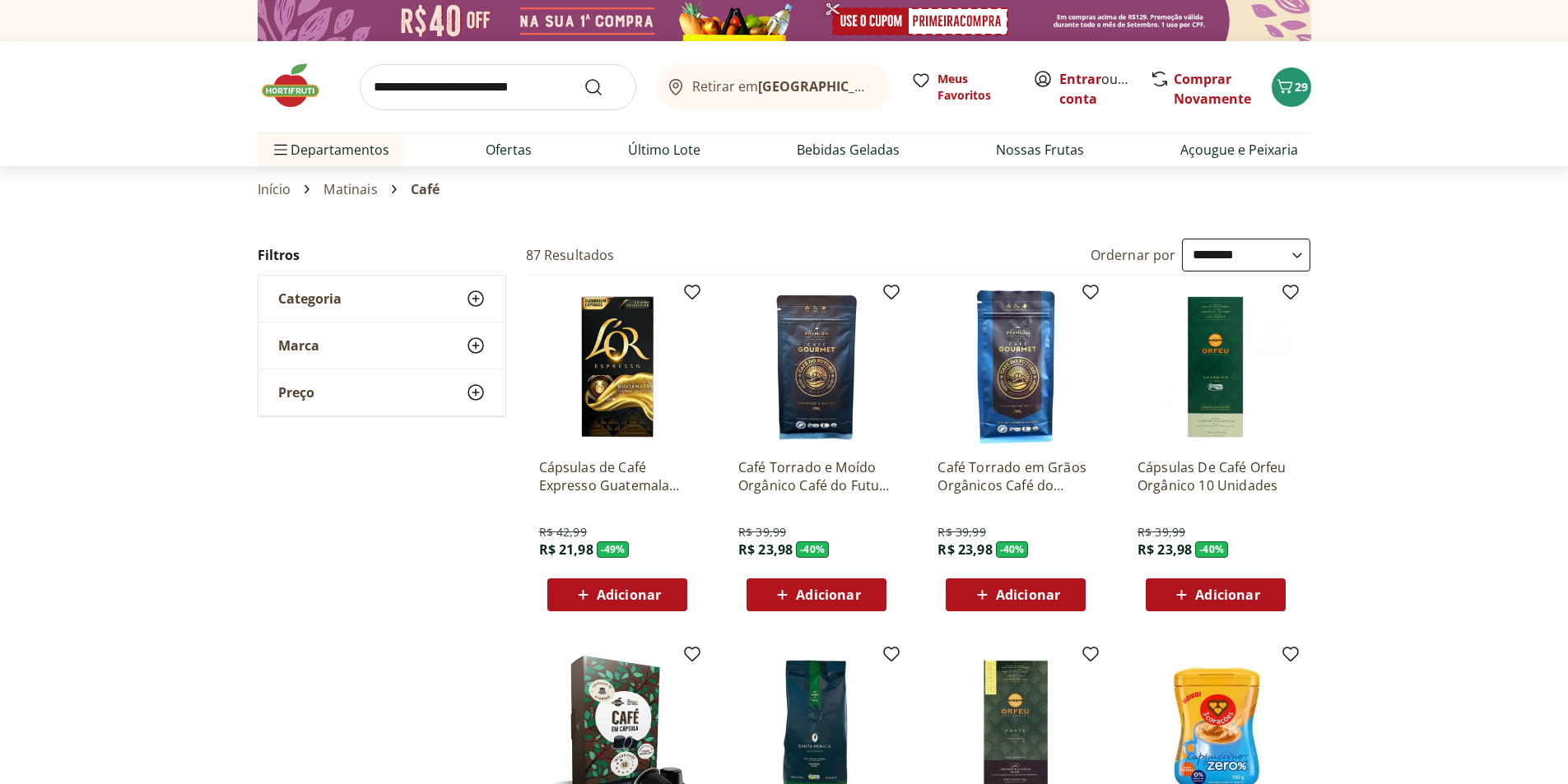
click at [1241, 250] on select "**********" at bounding box center [1247, 254] width 129 height 33
select select "*********"
click at [1182, 238] on select "**********" at bounding box center [1247, 254] width 129 height 33
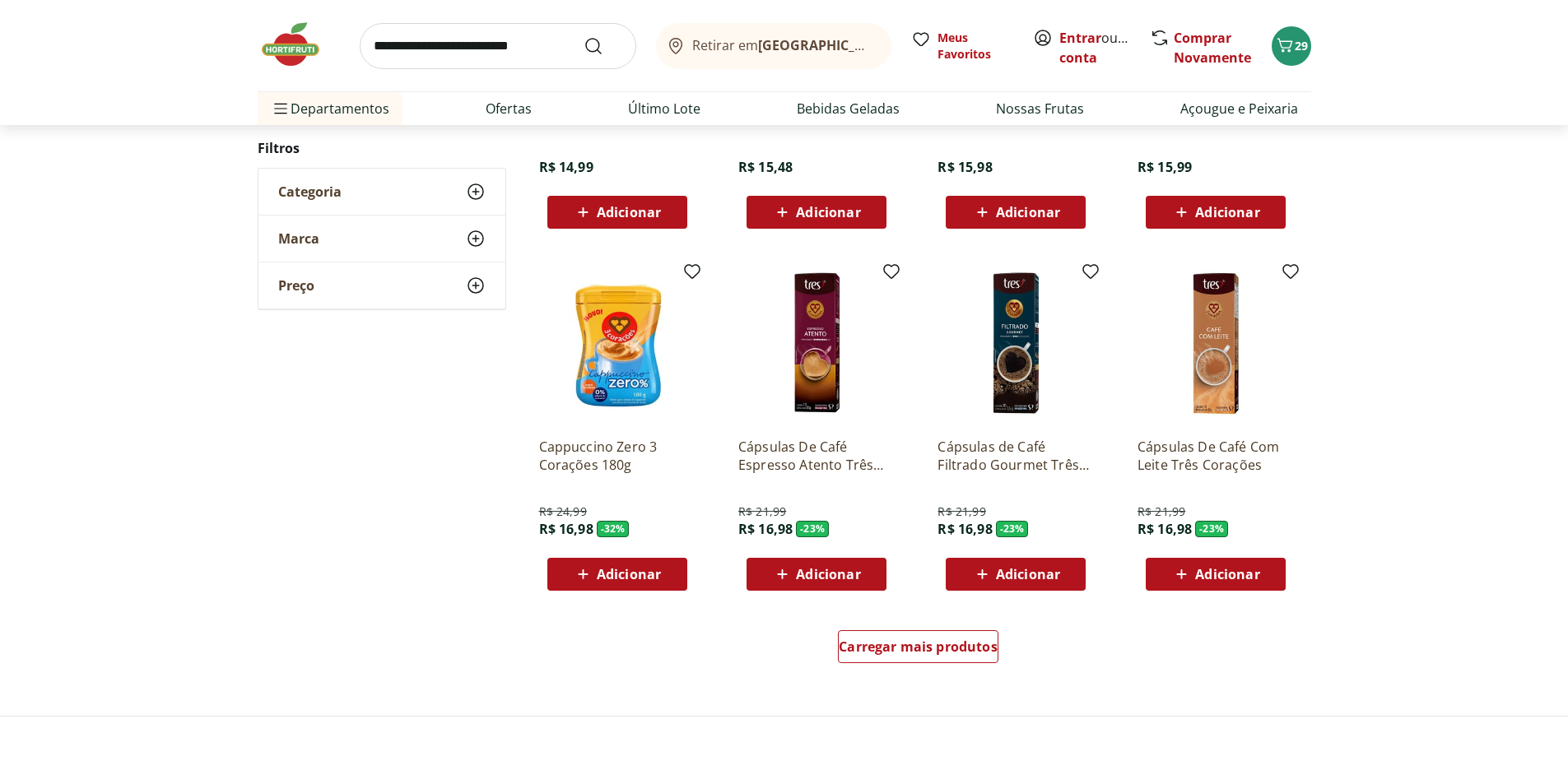
scroll to position [905, 0]
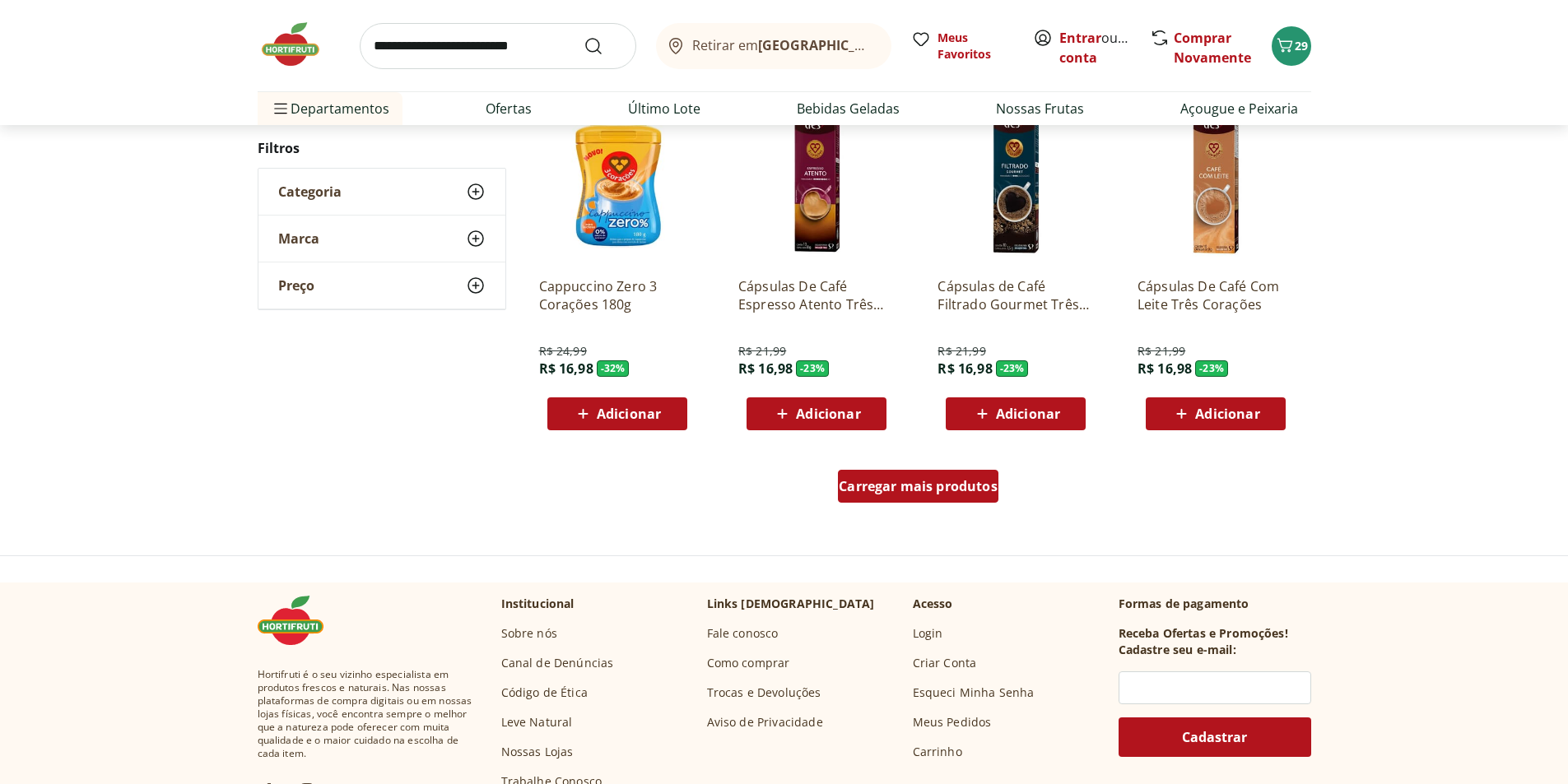
click at [948, 490] on span "Carregar mais produtos" at bounding box center [918, 486] width 158 height 13
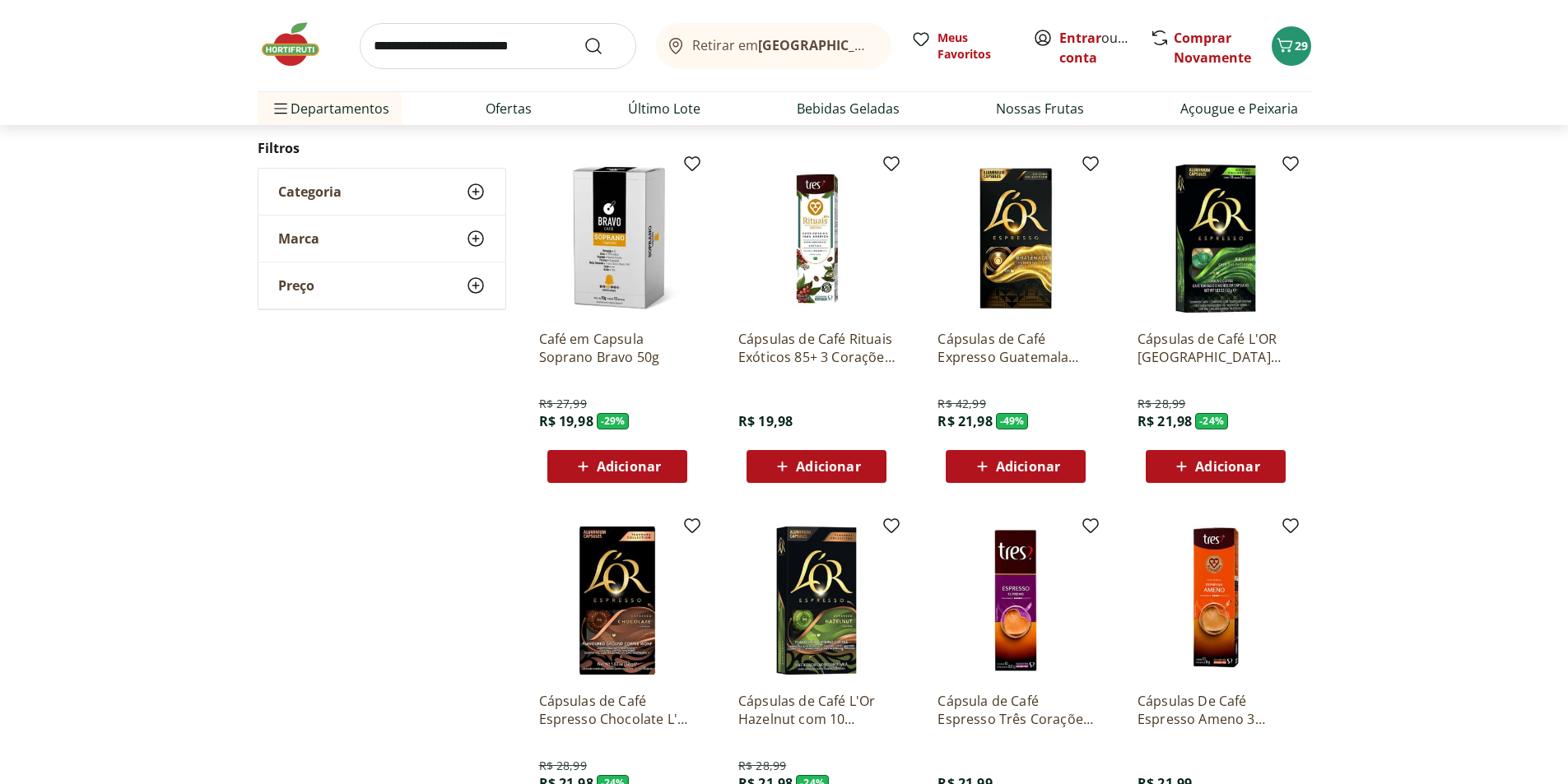
scroll to position [1070, 0]
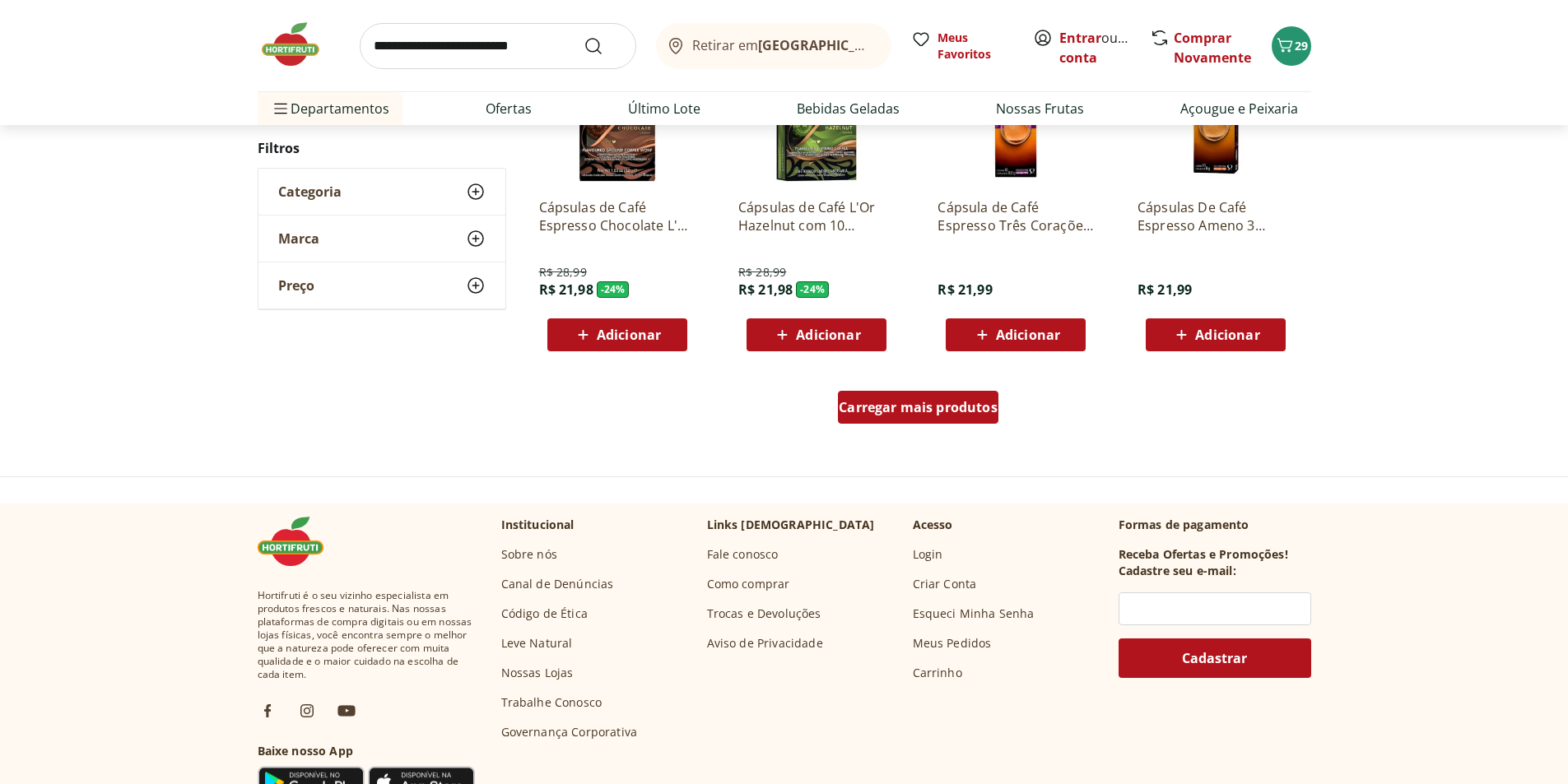
click at [921, 414] on span "Carregar mais produtos" at bounding box center [918, 407] width 158 height 13
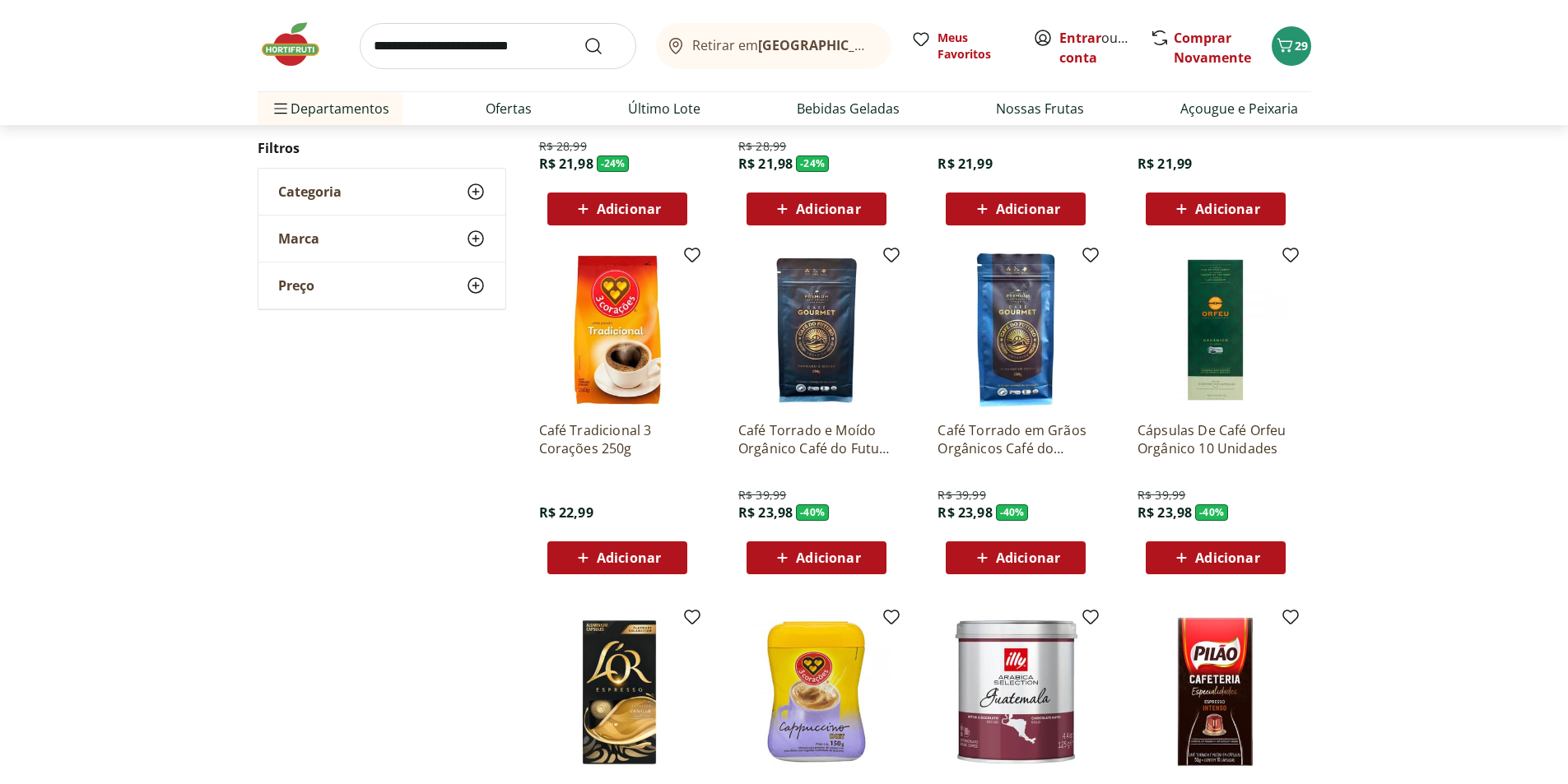
scroll to position [1399, 0]
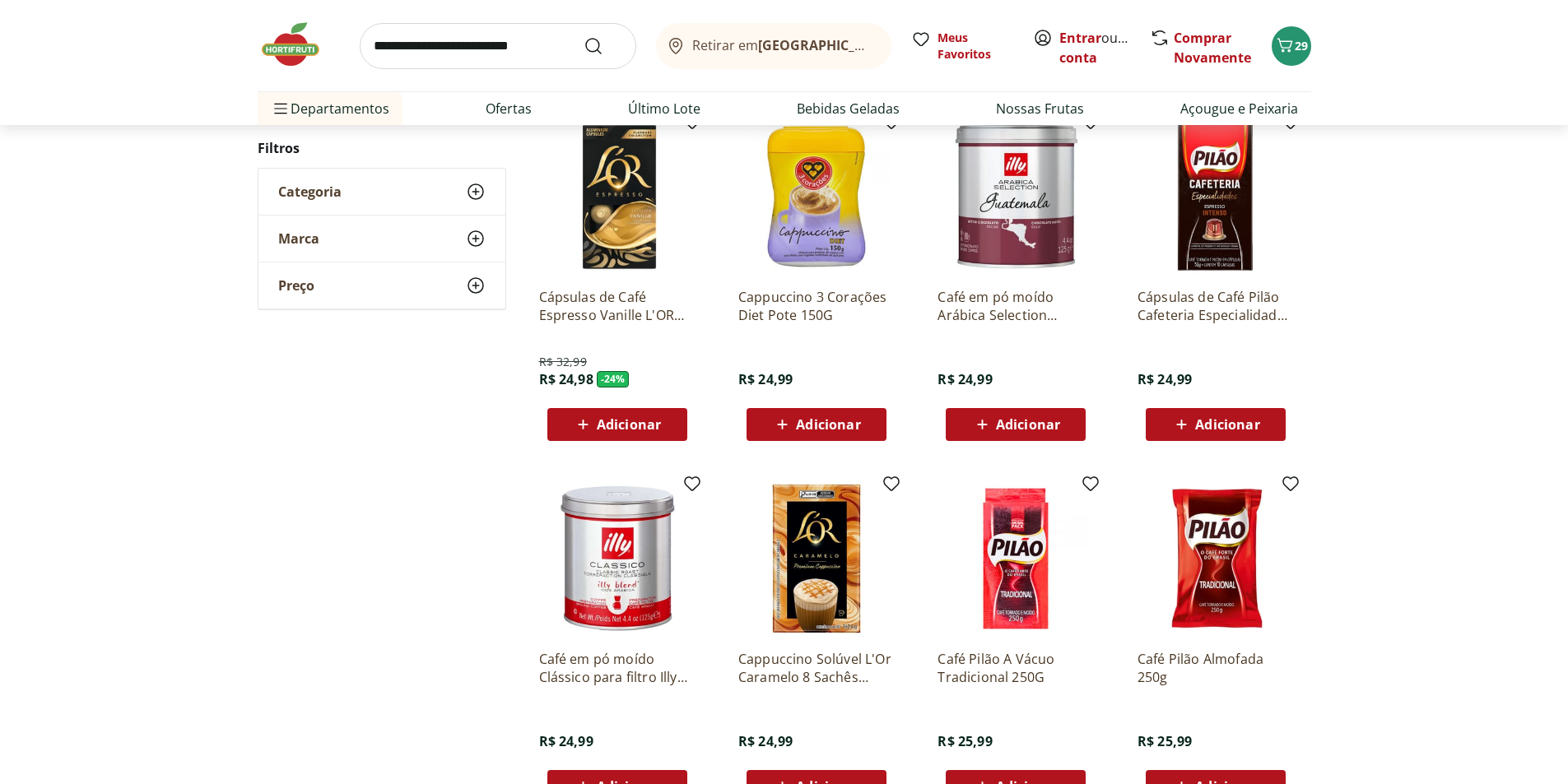
scroll to position [902, 0]
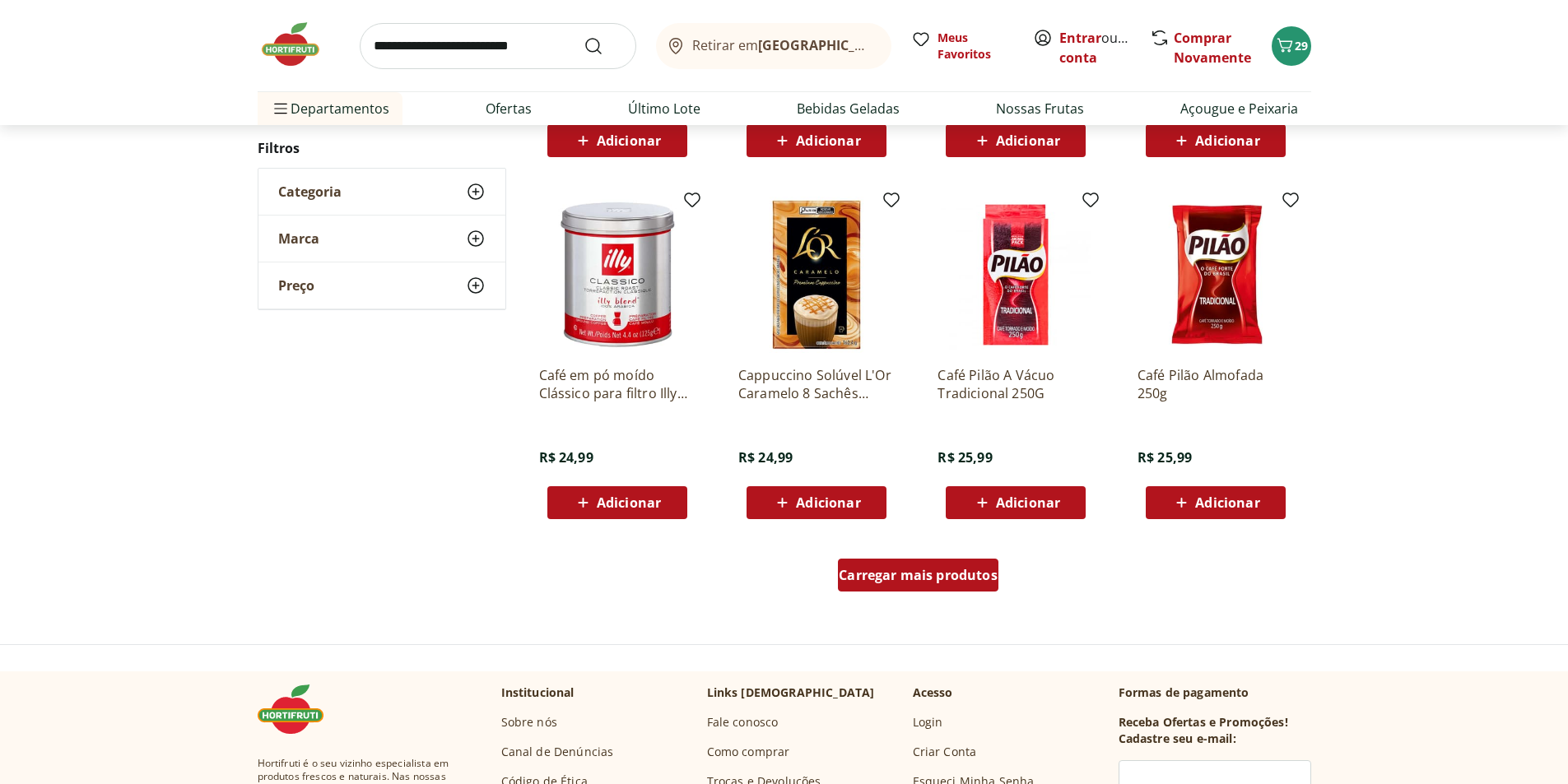
click at [968, 575] on span "Carregar mais produtos" at bounding box center [918, 575] width 158 height 13
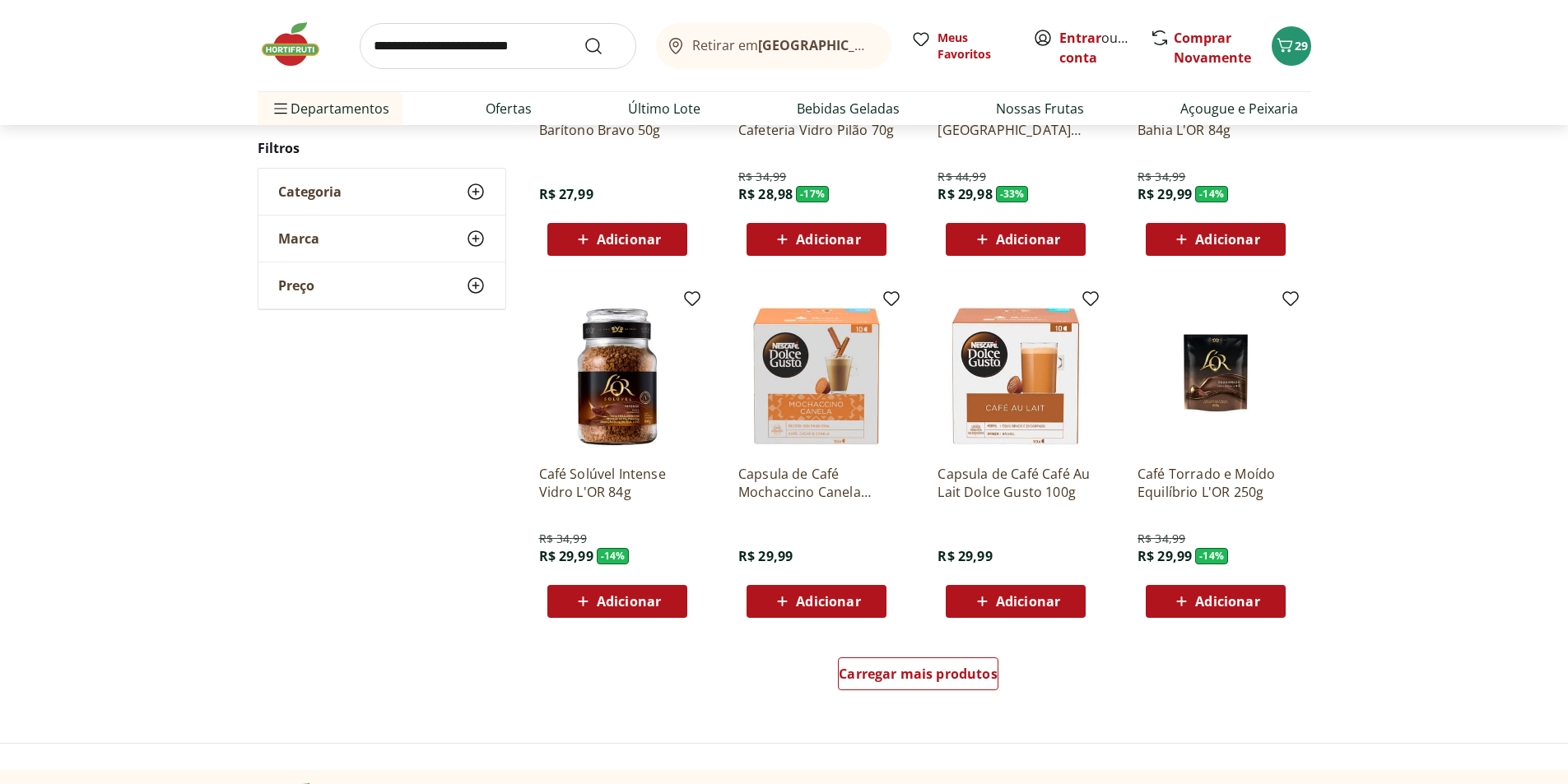
scroll to position [1227, 0]
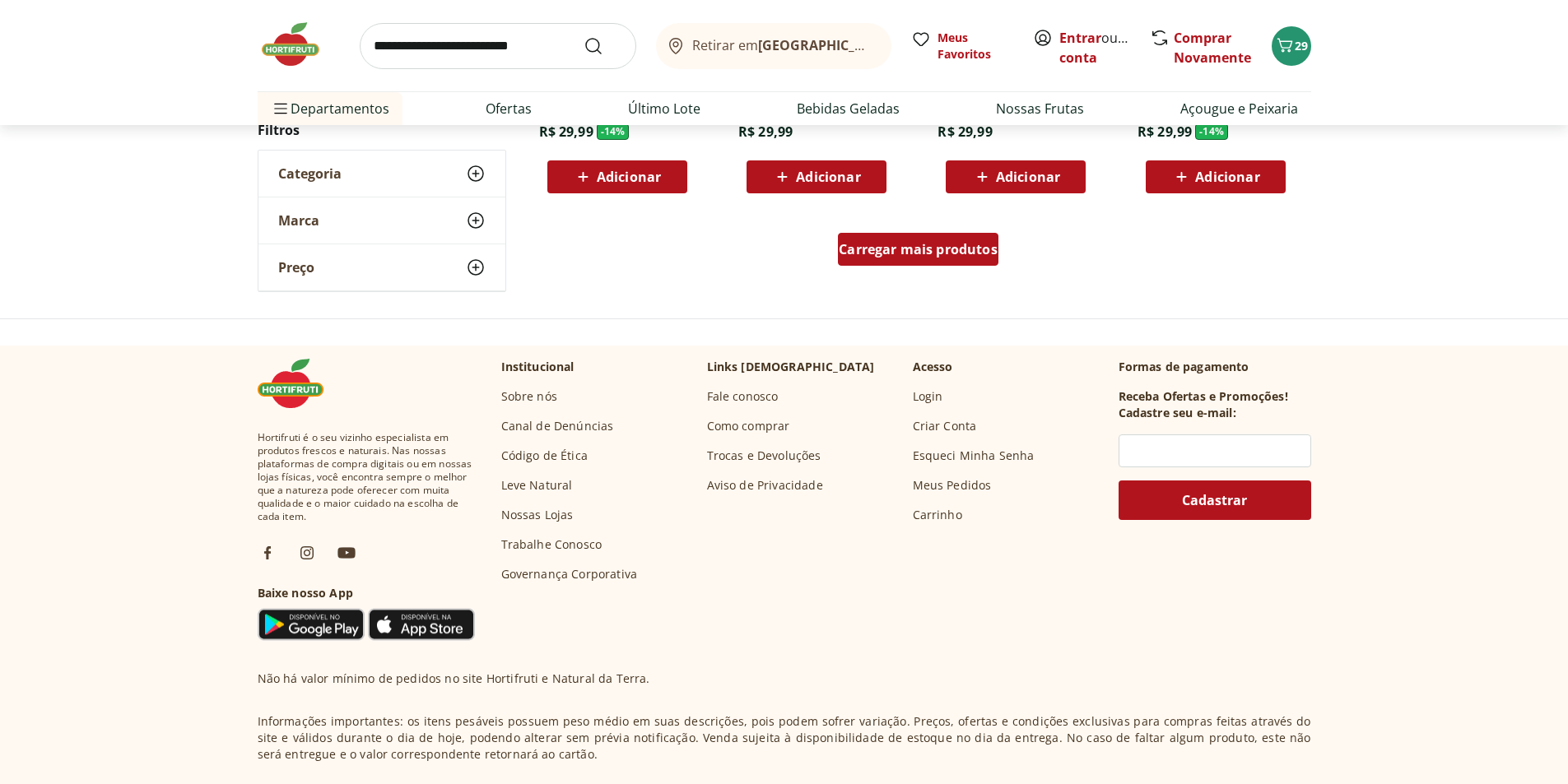
click at [975, 256] on span "Carregar mais produtos" at bounding box center [918, 249] width 158 height 13
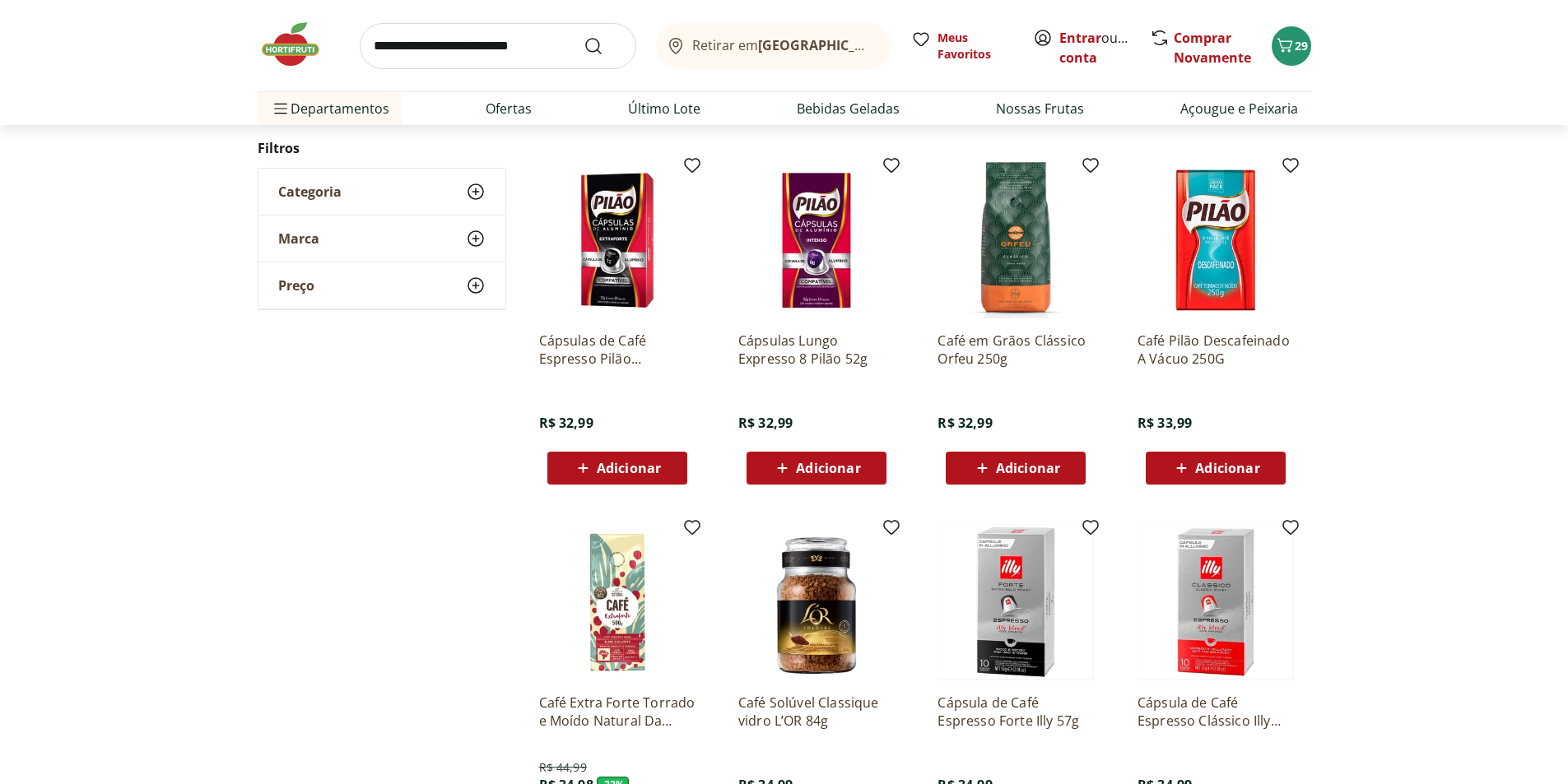
scroll to position [895, 0]
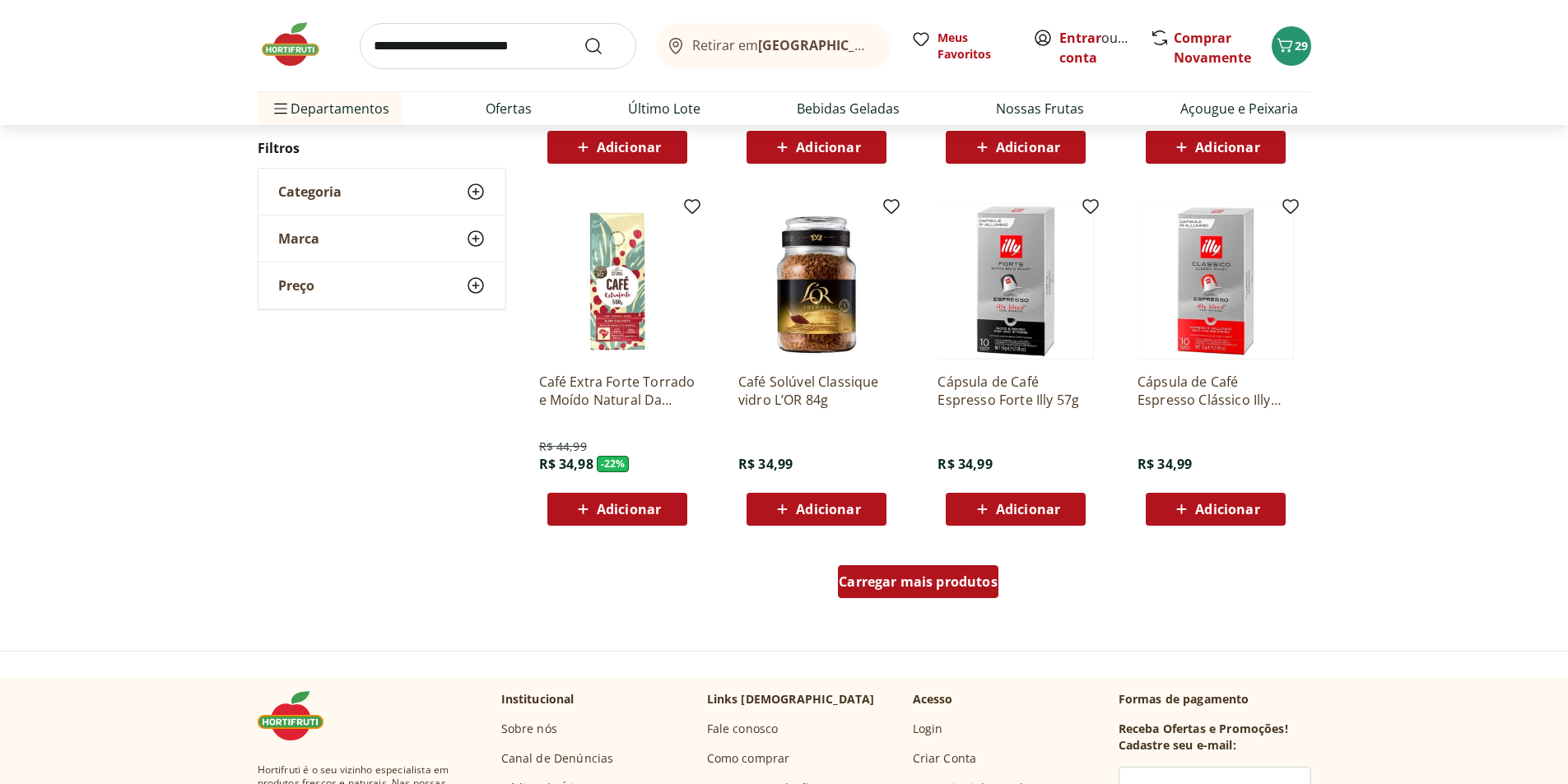
click at [964, 572] on div "Carregar mais produtos" at bounding box center [918, 581] width 160 height 33
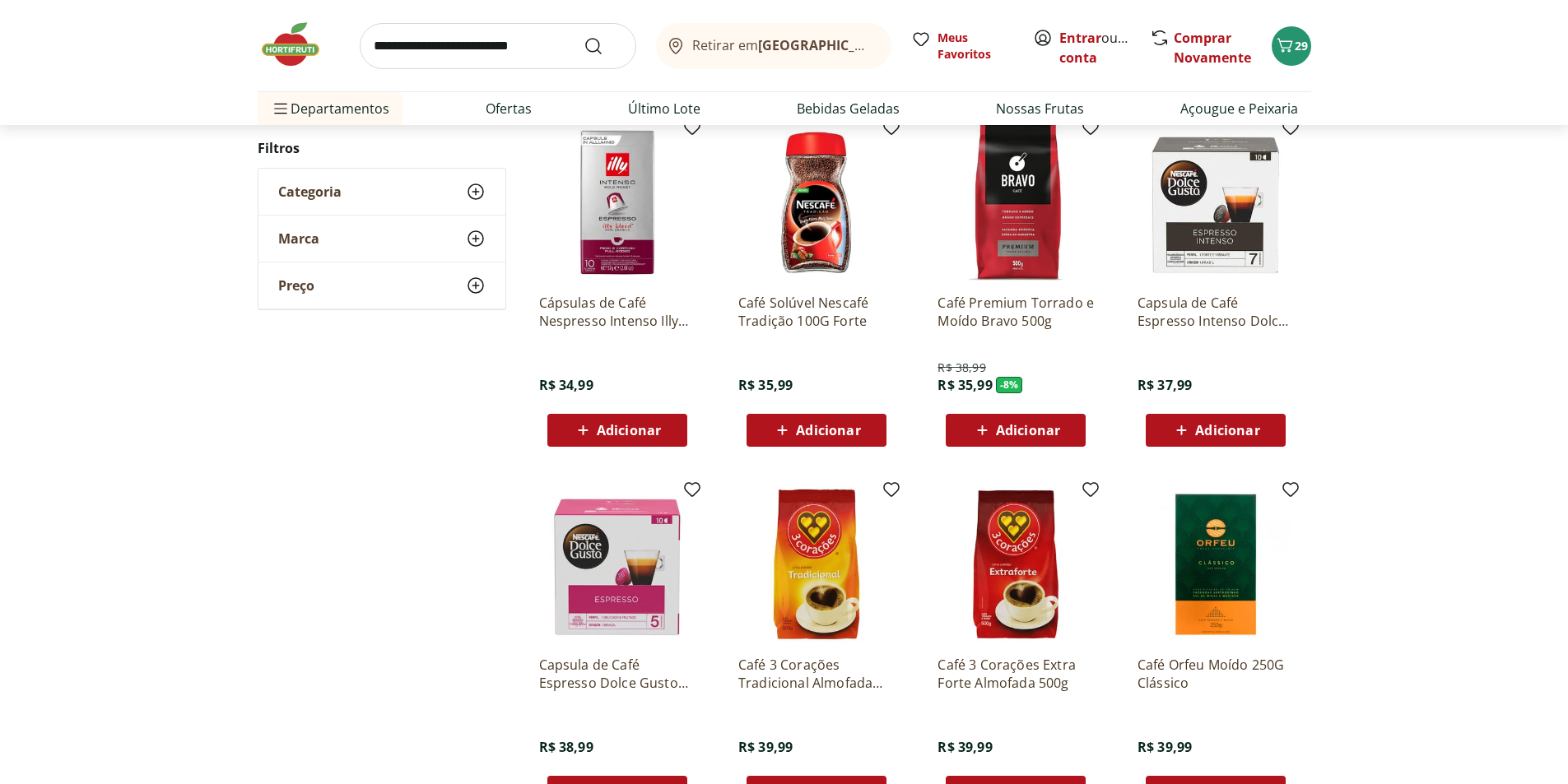
scroll to position [1389, 0]
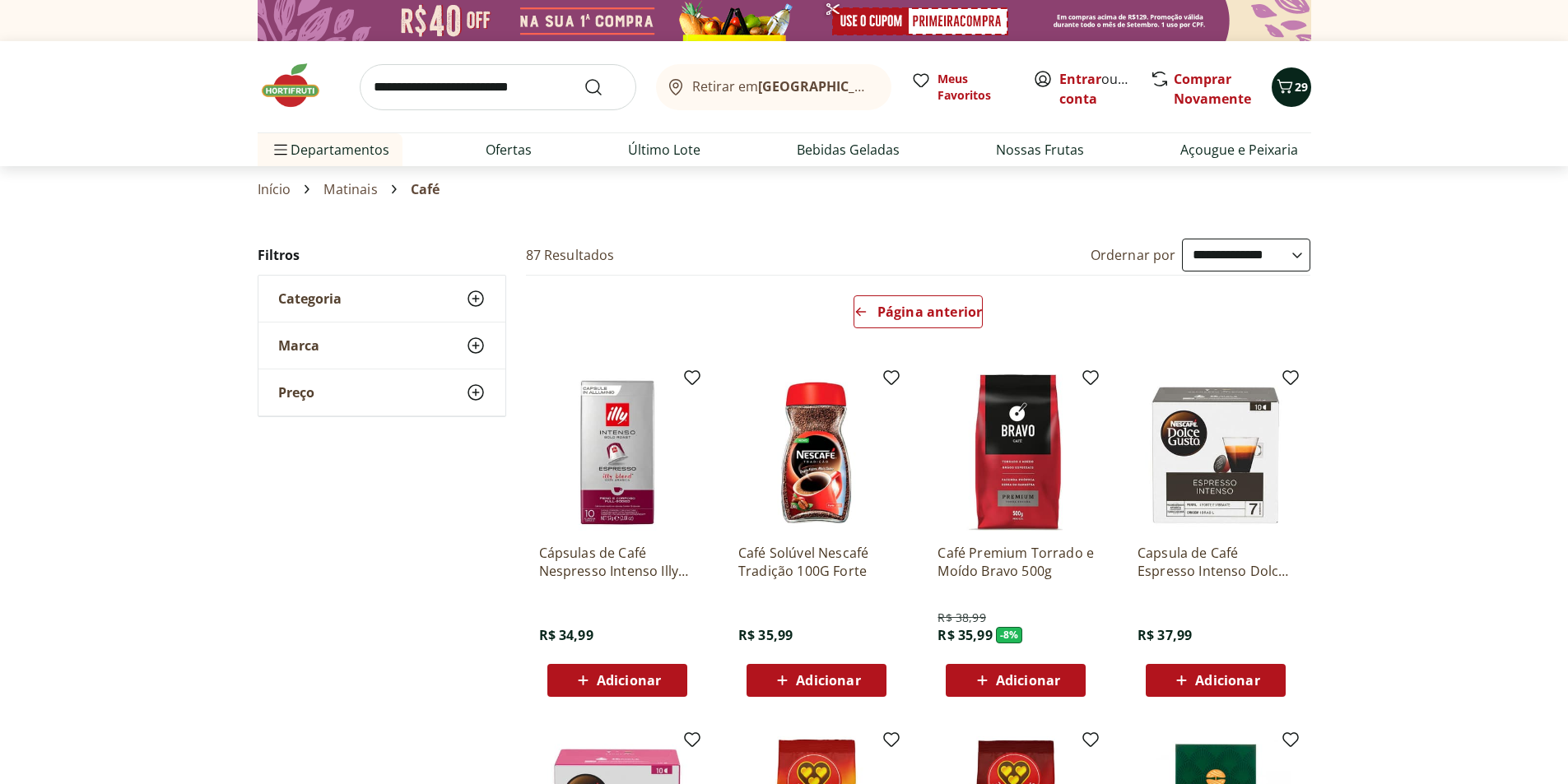
click at [1301, 89] on span "29" at bounding box center [1301, 87] width 13 height 16
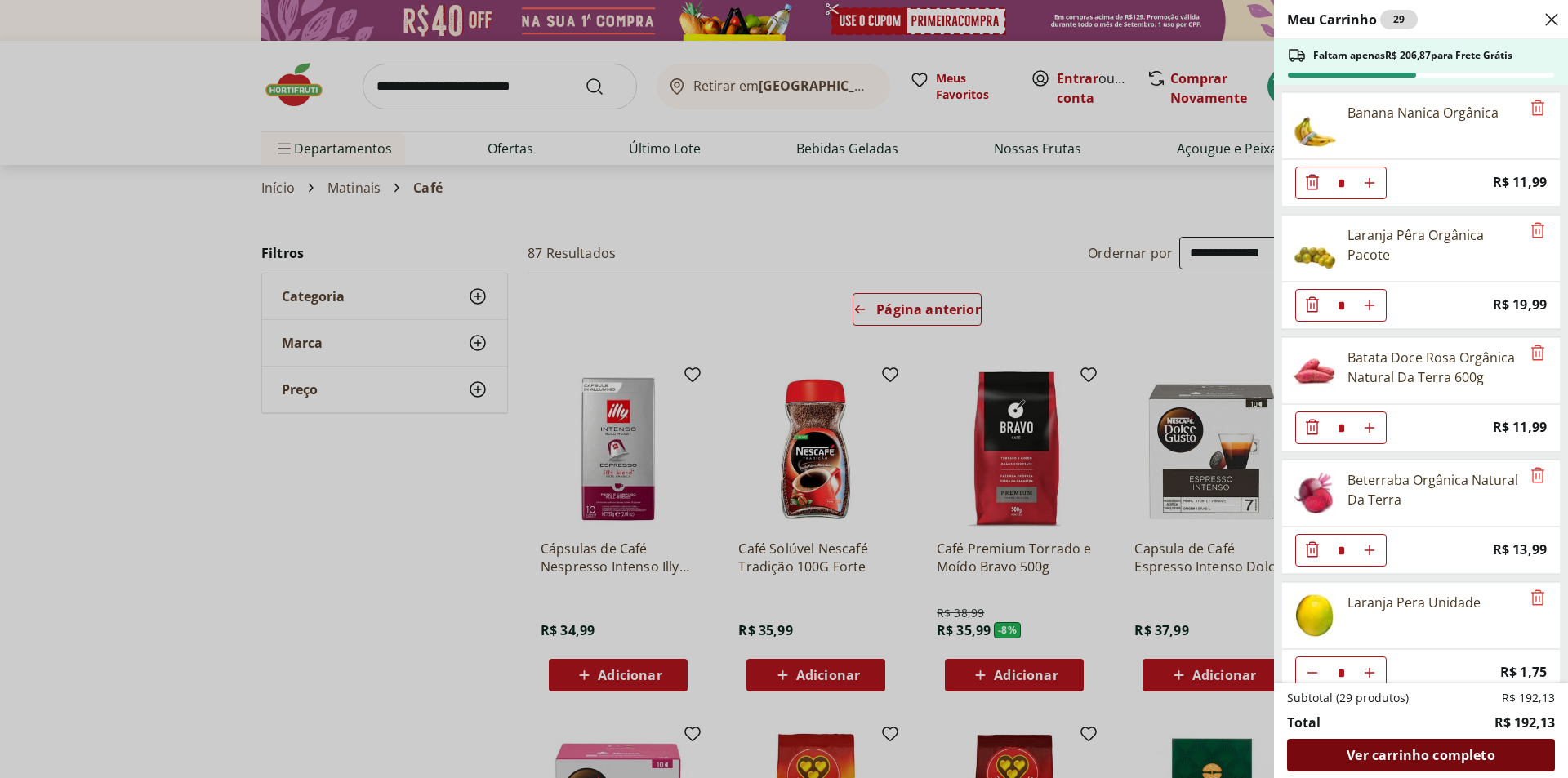
click at [1442, 759] on span "Ver carrinho completo" at bounding box center [1420, 755] width 148 height 13
